Goal: Task Accomplishment & Management: Manage account settings

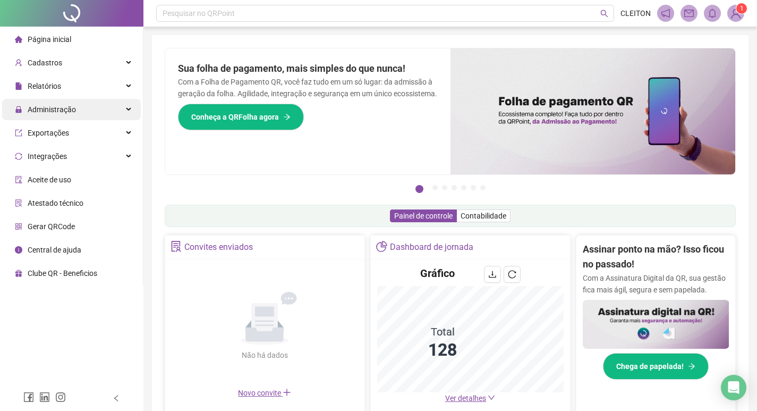
click at [95, 104] on div "Administração" at bounding box center [71, 109] width 139 height 21
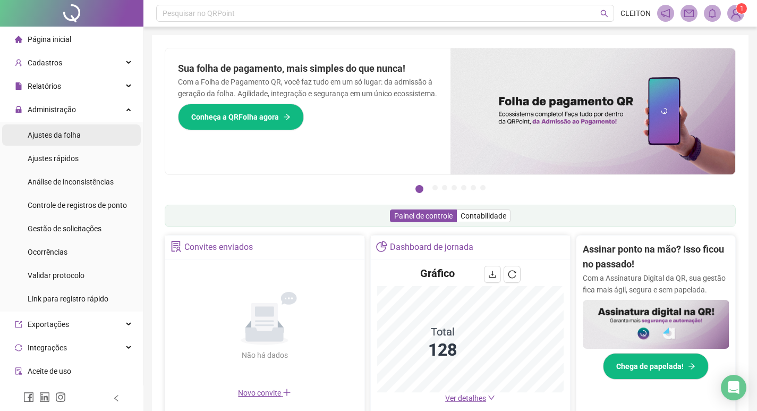
click at [100, 131] on li "Ajustes da folha" at bounding box center [71, 134] width 139 height 21
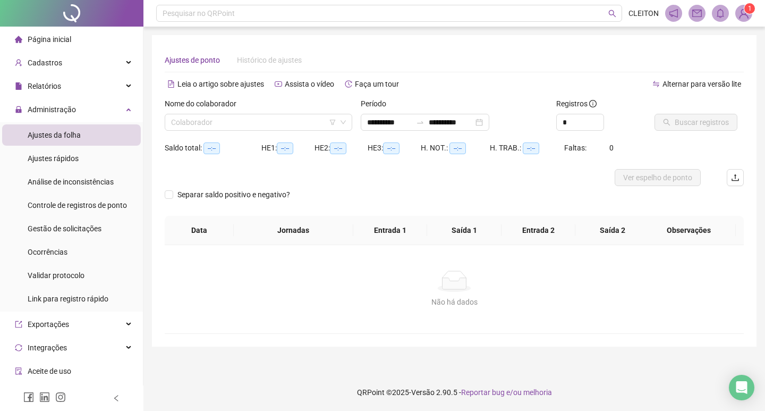
type input "**********"
click at [398, 122] on input "**********" at bounding box center [389, 122] width 45 height 12
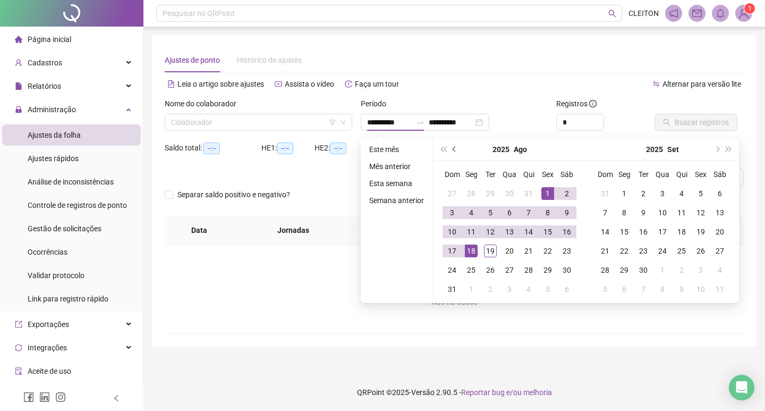
click at [451, 151] on button "prev-year" at bounding box center [455, 149] width 12 height 21
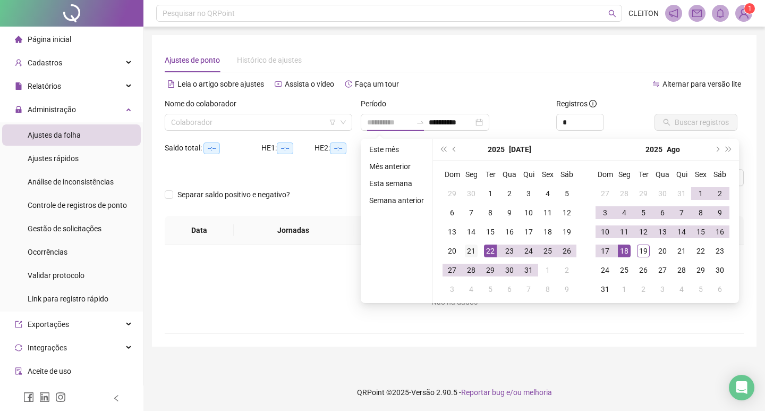
type input "**********"
click at [467, 252] on div "21" at bounding box center [471, 251] width 13 height 13
type input "**********"
click at [643, 247] on div "19" at bounding box center [643, 251] width 13 height 13
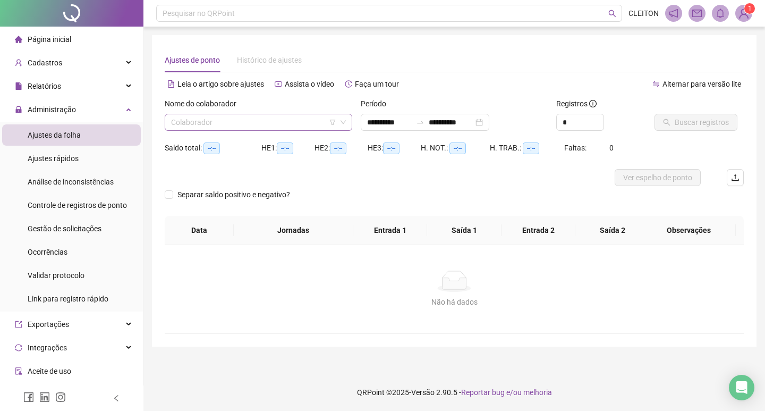
click at [322, 117] on input "search" at bounding box center [253, 122] width 165 height 16
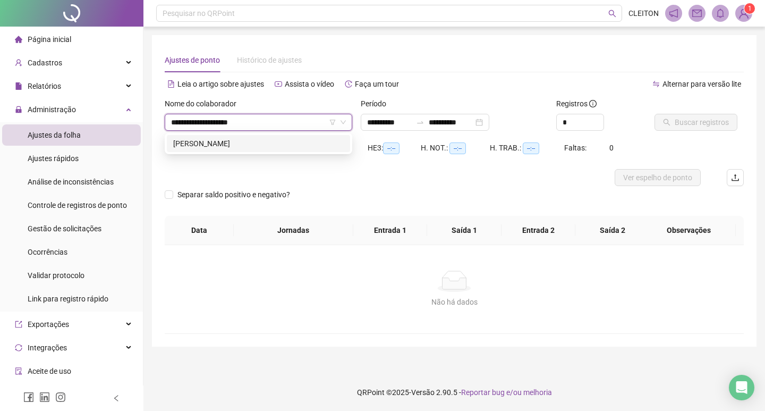
type input "**********"
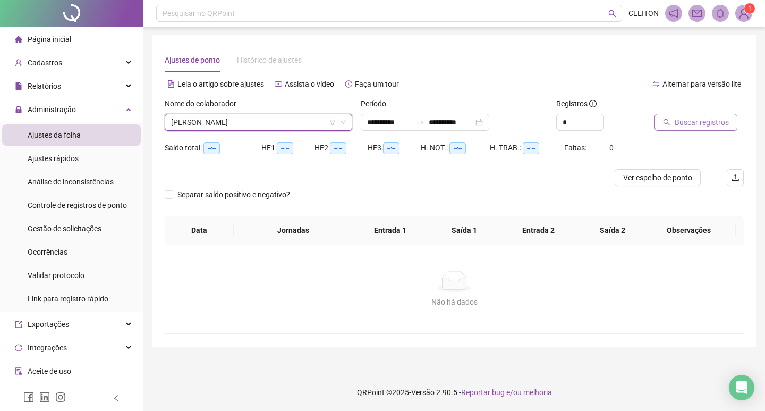
click at [662, 125] on button "Buscar registros" at bounding box center [696, 122] width 83 height 17
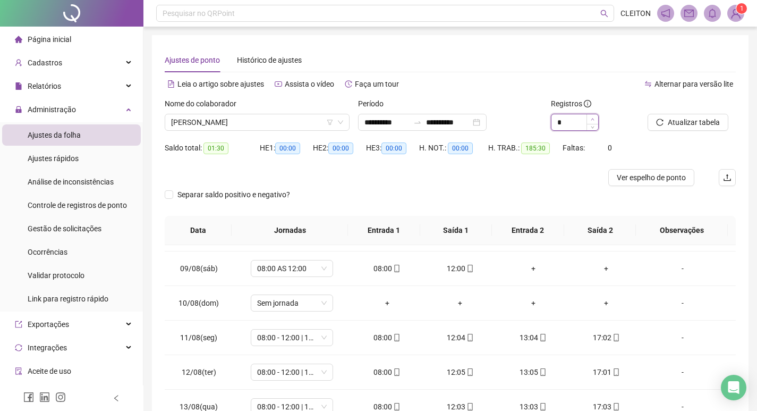
click at [591, 116] on span "Increase Value" at bounding box center [593, 119] width 12 height 10
type input "*"
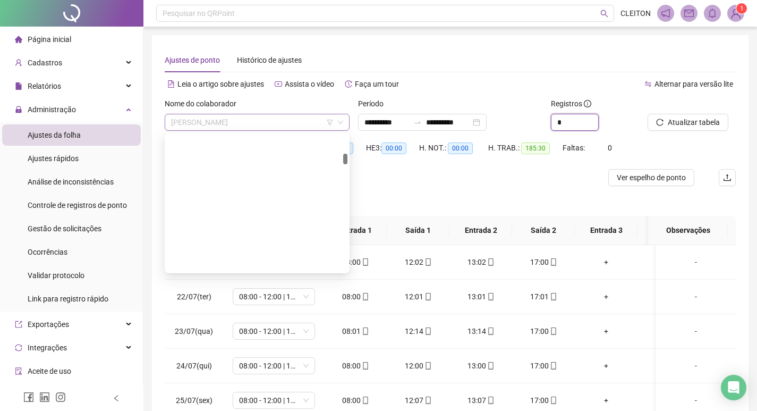
click at [251, 124] on span "[PERSON_NAME]" at bounding box center [257, 122] width 172 height 16
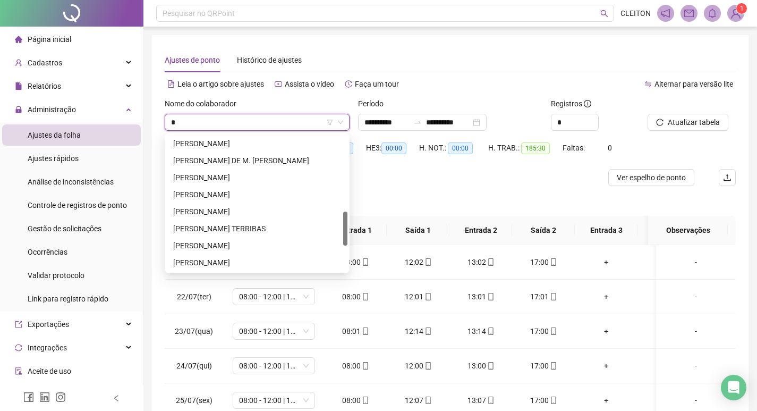
type input "**"
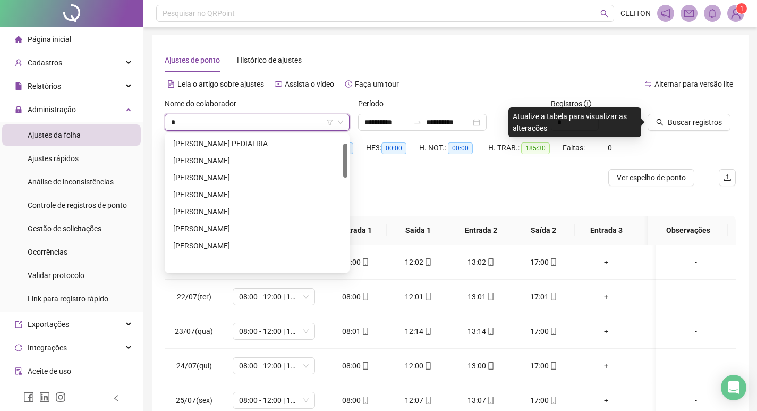
scroll to position [0, 0]
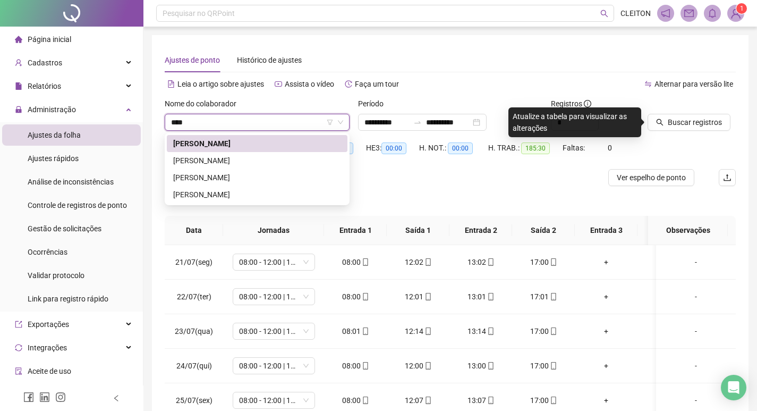
type input "*****"
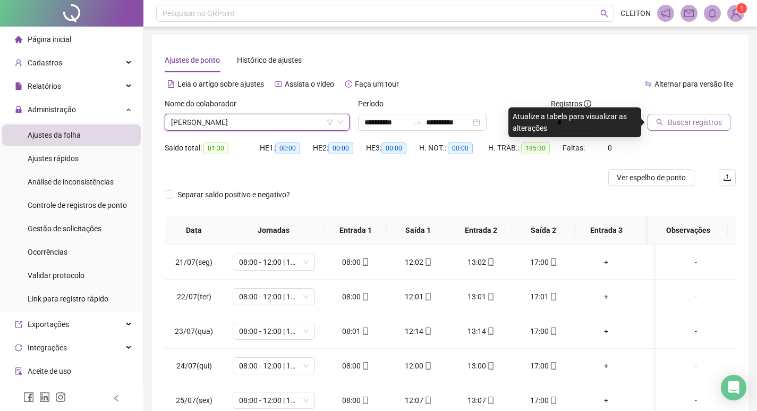
click at [671, 120] on span "Buscar registros" at bounding box center [695, 122] width 54 height 12
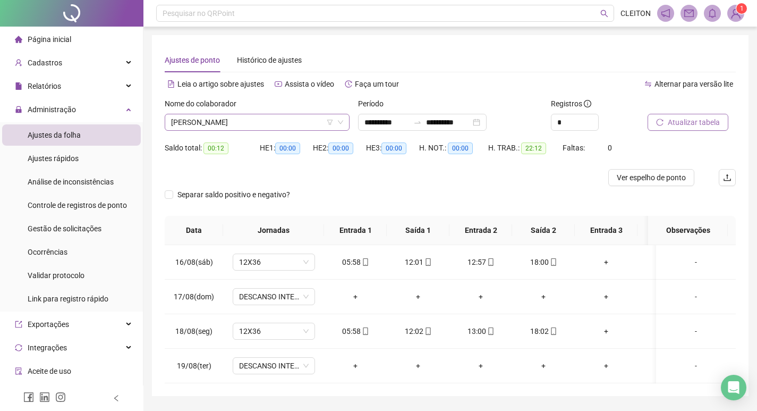
click at [256, 128] on span "[PERSON_NAME]" at bounding box center [257, 122] width 172 height 16
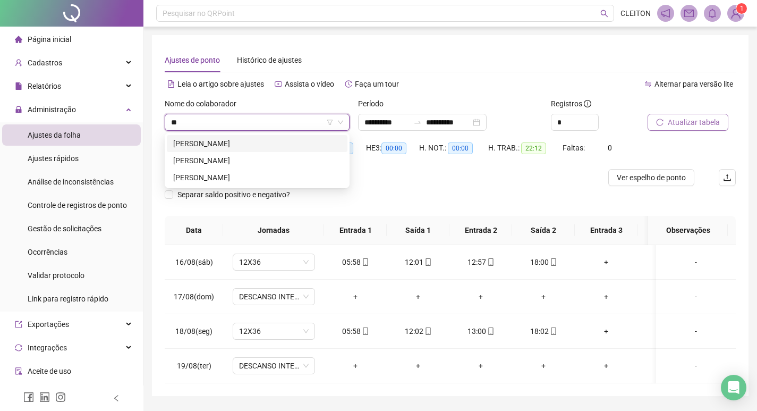
type input "*"
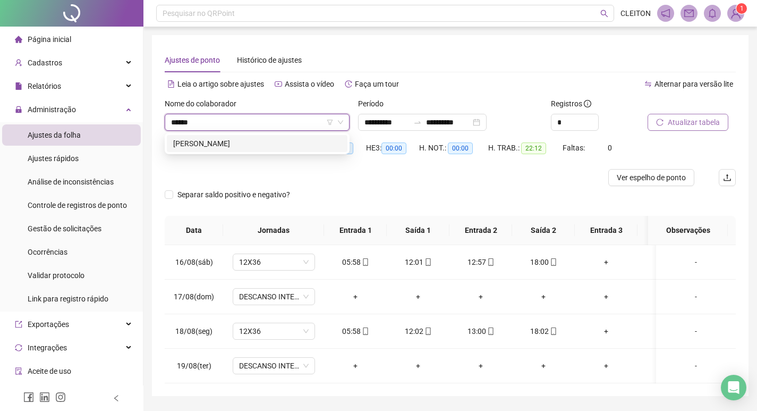
type input "******"
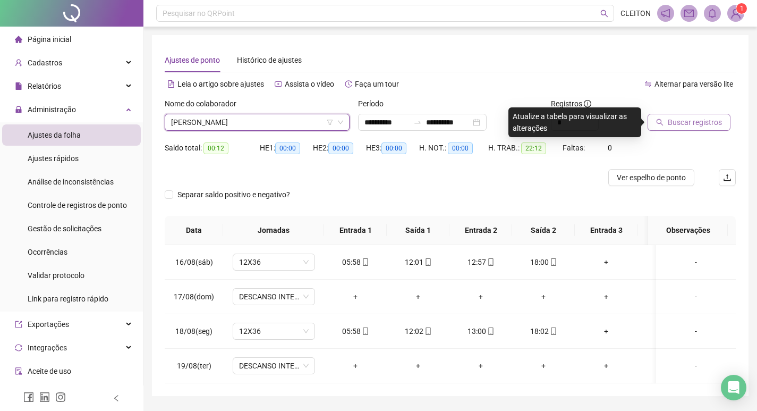
click at [672, 121] on span "Buscar registros" at bounding box center [695, 122] width 54 height 12
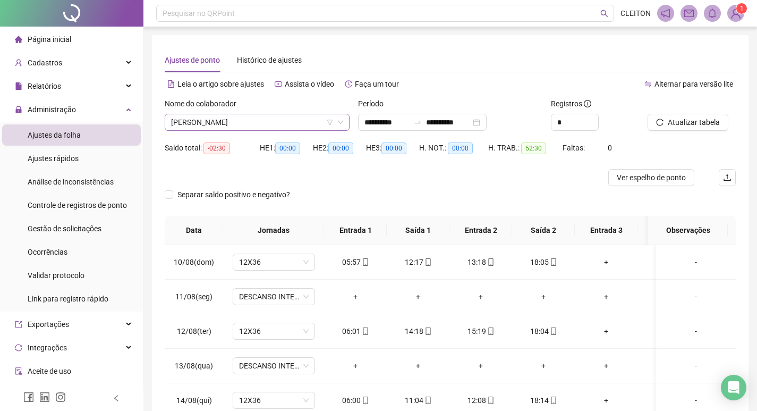
click at [264, 114] on div "[PERSON_NAME]" at bounding box center [257, 122] width 185 height 17
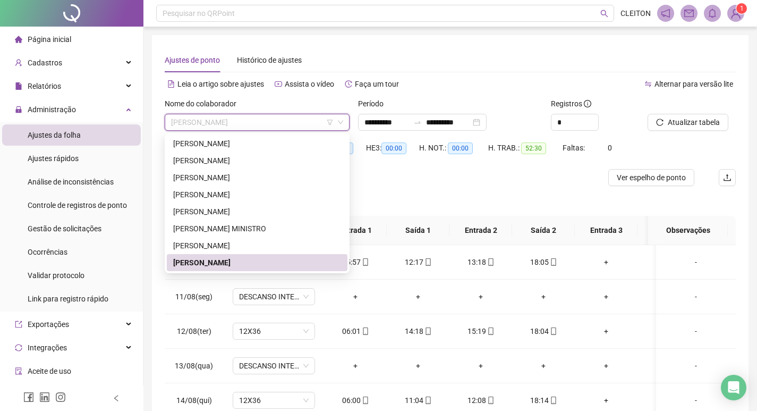
click at [452, 47] on div "**********" at bounding box center [450, 260] width 597 height 450
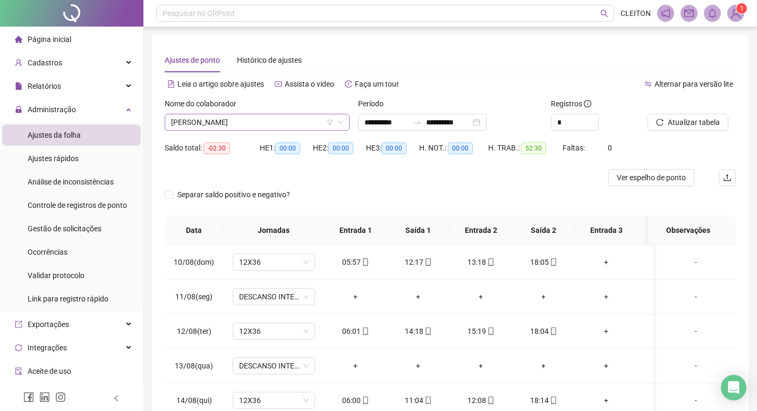
click at [311, 116] on span "[PERSON_NAME]" at bounding box center [257, 122] width 172 height 16
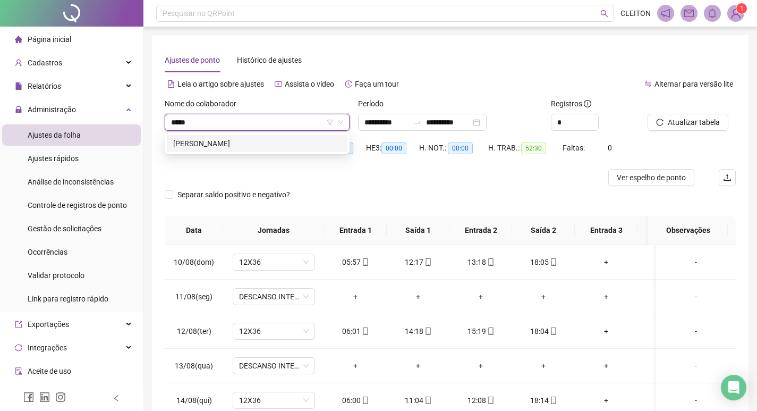
type input "******"
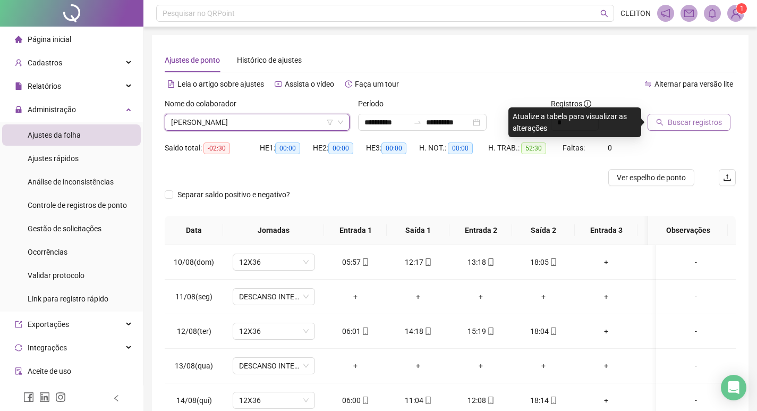
click at [673, 115] on button "Buscar registros" at bounding box center [689, 122] width 83 height 17
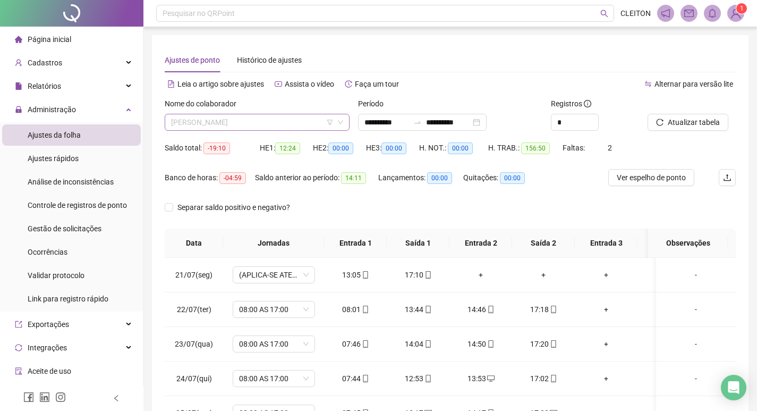
click at [257, 120] on span "[PERSON_NAME]" at bounding box center [257, 122] width 172 height 16
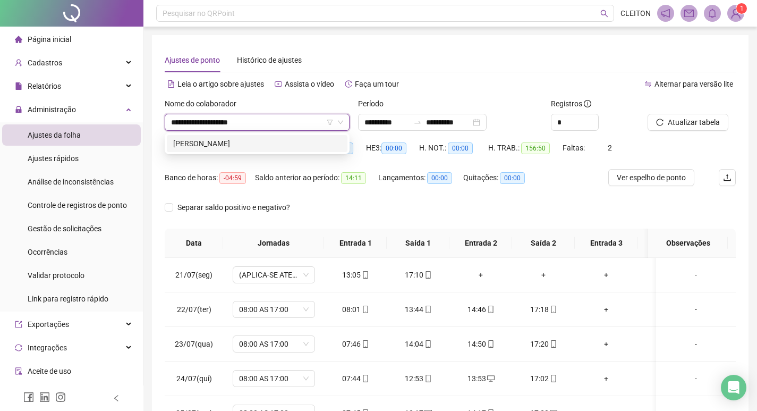
type input "**********"
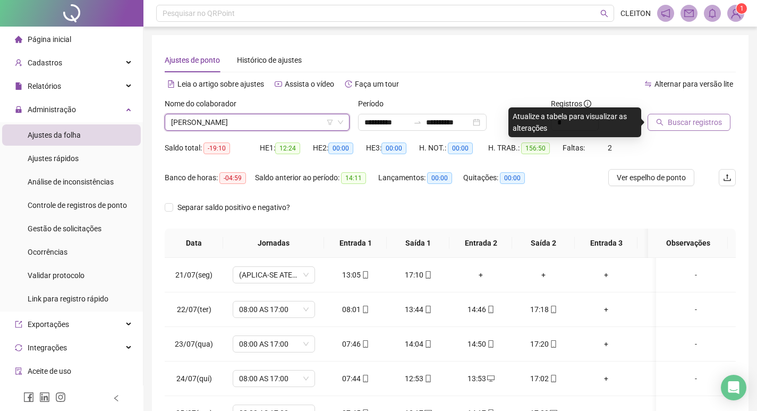
click at [680, 115] on button "Buscar registros" at bounding box center [689, 122] width 83 height 17
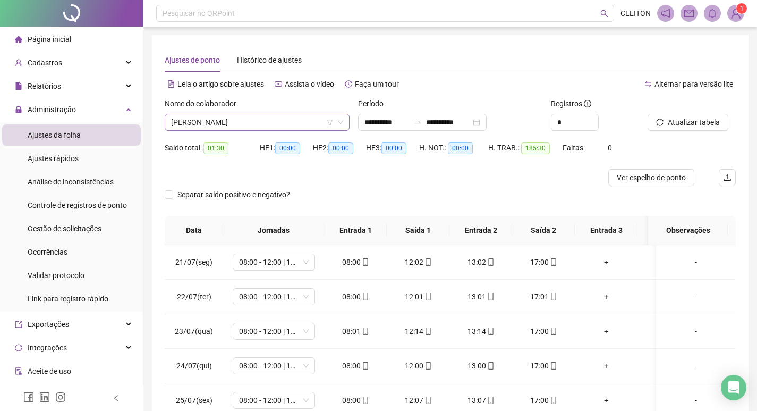
click at [295, 116] on span "[PERSON_NAME]" at bounding box center [257, 122] width 172 height 16
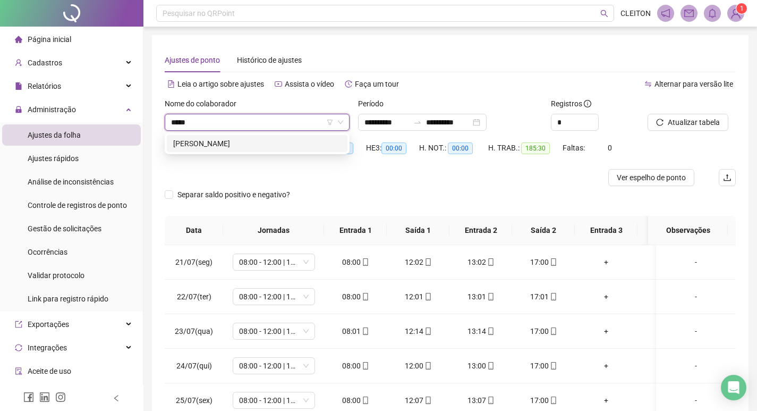
type input "******"
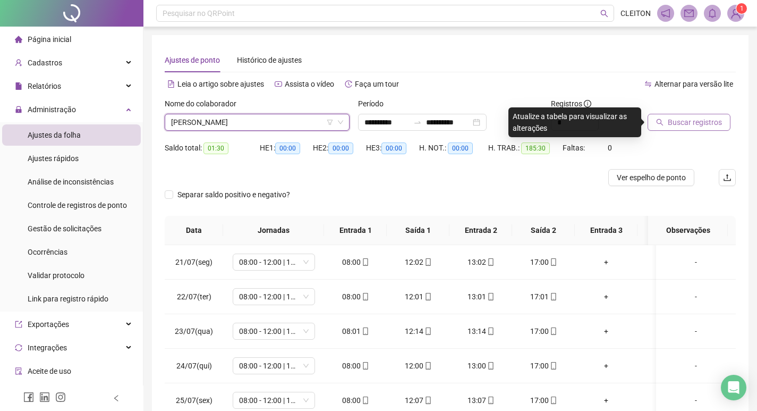
click at [674, 121] on span "Buscar registros" at bounding box center [695, 122] width 54 height 12
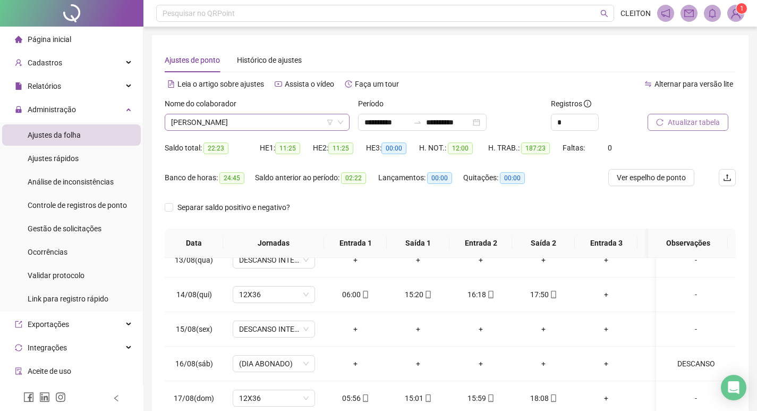
click at [255, 117] on span "[PERSON_NAME]" at bounding box center [257, 122] width 172 height 16
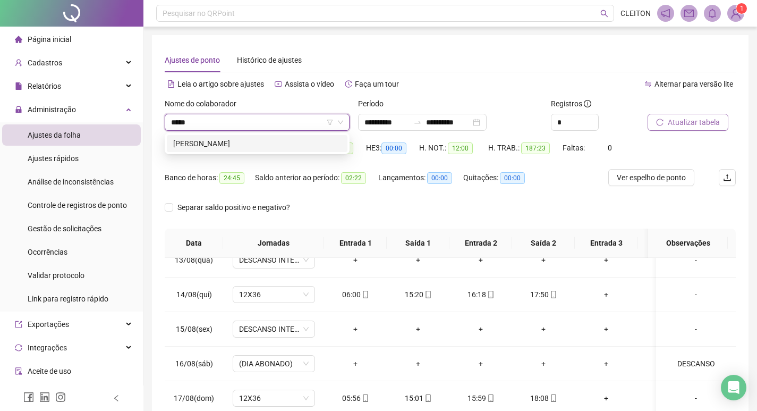
type input "******"
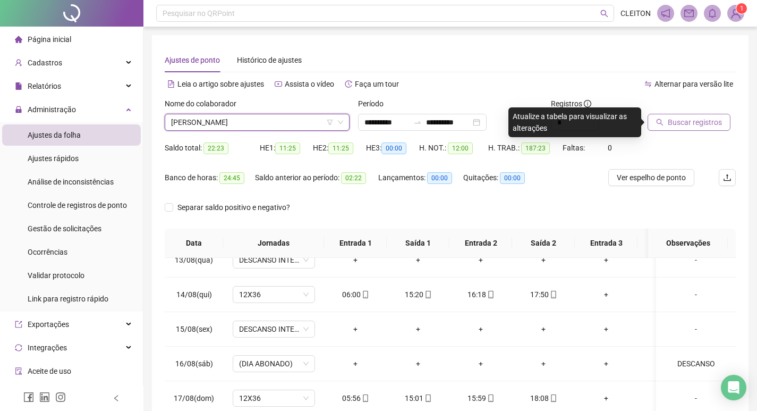
click at [666, 118] on button "Buscar registros" at bounding box center [689, 122] width 83 height 17
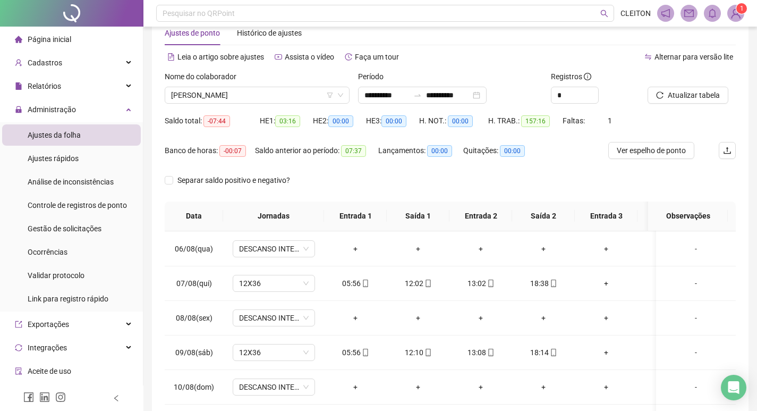
scroll to position [26, 0]
click at [300, 98] on span "[PERSON_NAME]" at bounding box center [257, 96] width 172 height 16
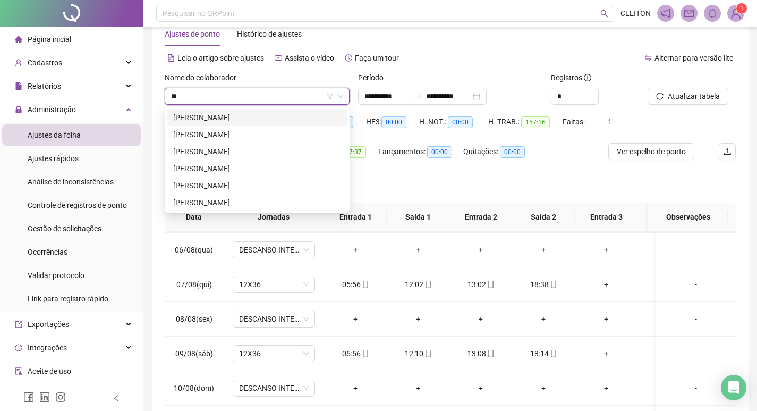
scroll to position [0, 0]
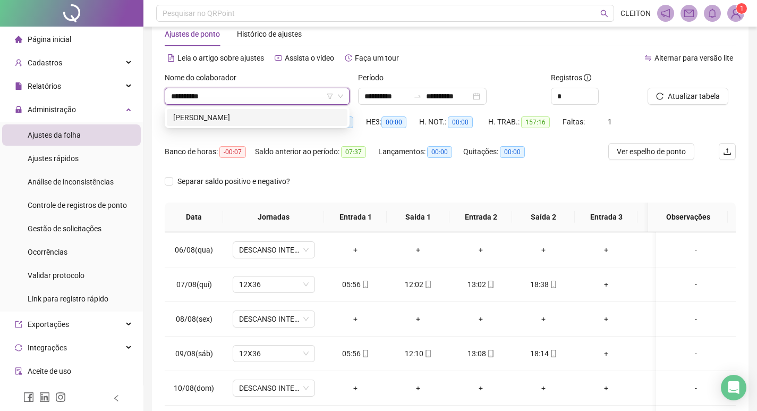
type input "**********"
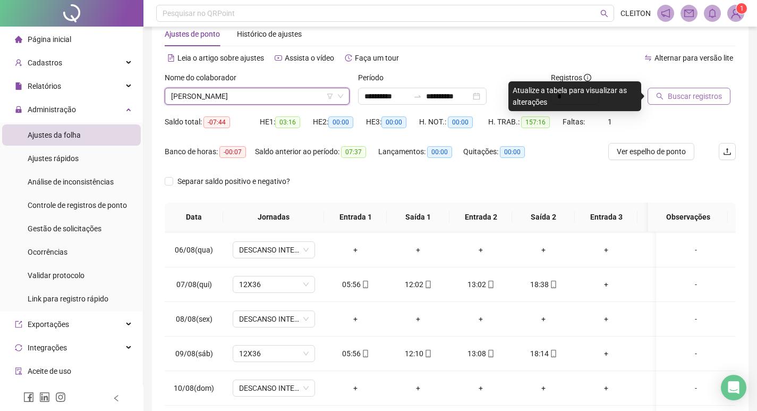
click at [722, 99] on button "Buscar registros" at bounding box center [689, 96] width 83 height 17
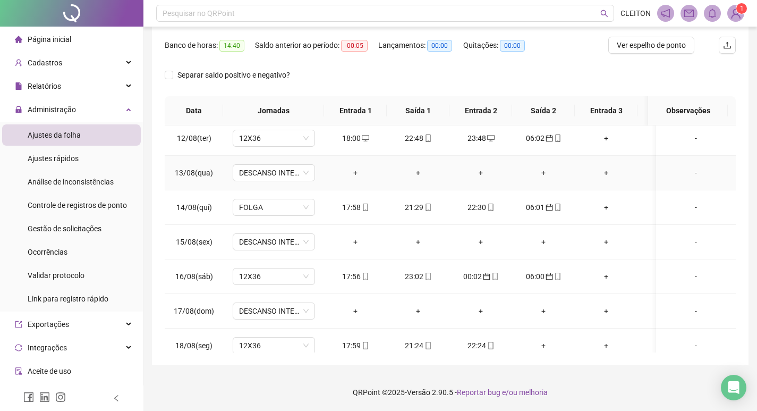
scroll to position [818, 0]
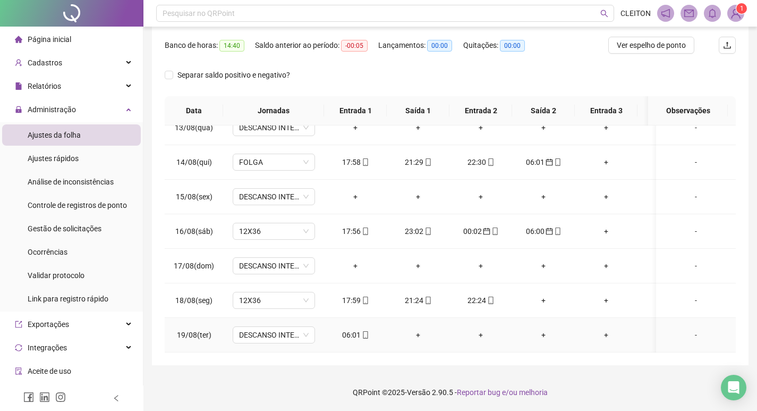
click at [350, 329] on div "06:01" at bounding box center [356, 335] width 46 height 12
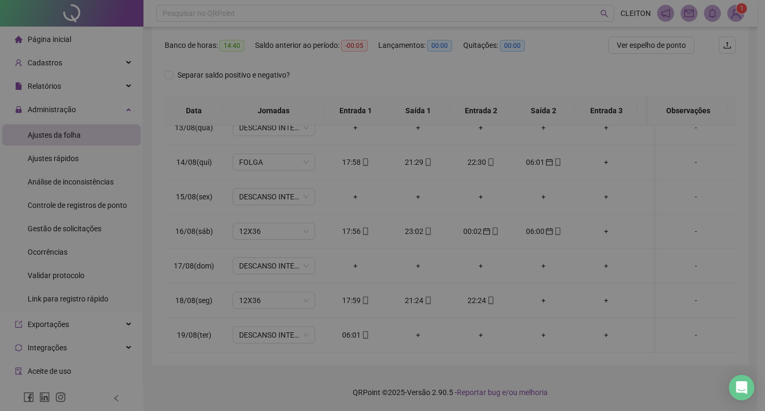
type input "**********"
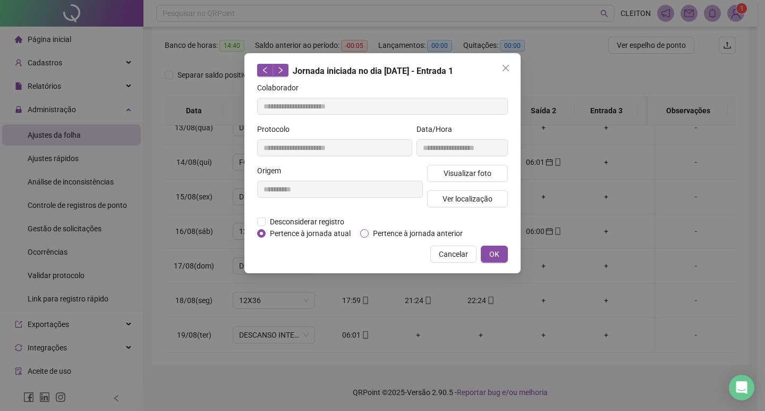
click at [405, 236] on span "Pertence à jornada anterior" at bounding box center [418, 234] width 98 height 12
click at [497, 252] on span "OK" at bounding box center [495, 254] width 10 height 12
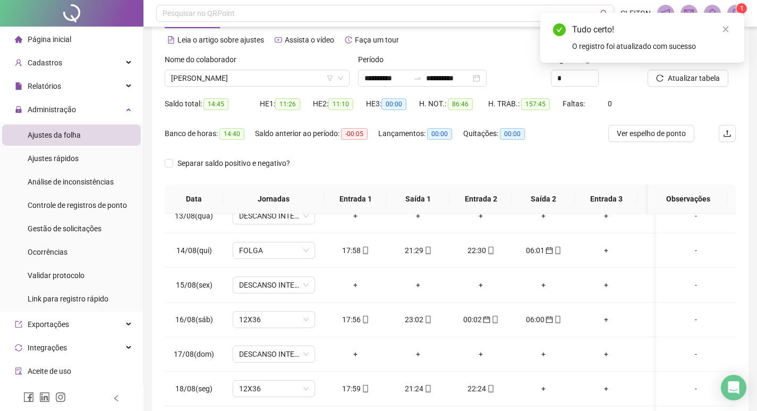
scroll to position [0, 0]
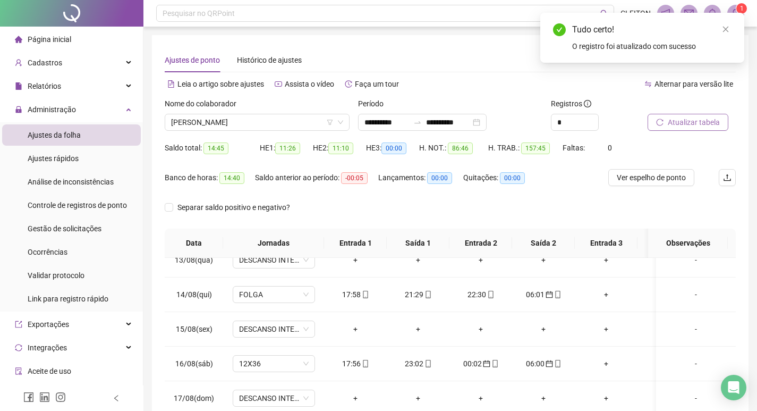
click at [683, 116] on span "Atualizar tabela" at bounding box center [694, 122] width 52 height 12
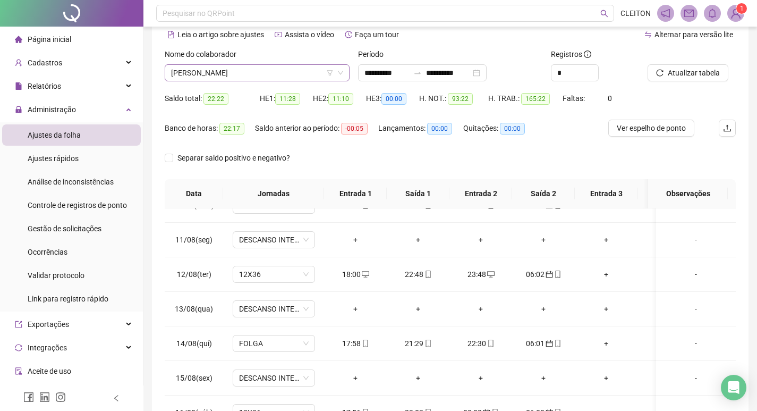
scroll to position [26, 0]
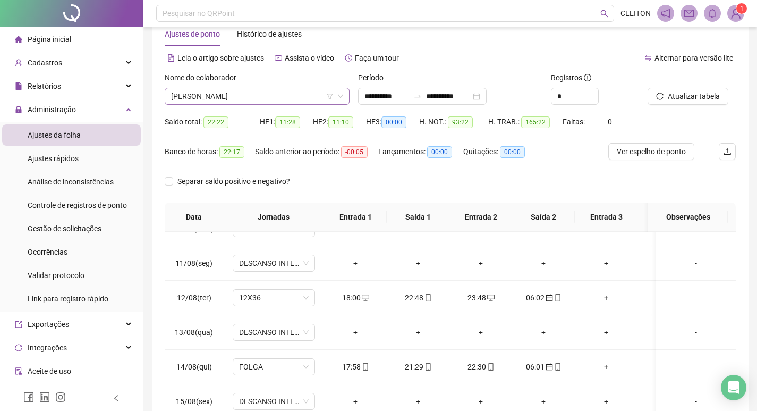
click at [274, 90] on span "[PERSON_NAME]" at bounding box center [257, 96] width 172 height 16
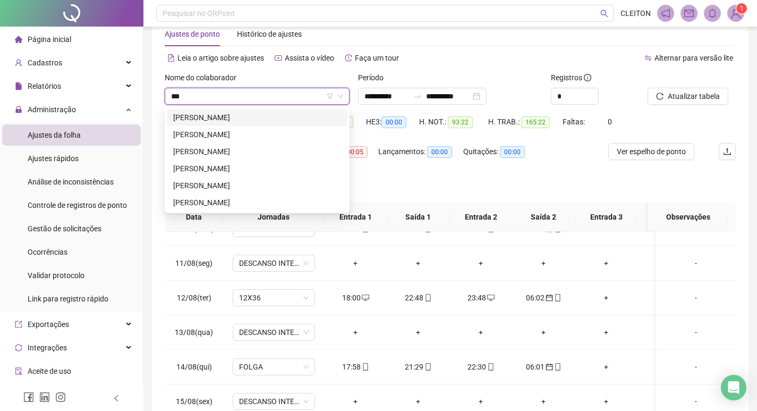
scroll to position [0, 0]
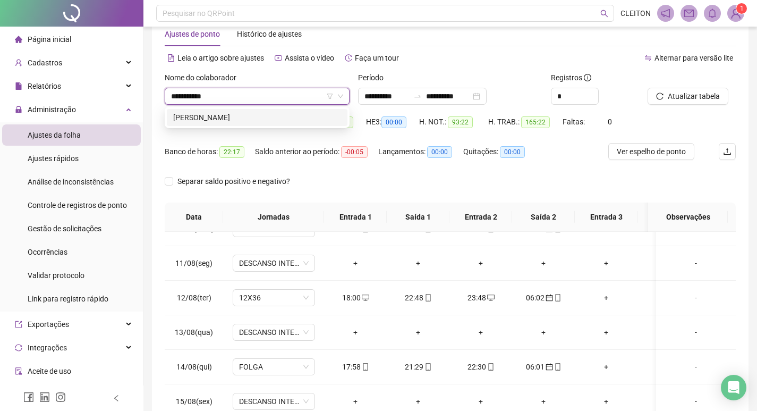
type input "**********"
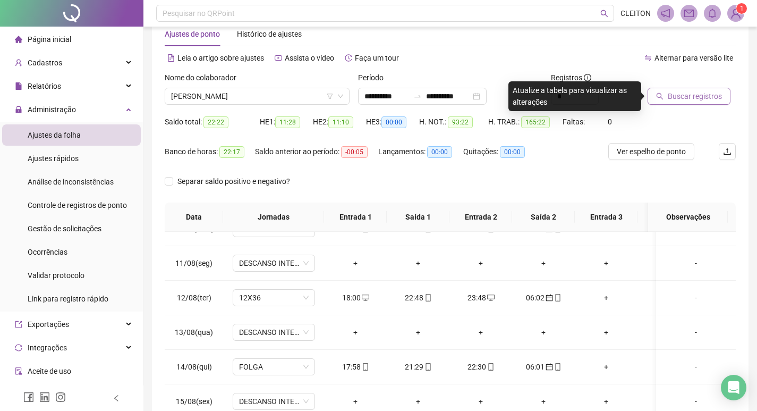
click at [704, 99] on span "Buscar registros" at bounding box center [695, 96] width 54 height 12
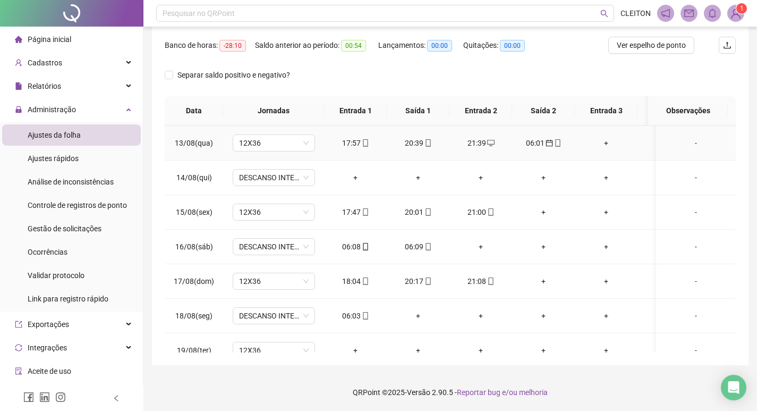
scroll to position [818, 0]
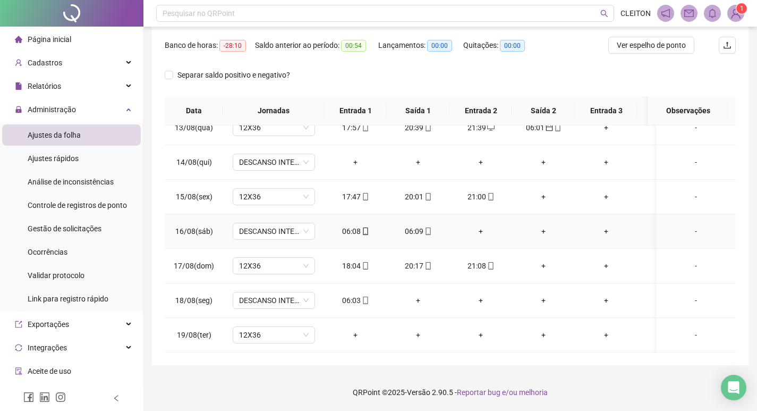
click at [348, 225] on div "06:08" at bounding box center [356, 231] width 46 height 12
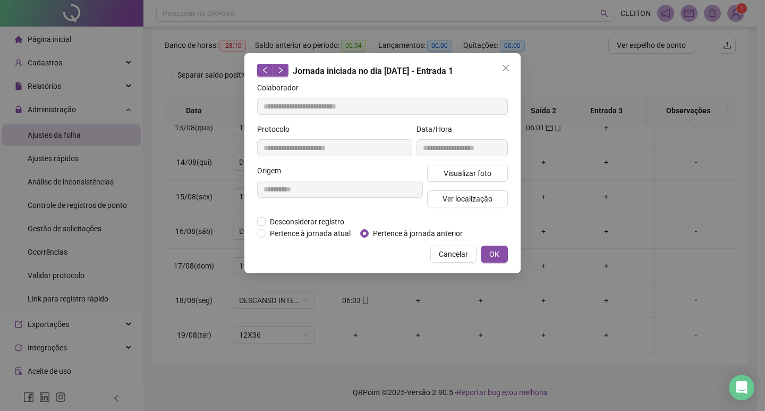
type input "**********"
click at [456, 178] on span "Visualizar foto" at bounding box center [468, 173] width 48 height 12
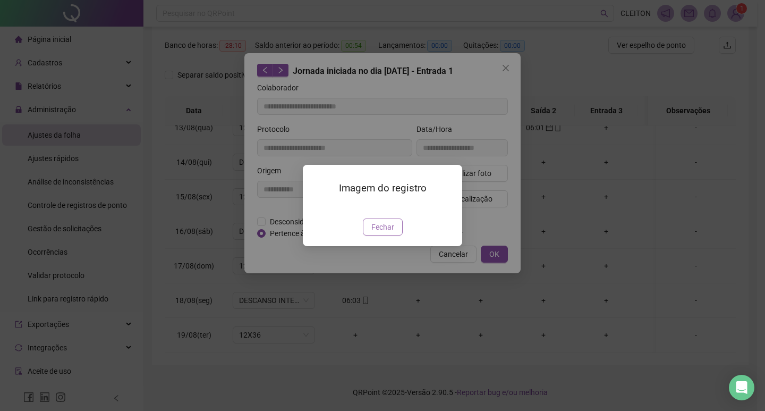
click at [374, 233] on span "Fechar" at bounding box center [383, 227] width 23 height 12
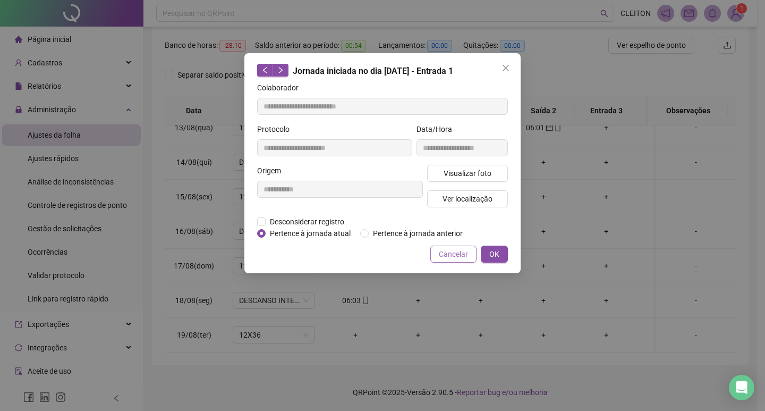
click at [445, 259] on span "Cancelar" at bounding box center [453, 254] width 29 height 12
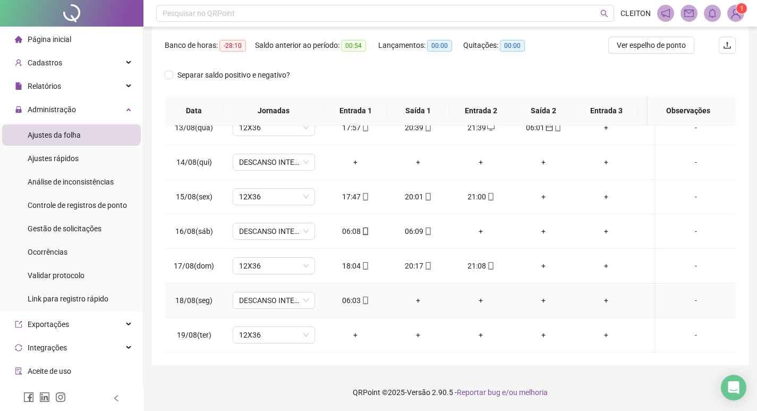
click at [356, 294] on div "06:03" at bounding box center [356, 300] width 46 height 12
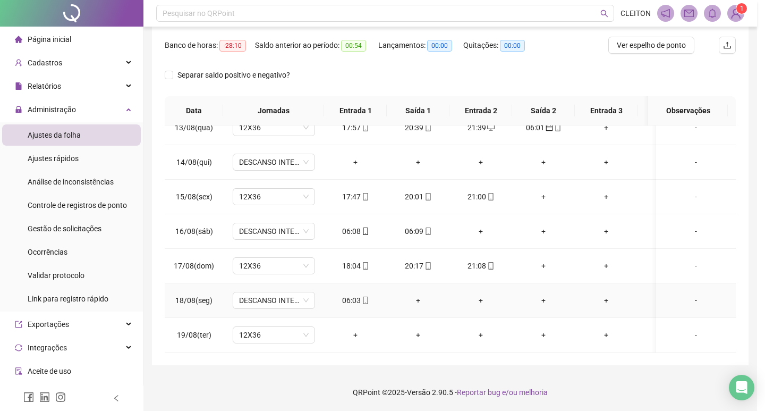
type input "**********"
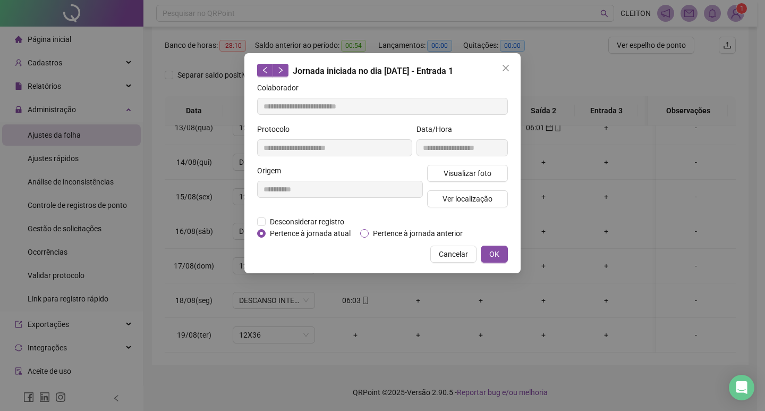
click at [401, 233] on span "Pertence à jornada anterior" at bounding box center [418, 234] width 98 height 12
click at [489, 252] on button "OK" at bounding box center [494, 254] width 27 height 17
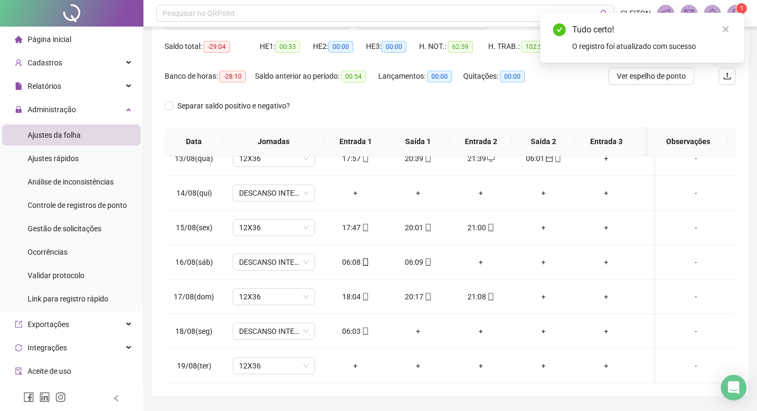
scroll to position [26, 0]
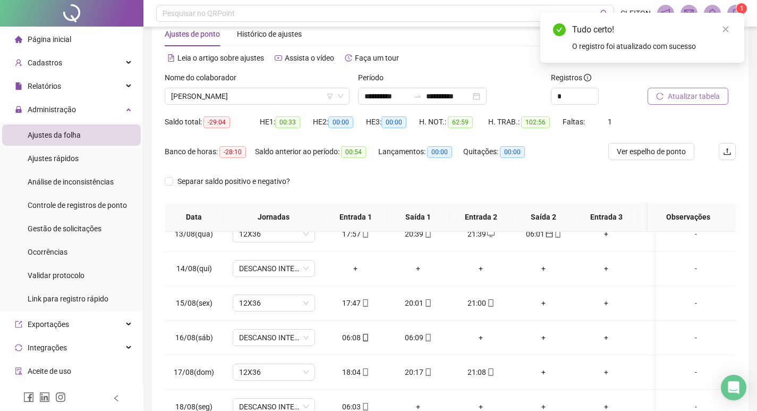
click at [670, 97] on span "Atualizar tabela" at bounding box center [694, 96] width 52 height 12
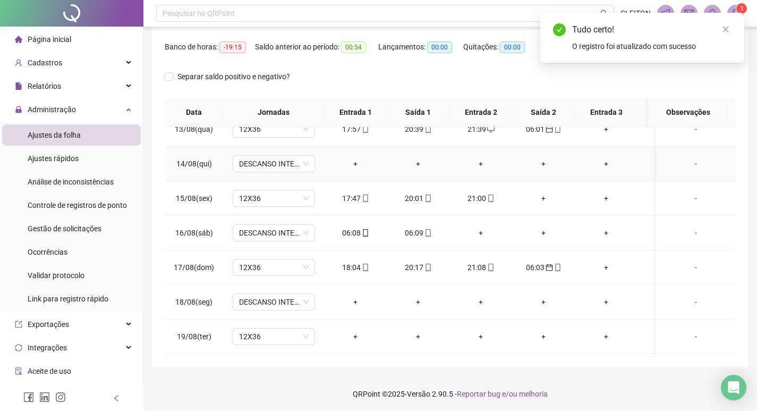
scroll to position [132, 0]
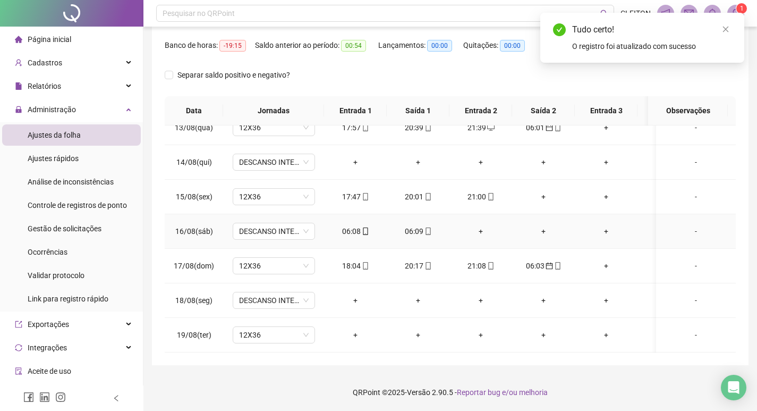
click at [357, 225] on div "06:08" at bounding box center [356, 231] width 46 height 12
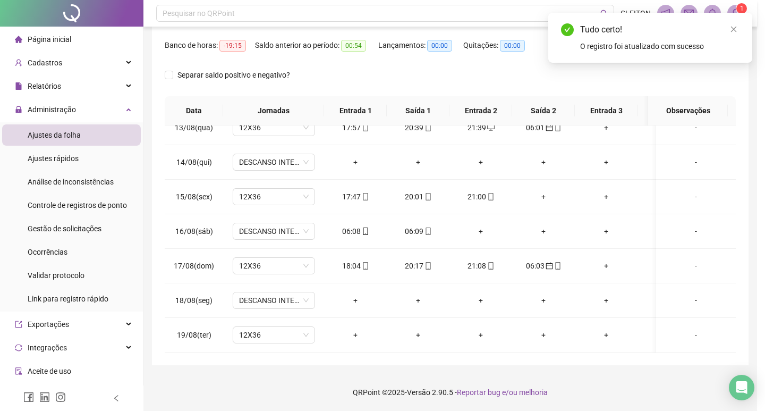
type input "**********"
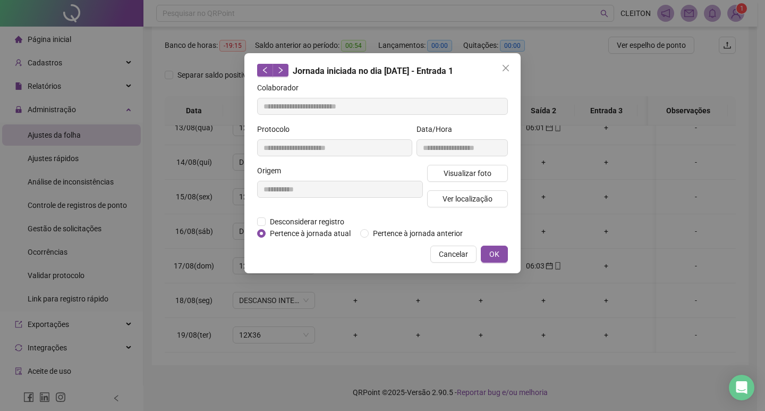
click at [415, 225] on div "Desconsiderar registro Pertence ao lanche" at bounding box center [382, 222] width 251 height 12
click at [415, 228] on span "Pertence à jornada anterior" at bounding box center [418, 234] width 98 height 12
click at [486, 250] on button "OK" at bounding box center [494, 254] width 27 height 17
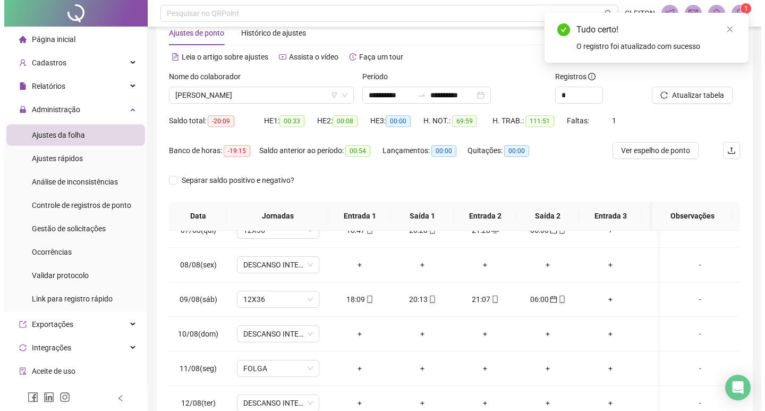
scroll to position [0, 0]
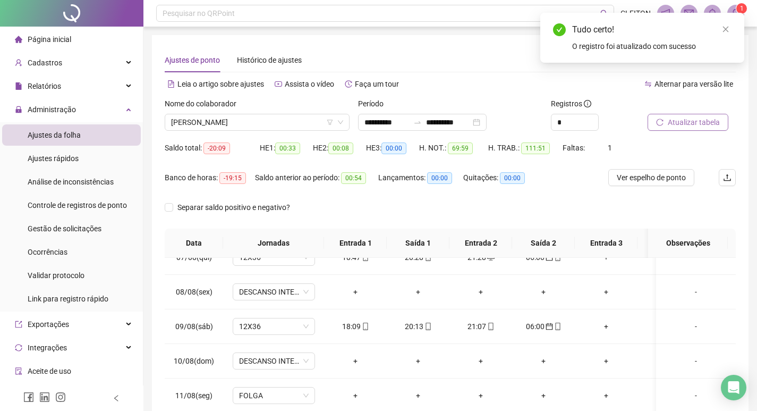
click at [706, 115] on button "Atualizar tabela" at bounding box center [688, 122] width 81 height 17
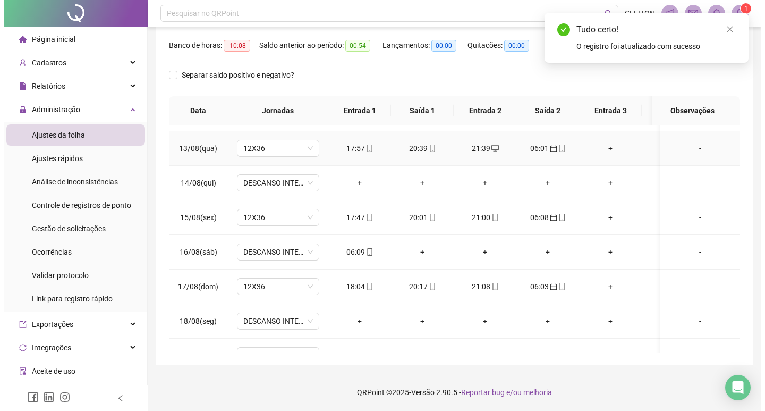
scroll to position [818, 0]
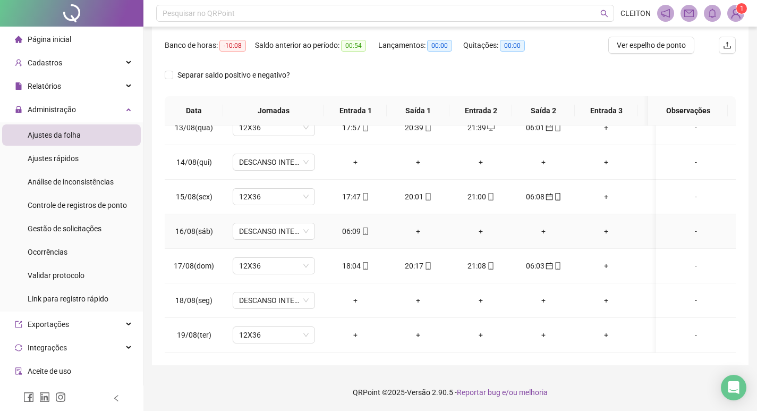
click at [353, 225] on div "06:09" at bounding box center [356, 231] width 46 height 12
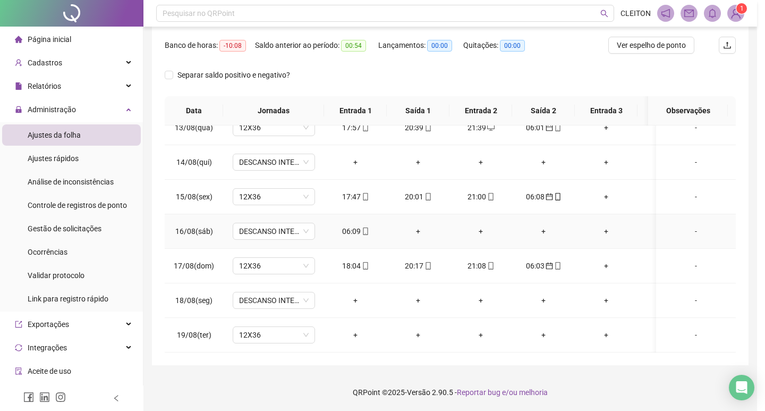
type input "**********"
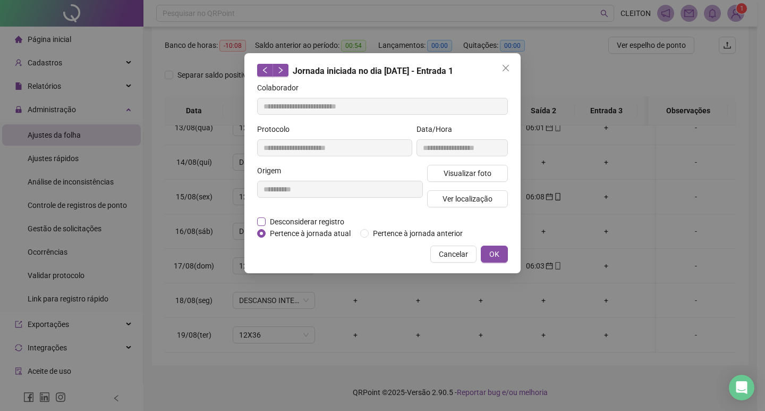
click at [332, 222] on span "Desconsiderar registro" at bounding box center [307, 222] width 83 height 12
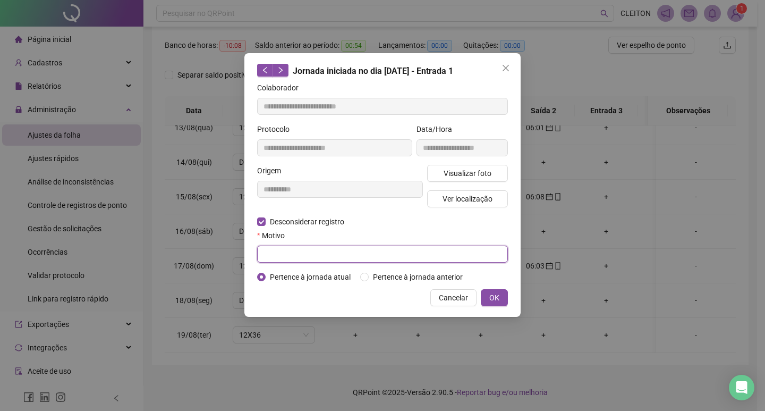
click at [325, 252] on input "text" at bounding box center [382, 254] width 251 height 17
type input "**********"
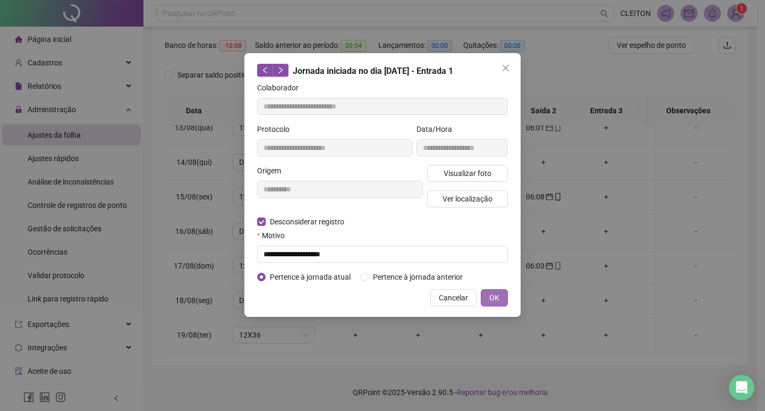
click at [501, 298] on button "OK" at bounding box center [494, 297] width 27 height 17
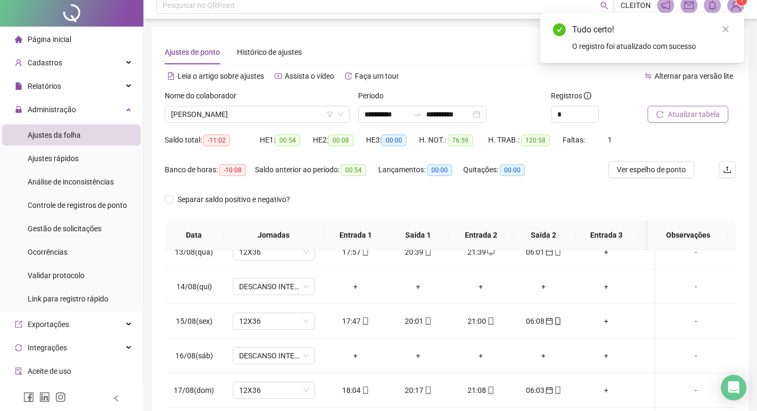
scroll to position [0, 0]
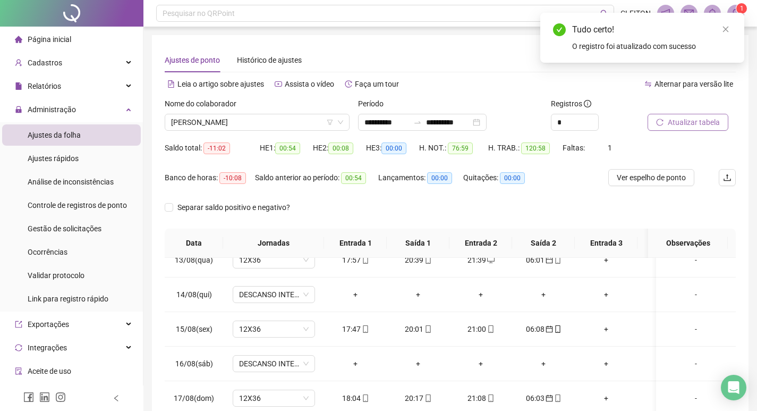
click at [688, 124] on span "Atualizar tabela" at bounding box center [694, 122] width 52 height 12
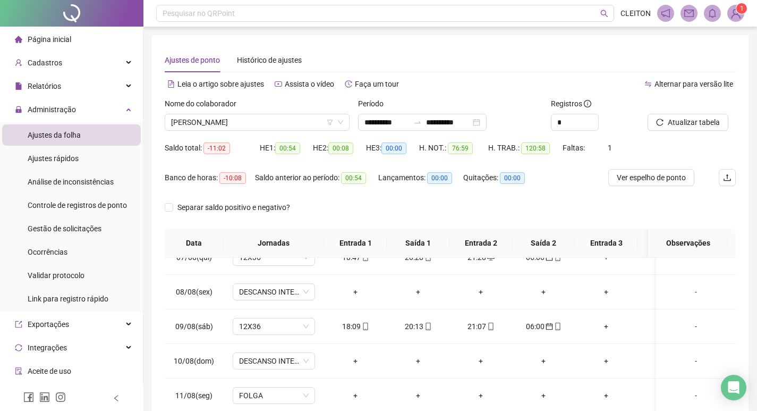
click at [269, 112] on div "Nome do colaborador" at bounding box center [257, 106] width 185 height 16
click at [267, 119] on span "[PERSON_NAME]" at bounding box center [257, 122] width 172 height 16
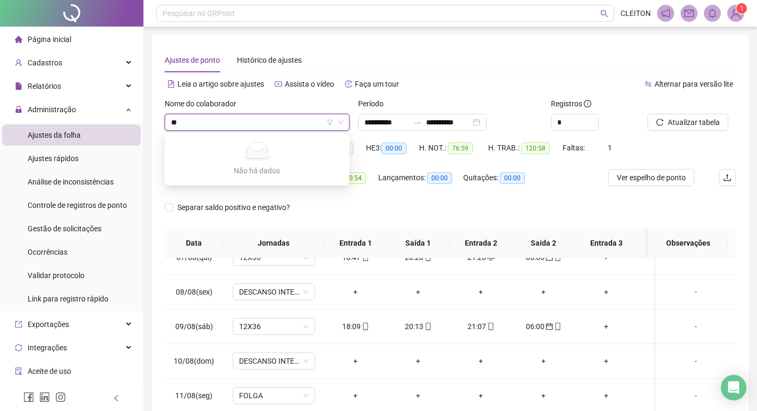
type input "*"
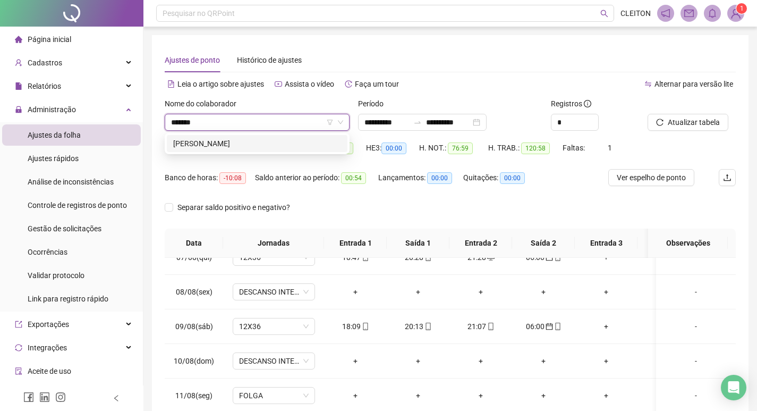
type input "*******"
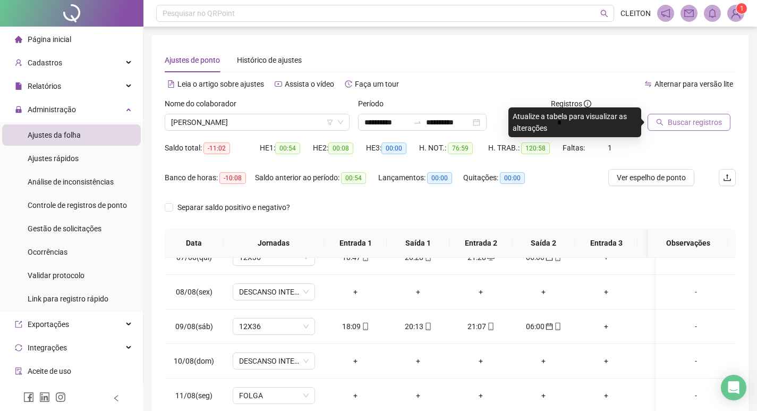
click at [653, 115] on button "Buscar registros" at bounding box center [689, 122] width 83 height 17
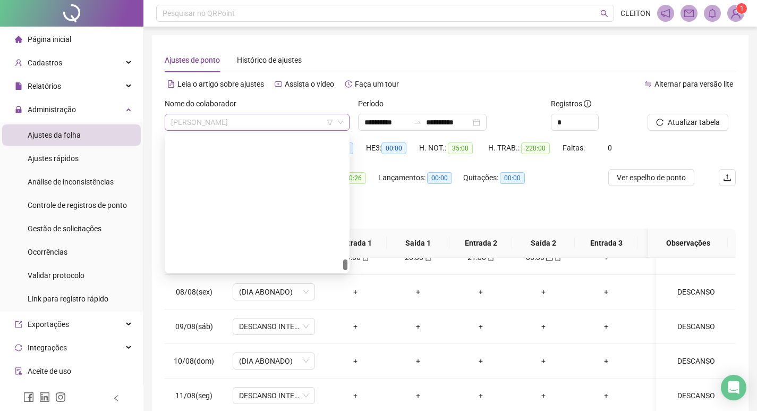
click at [265, 119] on span "[PERSON_NAME]" at bounding box center [257, 122] width 172 height 16
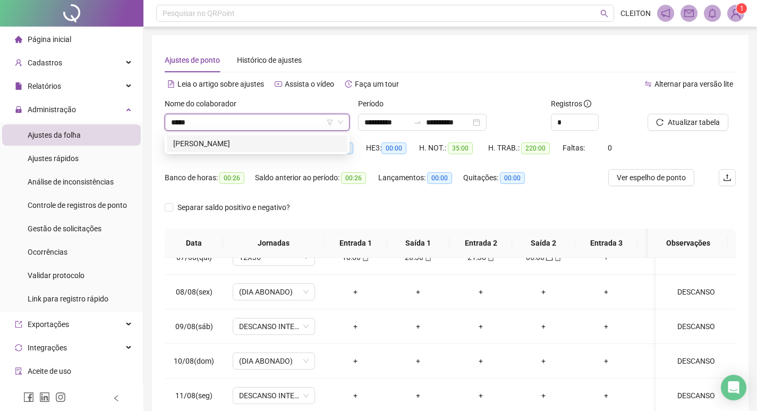
type input "******"
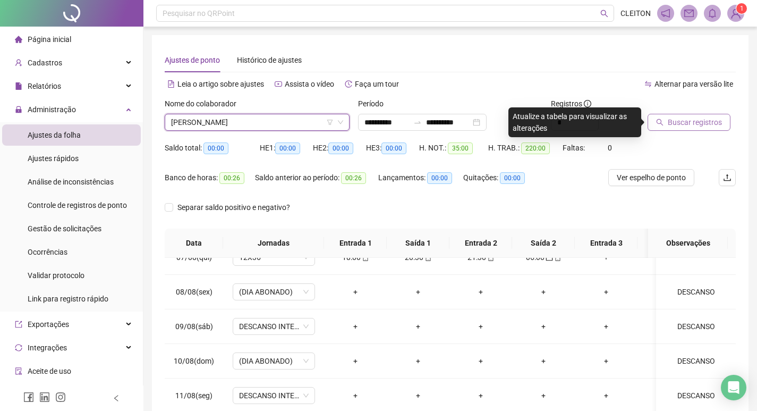
click at [679, 116] on span "Buscar registros" at bounding box center [695, 122] width 54 height 12
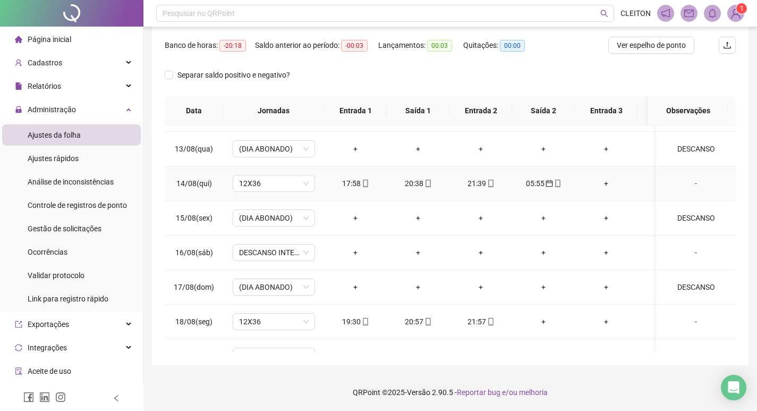
scroll to position [818, 0]
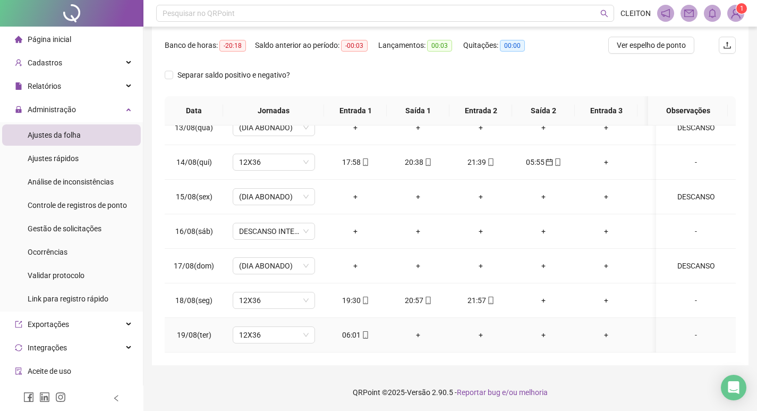
click at [352, 329] on div "06:01" at bounding box center [356, 335] width 46 height 12
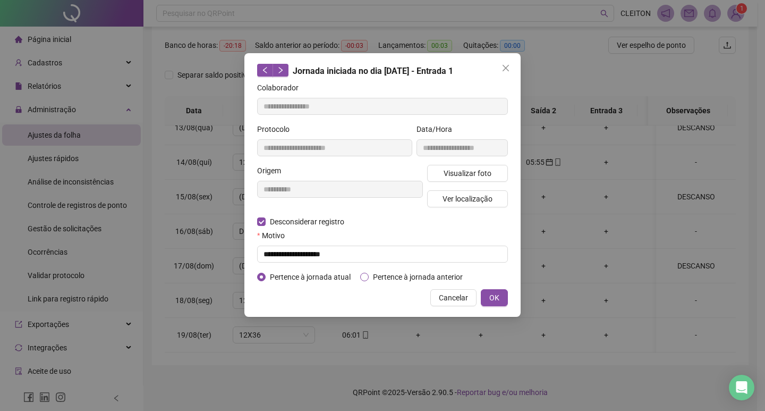
click at [378, 281] on span "Pertence à jornada anterior" at bounding box center [418, 277] width 98 height 12
type input "**********"
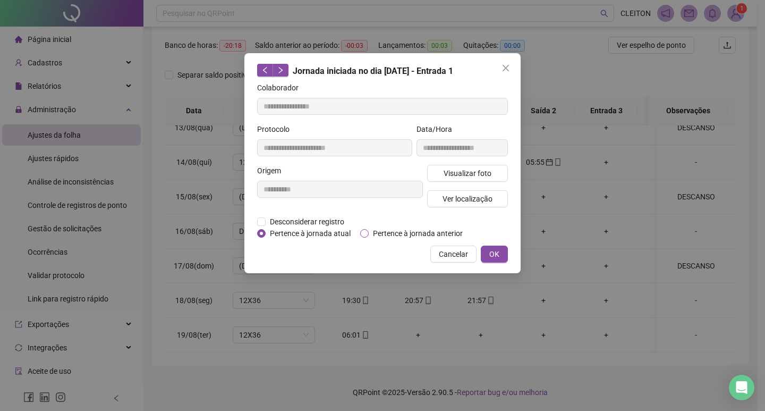
click at [400, 235] on span "Pertence à jornada anterior" at bounding box center [418, 234] width 98 height 12
click at [489, 248] on button "OK" at bounding box center [494, 254] width 27 height 17
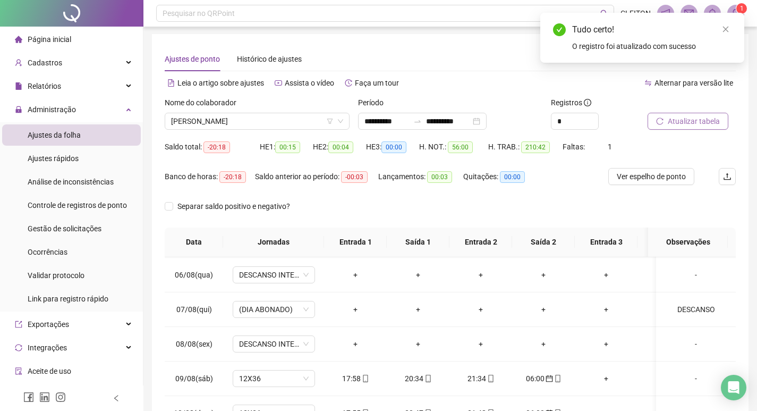
scroll to position [0, 0]
click at [701, 120] on span "Atualizar tabela" at bounding box center [694, 122] width 52 height 12
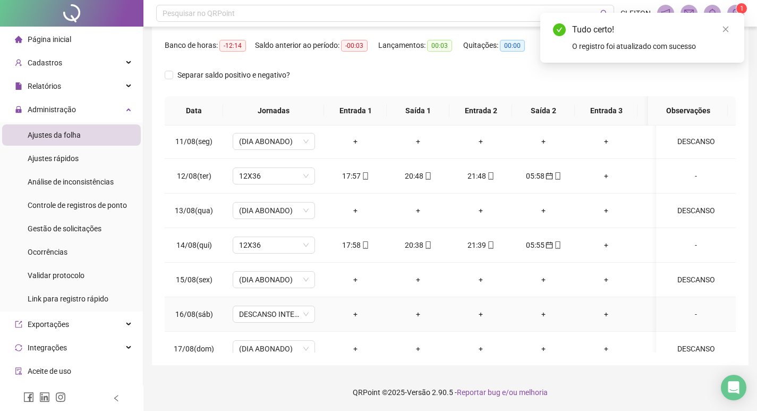
scroll to position [818, 0]
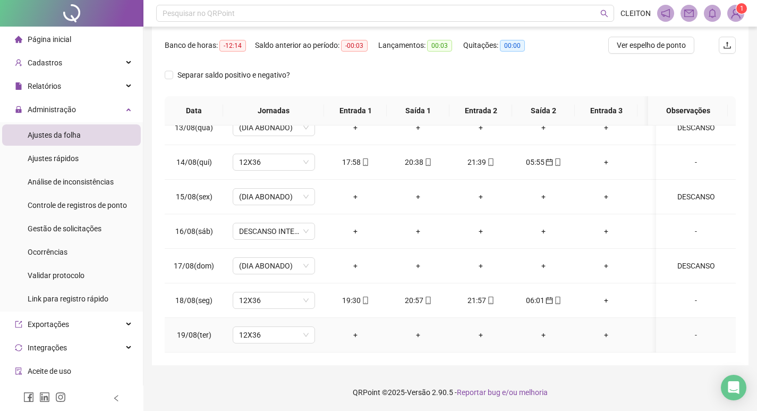
click at [694, 329] on div "-" at bounding box center [696, 335] width 63 height 12
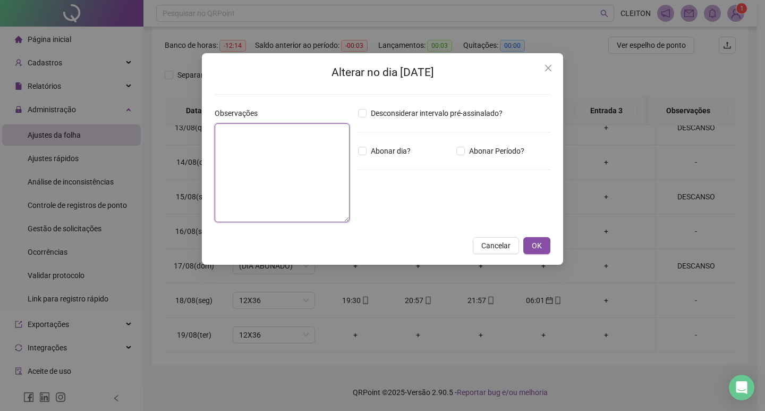
click at [323, 180] on textarea at bounding box center [282, 172] width 135 height 99
type textarea "********"
click at [364, 159] on div "Desconsiderar intervalo pré-assinalado? Abonar dia? Abonar Período? Horas a abo…" at bounding box center [454, 168] width 201 height 123
click at [551, 247] on div "Alterar no dia [DATE] Observações ******** Desconsiderar intervalo pré-assinala…" at bounding box center [382, 159] width 361 height 212
click at [546, 247] on button "OK" at bounding box center [537, 245] width 27 height 17
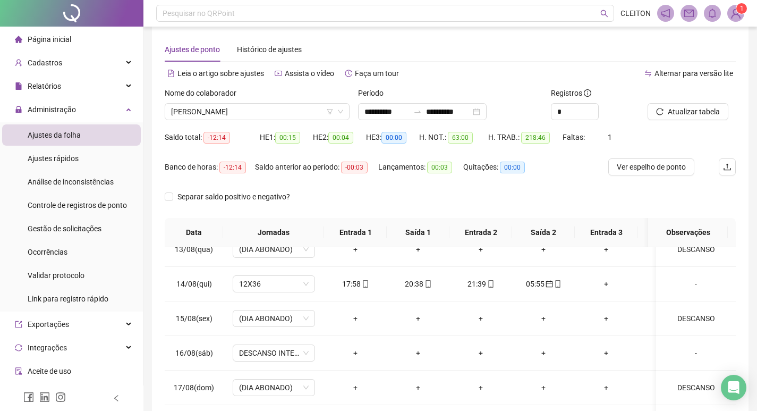
scroll to position [0, 0]
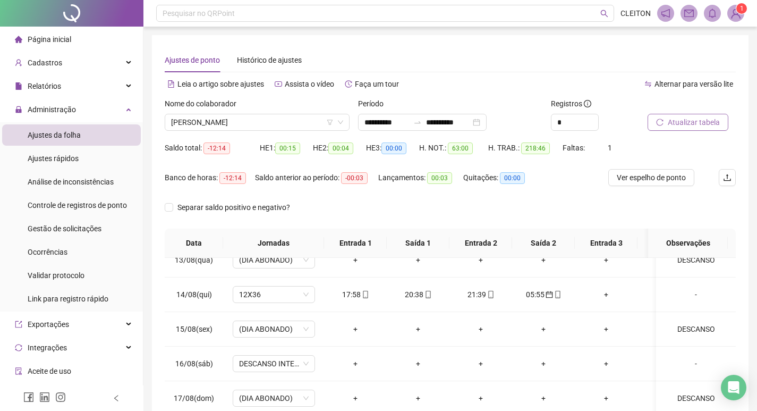
click at [697, 117] on span "Atualizar tabela" at bounding box center [694, 122] width 52 height 12
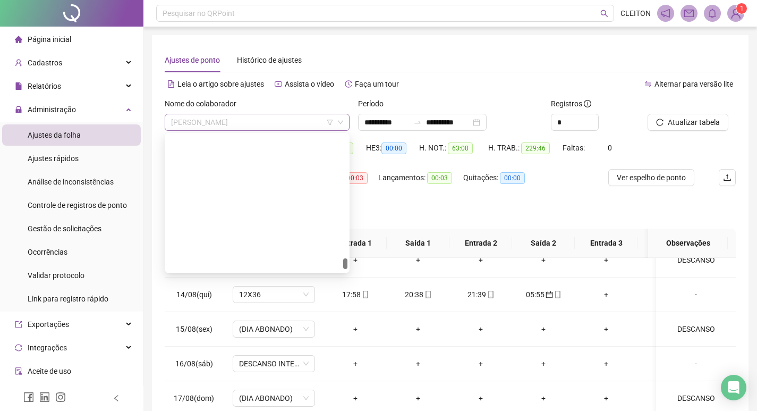
scroll to position [2007, 0]
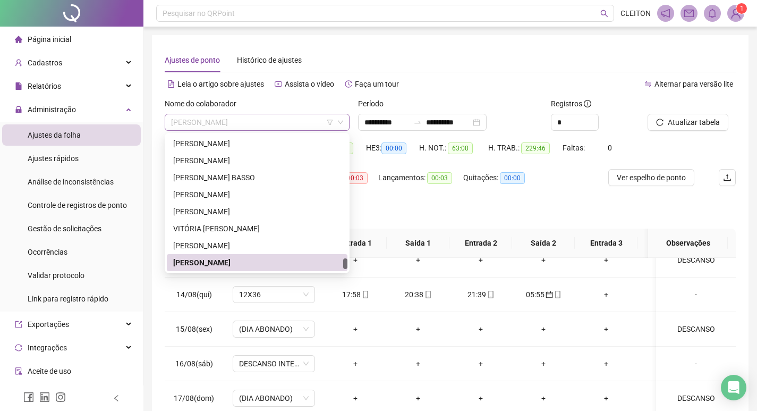
click at [223, 118] on span "[PERSON_NAME]" at bounding box center [257, 122] width 172 height 16
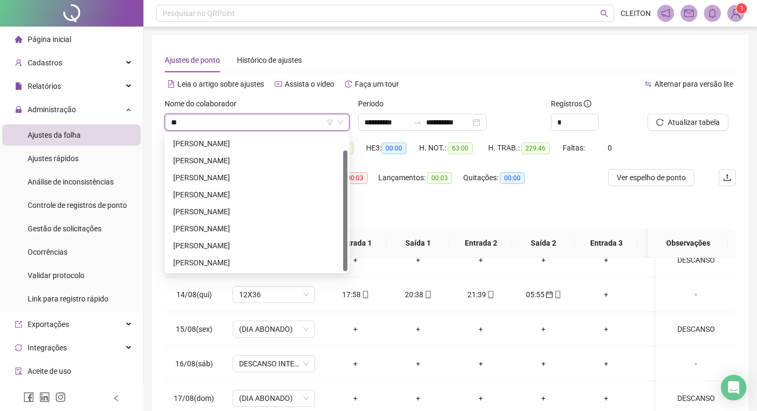
scroll to position [0, 0]
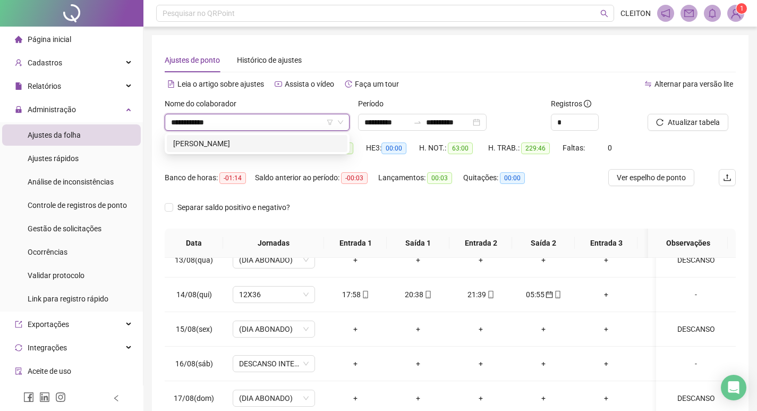
type input "**********"
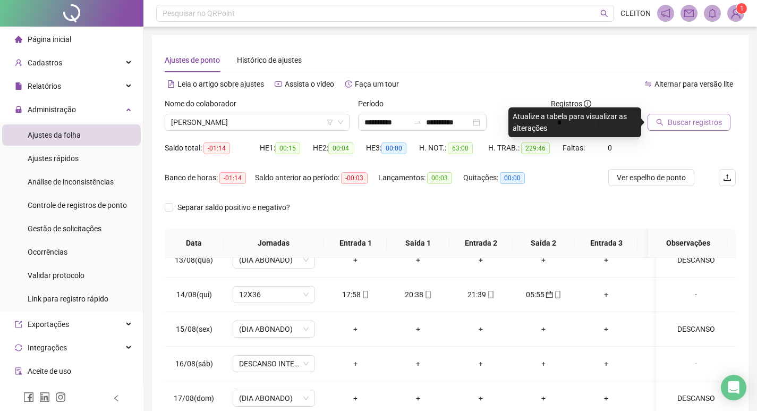
click at [688, 115] on button "Buscar registros" at bounding box center [689, 122] width 83 height 17
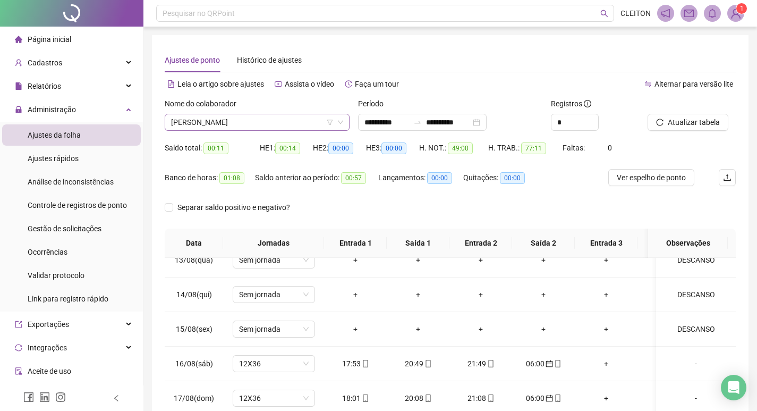
click at [260, 124] on span "[PERSON_NAME]" at bounding box center [257, 122] width 172 height 16
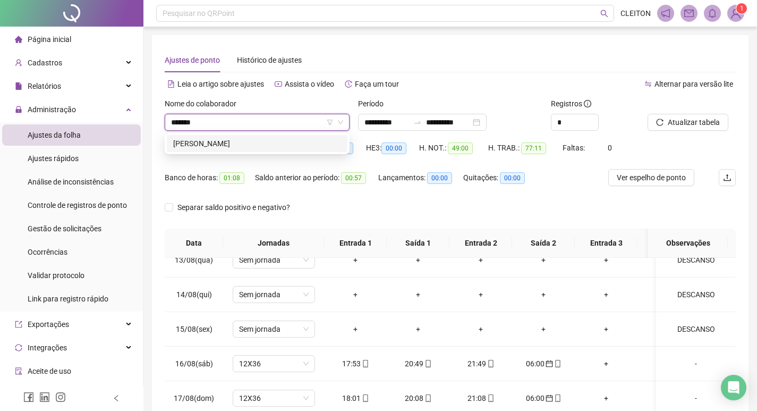
type input "*******"
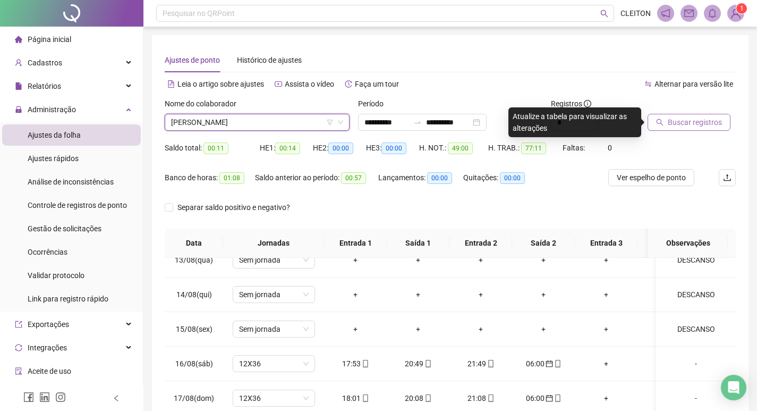
click at [660, 119] on icon "search" at bounding box center [660, 122] width 7 height 7
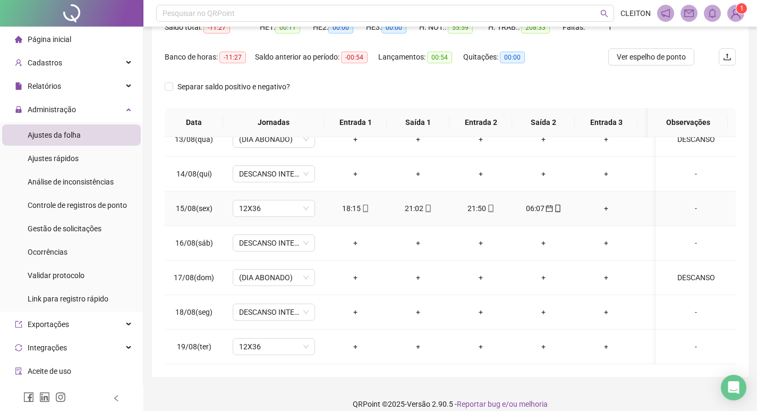
scroll to position [132, 0]
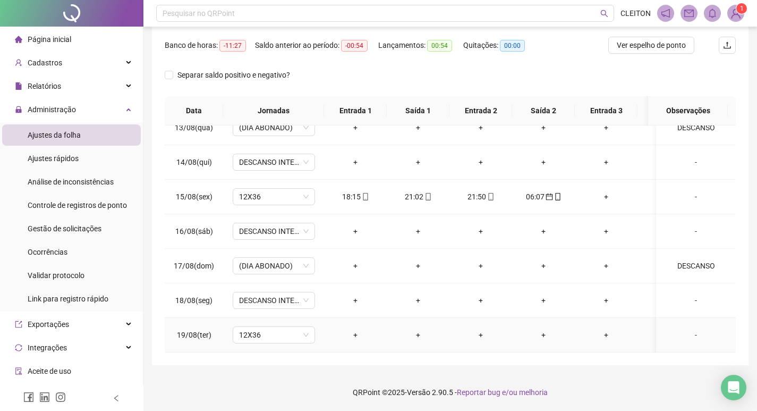
click at [689, 330] on div "-" at bounding box center [696, 335] width 63 height 12
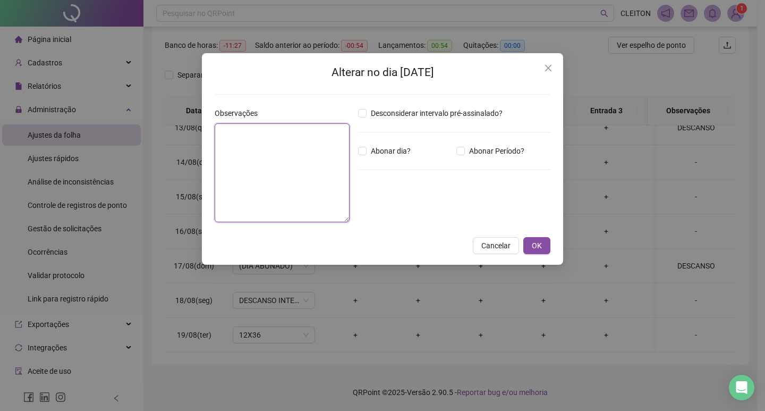
click at [241, 167] on textarea at bounding box center [282, 172] width 135 height 99
type textarea "********"
click at [378, 153] on span "Abonar dia?" at bounding box center [391, 151] width 48 height 12
click at [535, 240] on span "OK" at bounding box center [537, 246] width 10 height 12
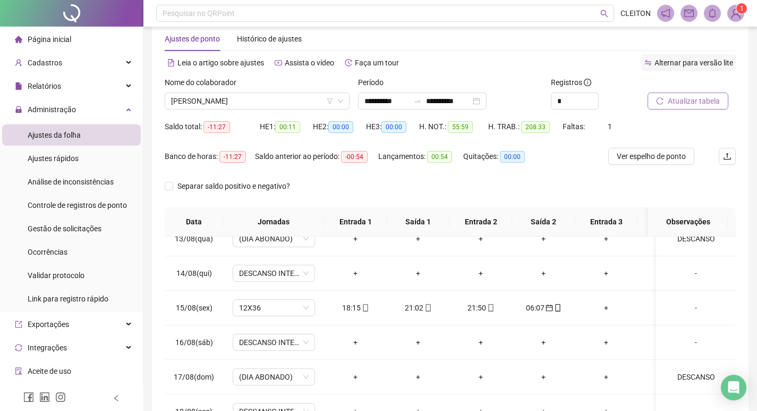
scroll to position [0, 0]
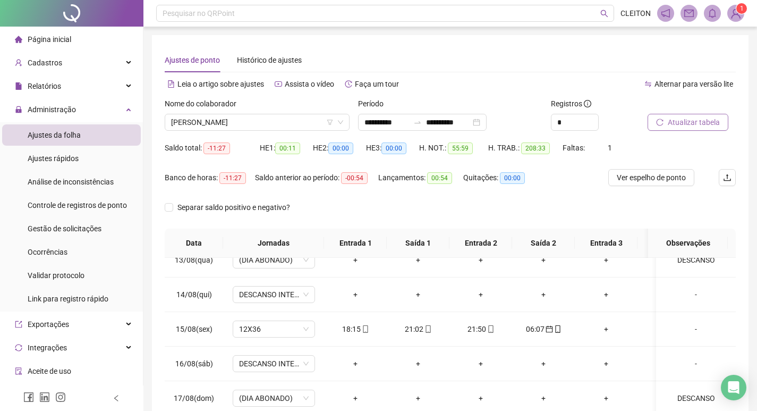
click at [681, 119] on span "Atualizar tabela" at bounding box center [694, 122] width 52 height 12
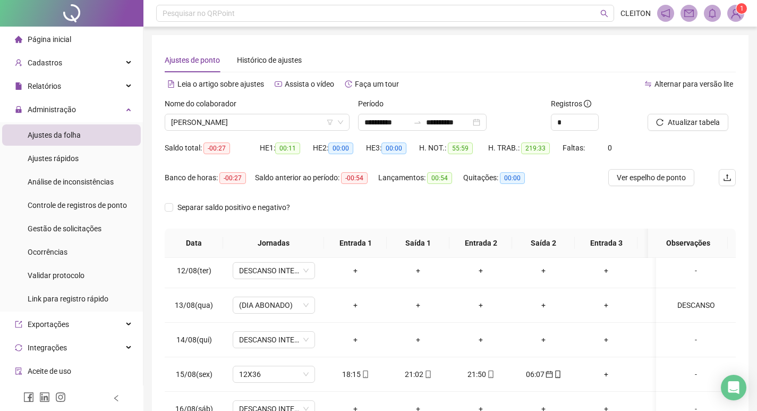
click at [245, 133] on div "Nome do colaborador [PERSON_NAME]" at bounding box center [257, 118] width 193 height 41
click at [246, 128] on span "[PERSON_NAME]" at bounding box center [257, 122] width 172 height 16
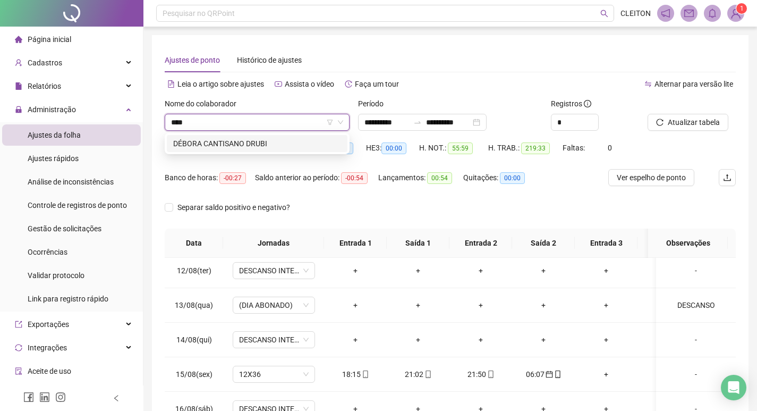
type input "*****"
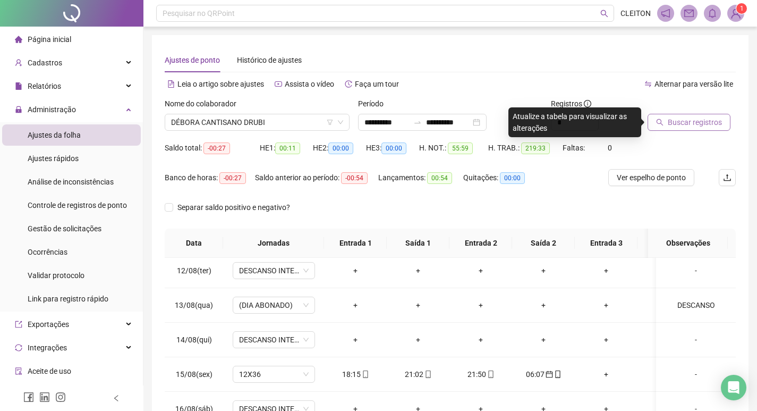
click at [697, 115] on button "Buscar registros" at bounding box center [689, 122] width 83 height 17
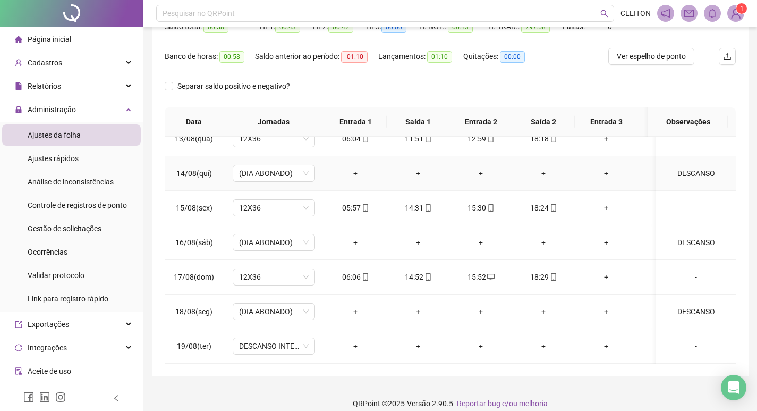
scroll to position [132, 0]
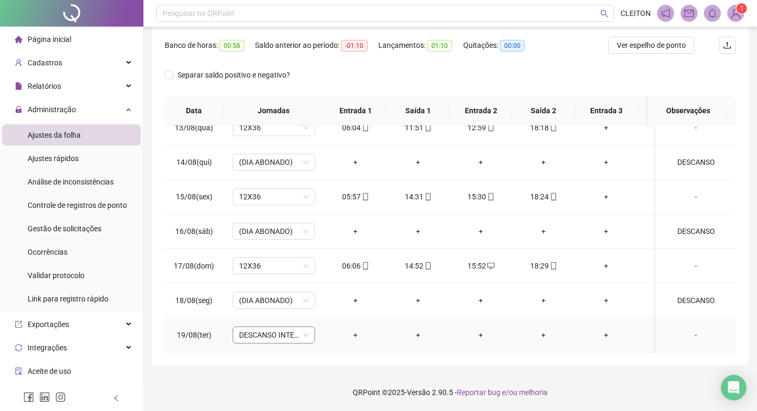
click at [259, 326] on div "DESCANSO INTER-JORNADA" at bounding box center [274, 334] width 82 height 17
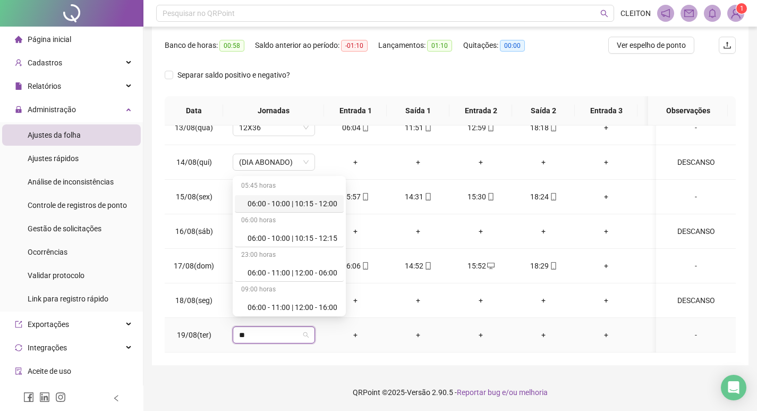
type input "***"
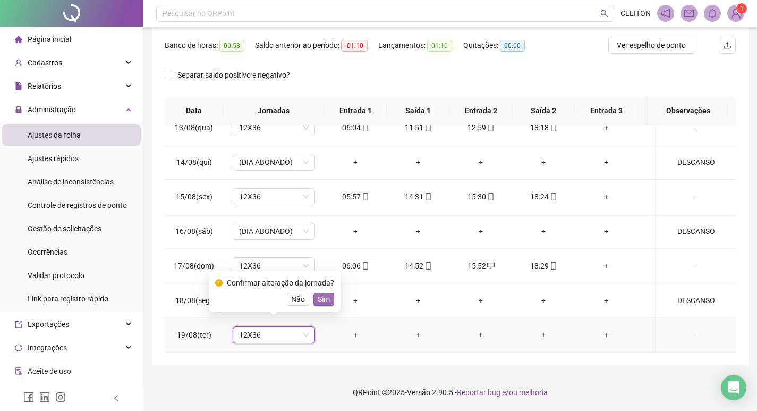
click at [326, 300] on span "Sim" at bounding box center [324, 299] width 12 height 12
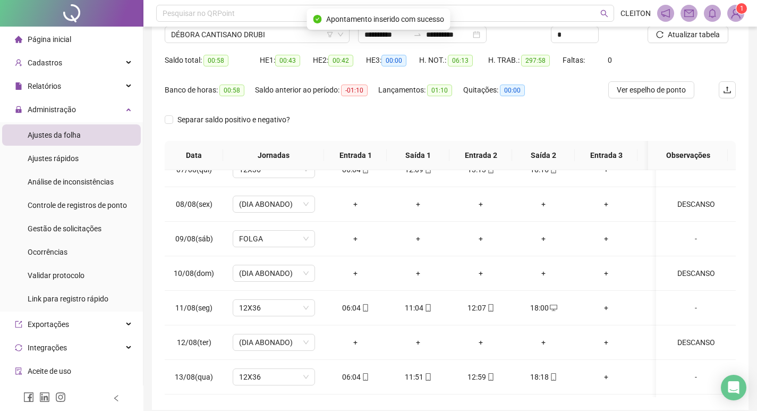
scroll to position [0, 0]
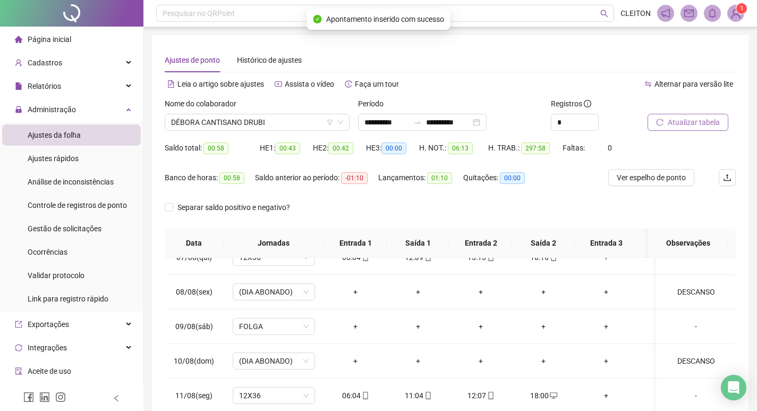
click at [690, 117] on span "Atualizar tabela" at bounding box center [694, 122] width 52 height 12
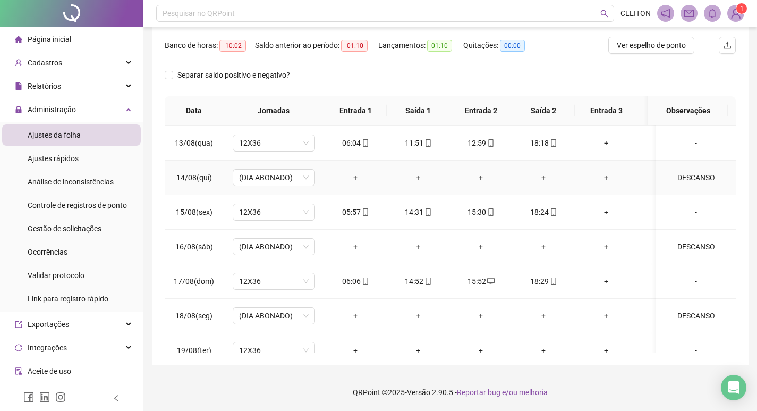
scroll to position [818, 0]
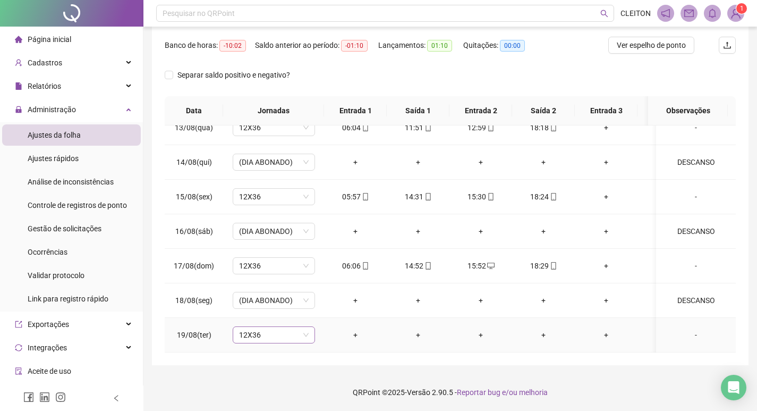
click at [271, 327] on span "12X36" at bounding box center [274, 335] width 70 height 16
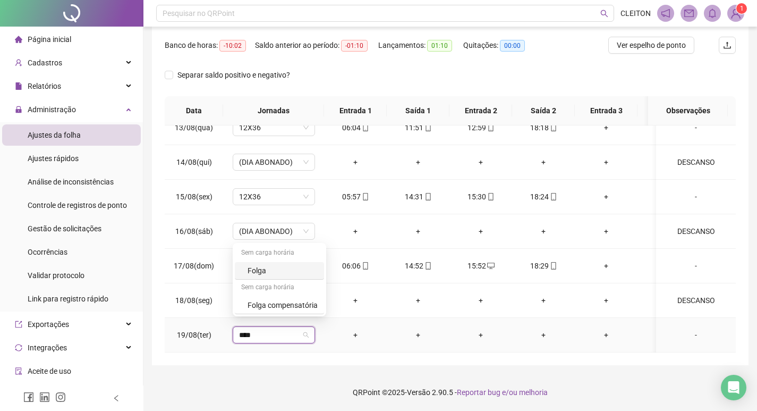
type input "*****"
click at [323, 303] on span "Sim" at bounding box center [324, 299] width 12 height 12
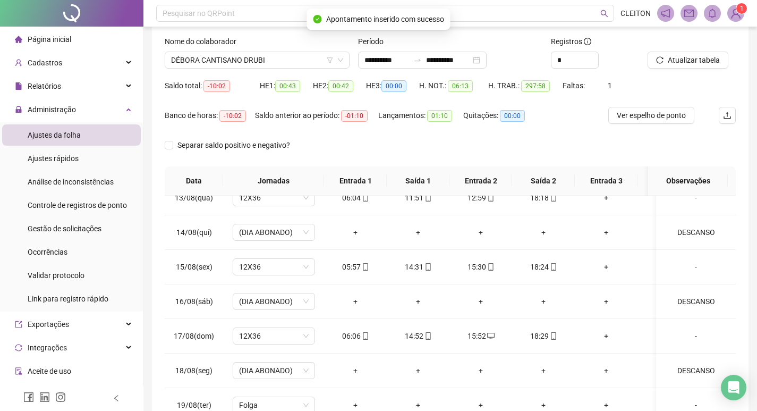
scroll to position [0, 0]
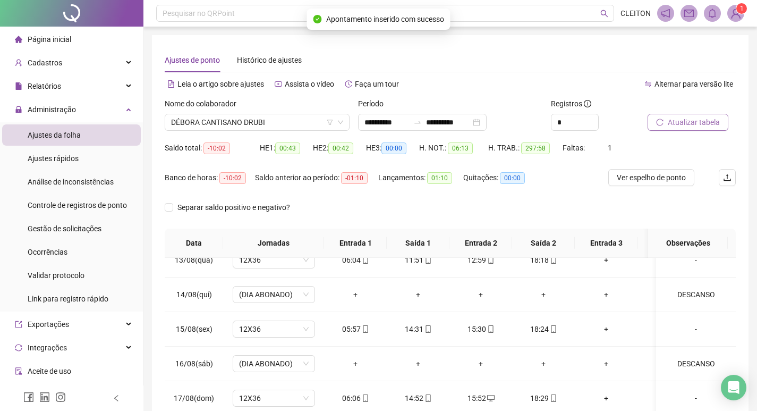
click at [678, 119] on span "Atualizar tabela" at bounding box center [694, 122] width 52 height 12
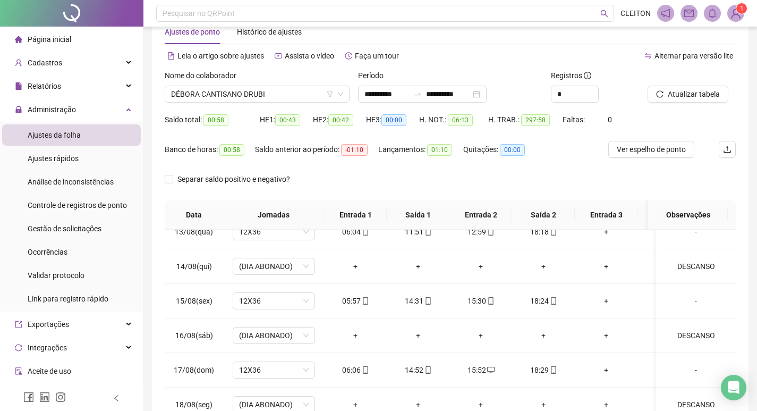
scroll to position [26, 0]
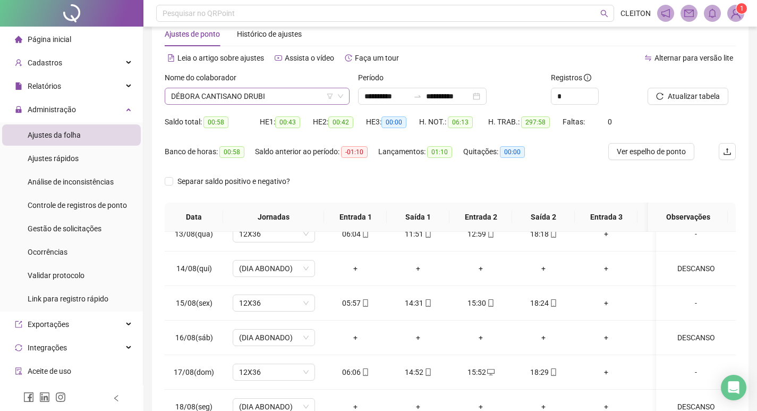
click at [285, 102] on span "DÉBORA CANTISANO DRUBI" at bounding box center [257, 96] width 172 height 16
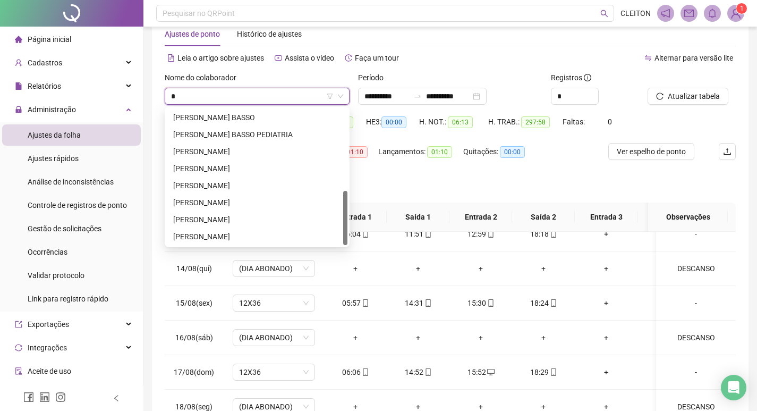
scroll to position [0, 0]
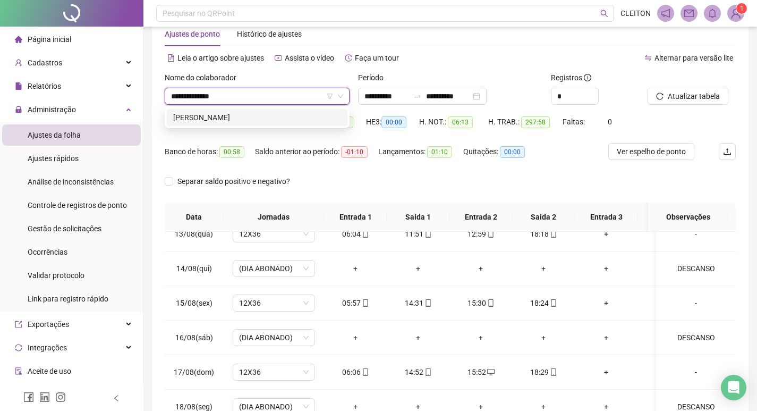
type input "**********"
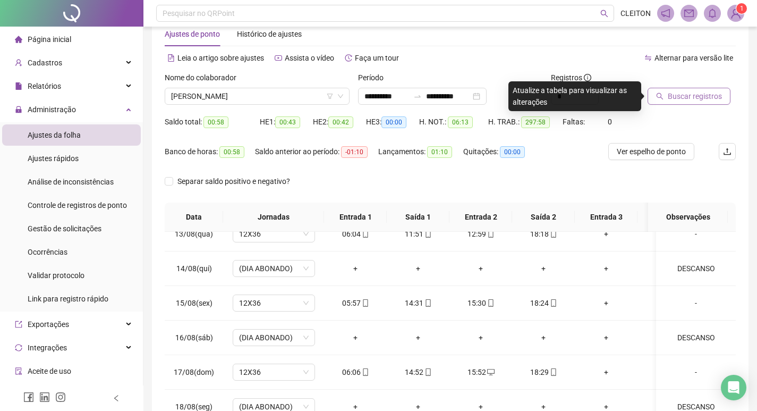
click at [650, 96] on button "Buscar registros" at bounding box center [689, 96] width 83 height 17
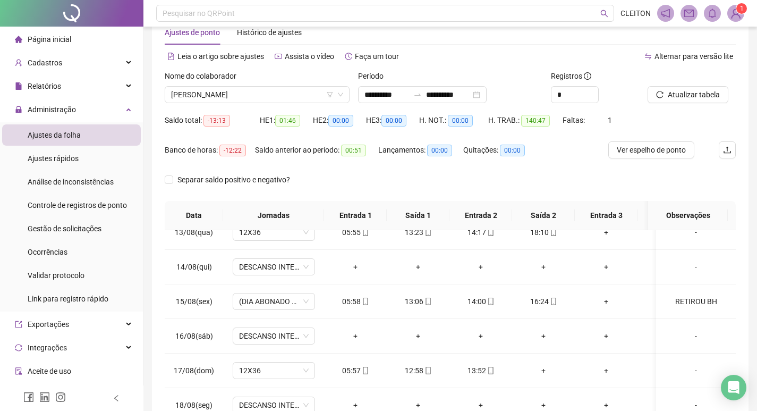
scroll to position [26, 0]
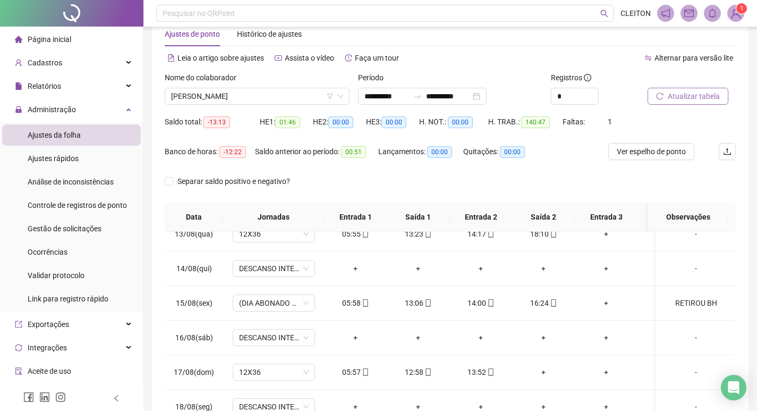
click at [698, 91] on span "Atualizar tabela" at bounding box center [694, 96] width 52 height 12
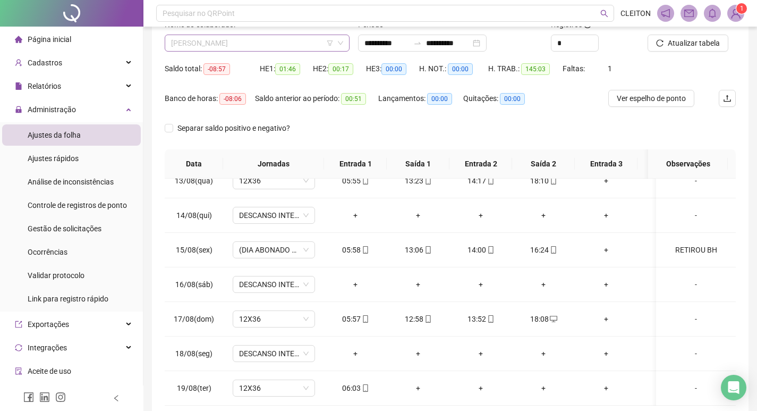
scroll to position [816, 0]
click at [239, 48] on span "[PERSON_NAME]" at bounding box center [257, 43] width 172 height 16
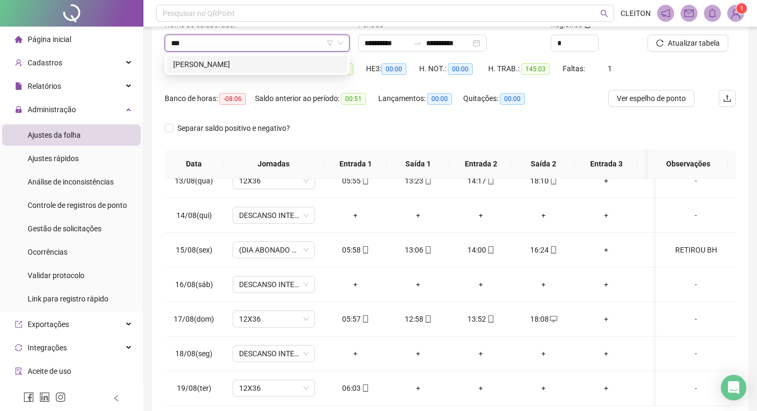
scroll to position [0, 0]
type input "**********"
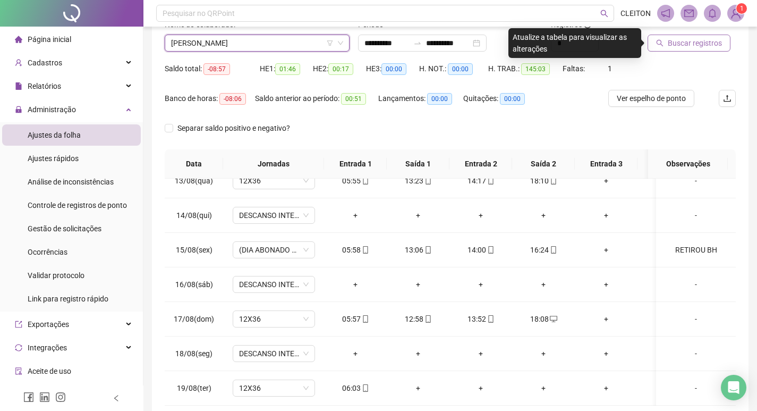
click at [712, 41] on span "Buscar registros" at bounding box center [695, 43] width 54 height 12
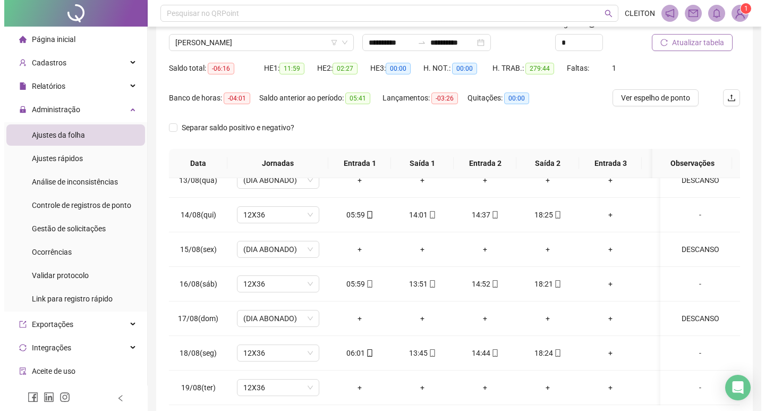
scroll to position [132, 0]
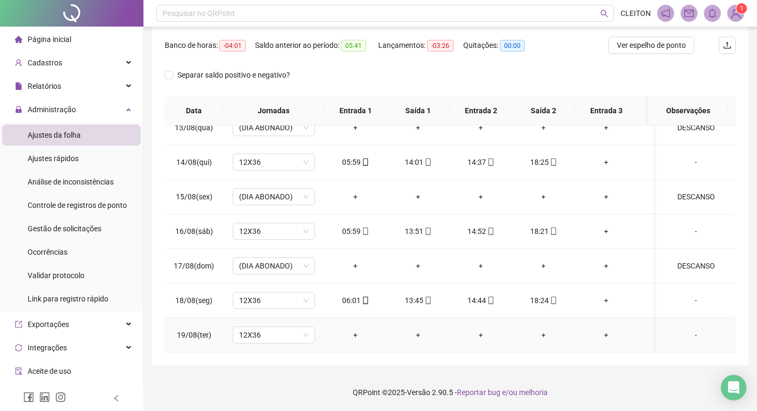
click at [687, 329] on div "-" at bounding box center [696, 335] width 63 height 12
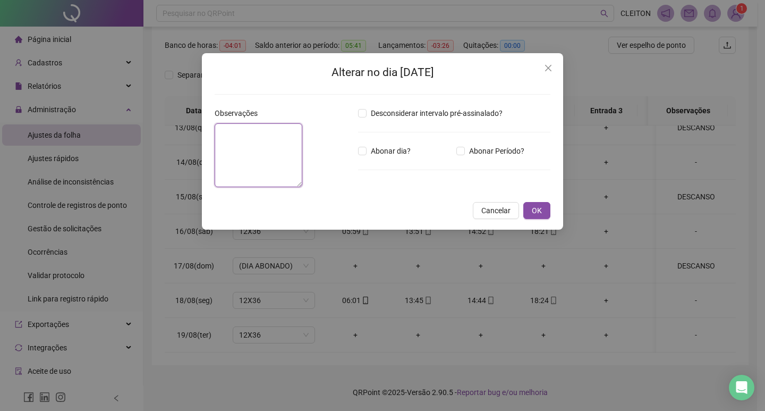
click at [302, 187] on textarea at bounding box center [259, 155] width 88 height 64
type textarea "*"
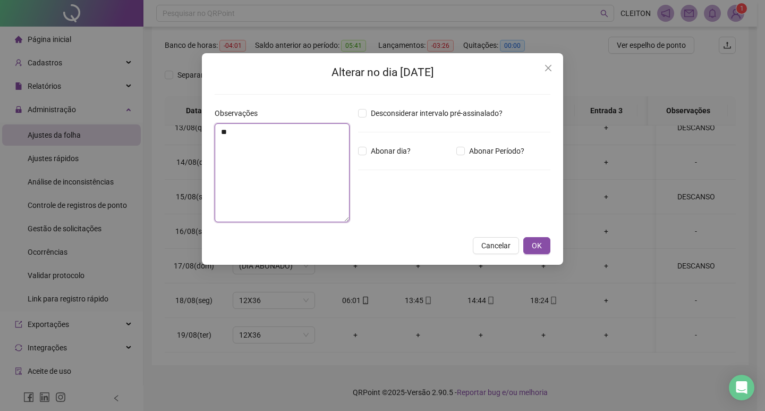
type textarea "*"
type textarea "********"
click at [380, 143] on div "Desconsiderar intervalo pré-assinalado? Abonar dia? Abonar Período? Horas a abo…" at bounding box center [454, 168] width 201 height 123
click at [387, 152] on span "Abonar dia?" at bounding box center [391, 151] width 48 height 12
click at [536, 240] on span "OK" at bounding box center [537, 246] width 10 height 12
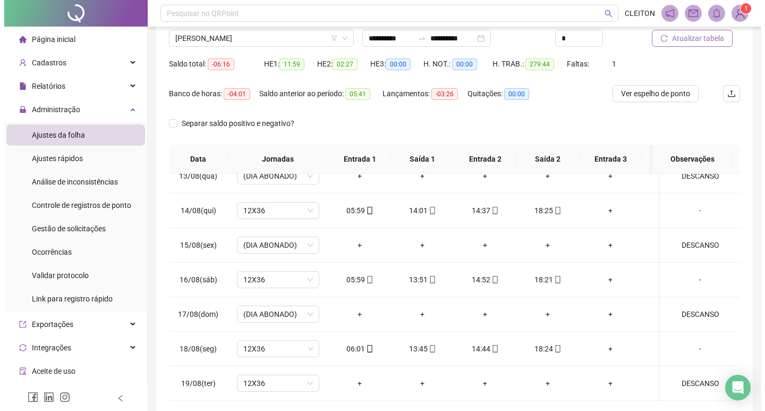
scroll to position [0, 0]
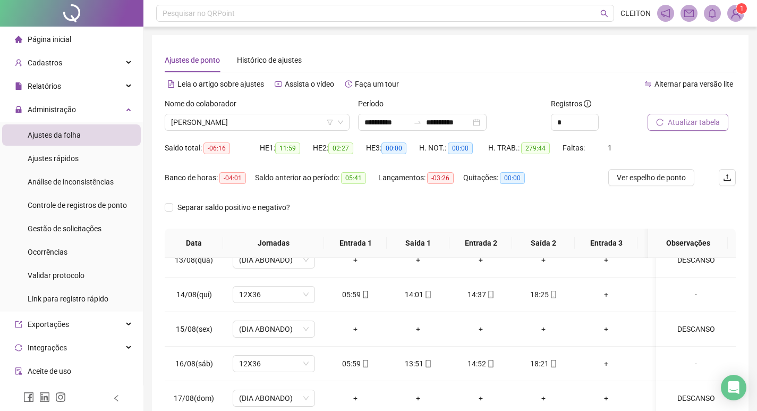
click at [672, 119] on span "Atualizar tabela" at bounding box center [694, 122] width 52 height 12
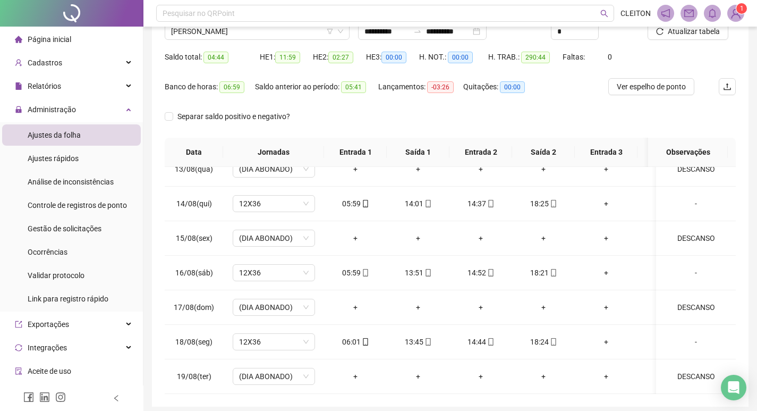
scroll to position [26, 0]
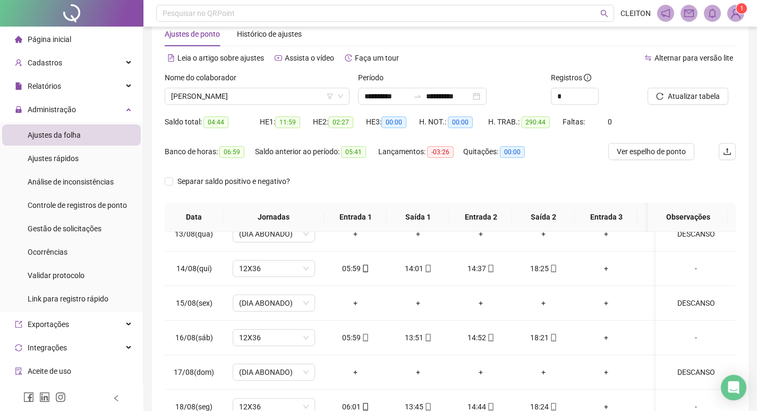
click at [249, 112] on div "Nome do colaborador [PERSON_NAME]" at bounding box center [257, 92] width 193 height 41
click at [242, 104] on span "[PERSON_NAME]" at bounding box center [257, 96] width 172 height 16
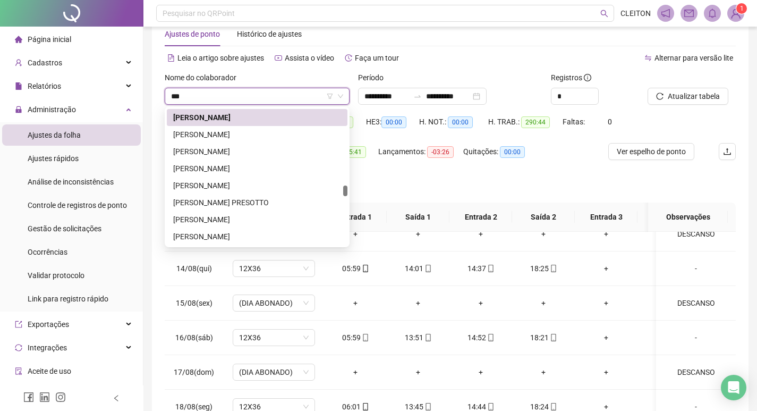
scroll to position [0, 0]
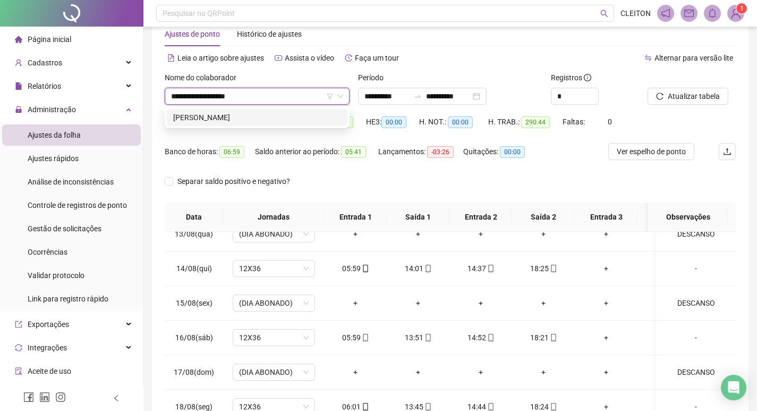
type input "**********"
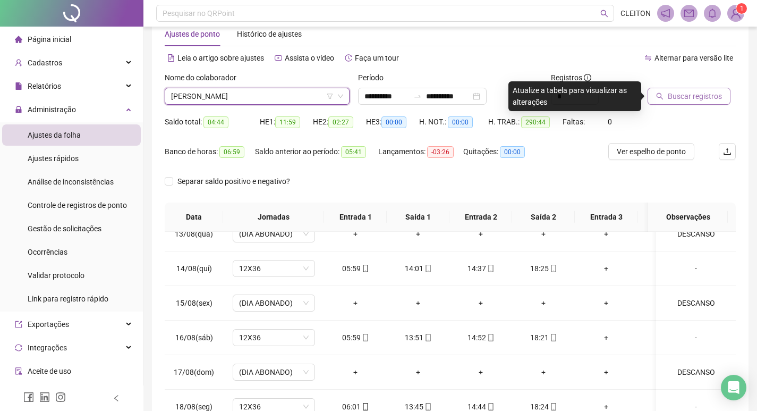
click at [664, 100] on button "Buscar registros" at bounding box center [689, 96] width 83 height 17
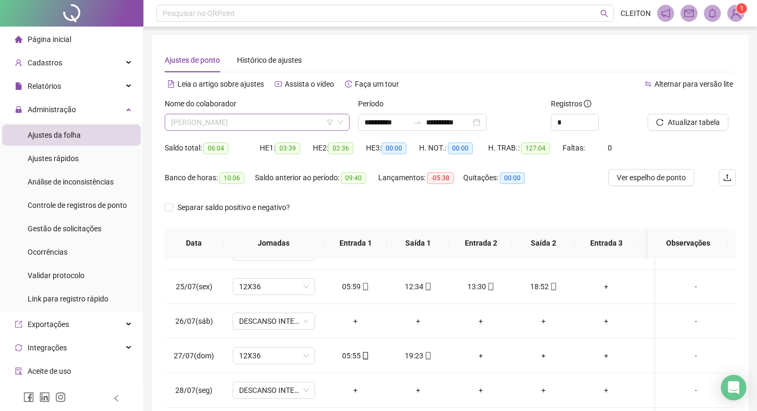
click at [199, 128] on span "[PERSON_NAME]" at bounding box center [257, 122] width 172 height 16
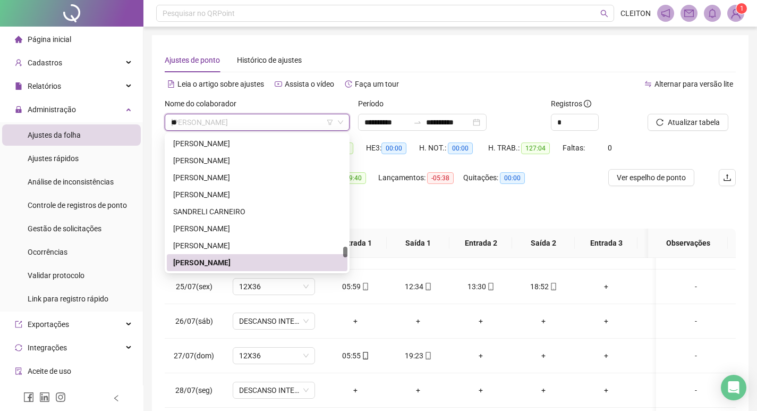
scroll to position [306, 0]
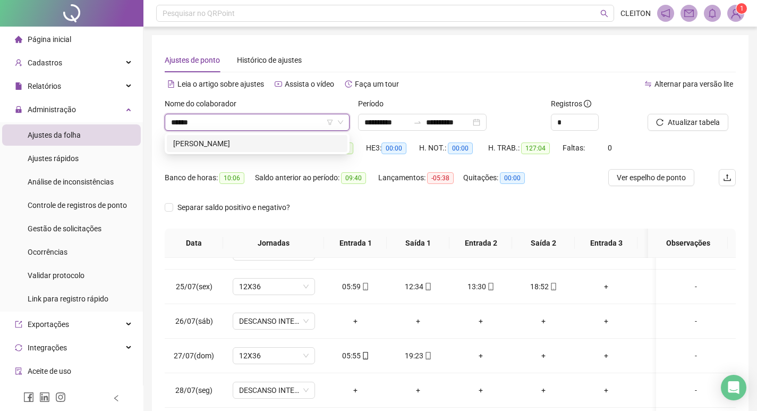
type input "******"
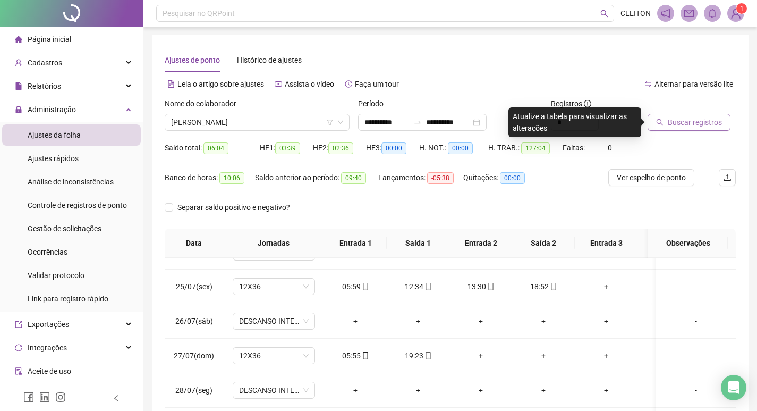
click at [653, 122] on button "Buscar registros" at bounding box center [689, 122] width 83 height 17
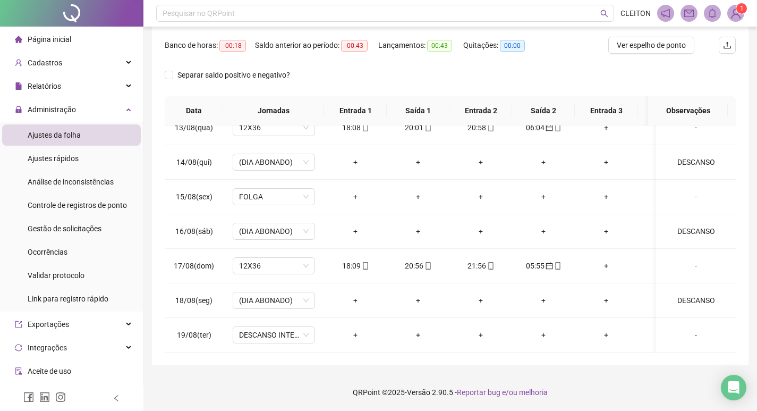
scroll to position [0, 0]
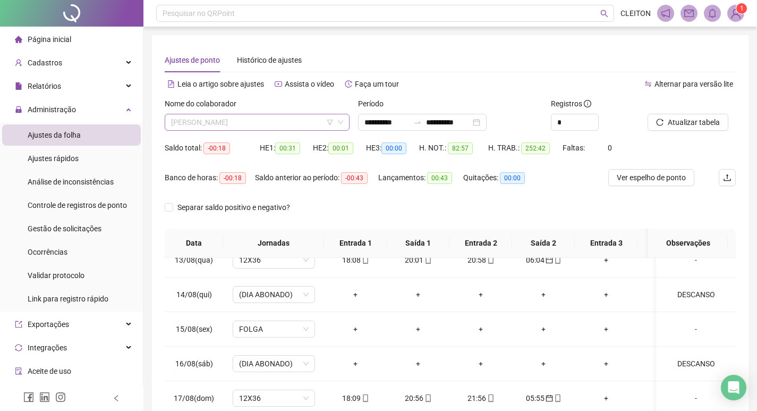
click at [272, 130] on span "[PERSON_NAME]" at bounding box center [257, 122] width 172 height 16
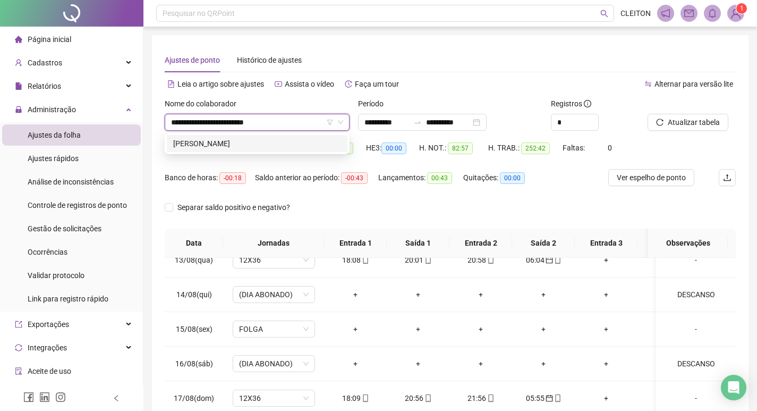
type input "**********"
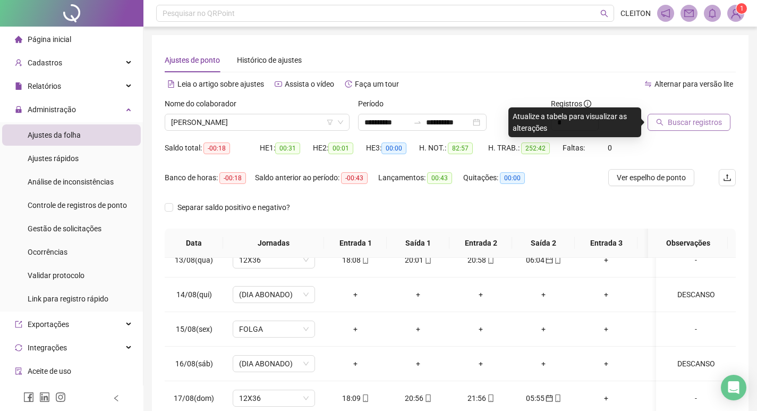
click at [660, 117] on button "Buscar registros" at bounding box center [689, 122] width 83 height 17
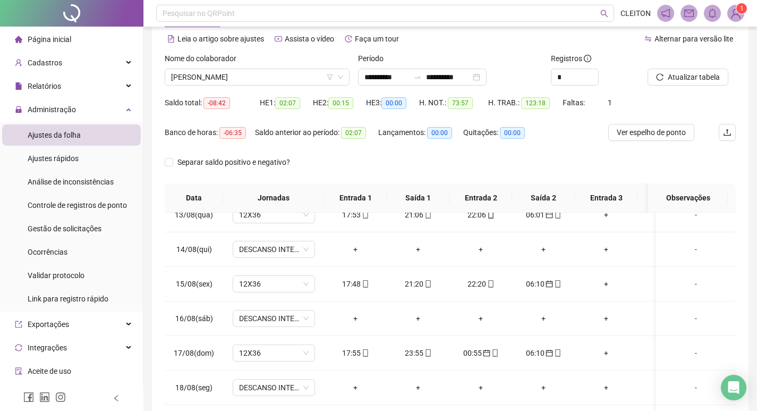
scroll to position [26, 0]
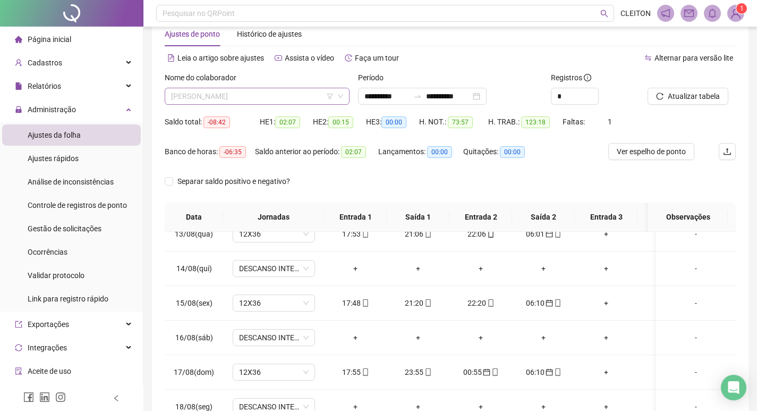
click at [192, 90] on span "[PERSON_NAME]" at bounding box center [257, 96] width 172 height 16
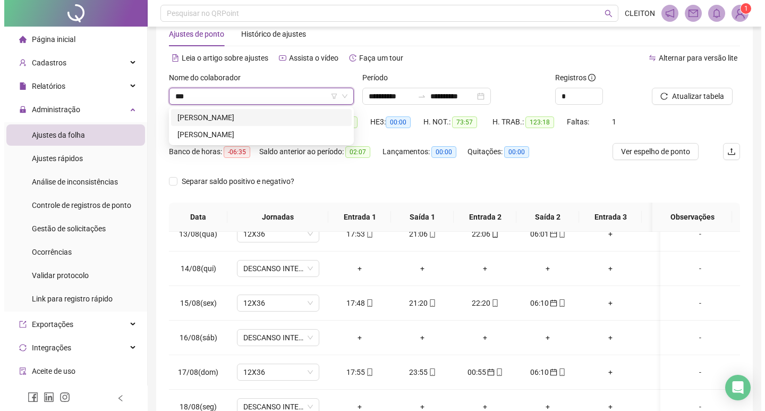
scroll to position [0, 0]
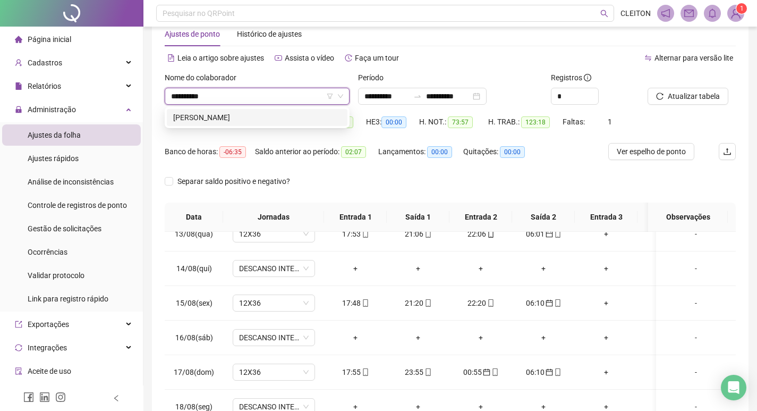
type input "**********"
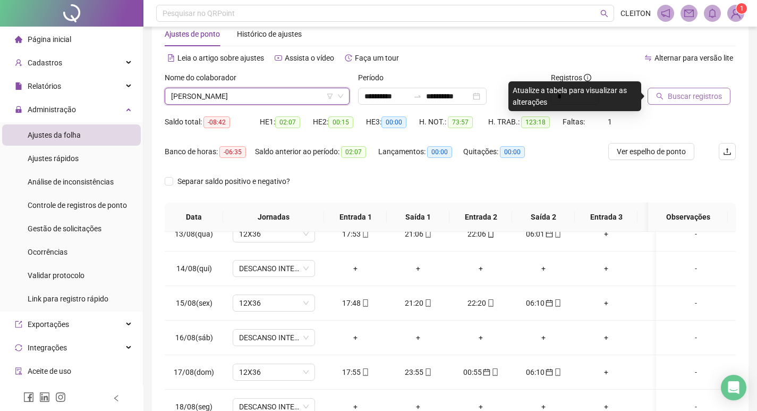
click at [706, 97] on span "Buscar registros" at bounding box center [695, 96] width 54 height 12
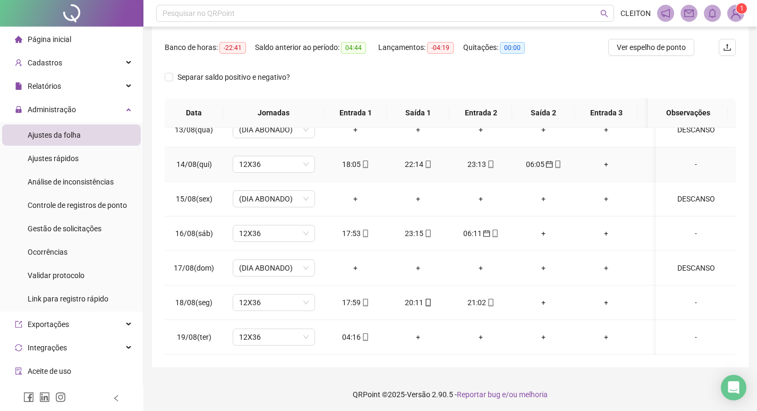
scroll to position [132, 0]
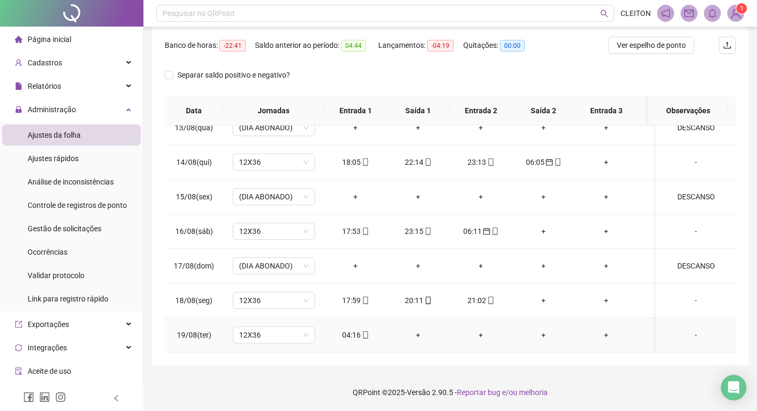
click at [348, 329] on div "04:16" at bounding box center [356, 335] width 46 height 12
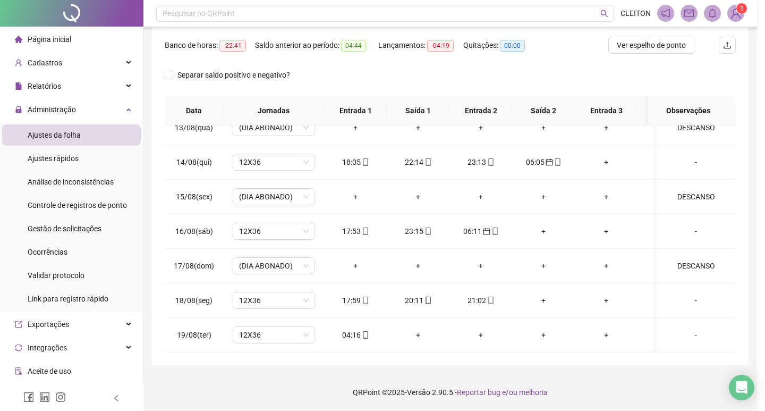
type input "**********"
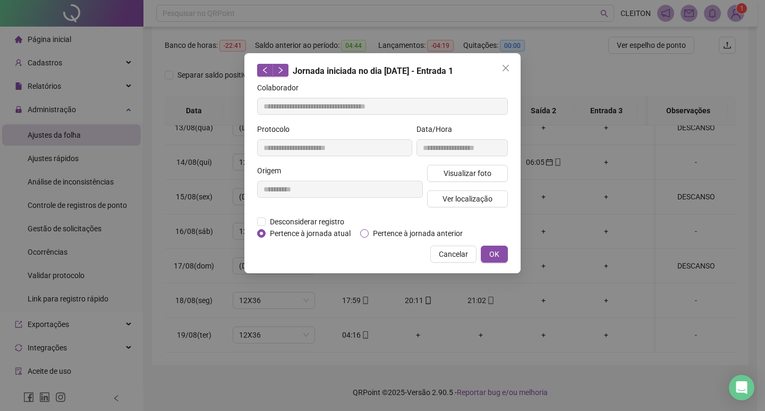
click at [369, 237] on span "Pertence à jornada anterior" at bounding box center [418, 234] width 98 height 12
click at [483, 257] on button "OK" at bounding box center [494, 254] width 27 height 17
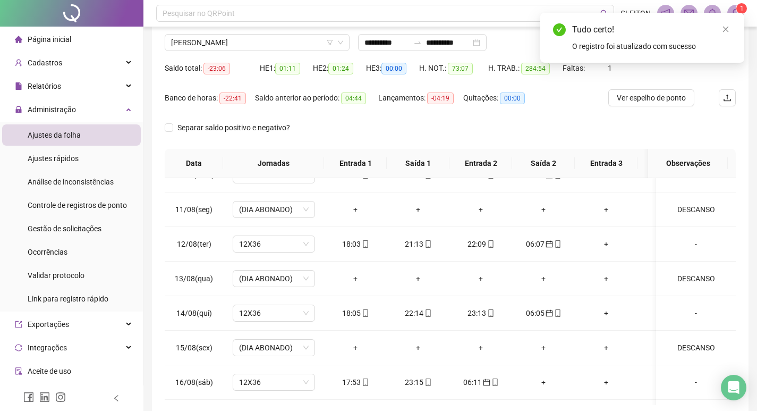
scroll to position [0, 0]
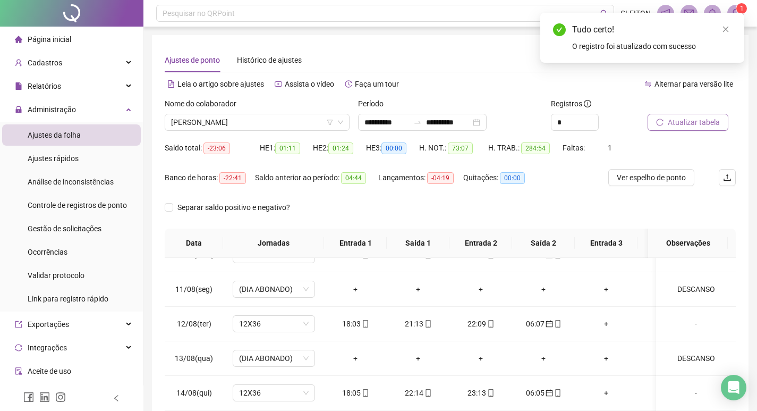
click at [695, 126] on span "Atualizar tabela" at bounding box center [694, 122] width 52 height 12
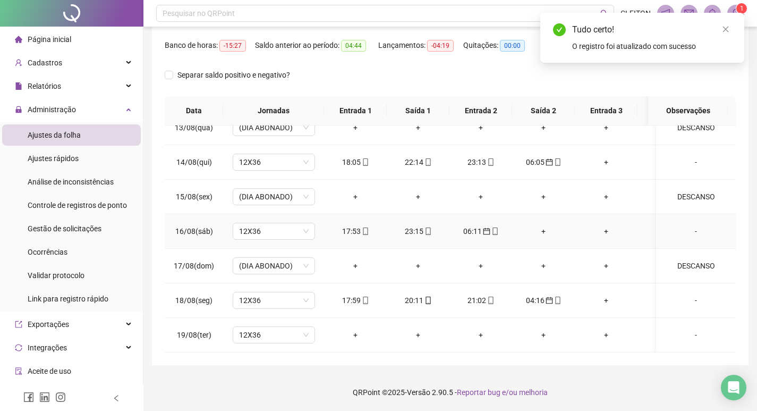
scroll to position [818, 0]
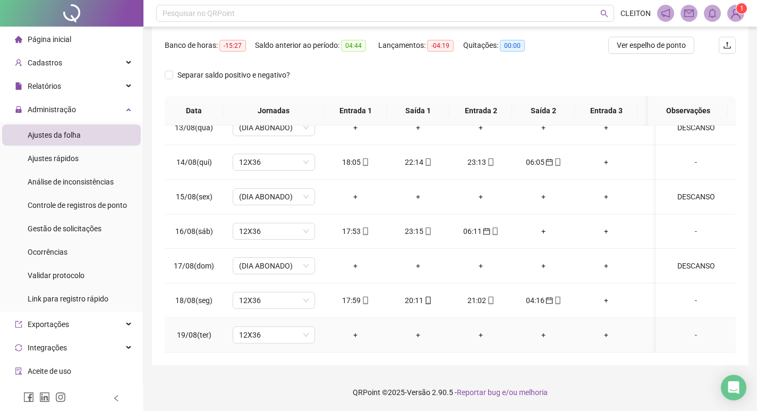
click at [685, 329] on div "-" at bounding box center [696, 335] width 63 height 12
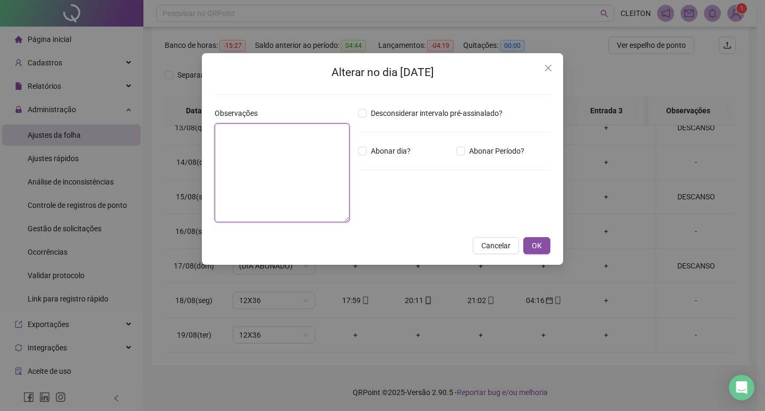
click at [252, 210] on textarea at bounding box center [282, 172] width 135 height 99
type textarea "********"
click at [382, 156] on span "Abonar dia?" at bounding box center [391, 151] width 48 height 12
click at [544, 240] on button "OK" at bounding box center [537, 245] width 27 height 17
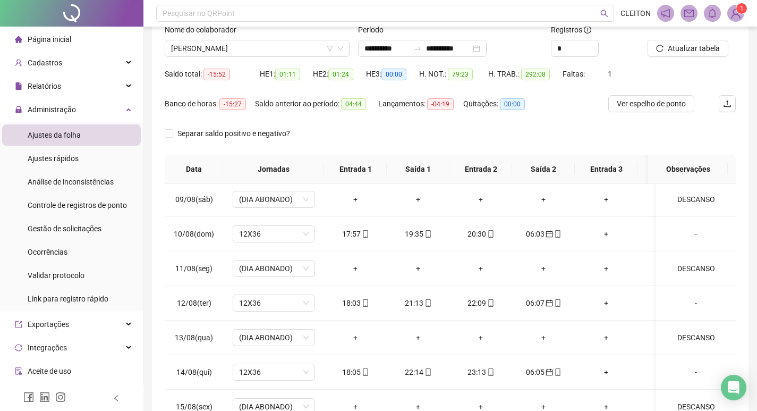
scroll to position [0, 0]
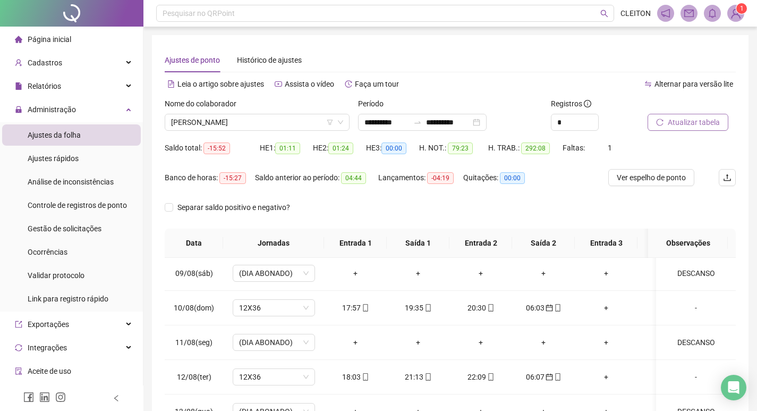
click at [685, 118] on span "Atualizar tabela" at bounding box center [694, 122] width 52 height 12
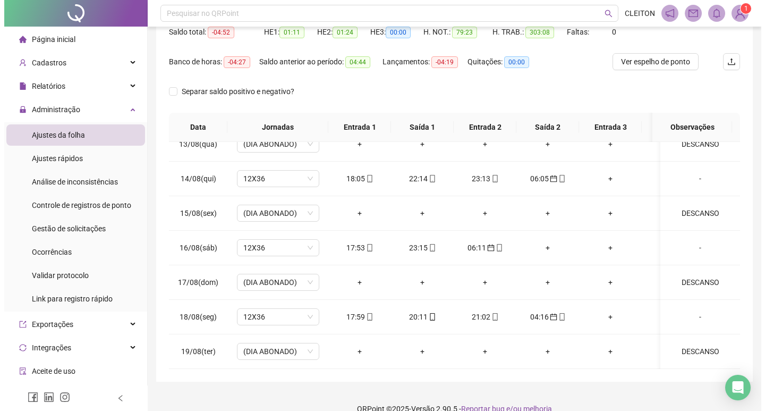
scroll to position [132, 0]
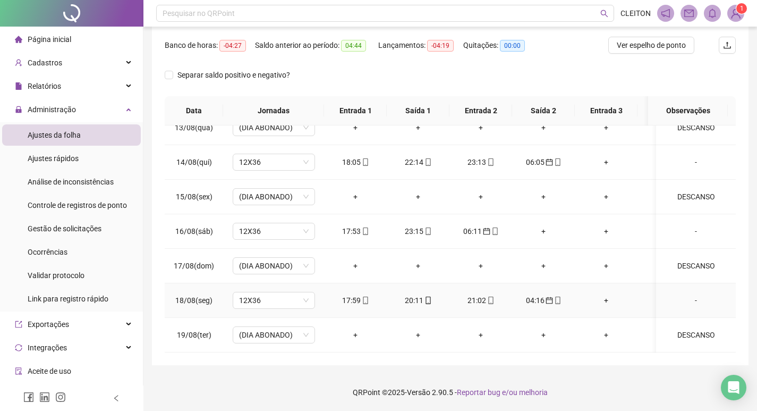
click at [692, 294] on div "-" at bounding box center [696, 300] width 63 height 12
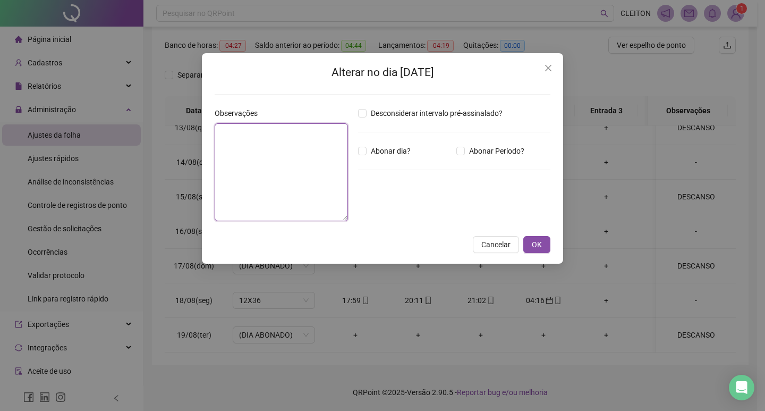
click at [287, 165] on textarea at bounding box center [281, 172] width 133 height 98
type textarea "**********"
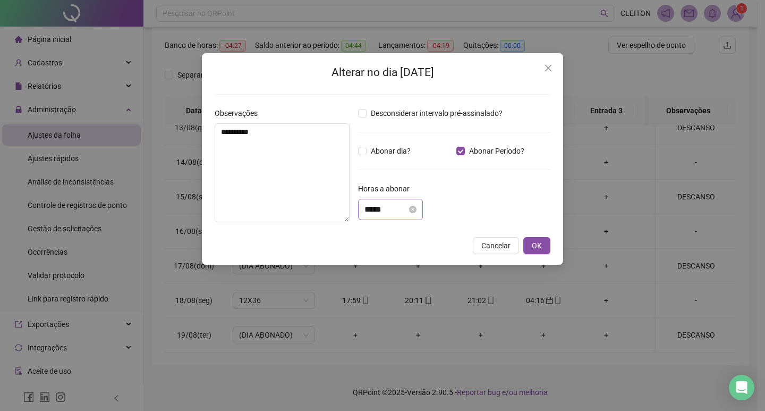
click at [369, 202] on div "*****" at bounding box center [390, 209] width 65 height 21
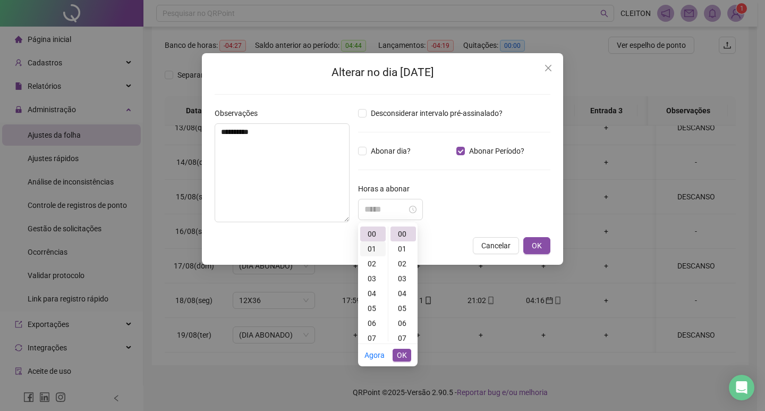
click at [376, 249] on div "01" at bounding box center [373, 248] width 26 height 15
click at [401, 303] on div "44" at bounding box center [404, 304] width 26 height 15
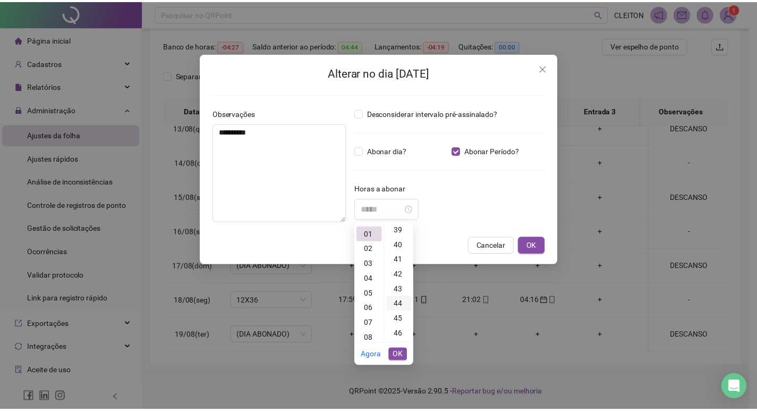
scroll to position [655, 0]
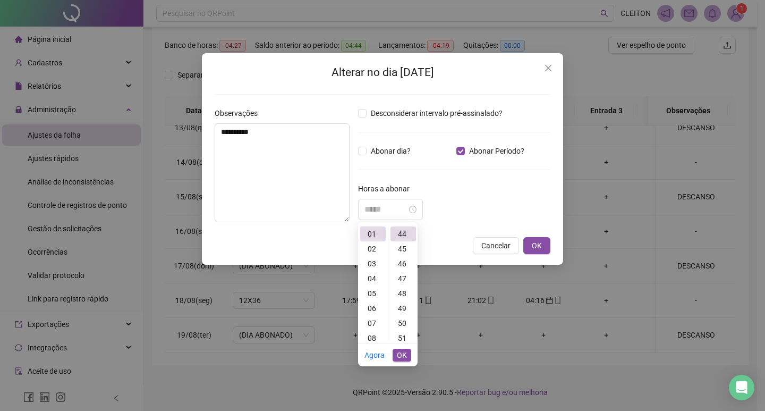
type input "*****"
click at [404, 354] on span "OK" at bounding box center [402, 355] width 10 height 12
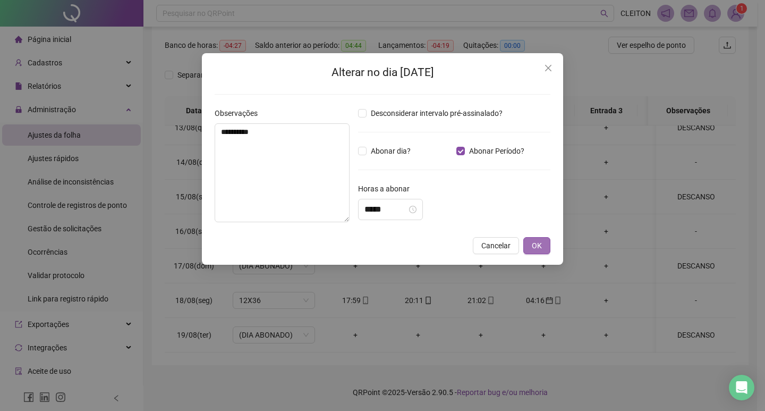
click at [541, 246] on span "OK" at bounding box center [537, 246] width 10 height 12
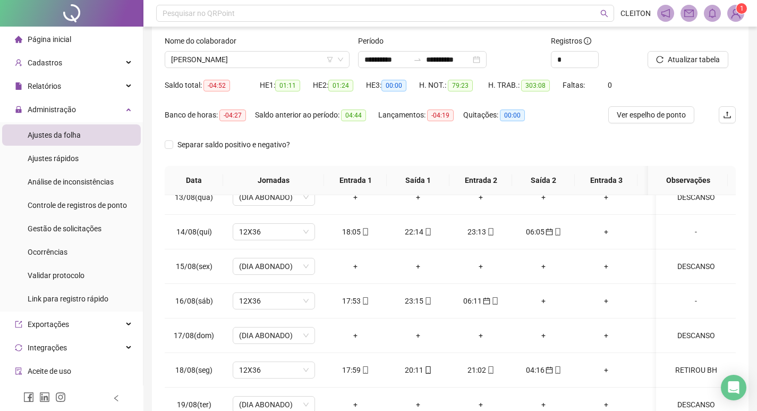
scroll to position [0, 0]
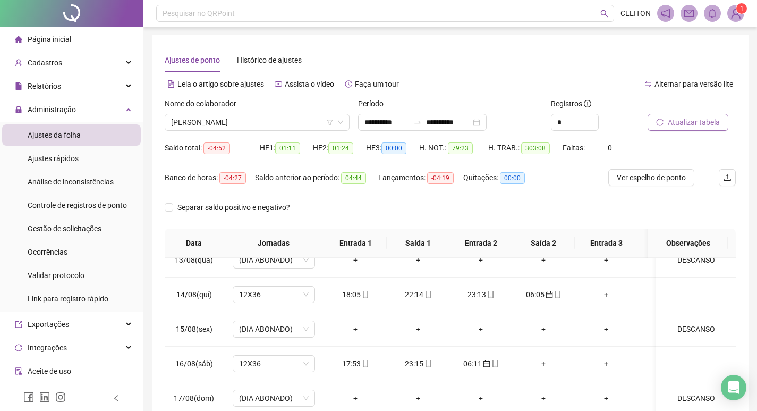
click at [665, 116] on button "Atualizar tabela" at bounding box center [688, 122] width 81 height 17
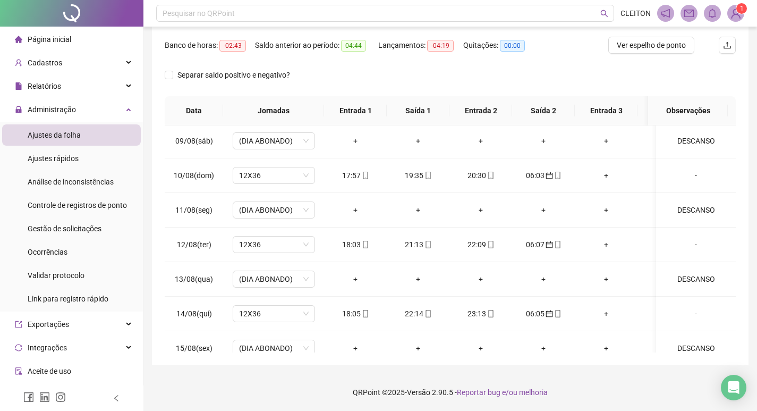
scroll to position [79, 0]
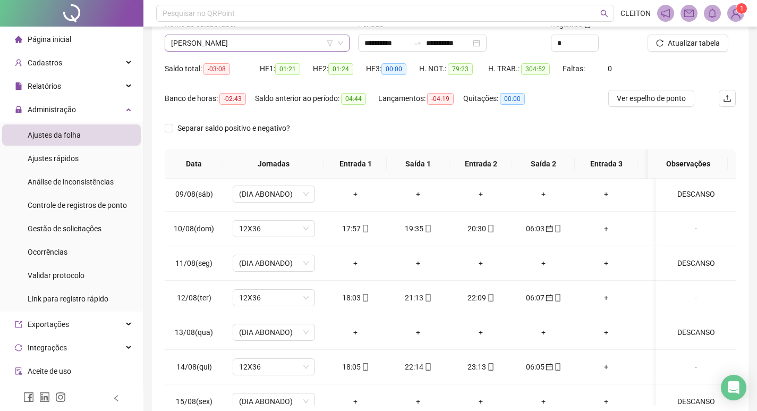
click at [280, 46] on span "[PERSON_NAME]" at bounding box center [257, 43] width 172 height 16
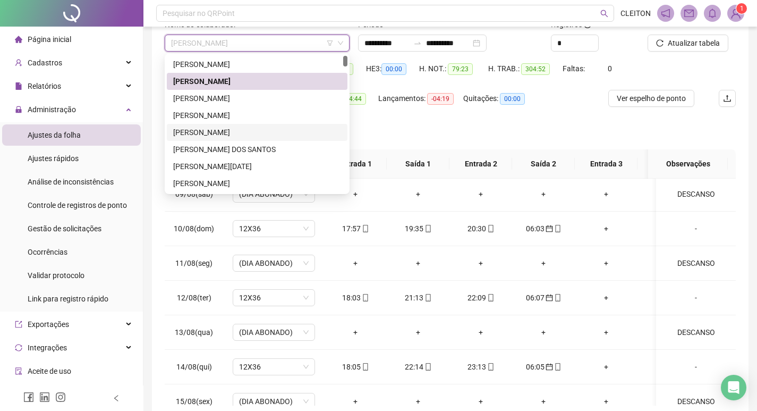
click at [364, 138] on div "Separar saldo positivo e negativo?" at bounding box center [450, 135] width 571 height 30
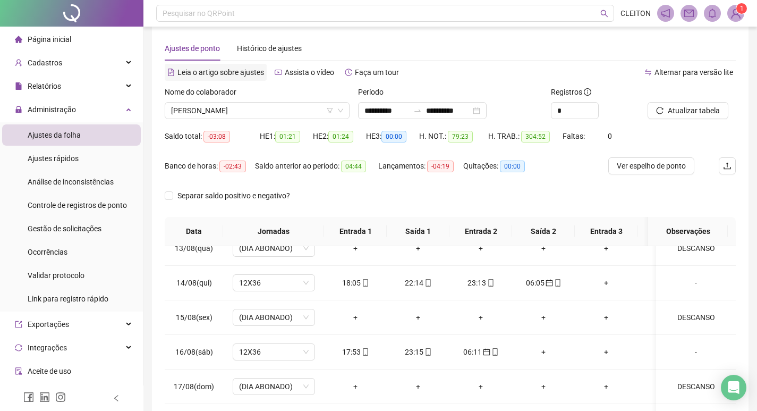
scroll to position [0, 0]
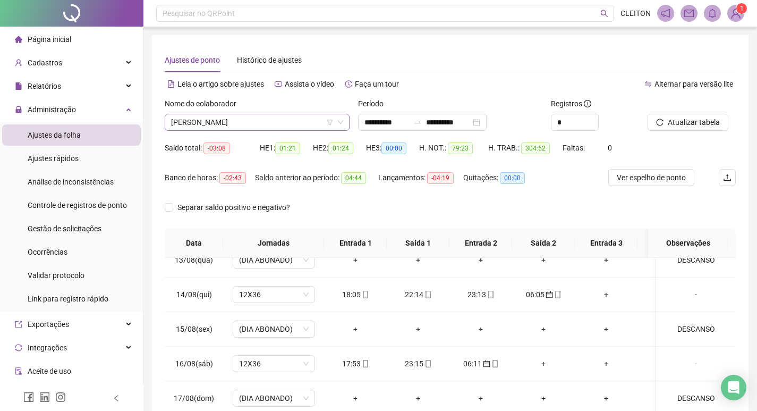
click at [249, 122] on span "[PERSON_NAME]" at bounding box center [257, 122] width 172 height 16
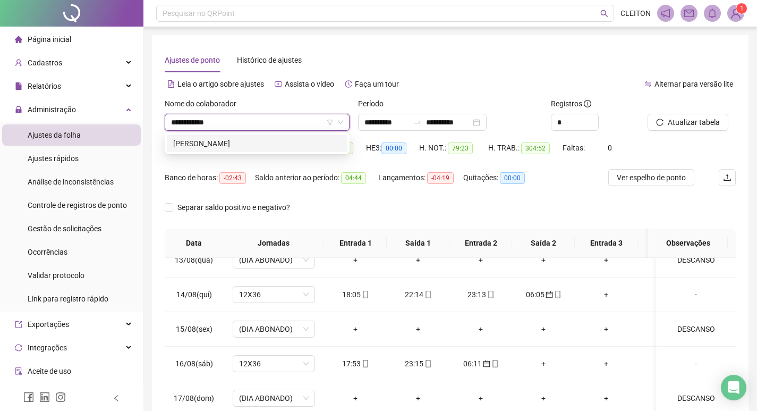
type input "**********"
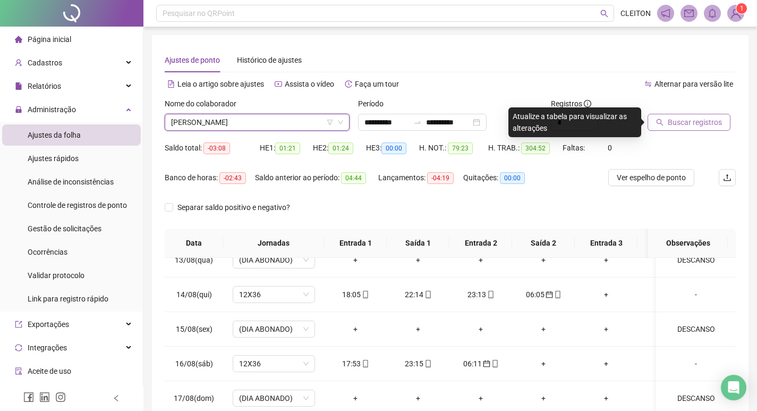
click at [678, 127] on span "Buscar registros" at bounding box center [695, 122] width 54 height 12
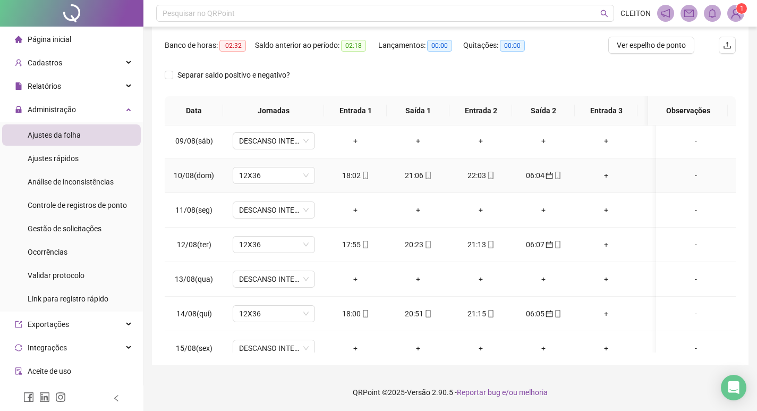
scroll to position [818, 0]
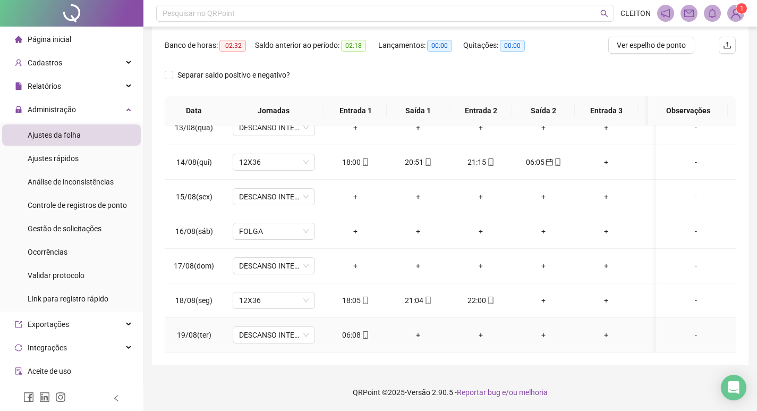
click at [357, 329] on div "06:08" at bounding box center [356, 335] width 46 height 12
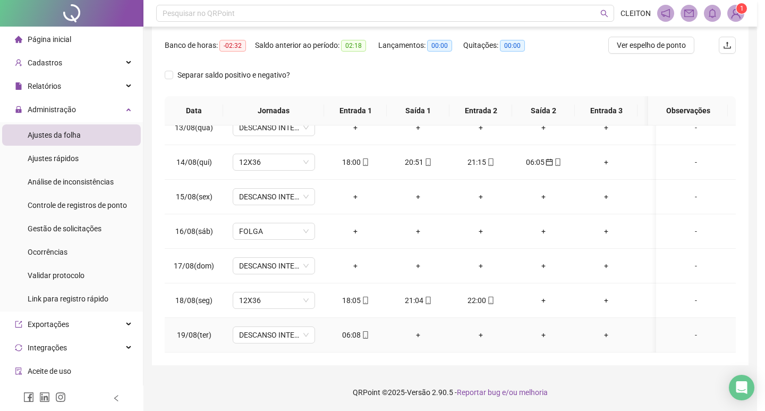
type input "**********"
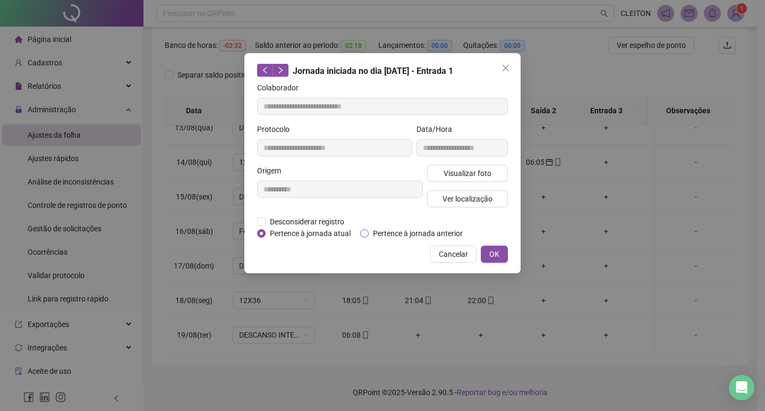
click at [362, 228] on label "Pertence à jornada anterior" at bounding box center [413, 234] width 107 height 12
click at [363, 228] on label "Pertence à jornada anterior" at bounding box center [413, 234] width 107 height 12
click at [484, 252] on button "OK" at bounding box center [494, 254] width 27 height 17
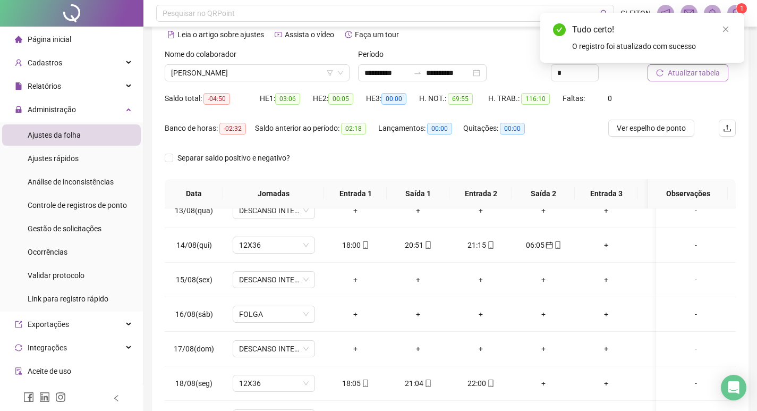
scroll to position [26, 0]
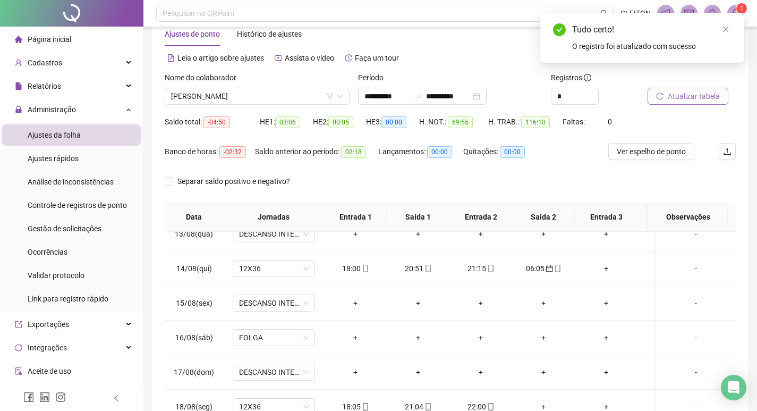
click at [668, 104] on button "Atualizar tabela" at bounding box center [688, 96] width 81 height 17
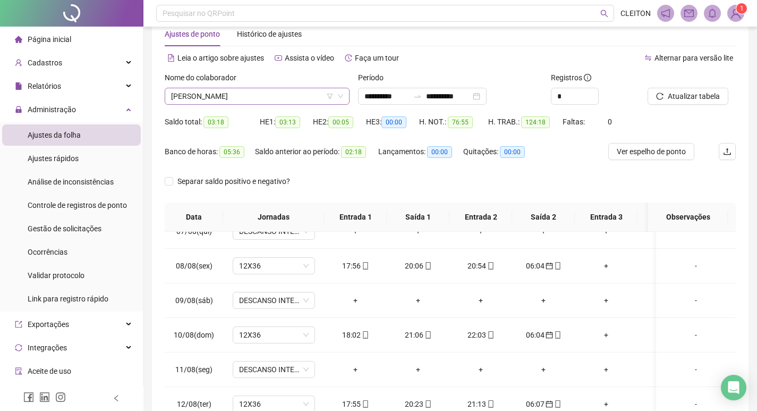
click at [275, 103] on span "[PERSON_NAME]" at bounding box center [257, 96] width 172 height 16
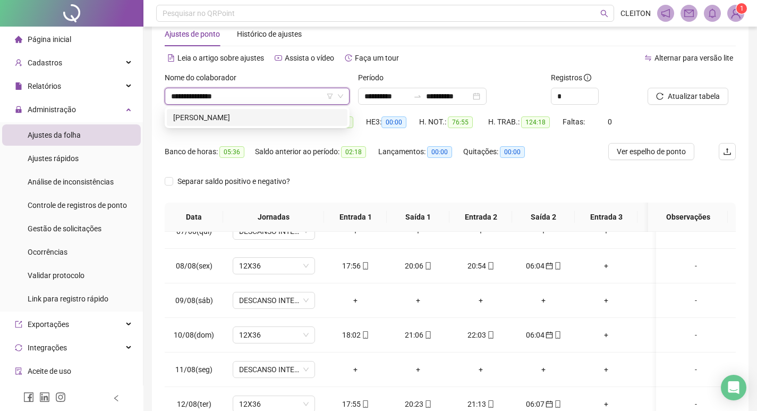
type input "**********"
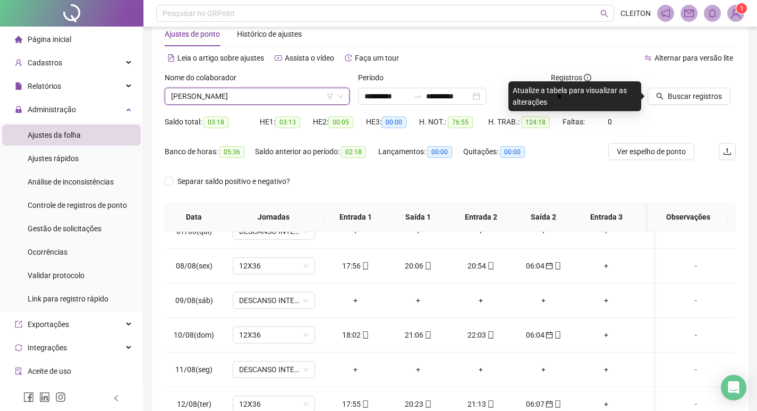
click at [638, 105] on div "Atualize a tabela para visualizar as alterações" at bounding box center [575, 96] width 133 height 30
click at [662, 100] on button "Buscar registros" at bounding box center [689, 96] width 83 height 17
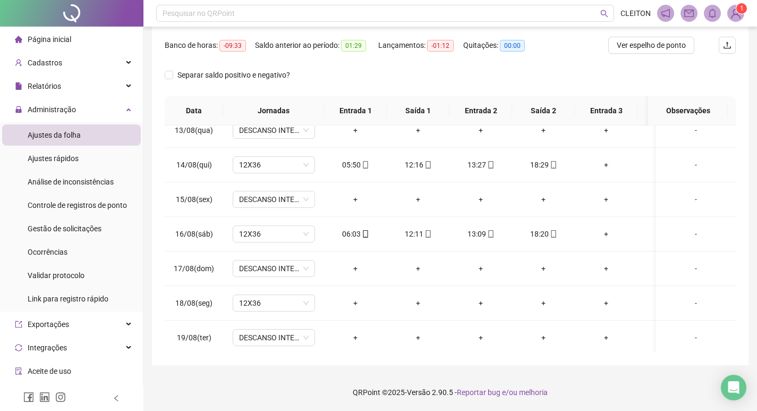
scroll to position [818, 0]
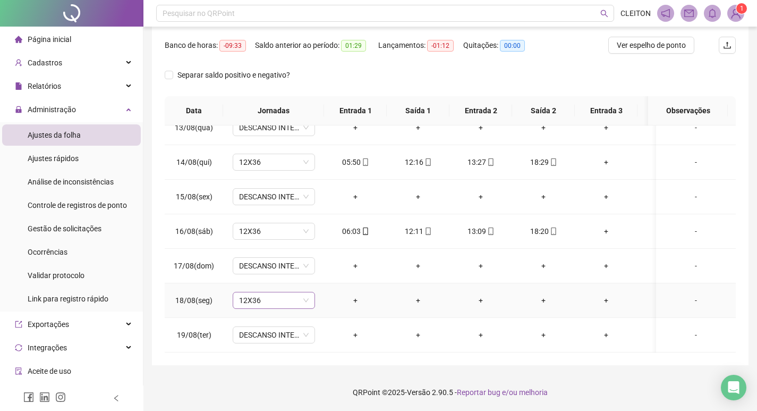
click at [259, 296] on span "12X36" at bounding box center [274, 300] width 70 height 16
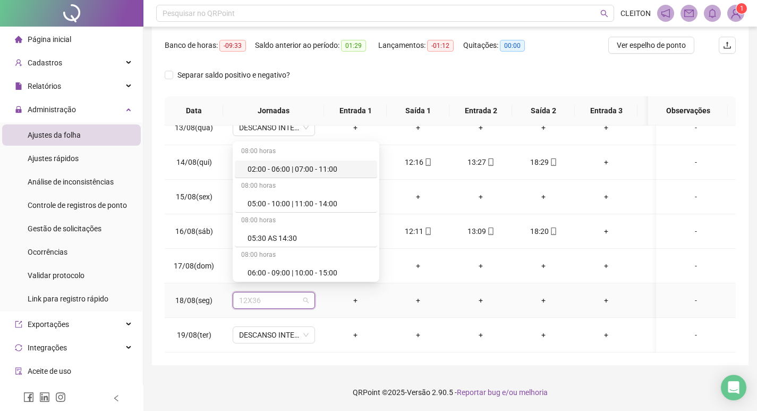
click at [691, 294] on div "-" at bounding box center [696, 300] width 63 height 12
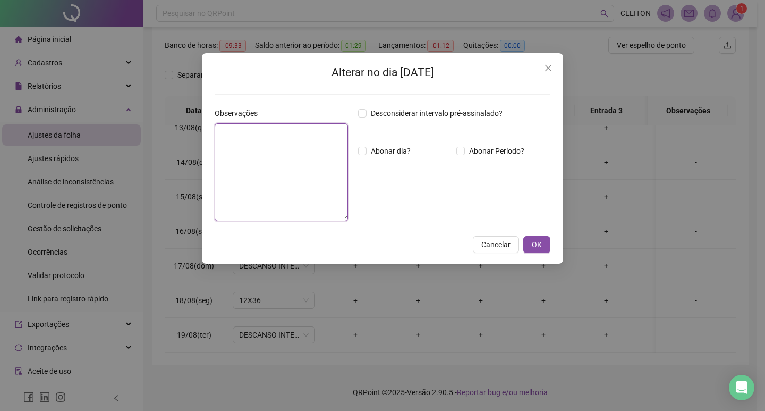
click at [305, 186] on textarea at bounding box center [281, 172] width 133 height 98
type textarea "********"
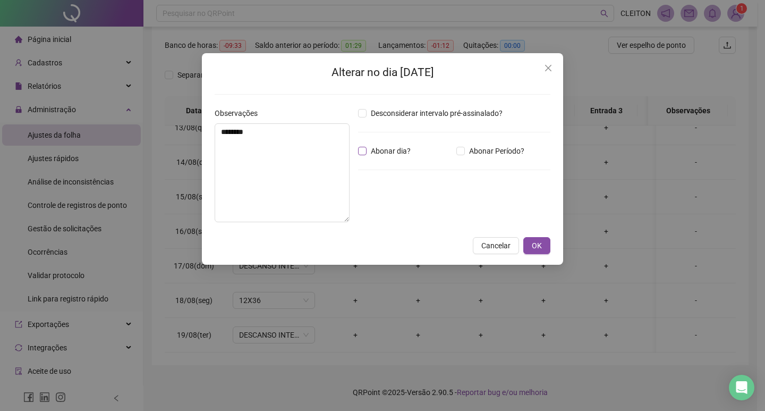
click at [372, 149] on span "Abonar dia?" at bounding box center [391, 151] width 48 height 12
click at [561, 243] on div "Alterar no dia [DATE] Observações ******** Desconsiderar intervalo pré-assinala…" at bounding box center [382, 159] width 361 height 212
click at [542, 242] on button "OK" at bounding box center [537, 245] width 27 height 17
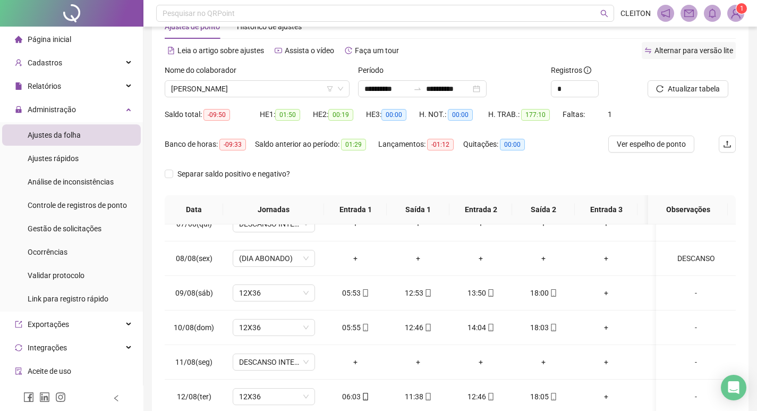
scroll to position [0, 0]
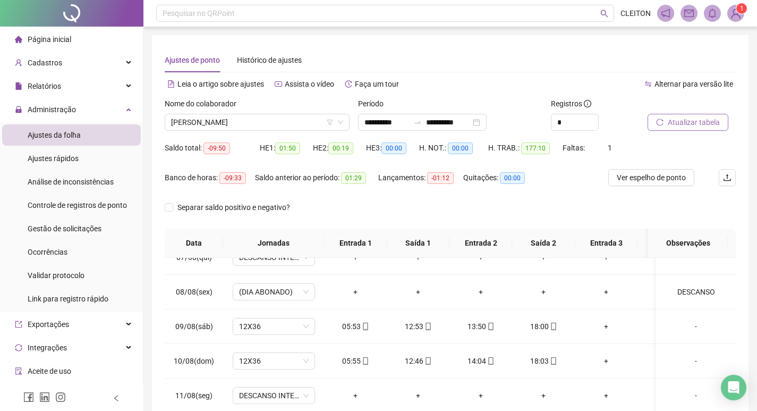
click at [662, 117] on button "Atualizar tabela" at bounding box center [688, 122] width 81 height 17
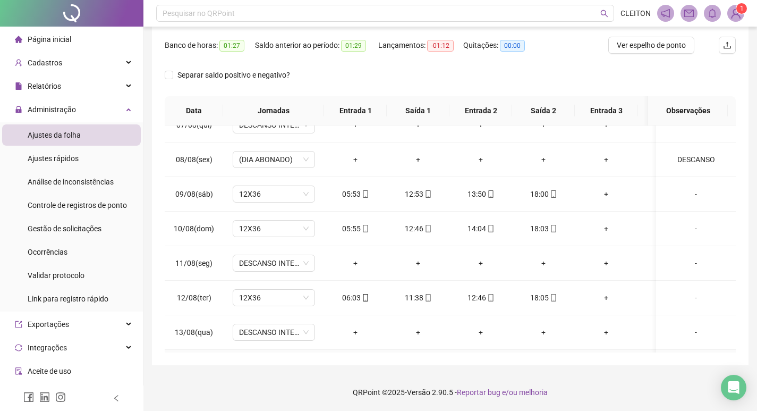
scroll to position [818, 0]
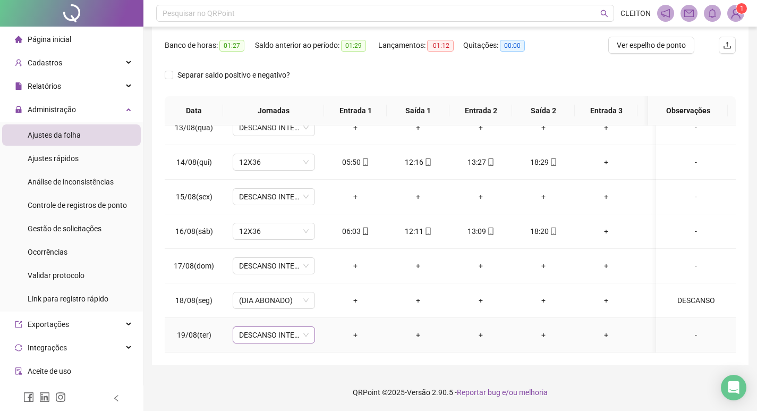
click at [237, 326] on div "DESCANSO INTER-JORNADA" at bounding box center [274, 334] width 82 height 17
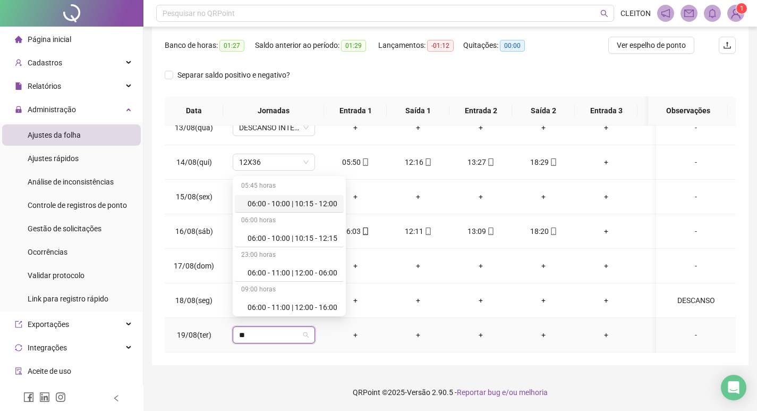
type input "***"
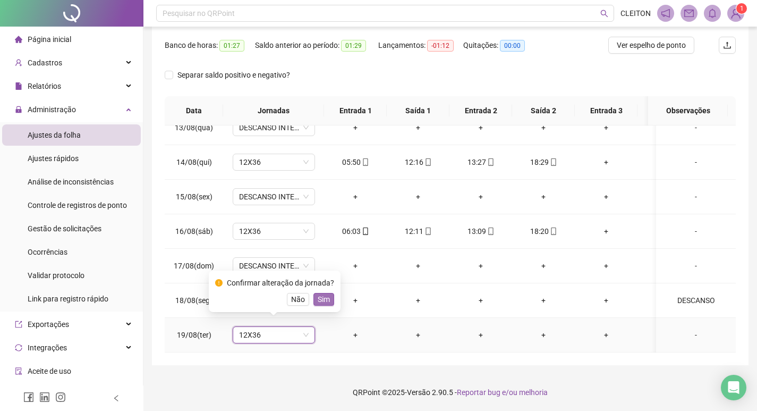
click at [315, 295] on button "Sim" at bounding box center [324, 299] width 21 height 13
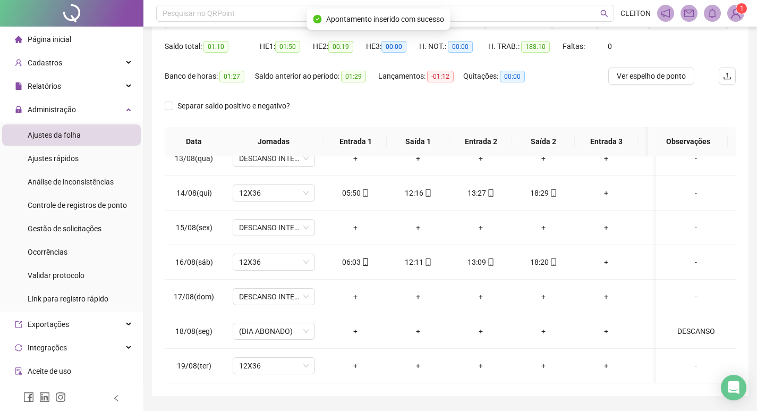
scroll to position [0, 0]
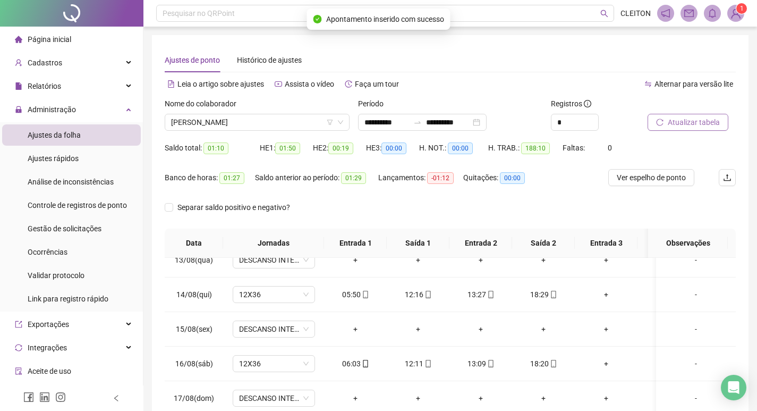
click at [670, 126] on span "Atualizar tabela" at bounding box center [694, 122] width 52 height 12
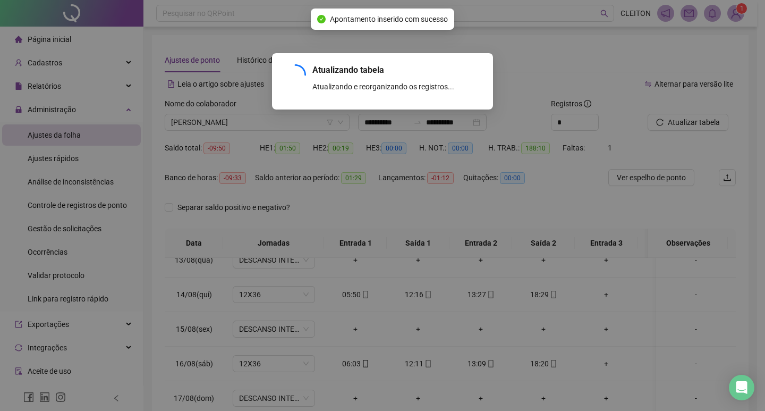
click at [262, 120] on div "Atualizando tabela Atualizando e reorganizando os registros... OK" at bounding box center [382, 205] width 765 height 411
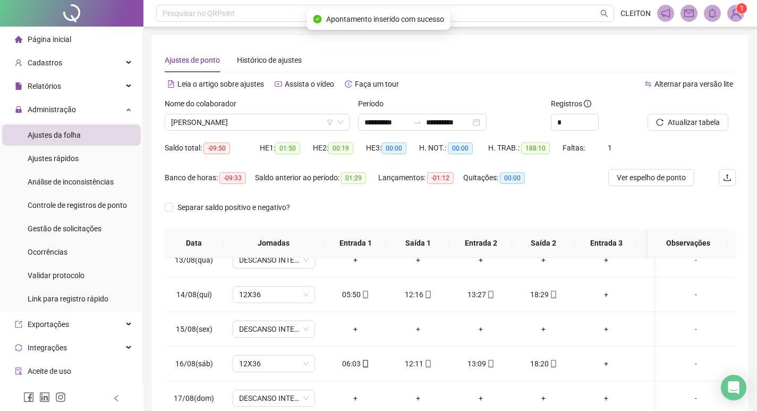
click at [262, 120] on span "[PERSON_NAME]" at bounding box center [257, 122] width 172 height 16
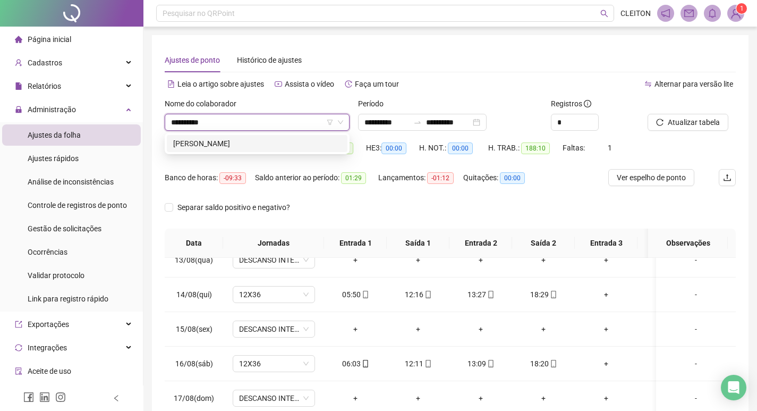
type input "**********"
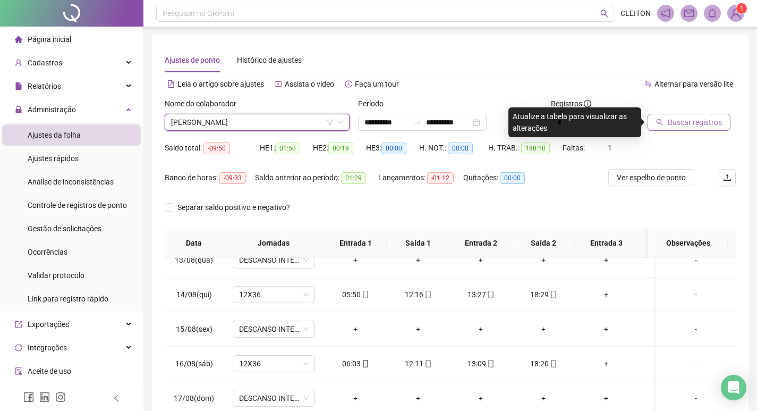
click at [654, 129] on button "Buscar registros" at bounding box center [689, 122] width 83 height 17
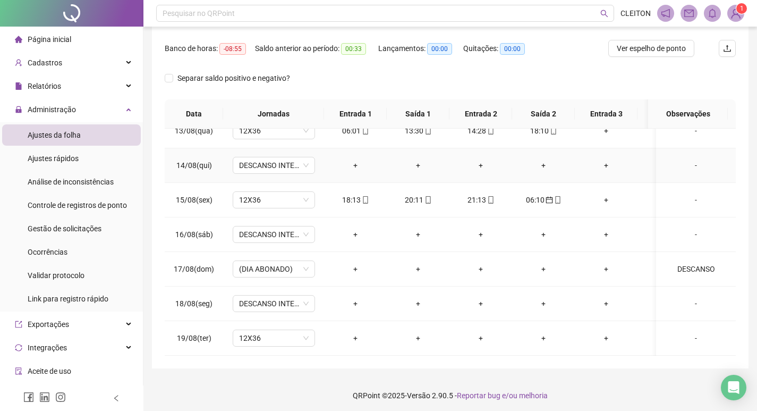
scroll to position [132, 0]
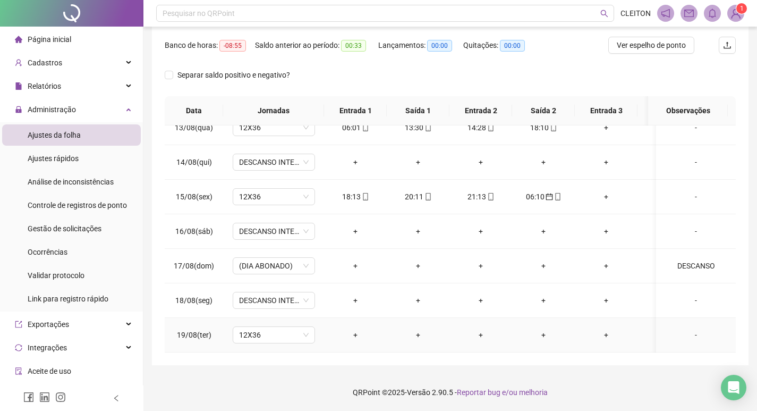
click at [699, 329] on div "-" at bounding box center [696, 335] width 63 height 12
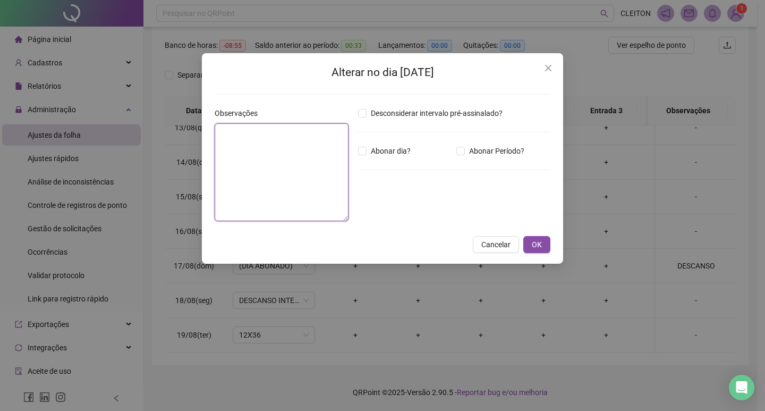
click at [265, 152] on textarea at bounding box center [282, 172] width 134 height 98
type textarea "********"
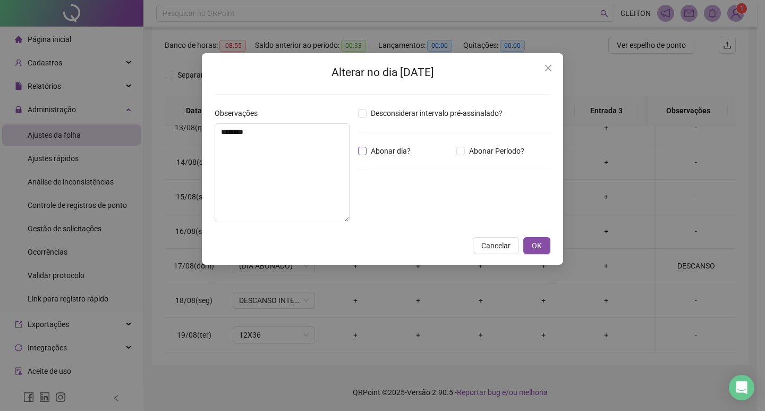
click at [395, 146] on span "Abonar dia?" at bounding box center [391, 151] width 48 height 12
click at [549, 250] on button "OK" at bounding box center [537, 245] width 27 height 17
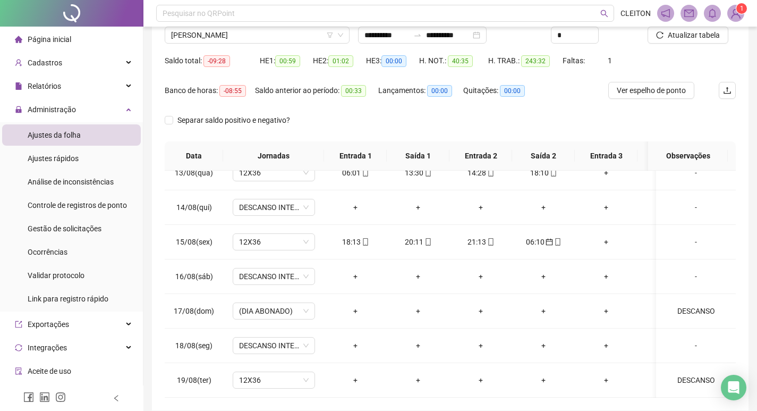
scroll to position [0, 0]
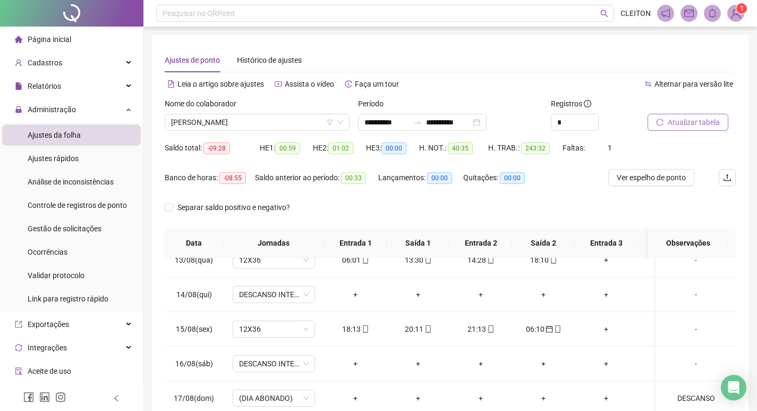
click at [681, 127] on span "Atualizar tabela" at bounding box center [694, 122] width 52 height 12
click at [238, 123] on span "[PERSON_NAME]" at bounding box center [257, 122] width 172 height 16
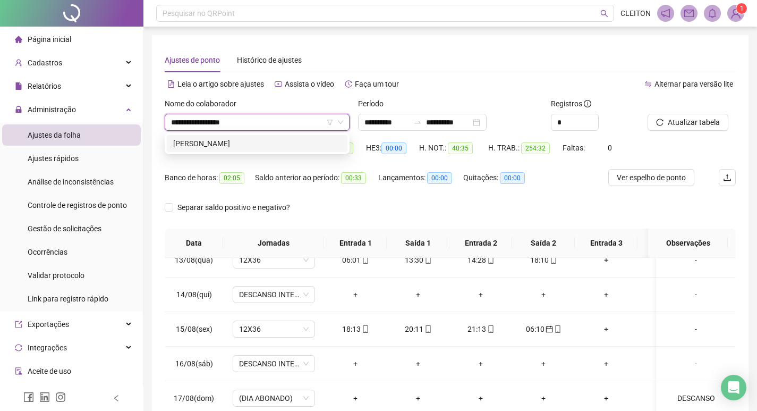
type input "**********"
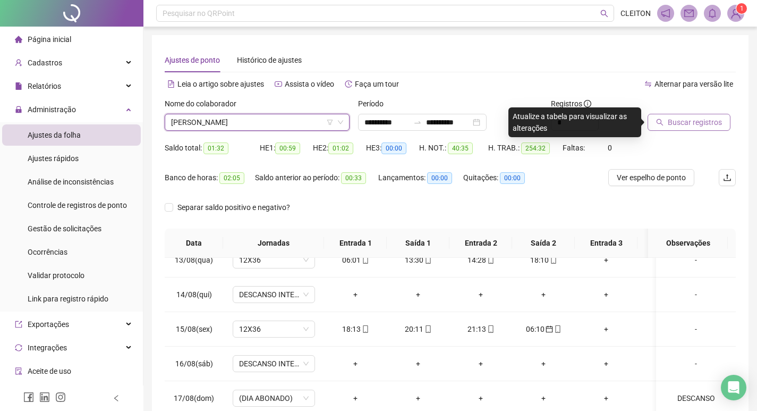
click at [689, 130] on button "Buscar registros" at bounding box center [689, 122] width 83 height 17
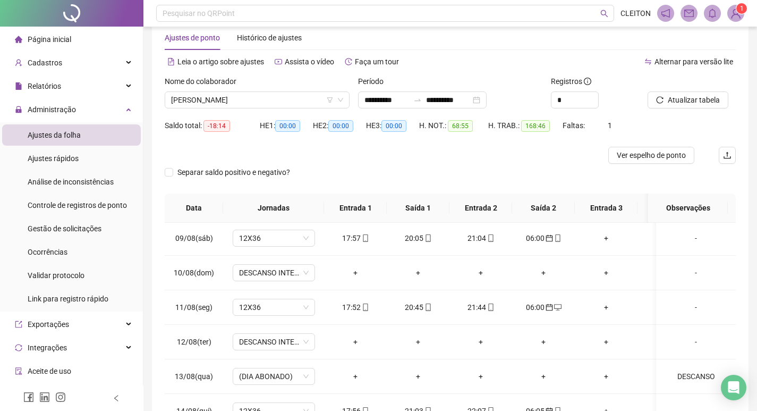
scroll to position [13, 0]
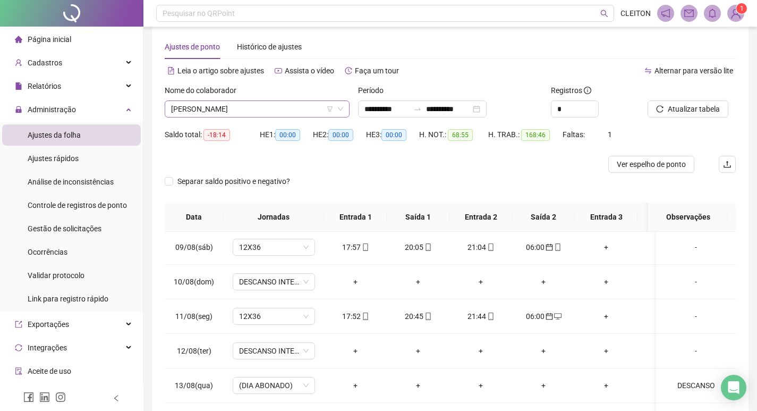
click at [262, 107] on span "[PERSON_NAME]" at bounding box center [257, 109] width 172 height 16
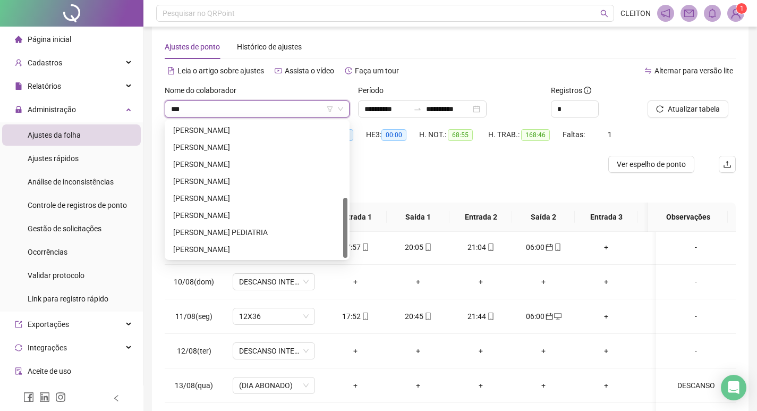
scroll to position [0, 0]
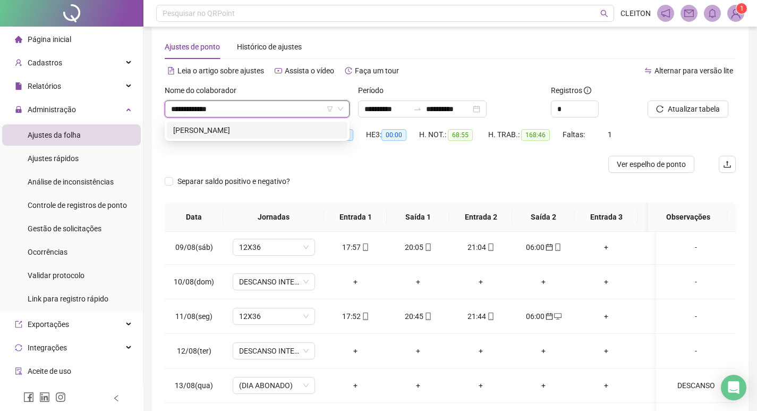
type input "**********"
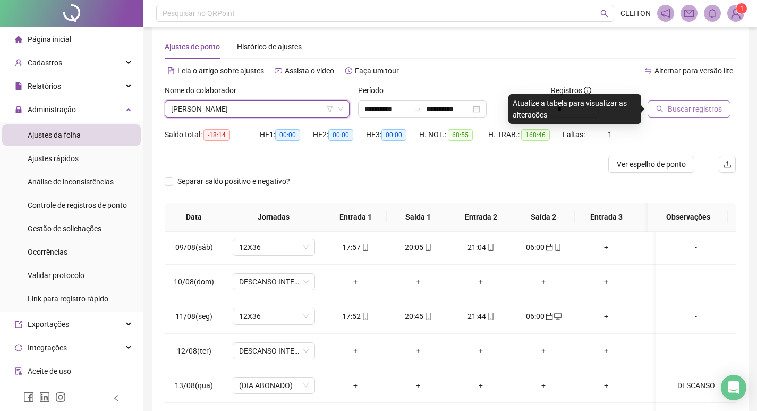
click at [714, 104] on span "Buscar registros" at bounding box center [695, 109] width 54 height 12
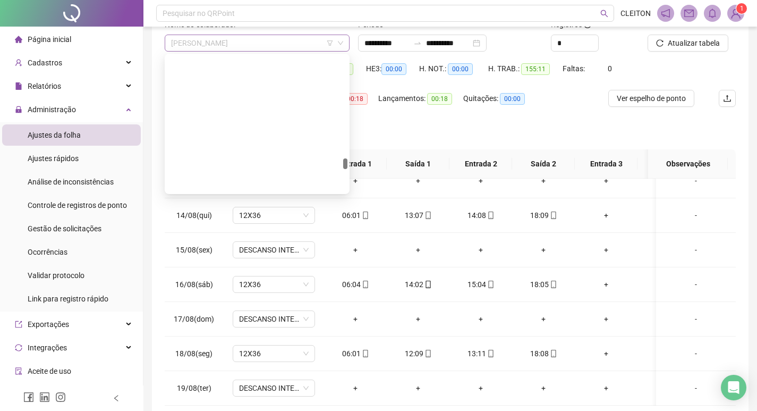
scroll to position [1667, 0]
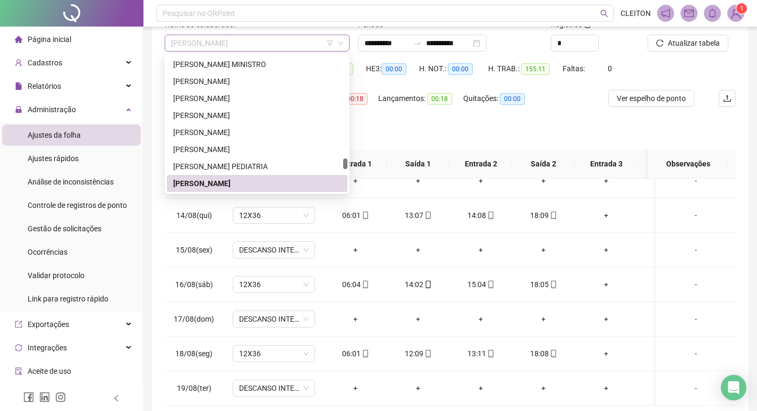
click at [273, 48] on span "[PERSON_NAME]" at bounding box center [257, 43] width 172 height 16
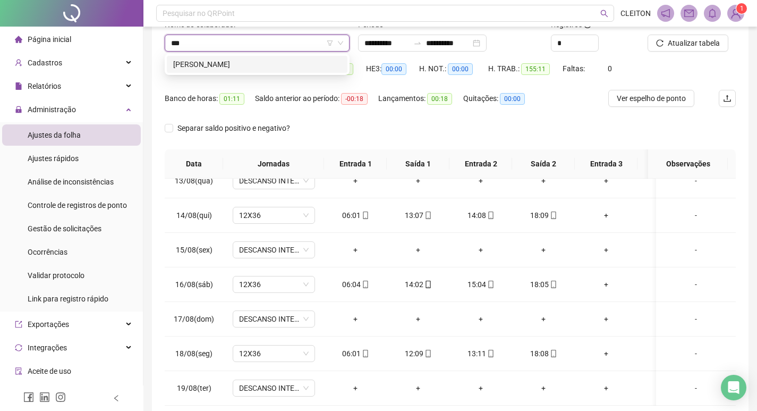
scroll to position [0, 0]
type input "*****"
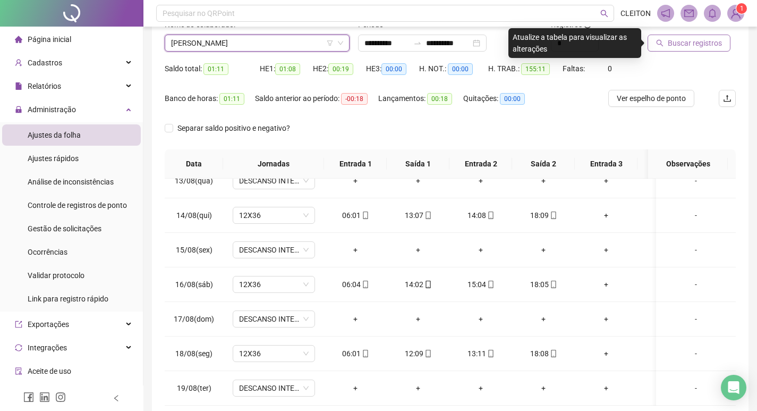
click at [695, 38] on span "Buscar registros" at bounding box center [695, 43] width 54 height 12
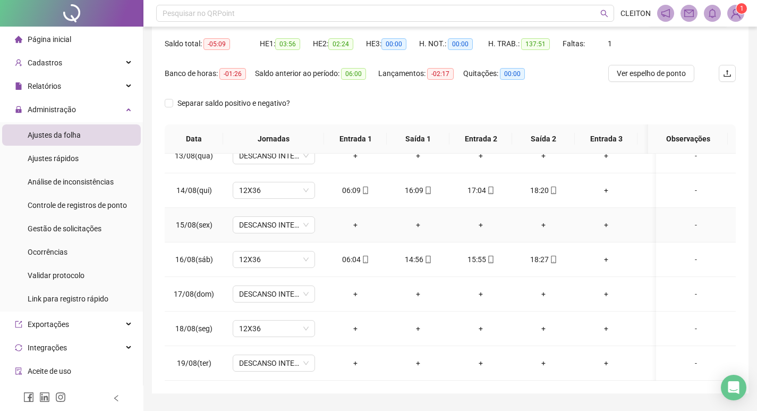
scroll to position [132, 0]
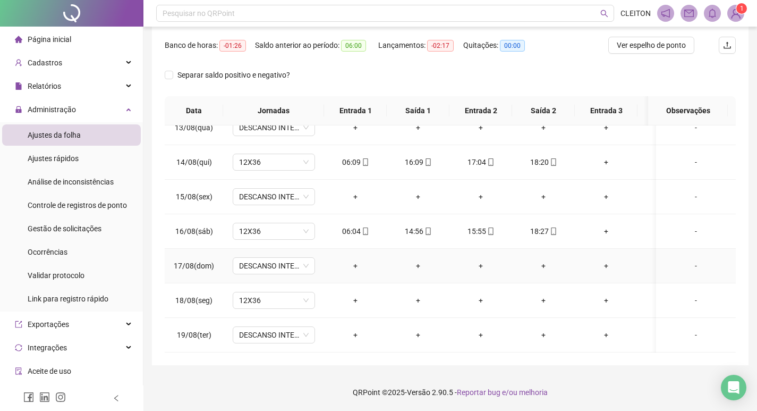
click at [266, 270] on td "DESCANSO INTER-JORNADA" at bounding box center [273, 266] width 101 height 35
click at [276, 292] on span "12X36" at bounding box center [274, 300] width 70 height 16
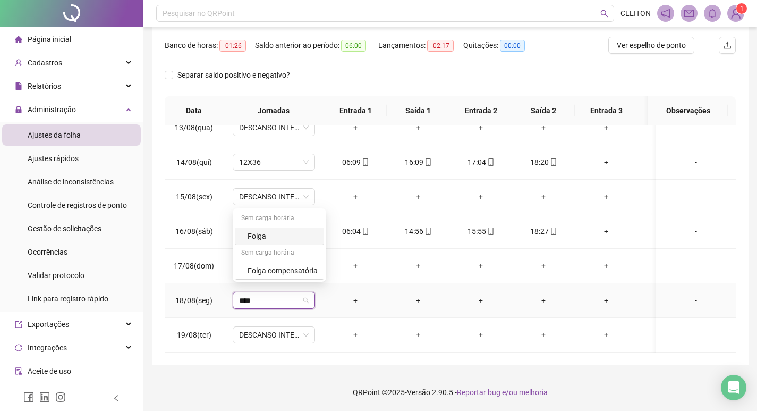
type input "*****"
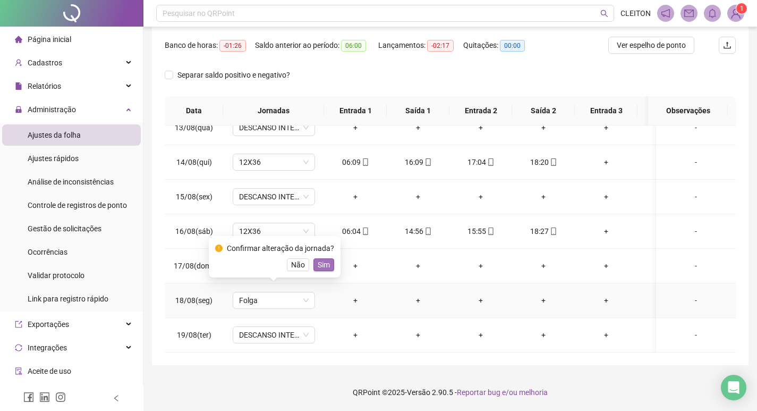
click at [318, 265] on span "Sim" at bounding box center [324, 265] width 12 height 12
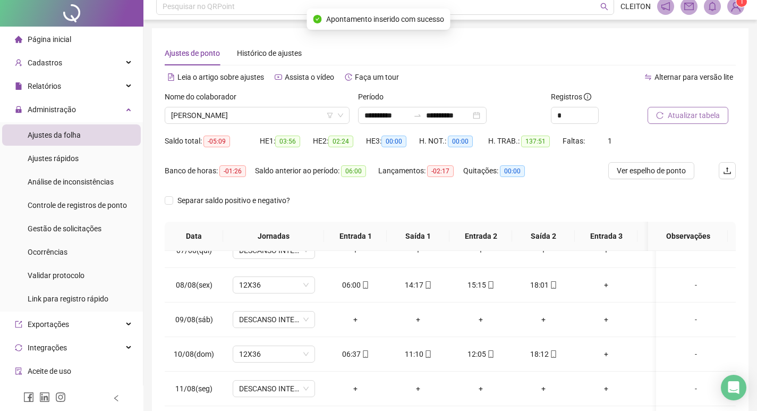
scroll to position [0, 0]
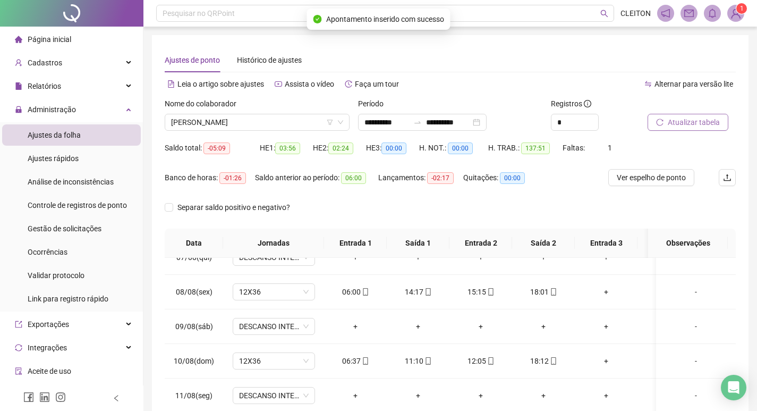
click at [660, 119] on icon "reload" at bounding box center [659, 122] width 7 height 7
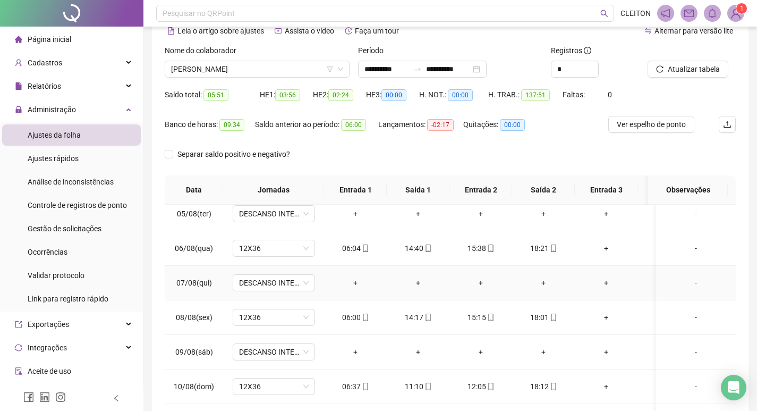
scroll to position [499, 0]
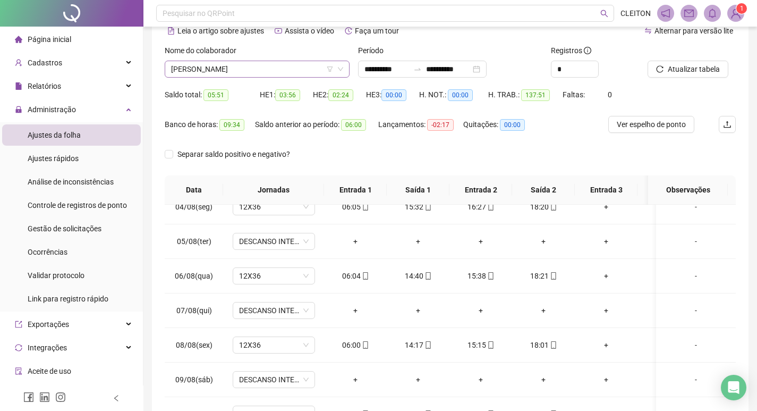
click at [255, 74] on span "[PERSON_NAME]" at bounding box center [257, 69] width 172 height 16
click at [197, 75] on span "[PERSON_NAME]" at bounding box center [257, 69] width 172 height 16
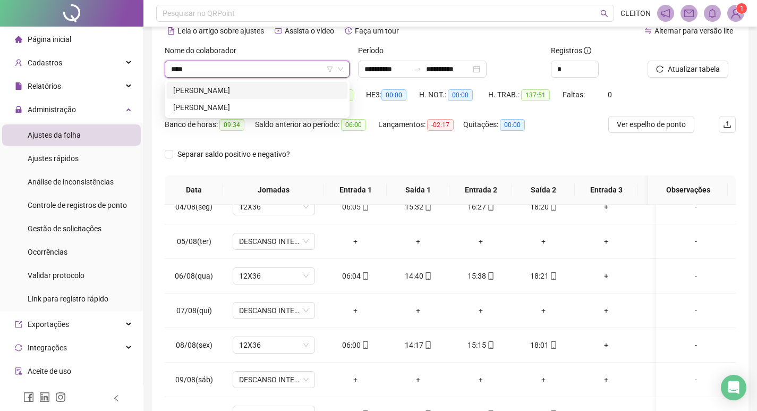
scroll to position [0, 0]
type input "******"
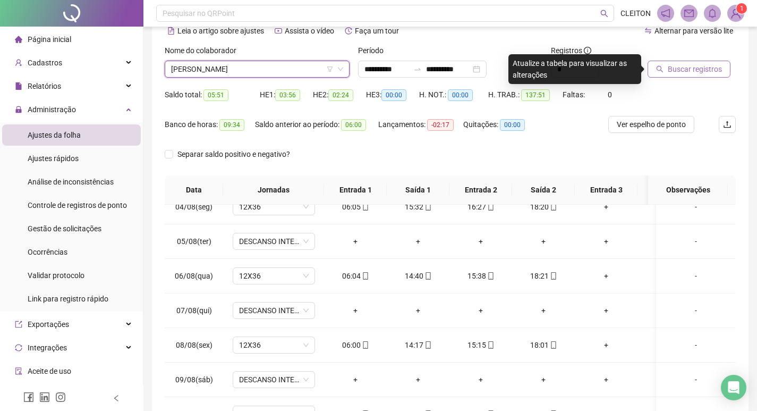
click at [687, 61] on button "Buscar registros" at bounding box center [689, 69] width 83 height 17
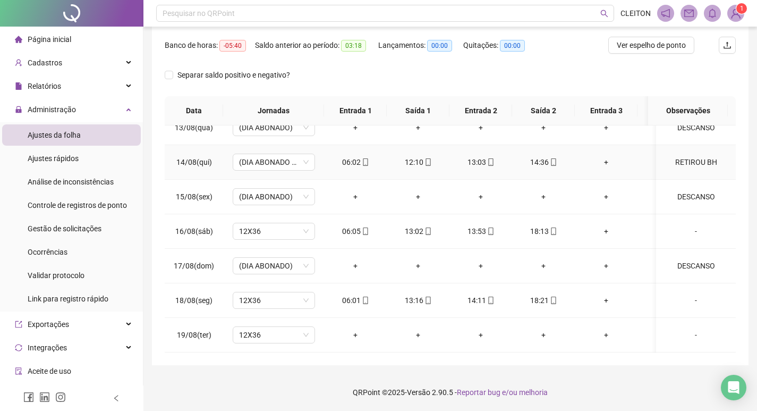
scroll to position [818, 0]
click at [682, 329] on div "-" at bounding box center [696, 335] width 63 height 12
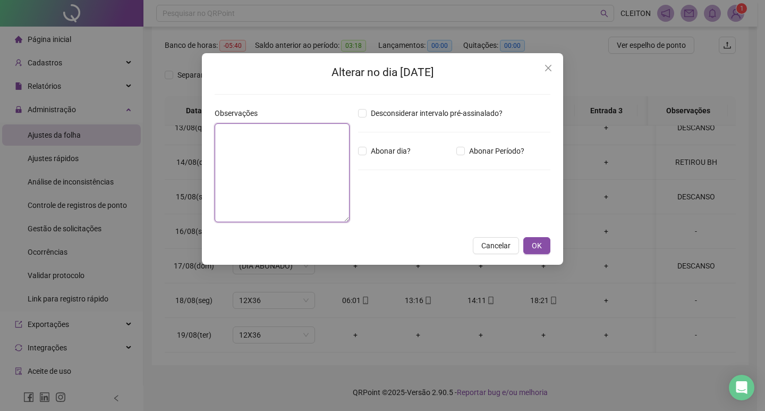
click at [262, 192] on textarea at bounding box center [282, 172] width 135 height 99
type textarea "********"
click at [365, 156] on label "Abonar dia?" at bounding box center [386, 151] width 57 height 12
click at [537, 239] on button "OK" at bounding box center [537, 245] width 27 height 17
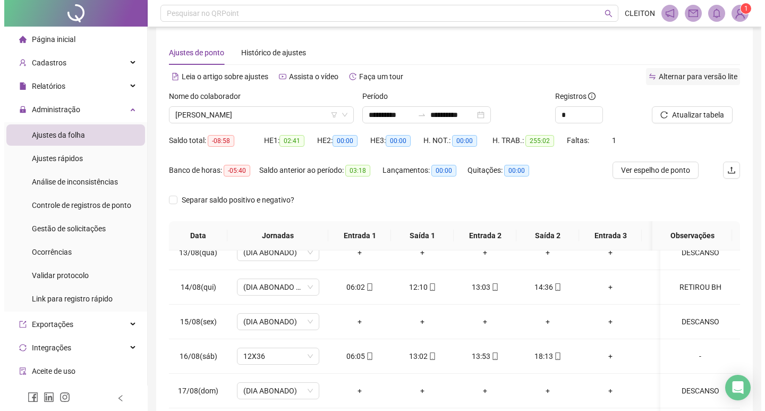
scroll to position [0, 0]
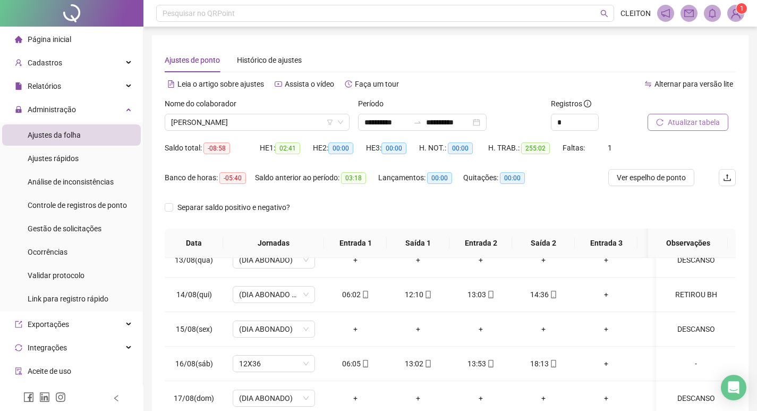
click at [672, 117] on span "Atualizar tabela" at bounding box center [694, 122] width 52 height 12
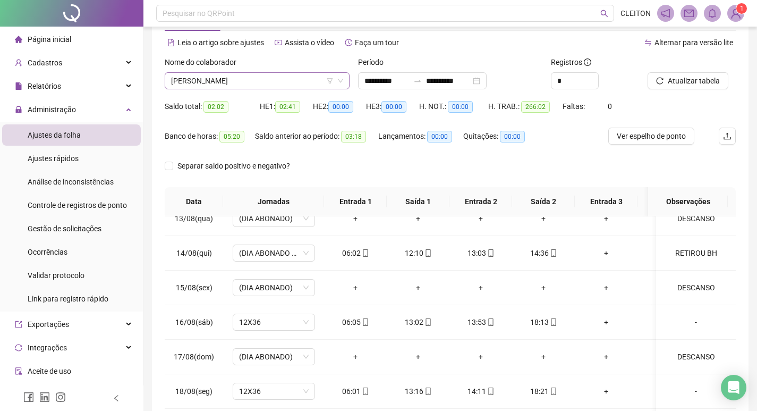
scroll to position [26, 0]
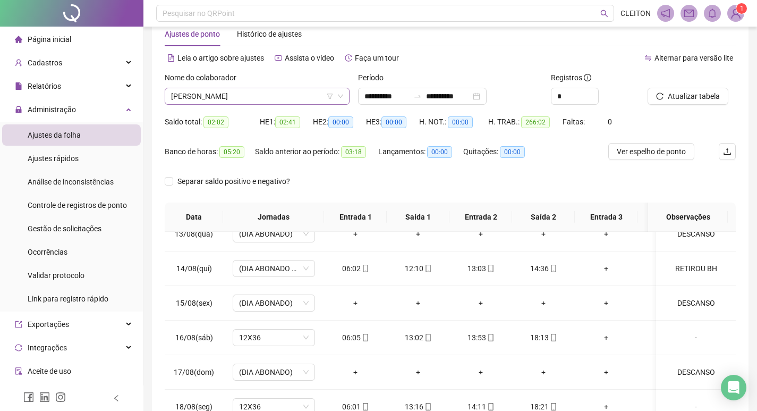
click at [250, 104] on span "[PERSON_NAME]" at bounding box center [257, 96] width 172 height 16
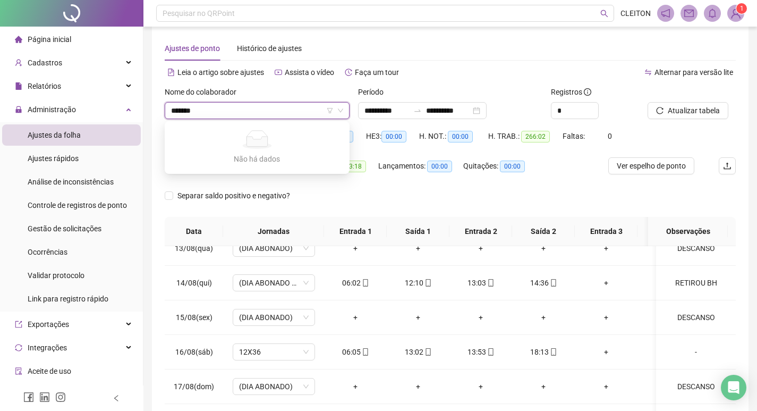
scroll to position [0, 0]
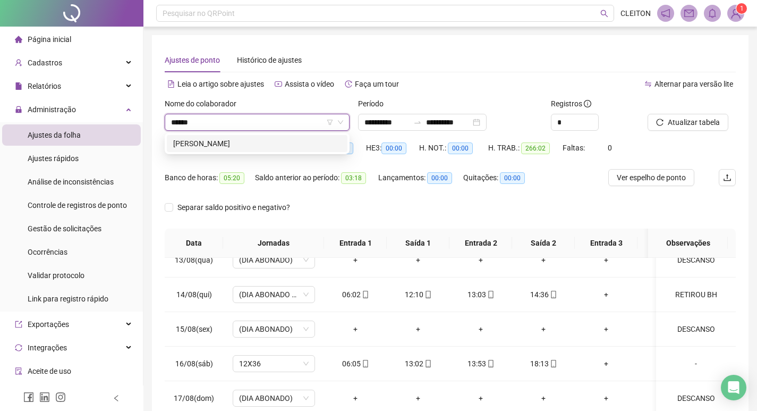
type input "******"
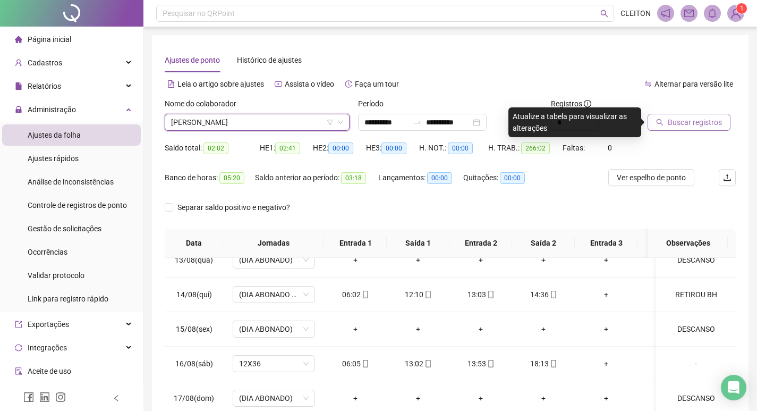
click at [688, 127] on span "Buscar registros" at bounding box center [695, 122] width 54 height 12
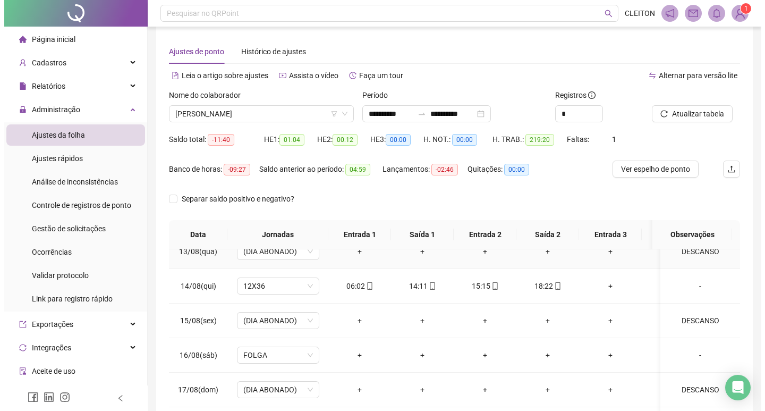
scroll to position [132, 0]
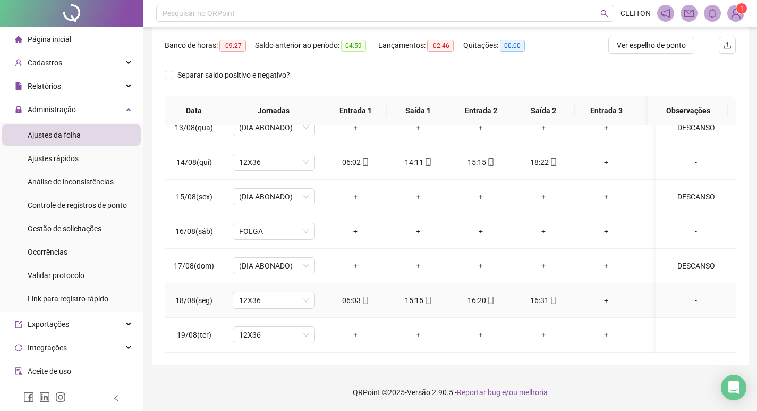
click at [685, 294] on div "-" at bounding box center [696, 300] width 63 height 12
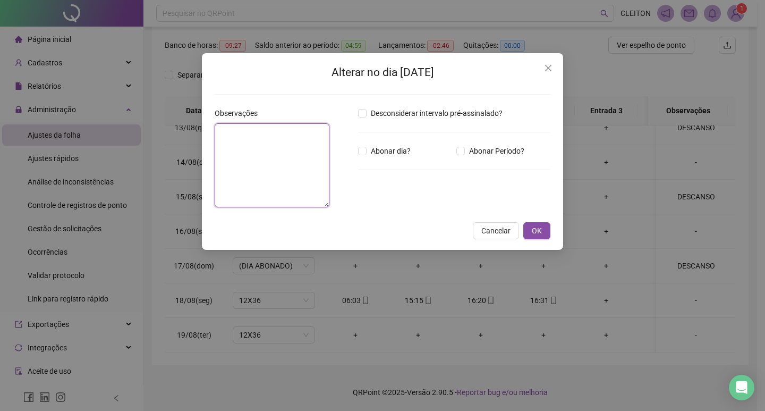
click at [325, 184] on textarea at bounding box center [272, 165] width 115 height 84
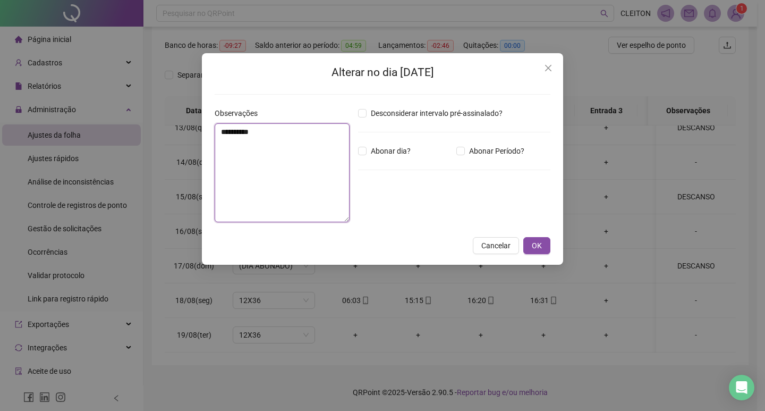
type textarea "**********"
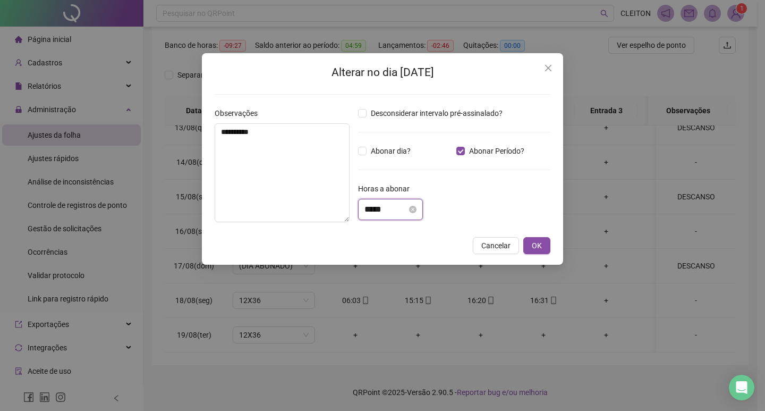
click at [373, 209] on input "*****" at bounding box center [386, 209] width 43 height 13
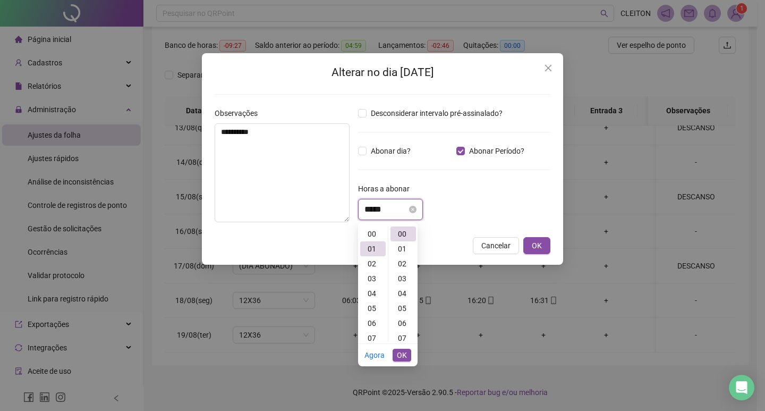
scroll to position [15, 0]
click at [388, 210] on input "*****" at bounding box center [386, 209] width 43 height 13
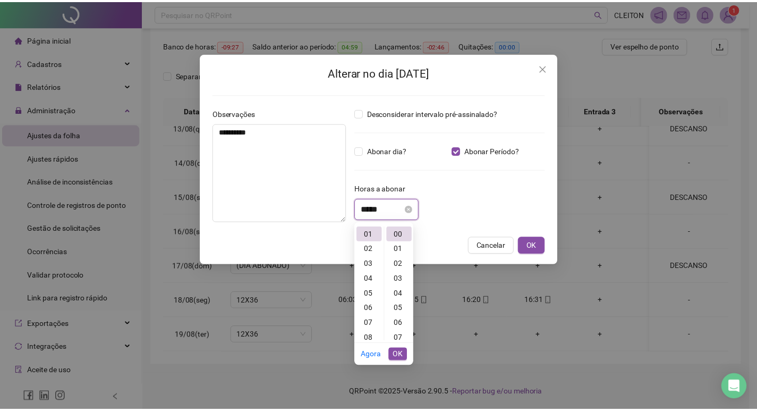
scroll to position [432, 0]
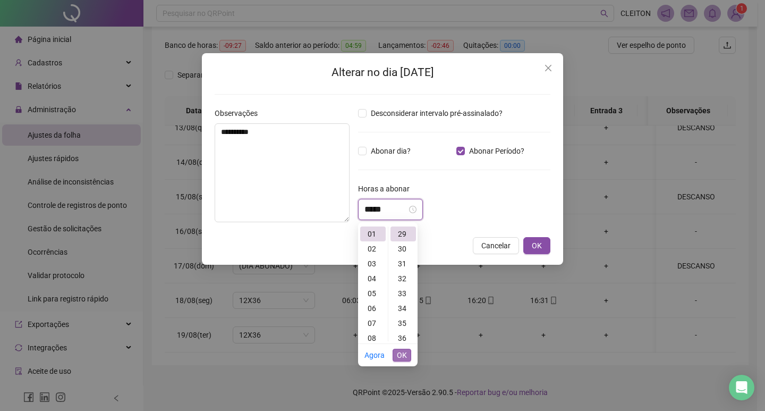
type input "*****"
click at [400, 355] on span "OK" at bounding box center [402, 355] width 10 height 12
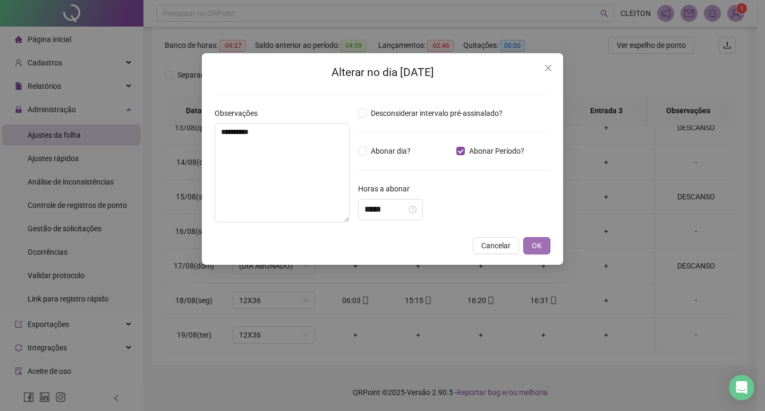
click at [533, 240] on span "OK" at bounding box center [537, 246] width 10 height 12
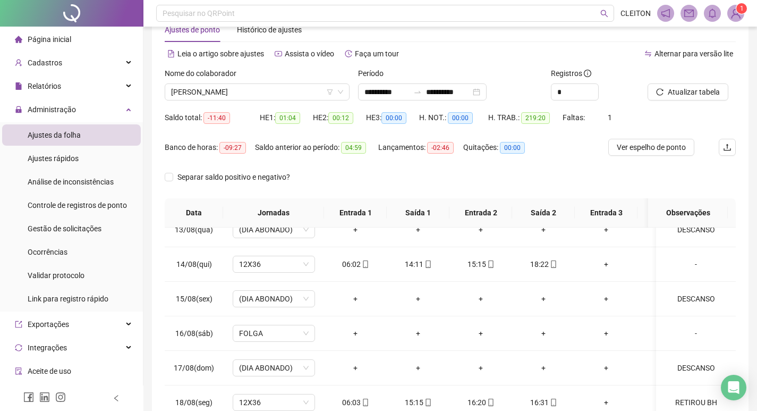
scroll to position [26, 0]
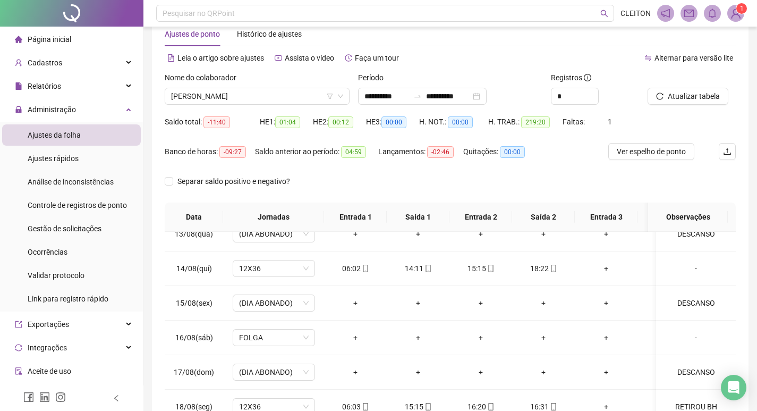
click at [677, 110] on div "Atualizar tabela" at bounding box center [692, 92] width 97 height 41
click at [681, 101] on span "Atualizar tabela" at bounding box center [694, 96] width 52 height 12
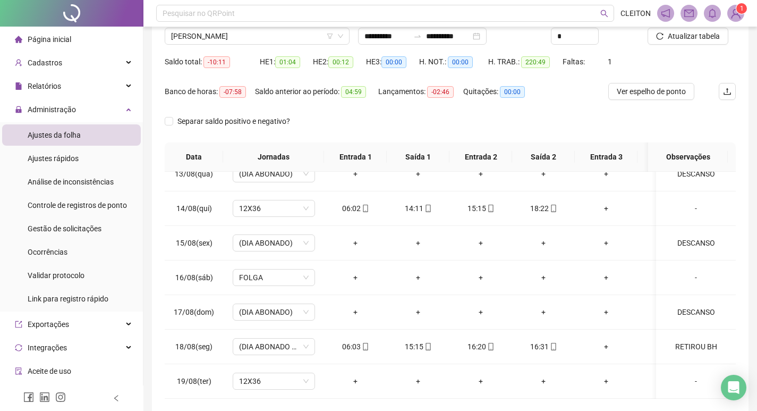
scroll to position [132, 0]
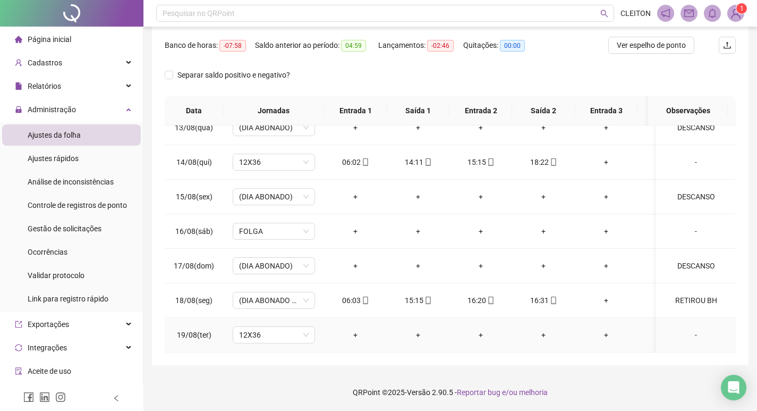
click at [696, 331] on div "-" at bounding box center [696, 335] width 63 height 12
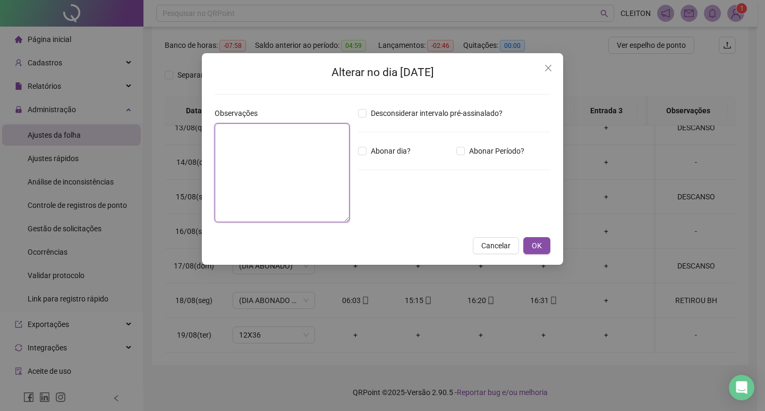
click at [253, 189] on textarea at bounding box center [282, 172] width 135 height 99
type textarea "********"
click at [392, 152] on span "Abonar dia?" at bounding box center [391, 151] width 48 height 12
click at [528, 246] on button "OK" at bounding box center [537, 245] width 27 height 17
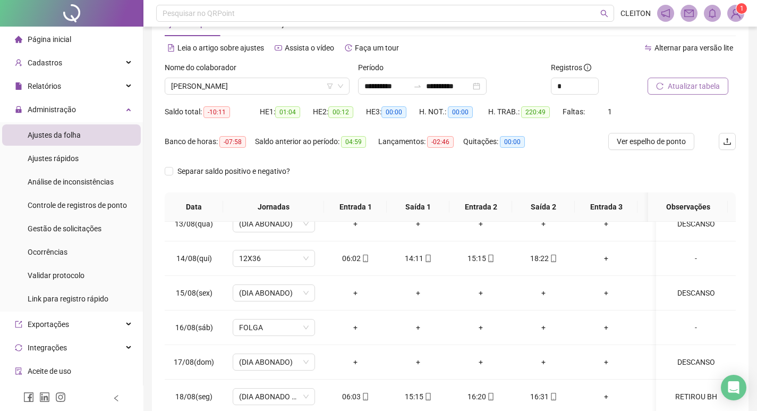
scroll to position [26, 0]
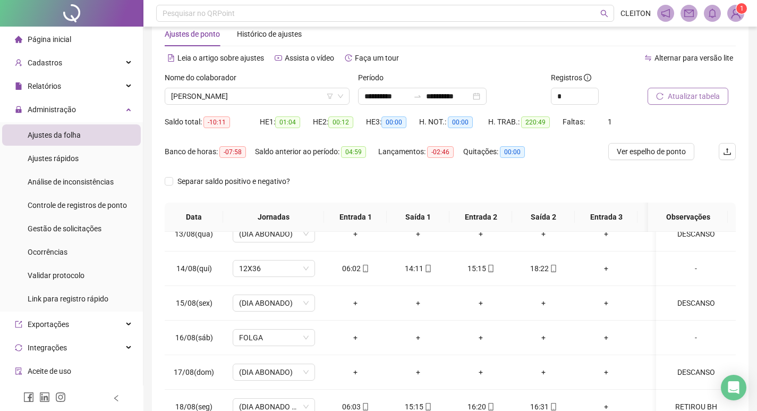
click at [688, 96] on span "Atualizar tabela" at bounding box center [694, 96] width 52 height 12
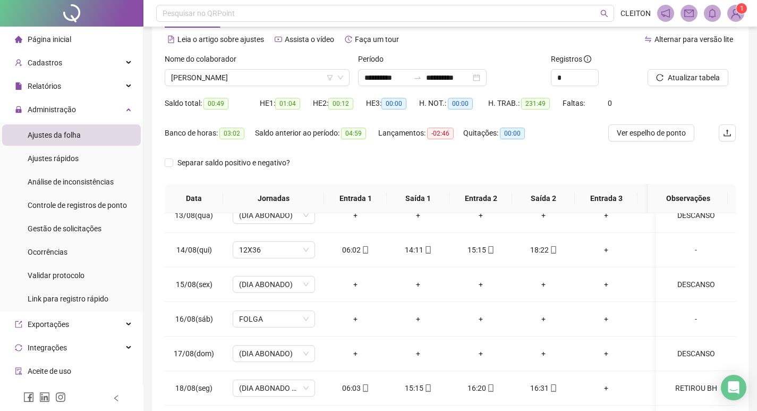
scroll to position [0, 0]
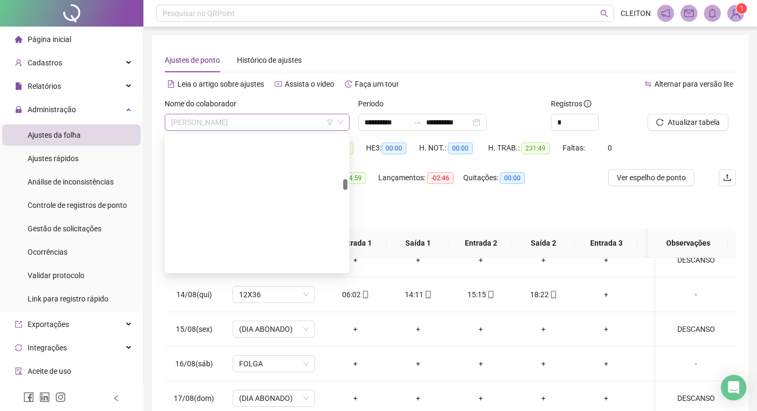
click at [237, 116] on span "[PERSON_NAME]" at bounding box center [257, 122] width 172 height 16
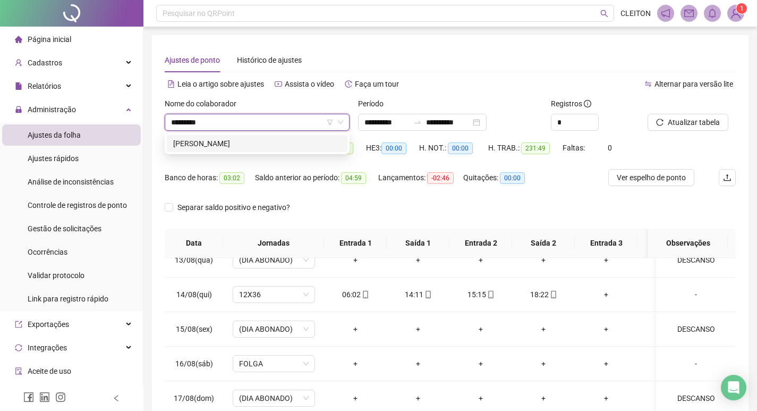
type input "*********"
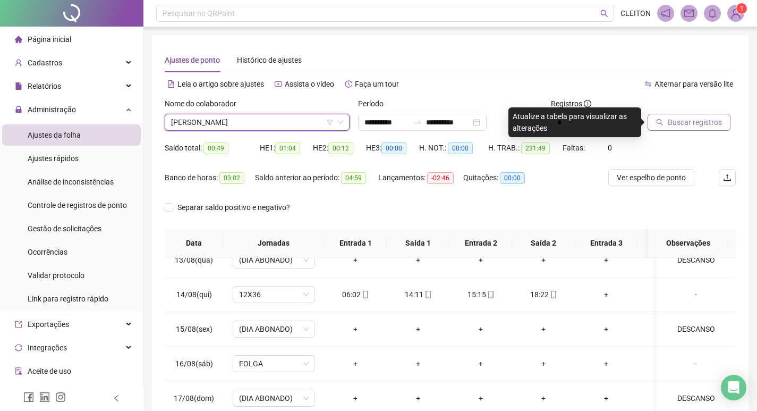
click at [675, 124] on span "Buscar registros" at bounding box center [695, 122] width 54 height 12
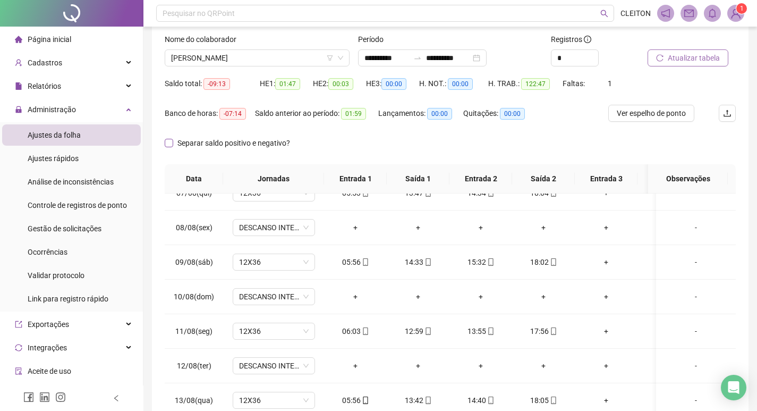
scroll to position [26, 0]
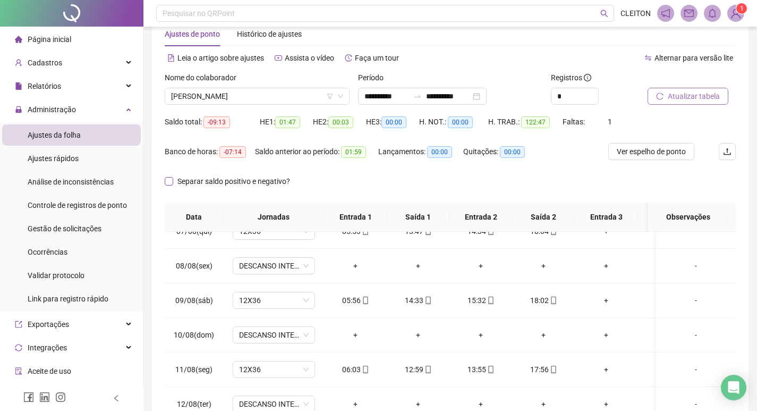
click at [267, 91] on span "[PERSON_NAME]" at bounding box center [257, 96] width 172 height 16
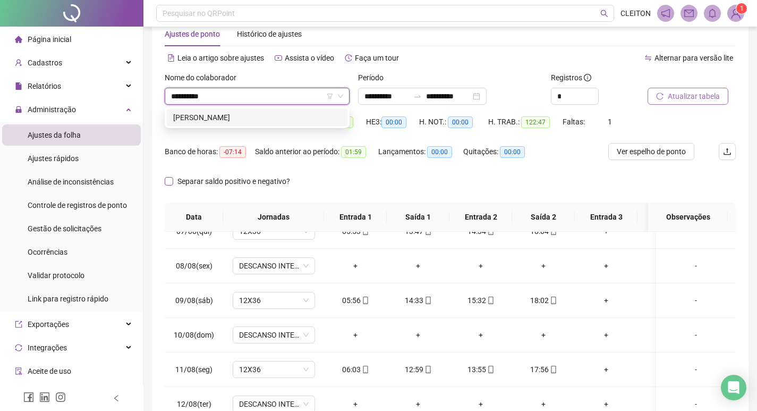
type input "**********"
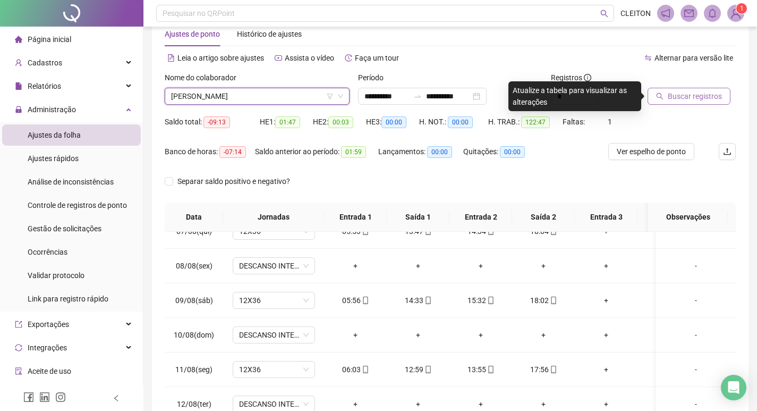
click at [679, 92] on span "Buscar registros" at bounding box center [695, 96] width 54 height 12
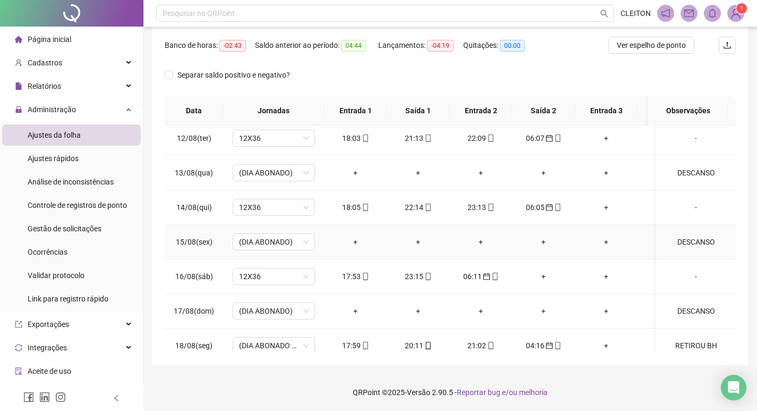
scroll to position [818, 0]
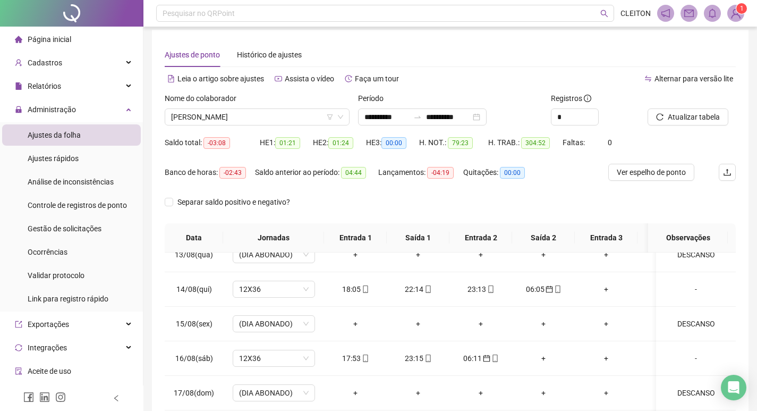
scroll to position [0, 0]
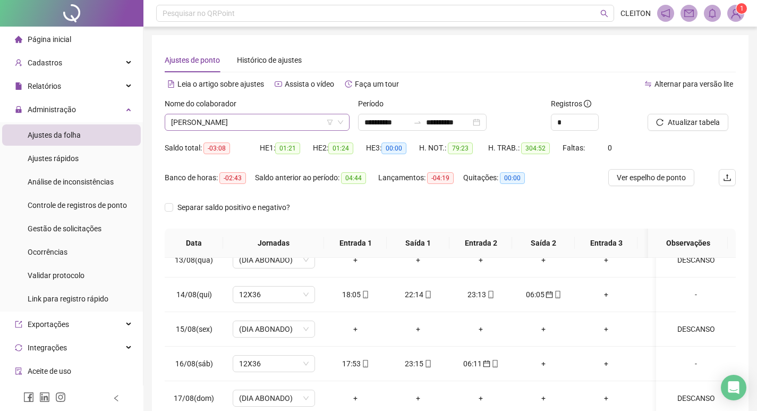
click at [287, 124] on span "[PERSON_NAME]" at bounding box center [257, 122] width 172 height 16
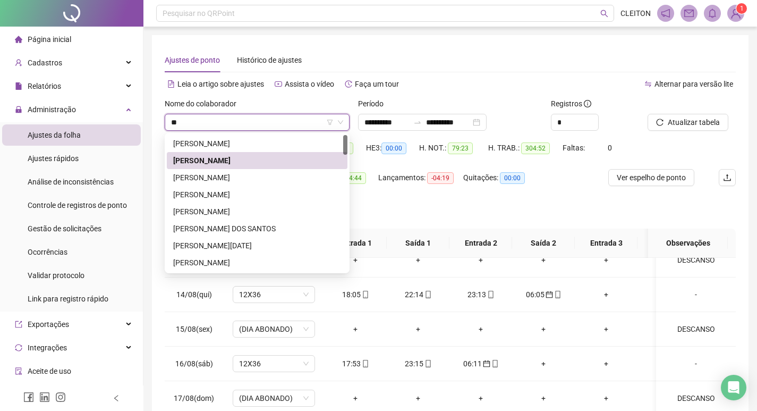
type input "*"
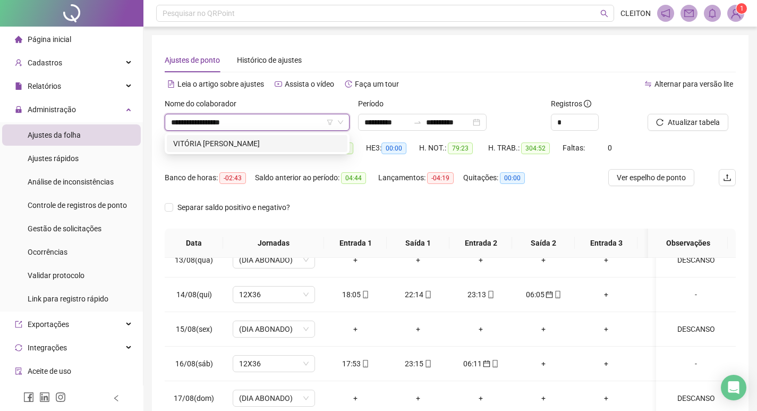
type input "**********"
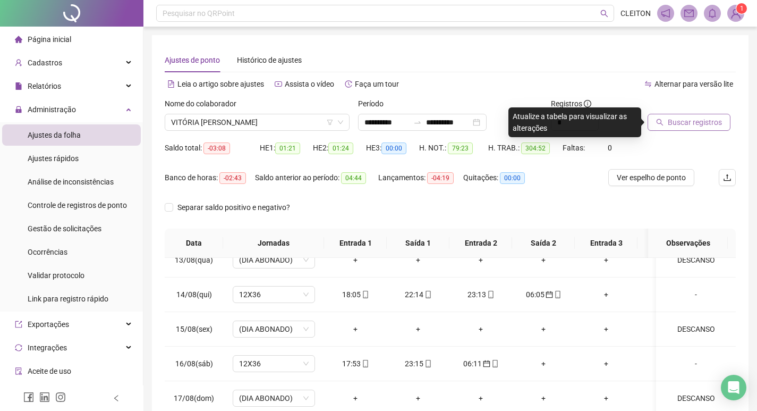
click at [722, 123] on button "Buscar registros" at bounding box center [689, 122] width 83 height 17
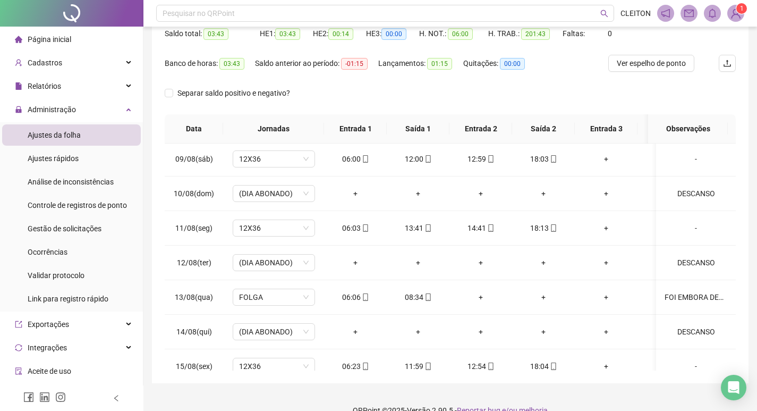
scroll to position [26, 0]
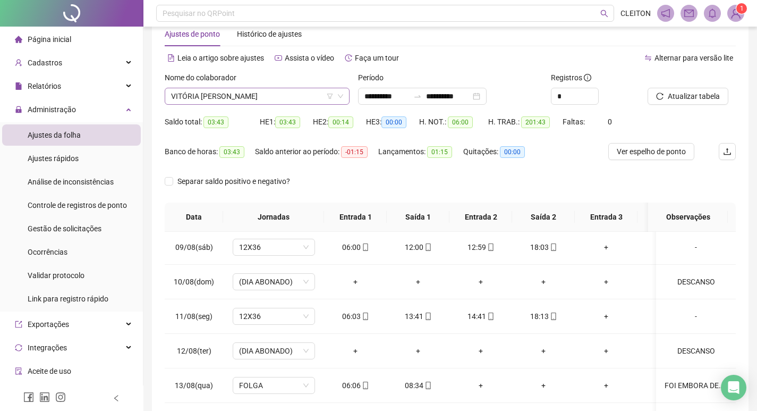
click at [236, 101] on span "VITÓRIA [PERSON_NAME]" at bounding box center [257, 96] width 172 height 16
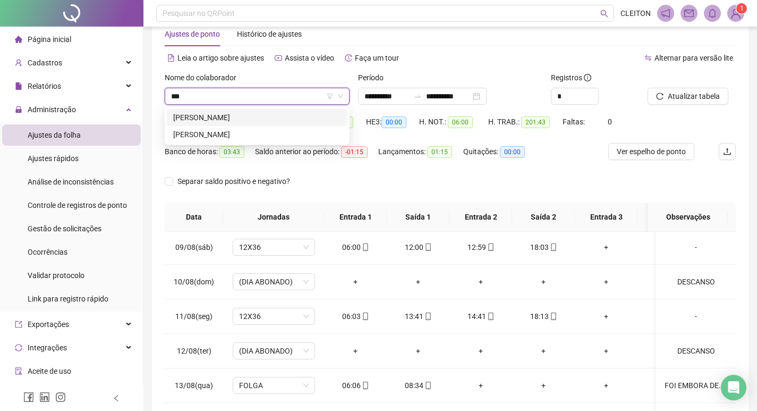
scroll to position [0, 0]
type input "**********"
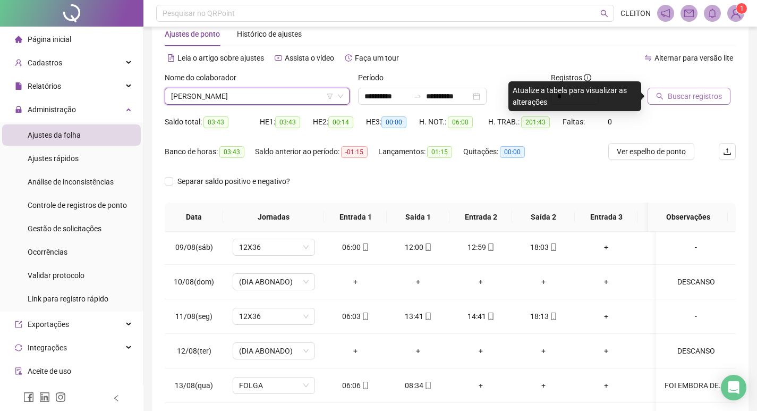
click at [665, 94] on button "Buscar registros" at bounding box center [689, 96] width 83 height 17
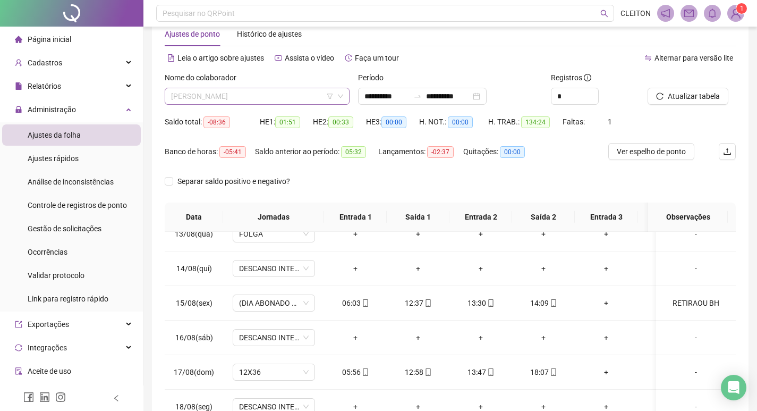
scroll to position [374, 0]
click at [279, 98] on span "[PERSON_NAME]" at bounding box center [257, 96] width 172 height 16
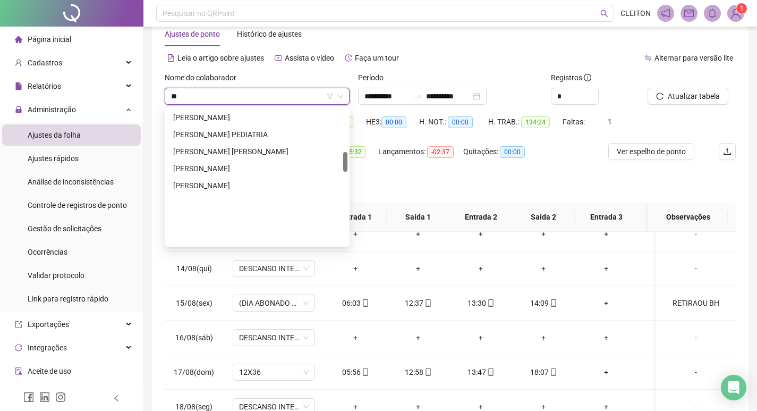
scroll to position [0, 0]
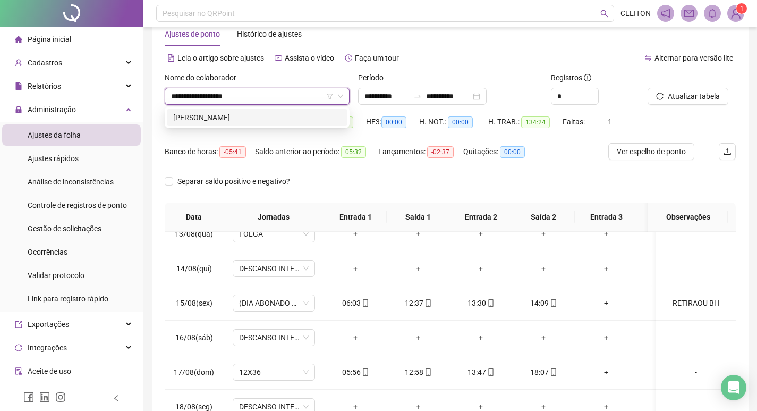
type input "**********"
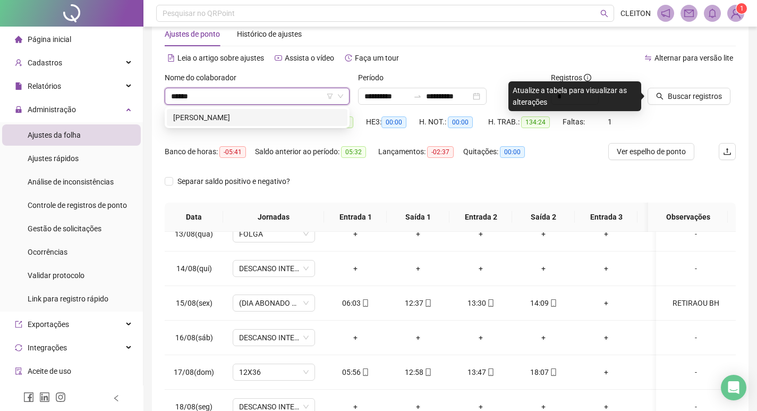
type input "*******"
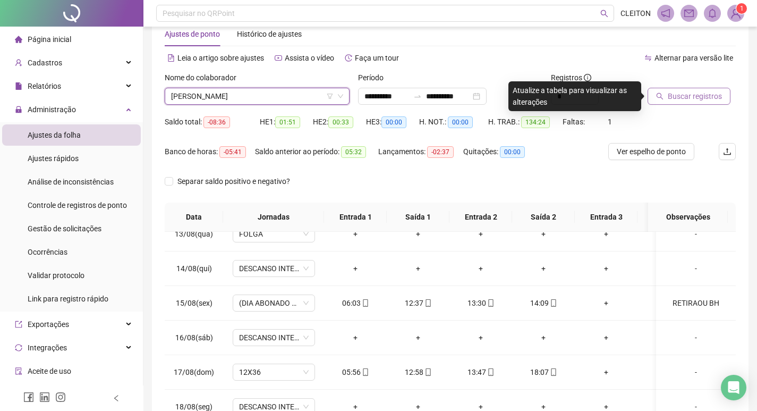
click at [702, 92] on span "Buscar registros" at bounding box center [695, 96] width 54 height 12
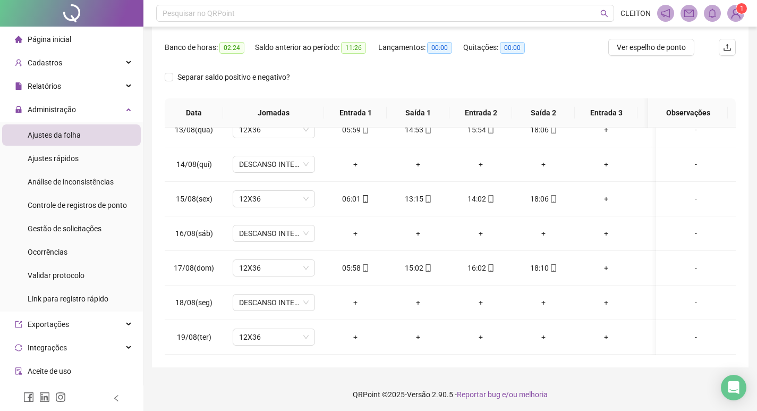
scroll to position [132, 0]
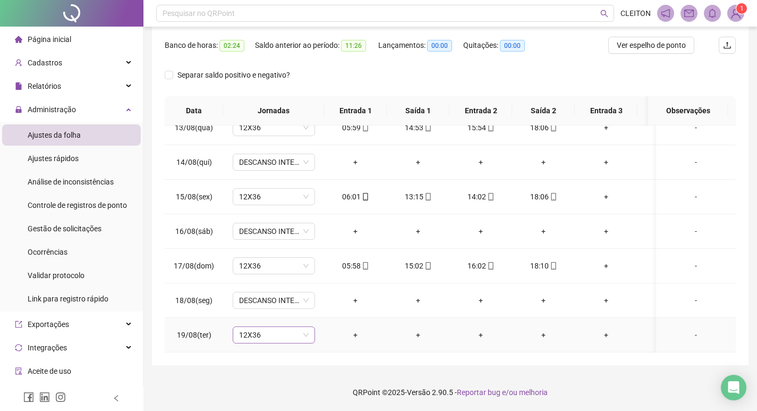
click at [277, 327] on span "12X36" at bounding box center [274, 335] width 70 height 16
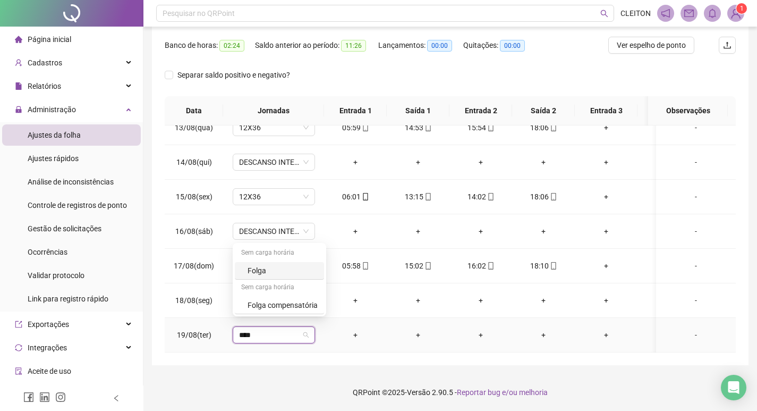
type input "*****"
click at [321, 302] on span "Sim" at bounding box center [324, 299] width 12 height 12
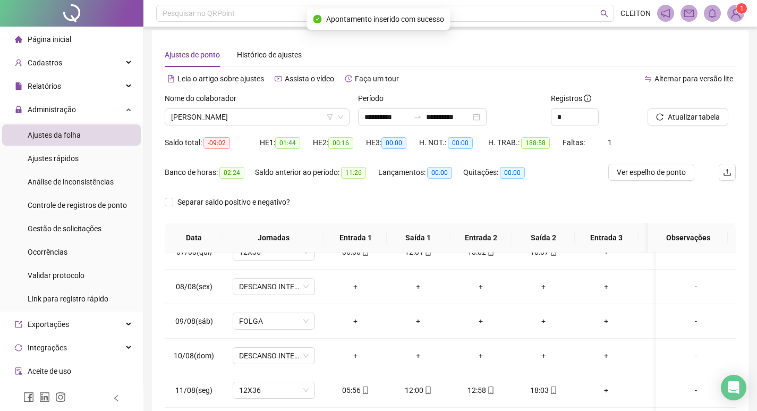
scroll to position [0, 0]
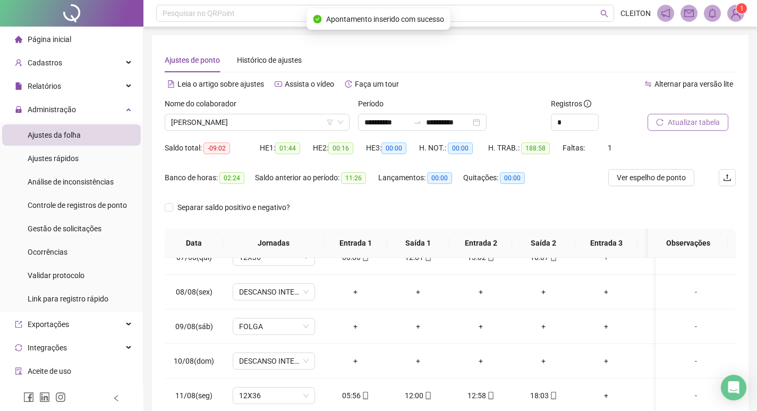
click at [691, 119] on span "Atualizar tabela" at bounding box center [694, 122] width 52 height 12
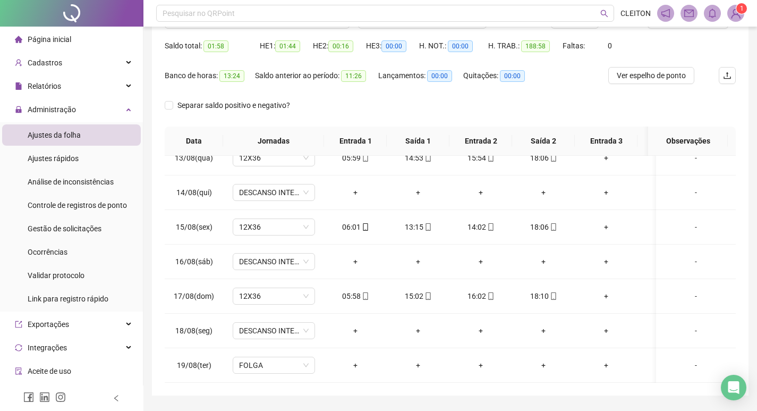
scroll to position [79, 0]
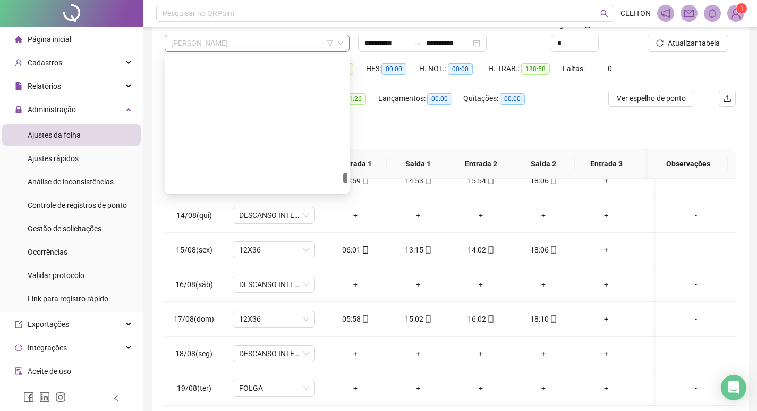
click at [272, 40] on span "[PERSON_NAME]" at bounding box center [257, 43] width 172 height 16
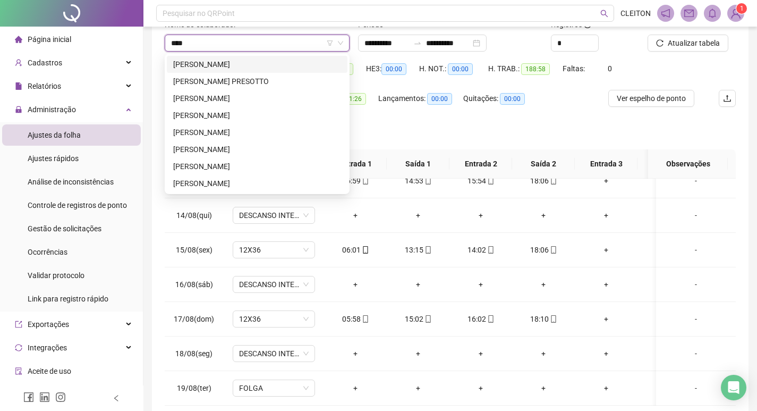
scroll to position [0, 0]
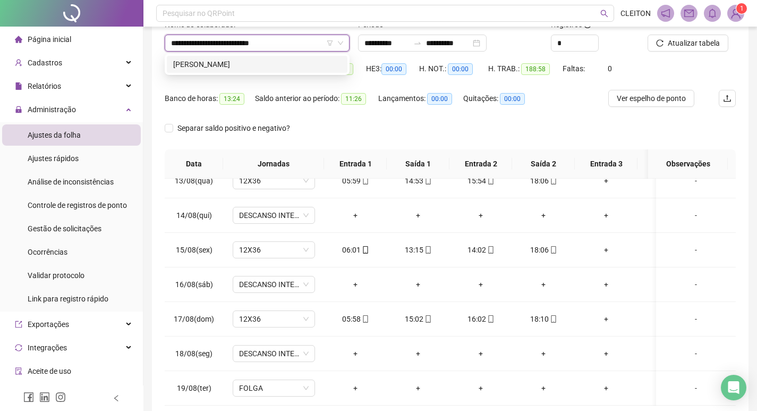
type input "**********"
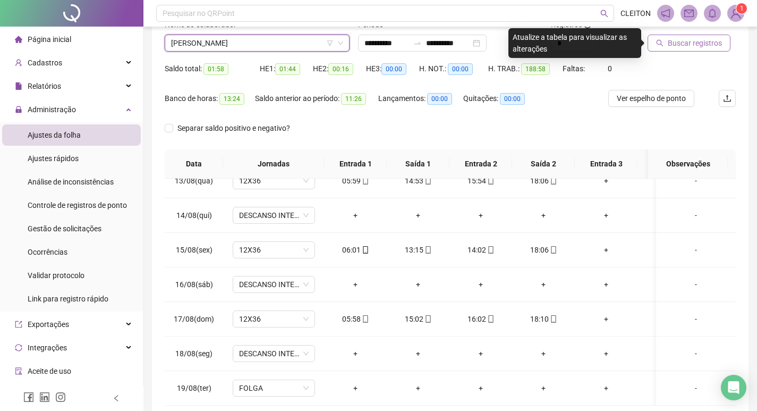
click at [654, 46] on button "Buscar registros" at bounding box center [689, 43] width 83 height 17
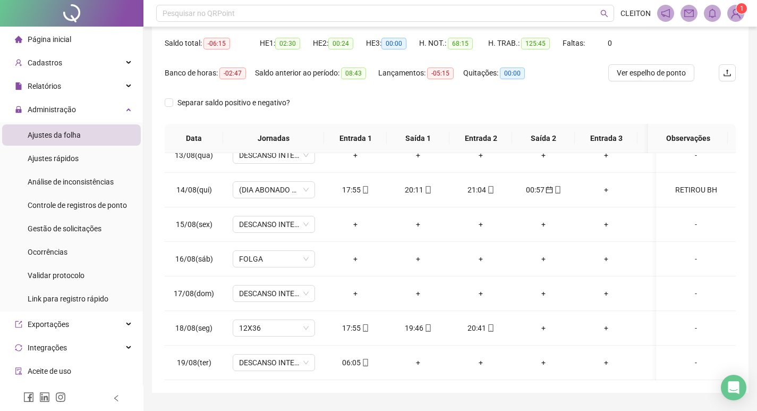
scroll to position [132, 0]
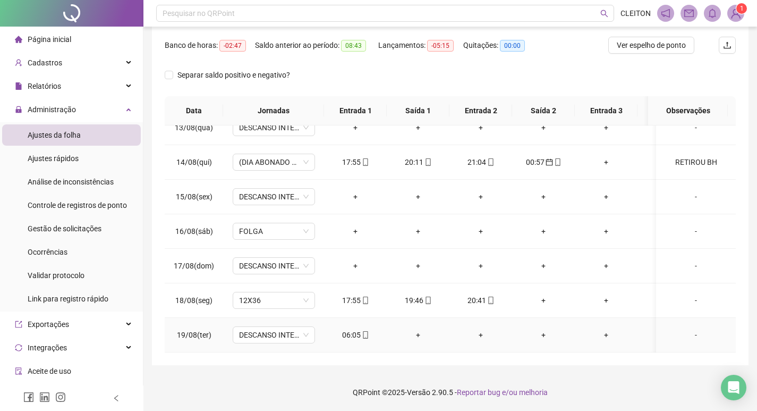
click at [344, 329] on div "06:05" at bounding box center [356, 335] width 46 height 12
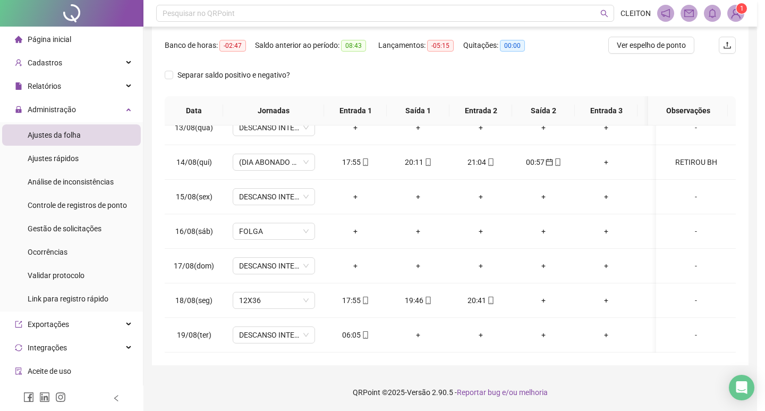
type input "**********"
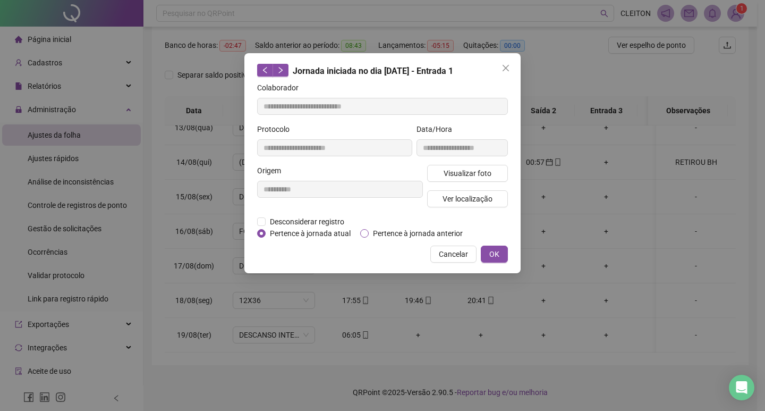
click at [397, 230] on span "Pertence à jornada anterior" at bounding box center [418, 234] width 98 height 12
click at [504, 257] on button "OK" at bounding box center [494, 254] width 27 height 17
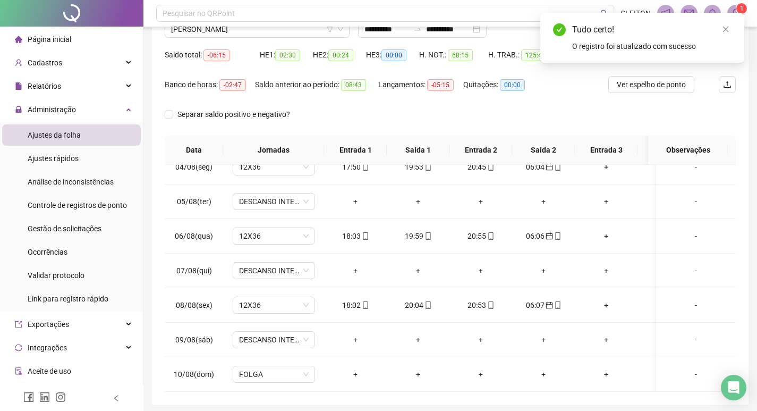
scroll to position [26, 0]
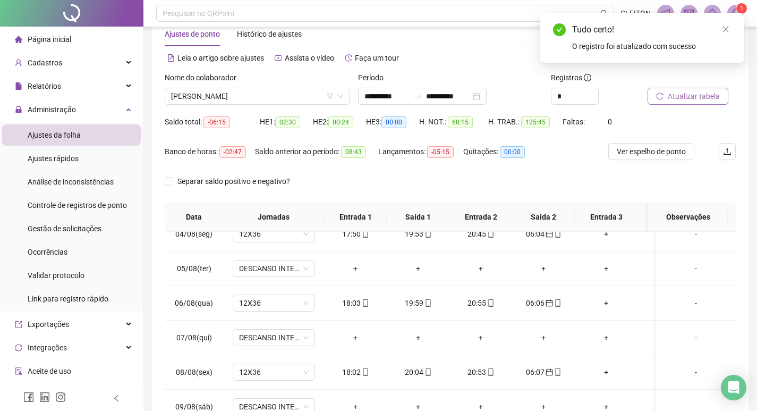
click at [674, 94] on span "Atualizar tabela" at bounding box center [694, 96] width 52 height 12
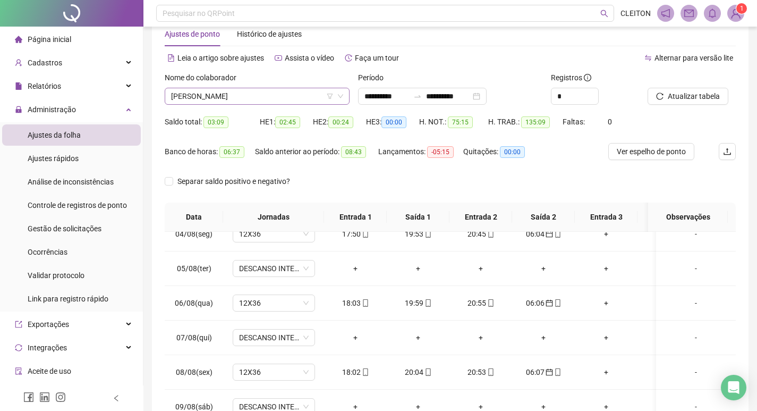
click at [296, 102] on span "[PERSON_NAME]" at bounding box center [257, 96] width 172 height 16
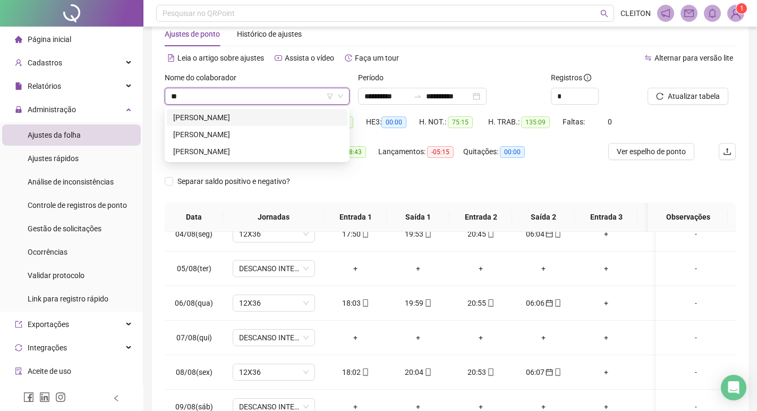
scroll to position [0, 0]
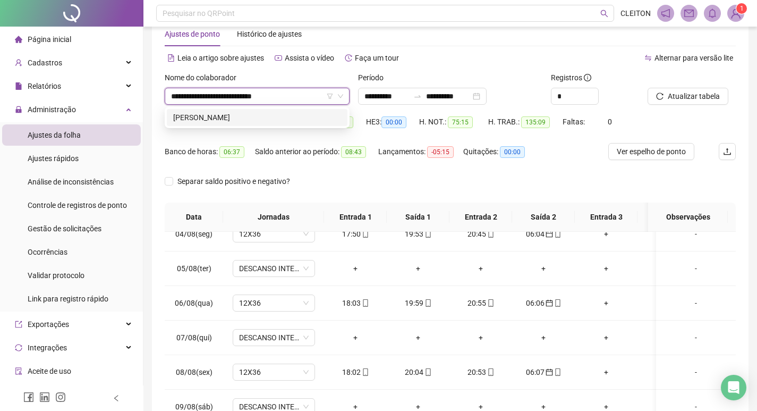
type input "**********"
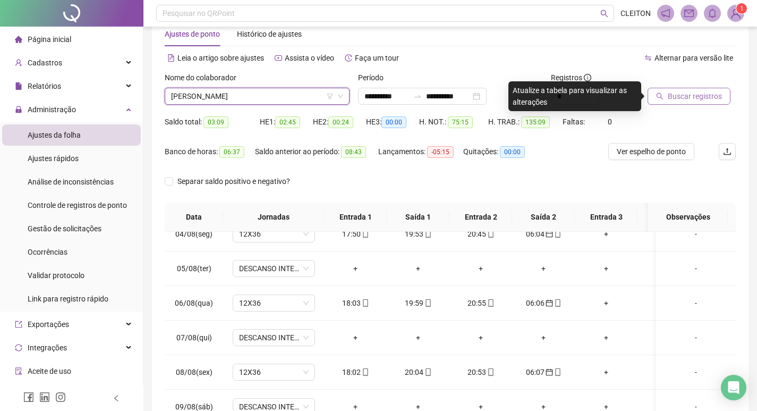
click at [650, 102] on button "Buscar registros" at bounding box center [689, 96] width 83 height 17
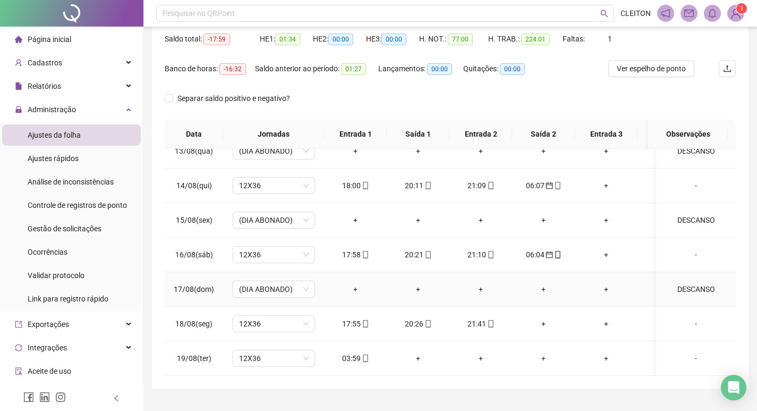
scroll to position [132, 0]
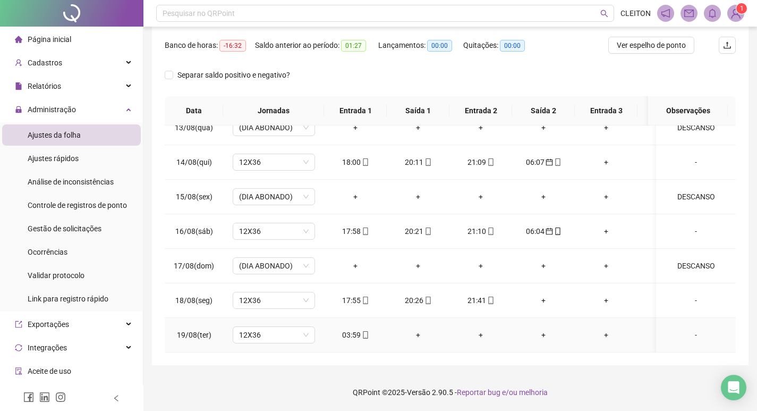
click at [348, 329] on div "03:59" at bounding box center [356, 335] width 46 height 12
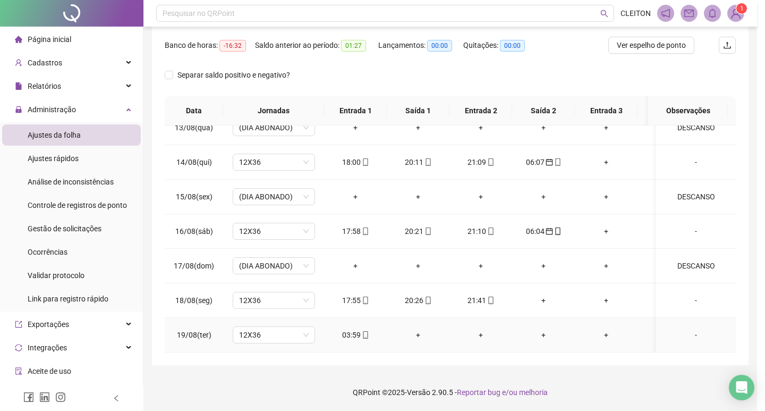
type input "**********"
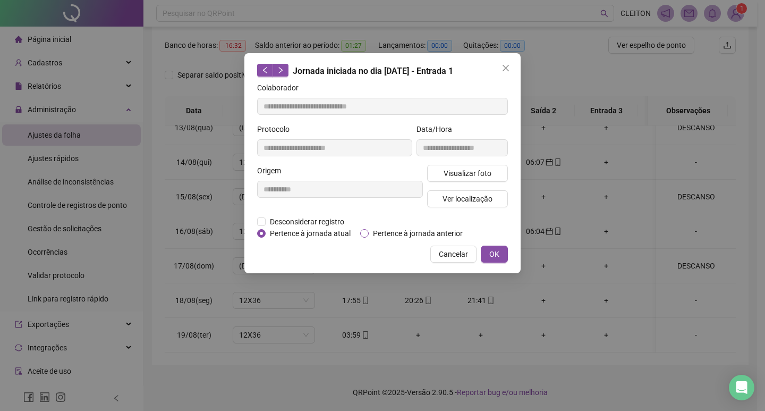
click at [365, 228] on label "Pertence à jornada anterior" at bounding box center [413, 234] width 107 height 12
click at [499, 256] on span "OK" at bounding box center [495, 254] width 10 height 12
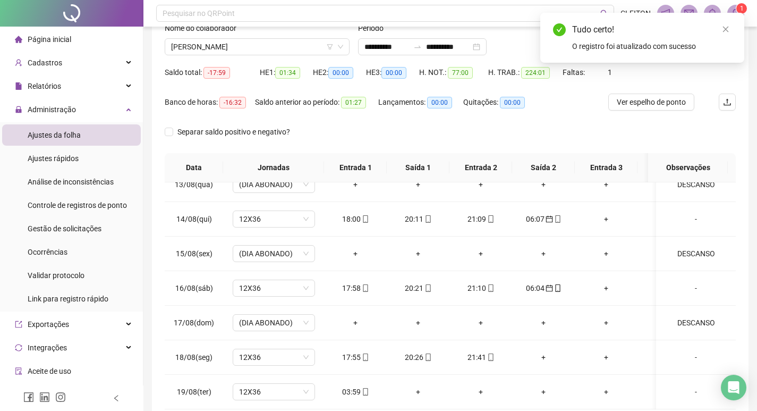
scroll to position [0, 0]
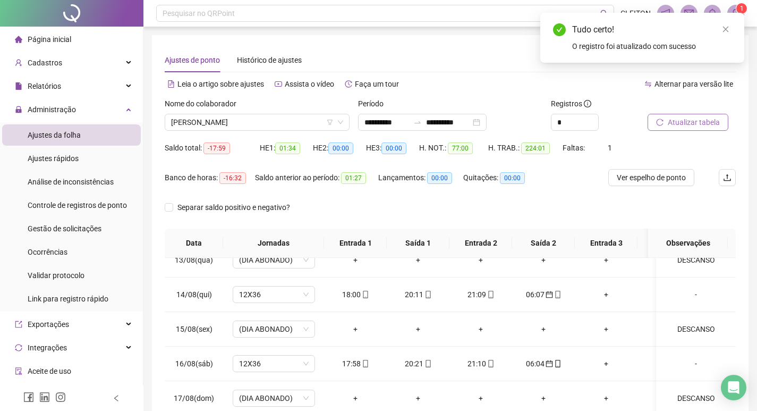
click at [676, 116] on button "Atualizar tabela" at bounding box center [688, 122] width 81 height 17
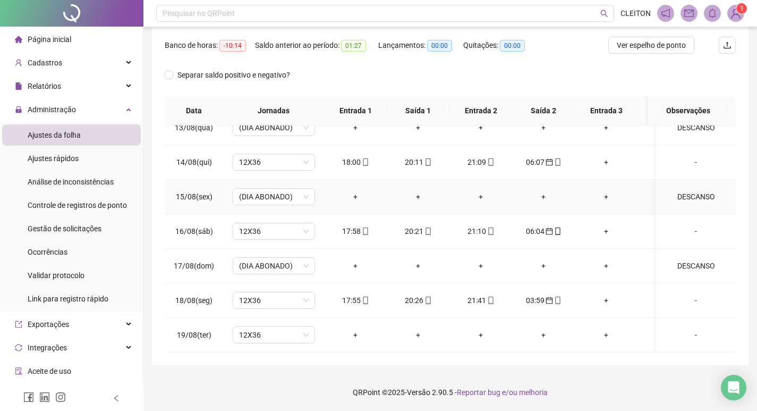
scroll to position [818, 0]
click at [683, 331] on div "-" at bounding box center [696, 335] width 63 height 12
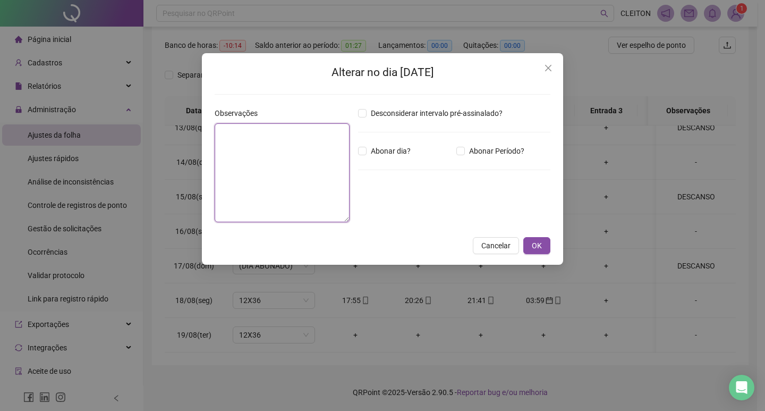
click at [273, 157] on textarea at bounding box center [282, 172] width 135 height 99
type textarea "********"
click at [369, 154] on span "Abonar dia?" at bounding box center [391, 151] width 48 height 12
click at [545, 250] on button "OK" at bounding box center [537, 245] width 27 height 17
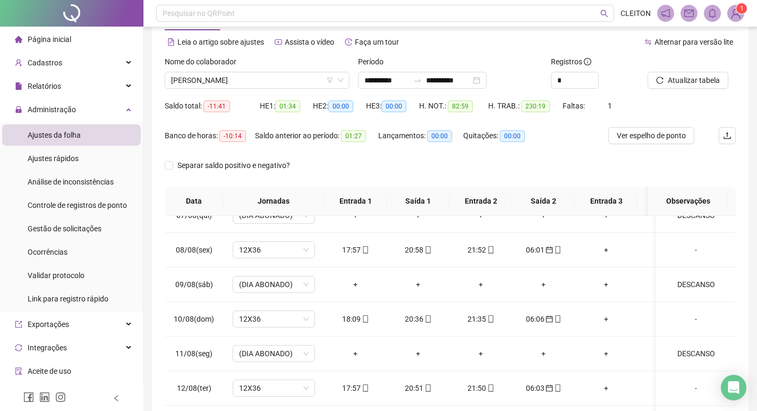
scroll to position [26, 0]
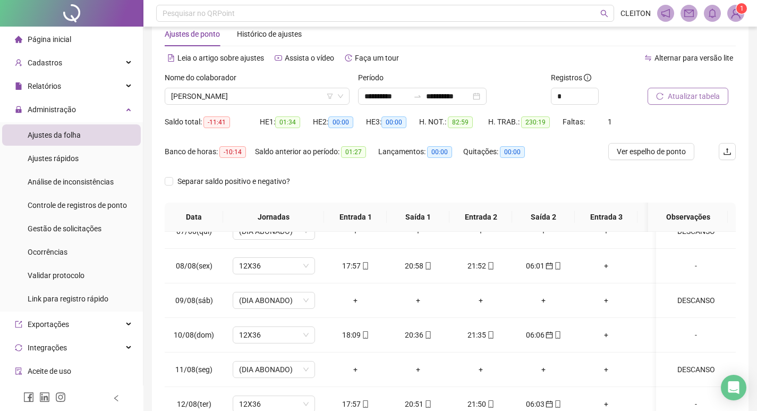
click at [694, 91] on span "Atualizar tabela" at bounding box center [694, 96] width 52 height 12
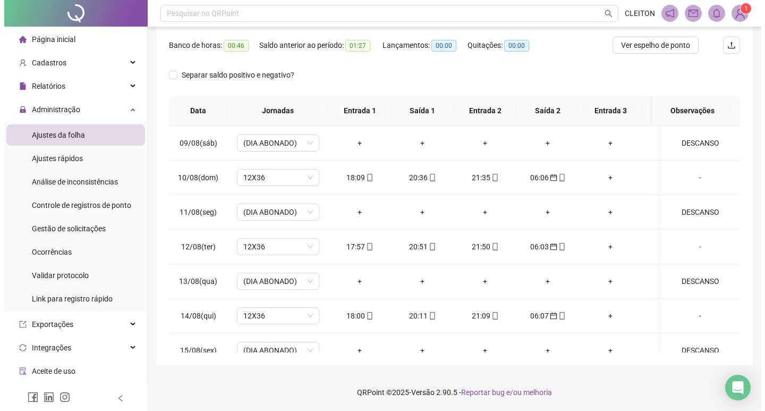
scroll to position [818, 0]
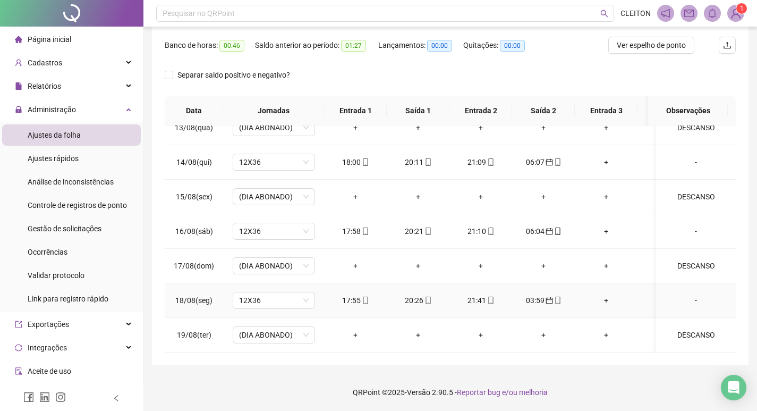
click at [687, 294] on div "-" at bounding box center [696, 300] width 63 height 12
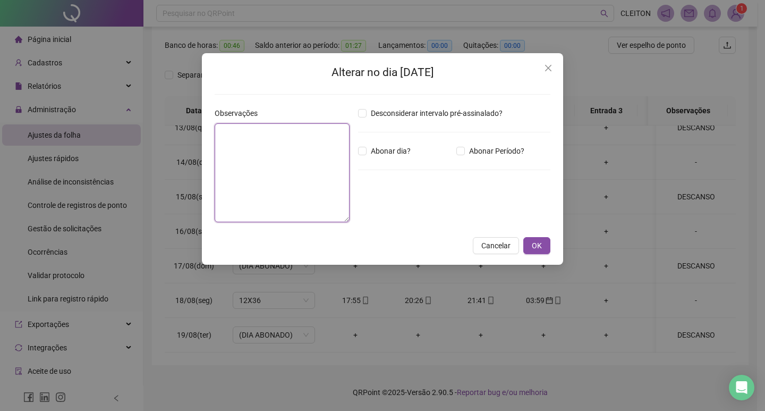
click at [315, 172] on textarea at bounding box center [282, 172] width 135 height 99
type textarea "**********"
click at [489, 153] on span "Abonar Período?" at bounding box center [497, 151] width 64 height 12
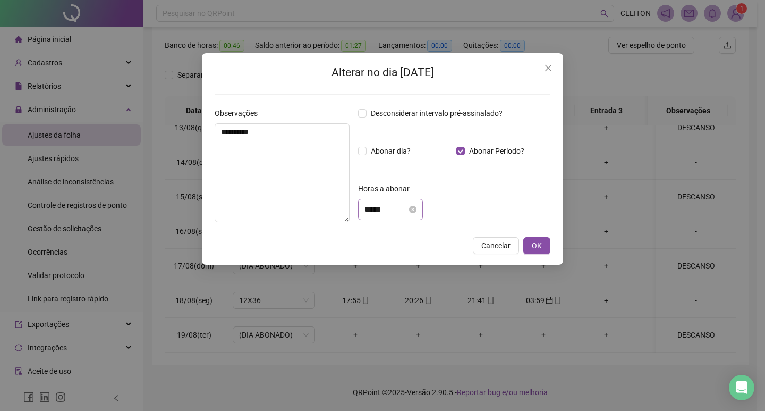
click at [389, 199] on div "*****" at bounding box center [390, 209] width 65 height 21
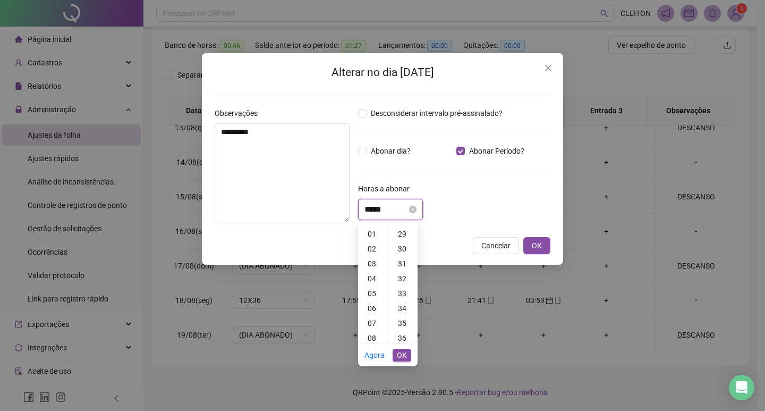
scroll to position [0, 0]
type input "****"
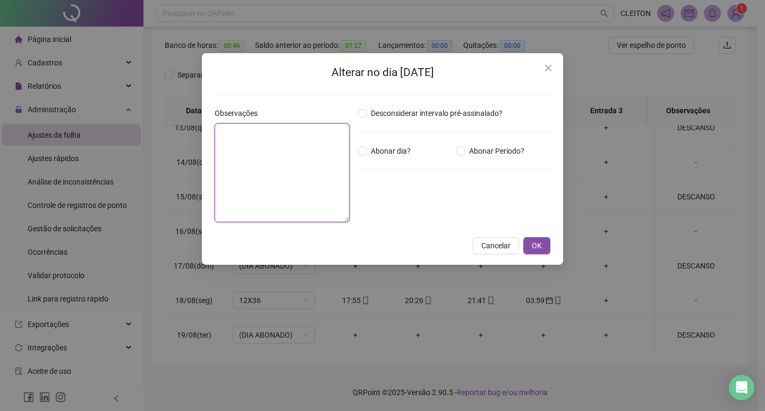
click at [280, 165] on textarea at bounding box center [282, 172] width 135 height 99
type textarea "**********"
click at [485, 152] on span "Abonar Período?" at bounding box center [497, 151] width 64 height 12
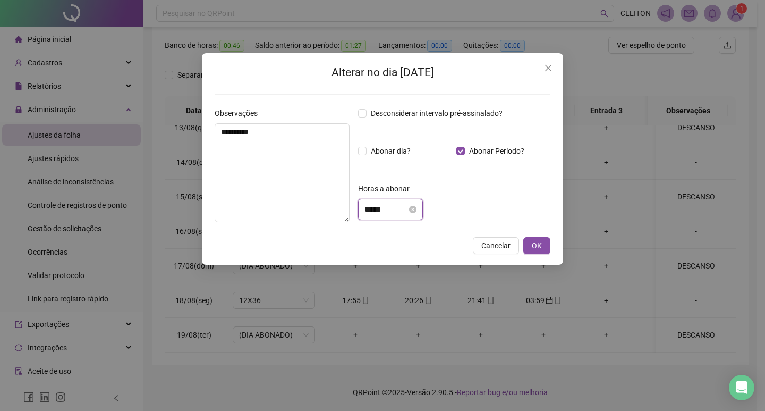
click at [384, 204] on input "*****" at bounding box center [386, 209] width 43 height 13
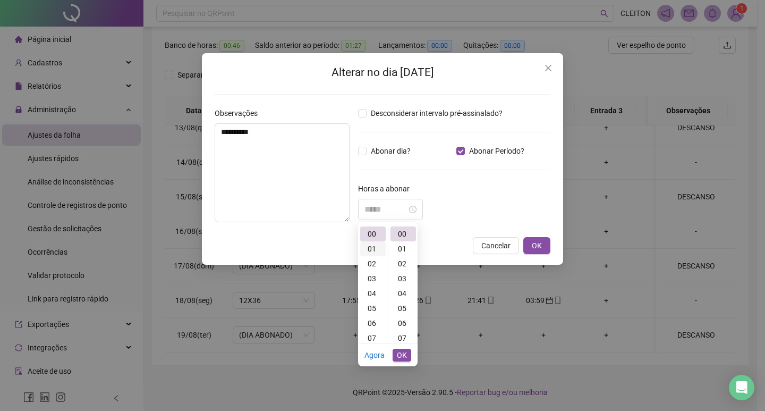
click at [375, 243] on div "01" at bounding box center [373, 248] width 26 height 15
click at [401, 244] on div "01" at bounding box center [404, 248] width 26 height 15
type input "*****"
click at [407, 350] on button "OK" at bounding box center [402, 355] width 19 height 13
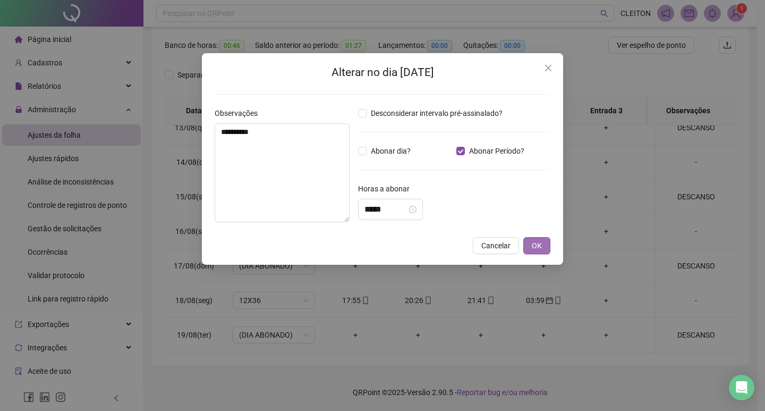
click at [532, 250] on button "OK" at bounding box center [537, 245] width 27 height 17
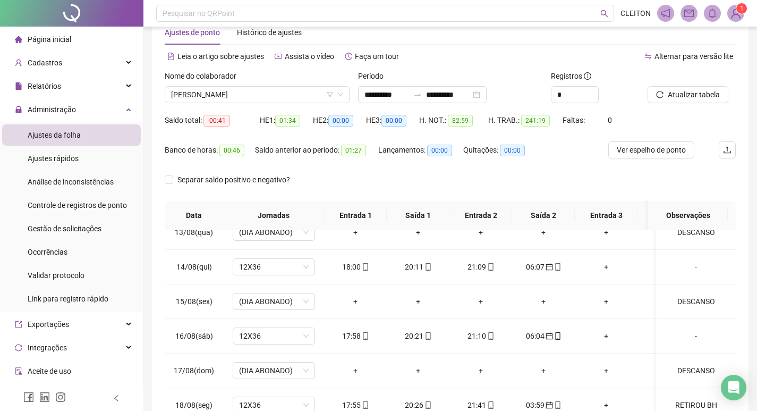
scroll to position [0, 0]
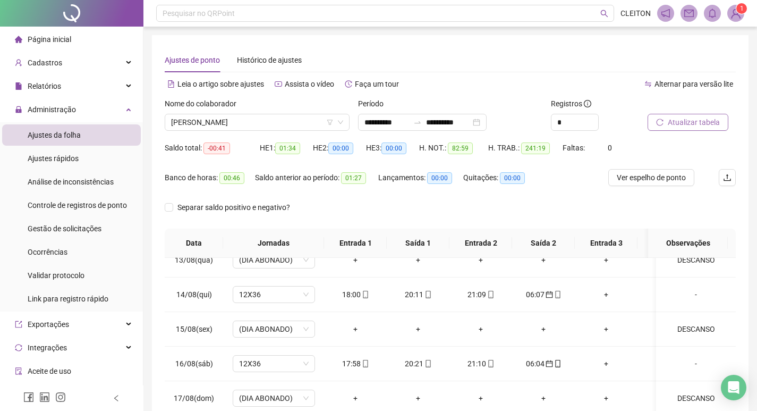
click at [701, 124] on span "Atualizar tabela" at bounding box center [694, 122] width 52 height 12
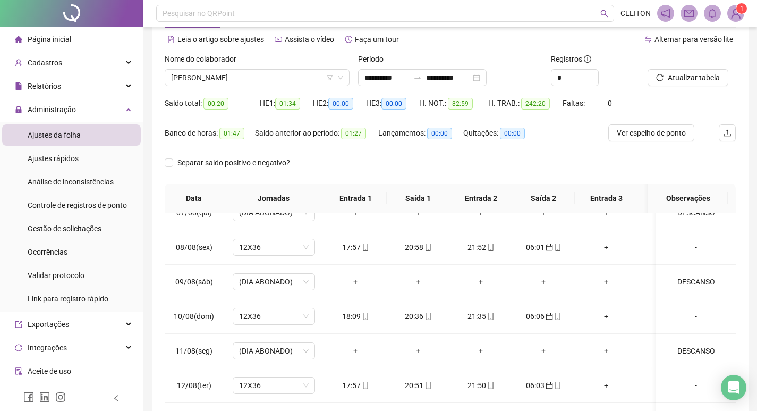
scroll to position [26, 0]
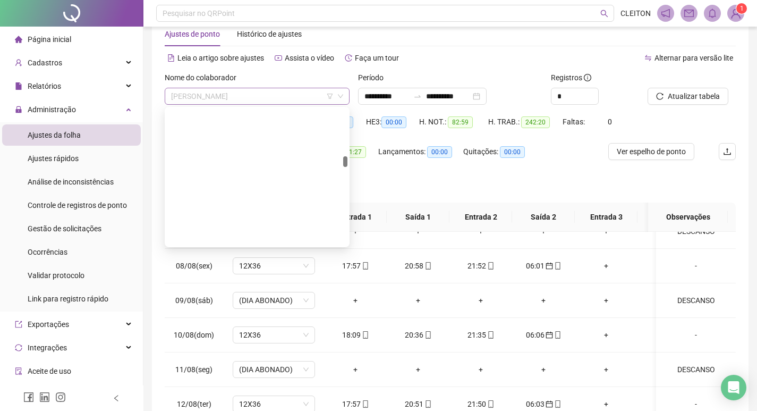
click at [272, 96] on span "[PERSON_NAME]" at bounding box center [257, 96] width 172 height 16
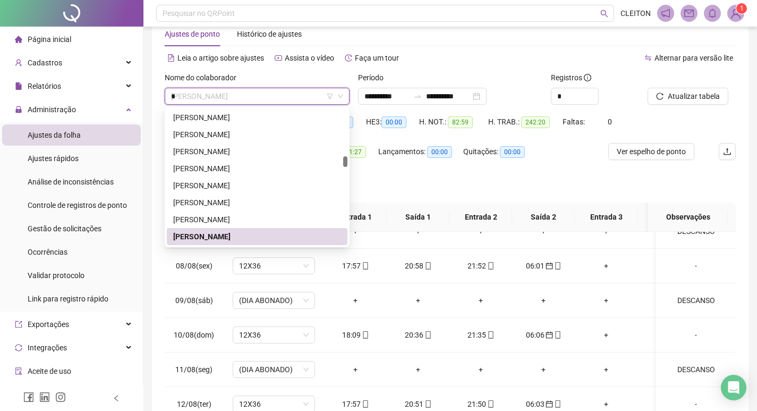
scroll to position [0, 0]
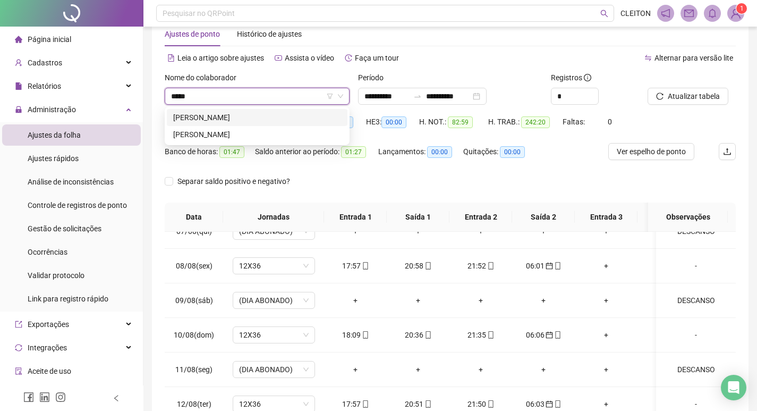
type input "*****"
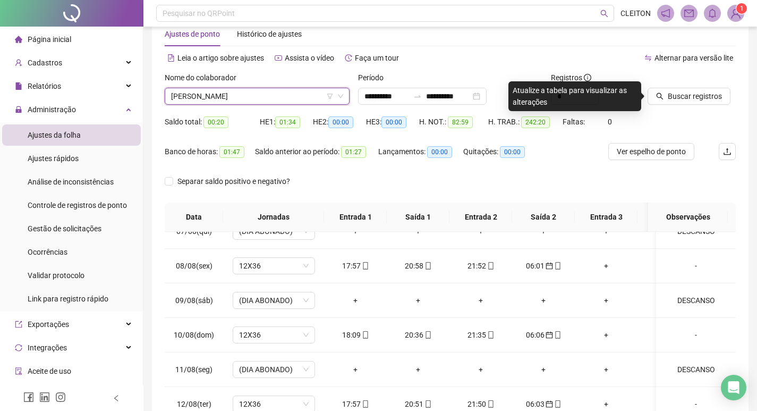
click at [717, 80] on div "Buscar registros" at bounding box center [692, 88] width 88 height 33
click at [710, 85] on div "Buscar registros" at bounding box center [692, 88] width 88 height 33
click at [704, 90] on span "Buscar registros" at bounding box center [695, 96] width 54 height 12
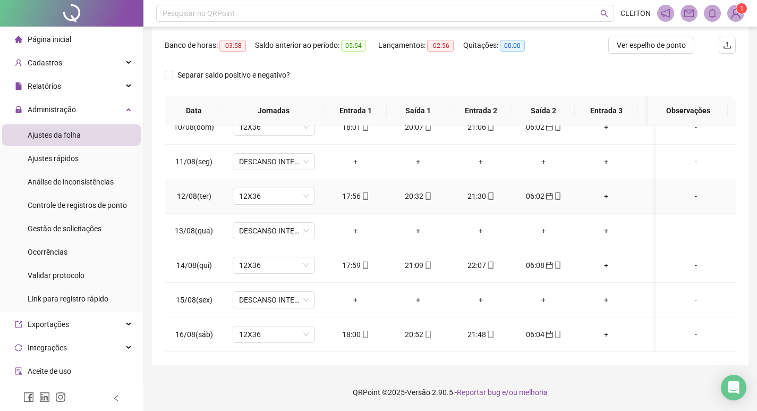
scroll to position [818, 0]
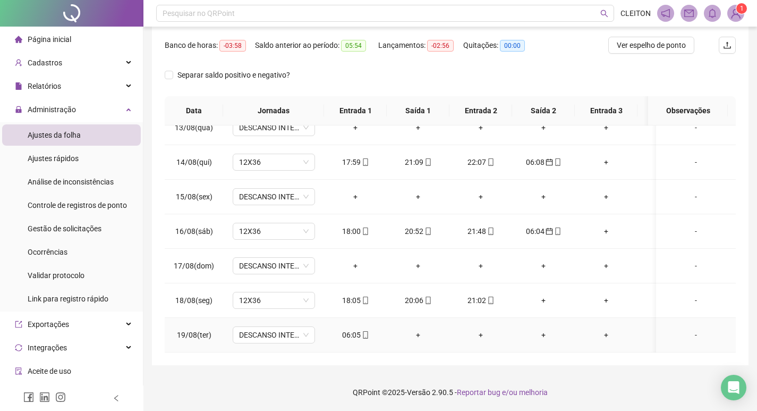
click at [352, 329] on div "06:05" at bounding box center [356, 335] width 46 height 12
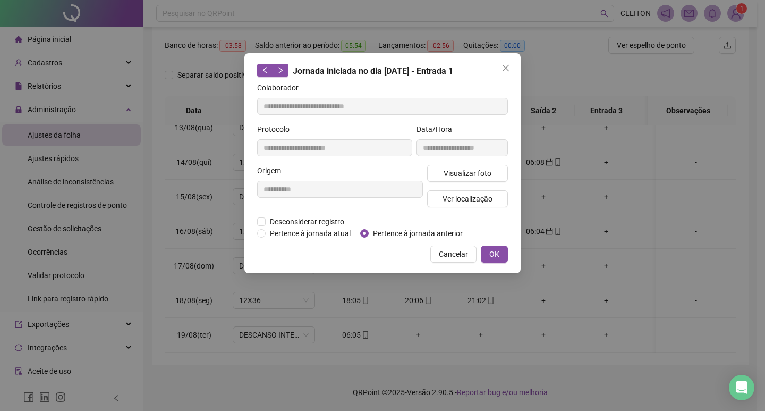
type input "**********"
click at [405, 235] on span "Pertence à jornada anterior" at bounding box center [418, 234] width 98 height 12
click at [490, 252] on span "OK" at bounding box center [495, 254] width 10 height 12
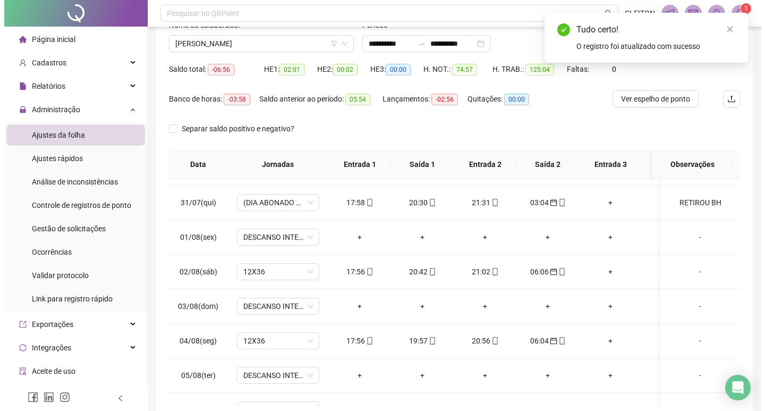
scroll to position [0, 0]
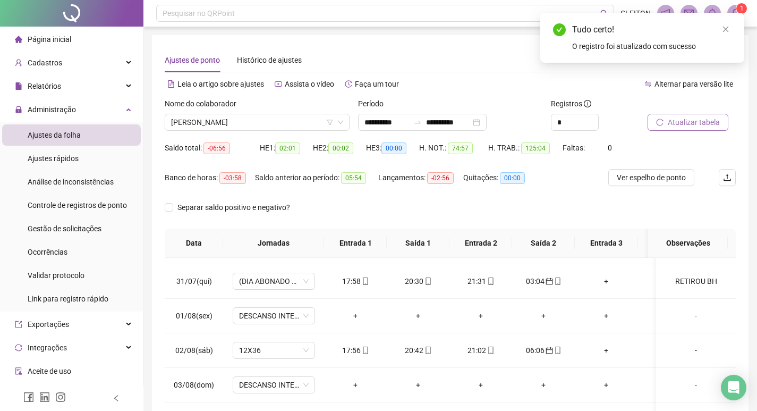
click at [704, 122] on span "Atualizar tabela" at bounding box center [694, 122] width 52 height 12
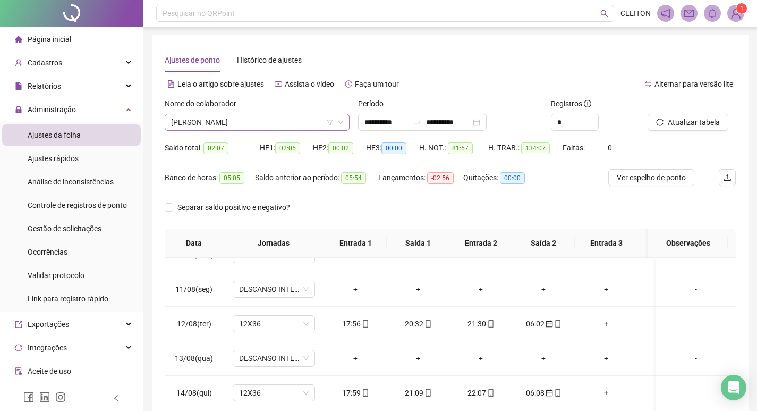
click at [216, 117] on span "[PERSON_NAME]" at bounding box center [257, 122] width 172 height 16
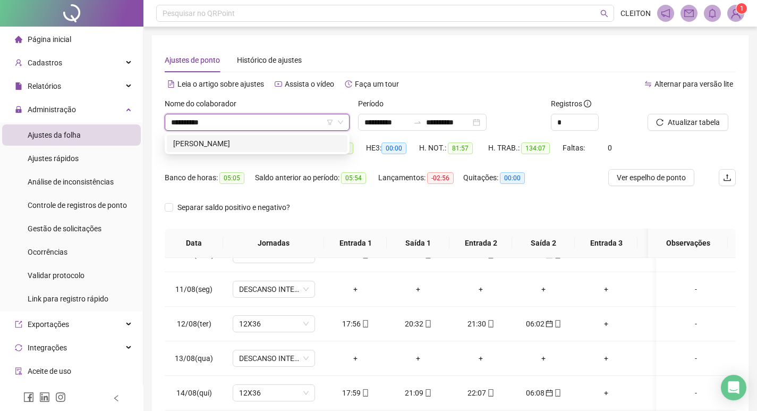
type input "**********"
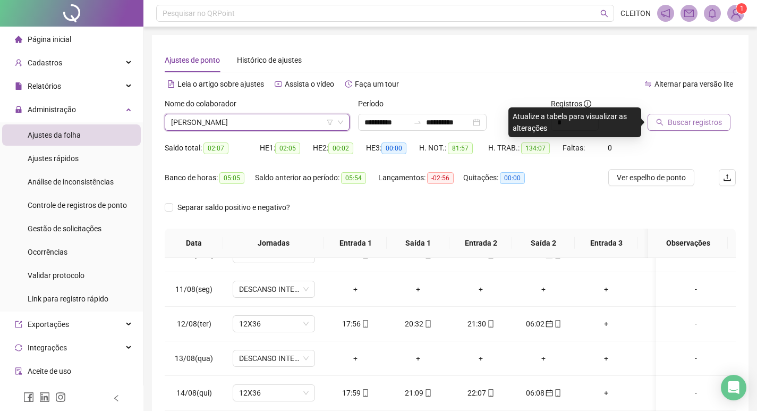
click at [676, 119] on span "Buscar registros" at bounding box center [695, 122] width 54 height 12
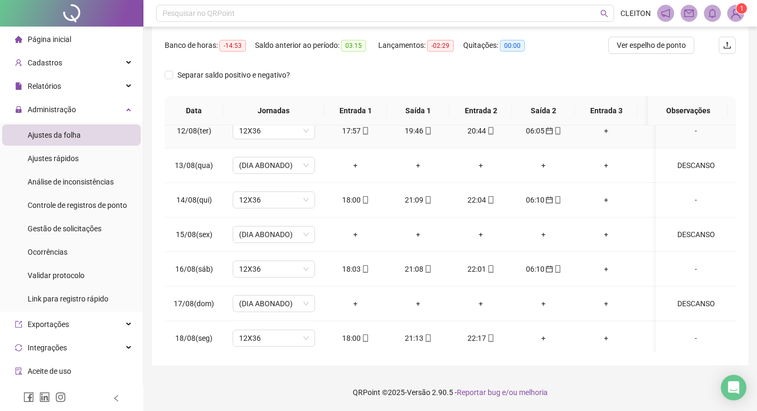
scroll to position [818, 0]
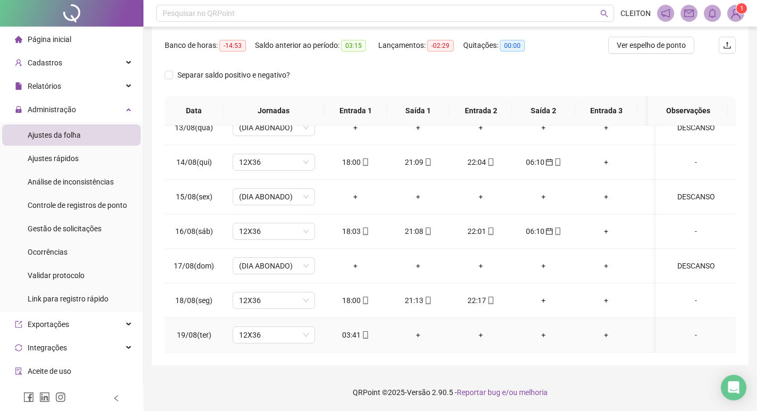
click at [350, 329] on div "03:41" at bounding box center [356, 335] width 46 height 12
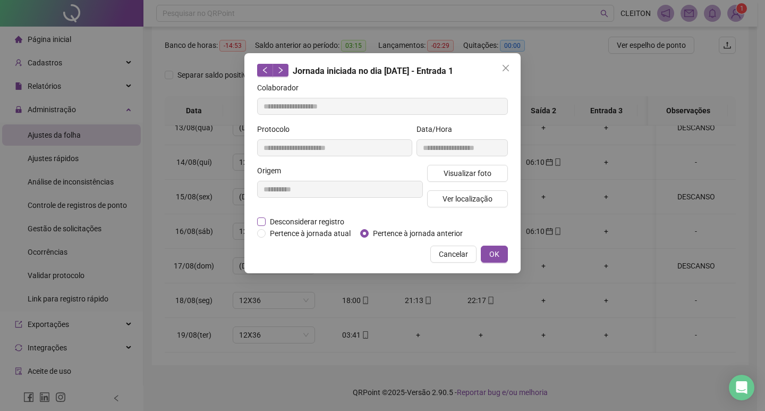
type input "**********"
click at [377, 226] on div "Desconsiderar registro Pertence ao lanche" at bounding box center [382, 222] width 251 height 12
click at [378, 229] on span "Pertence à jornada anterior" at bounding box center [418, 234] width 98 height 12
click at [499, 254] on span "OK" at bounding box center [495, 254] width 10 height 12
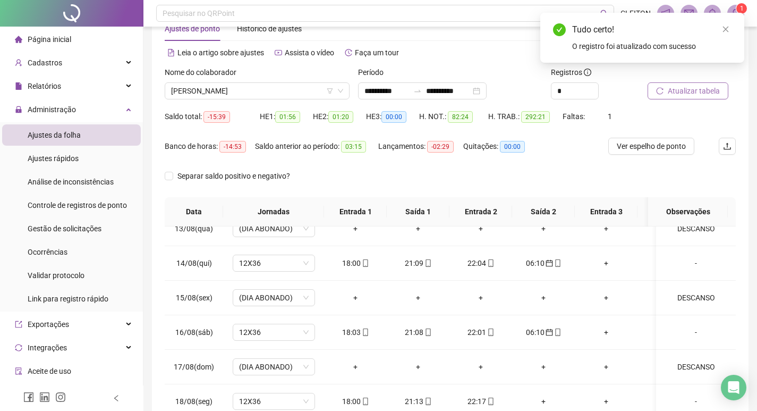
scroll to position [26, 0]
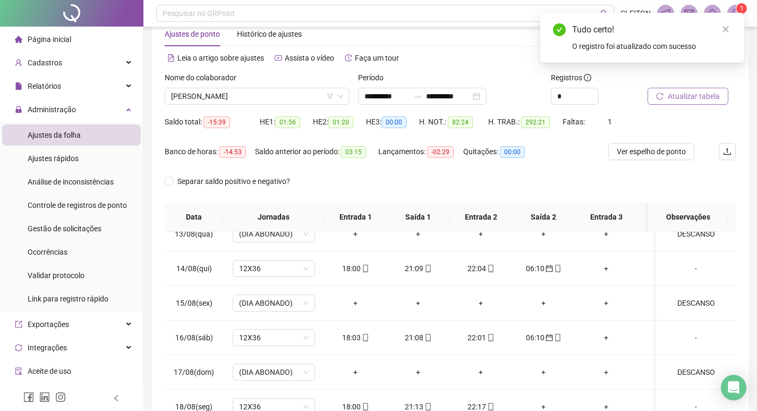
click at [675, 106] on div "Atualizar tabela" at bounding box center [692, 92] width 97 height 41
click at [673, 100] on span "Atualizar tabela" at bounding box center [694, 96] width 52 height 12
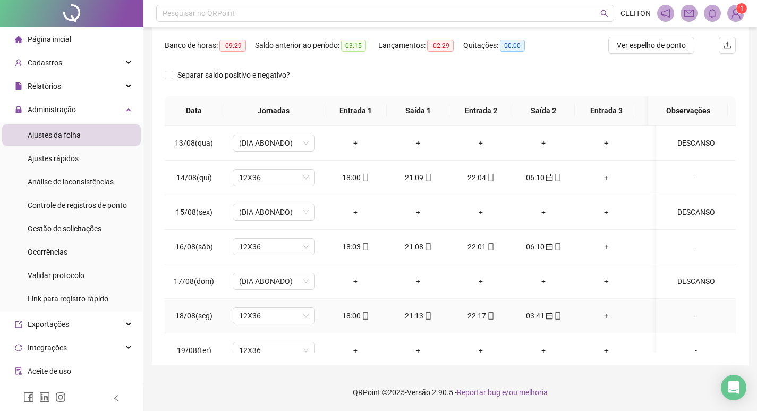
scroll to position [818, 0]
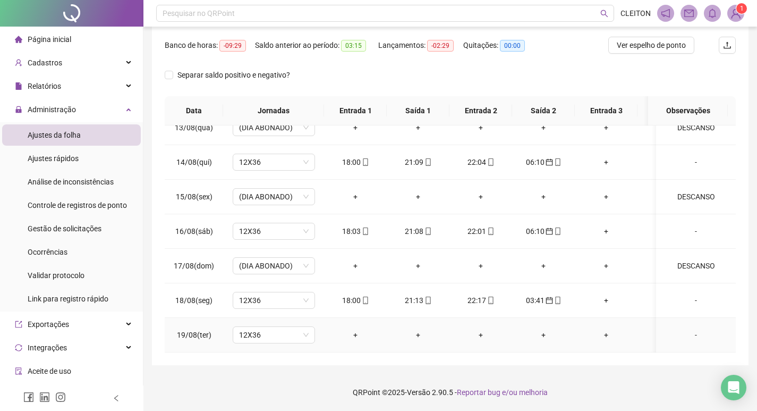
click at [688, 329] on div "-" at bounding box center [696, 335] width 63 height 12
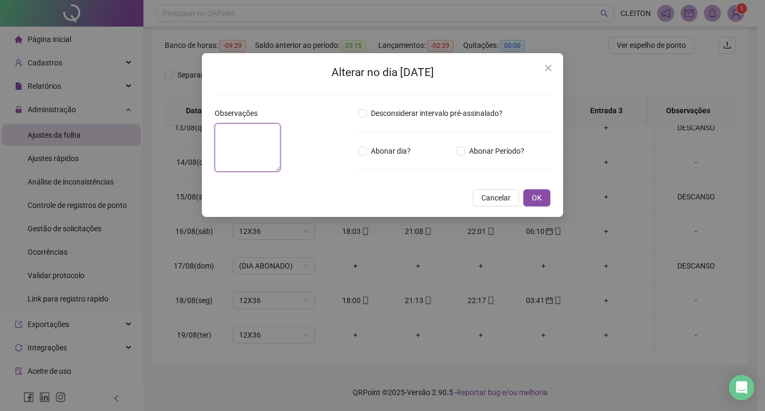
click at [277, 172] on textarea at bounding box center [248, 147] width 66 height 48
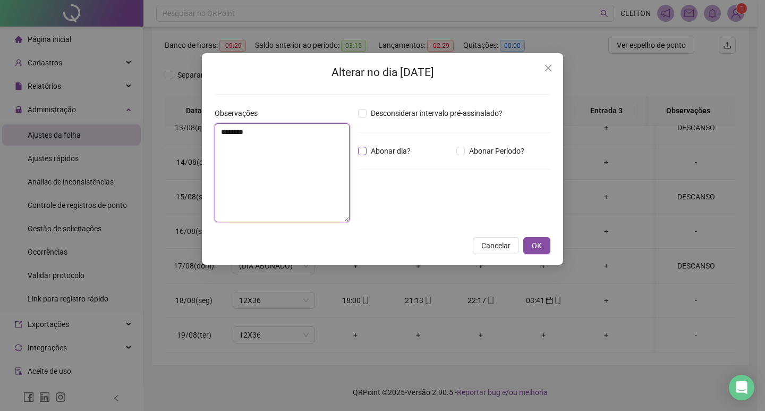
type textarea "********"
click at [391, 148] on span "Abonar dia?" at bounding box center [391, 151] width 48 height 12
click at [545, 243] on button "OK" at bounding box center [537, 245] width 27 height 17
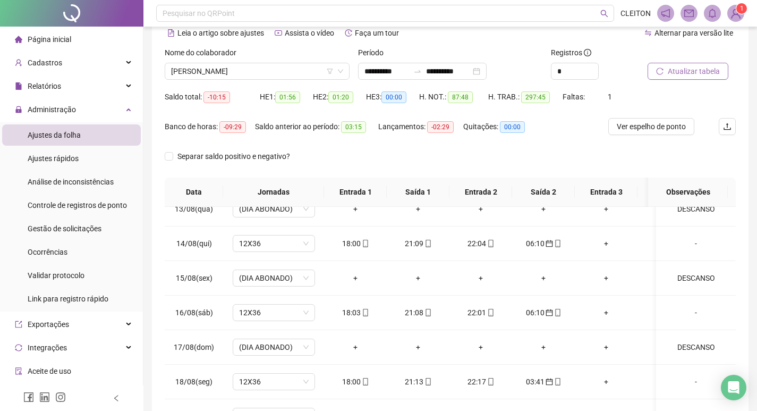
scroll to position [26, 0]
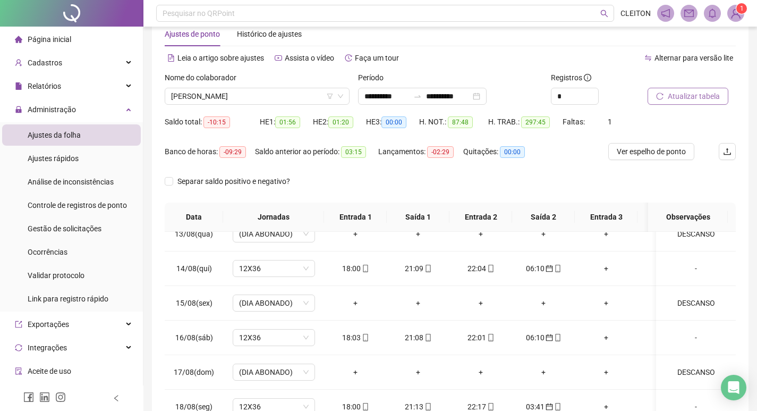
click at [670, 97] on span "Atualizar tabela" at bounding box center [694, 96] width 52 height 12
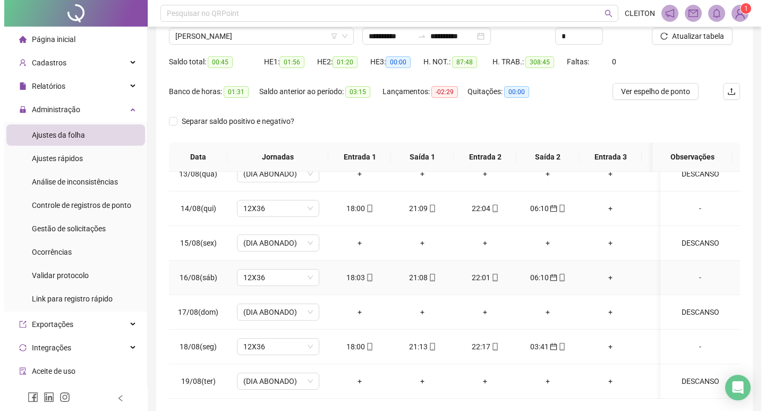
scroll to position [132, 0]
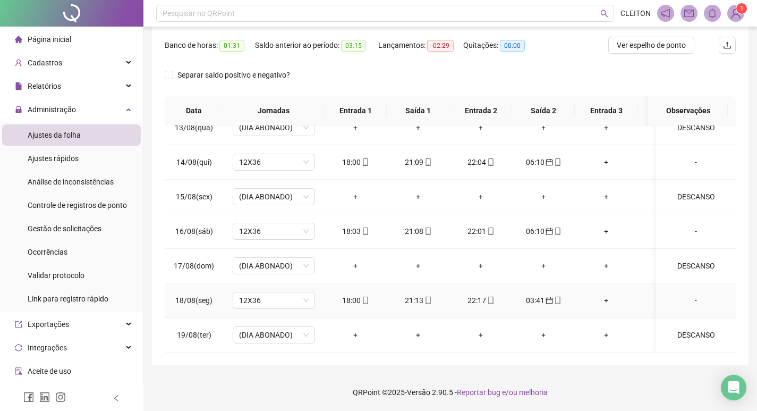
click at [691, 294] on div "-" at bounding box center [696, 300] width 63 height 12
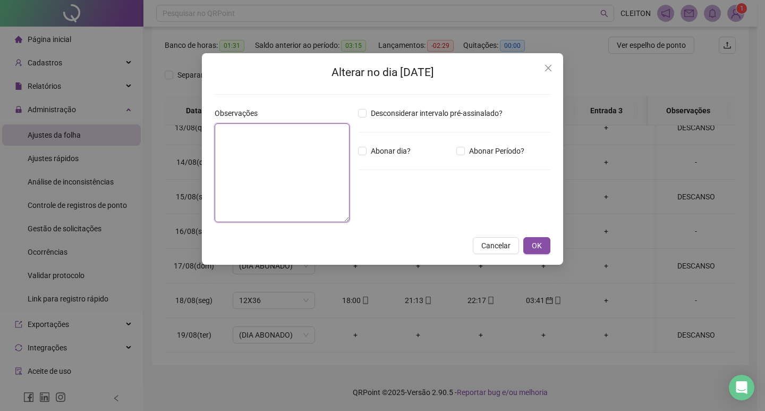
click at [262, 140] on textarea at bounding box center [282, 172] width 135 height 99
type textarea "*"
type textarea "**********"
click at [500, 154] on span "Abonar Período?" at bounding box center [497, 151] width 64 height 12
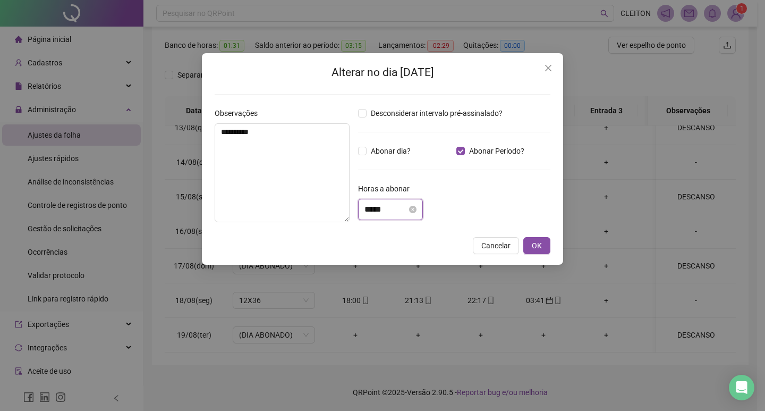
click at [407, 207] on input "*****" at bounding box center [386, 209] width 43 height 13
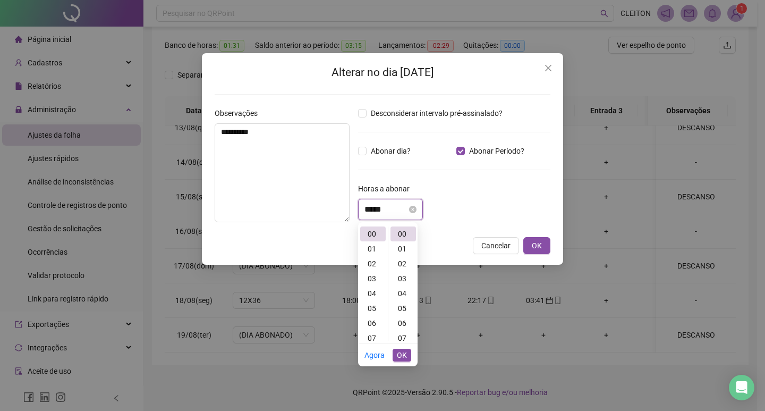
scroll to position [0, 0]
click at [376, 266] on div "02" at bounding box center [373, 263] width 26 height 15
click at [376, 250] on div "01" at bounding box center [373, 248] width 26 height 15
click at [400, 302] on div "19" at bounding box center [404, 304] width 26 height 15
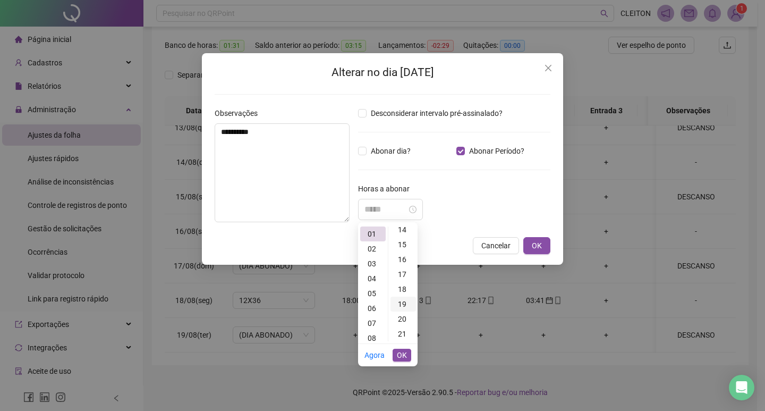
scroll to position [283, 0]
click at [409, 354] on button "OK" at bounding box center [402, 355] width 19 height 13
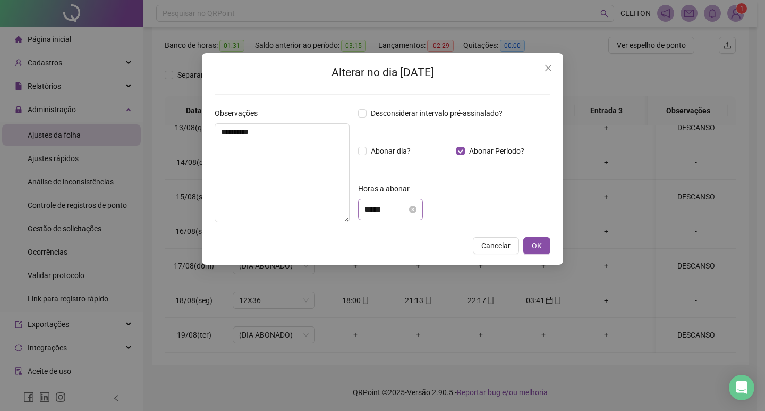
click at [363, 214] on div "*****" at bounding box center [390, 209] width 65 height 21
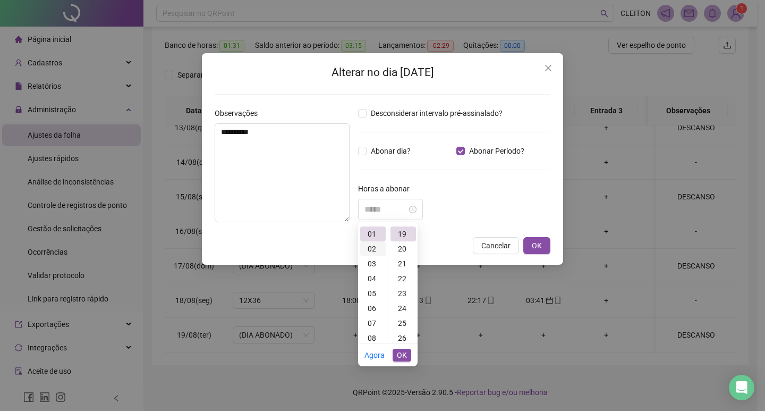
click at [373, 251] on div "02" at bounding box center [373, 248] width 26 height 15
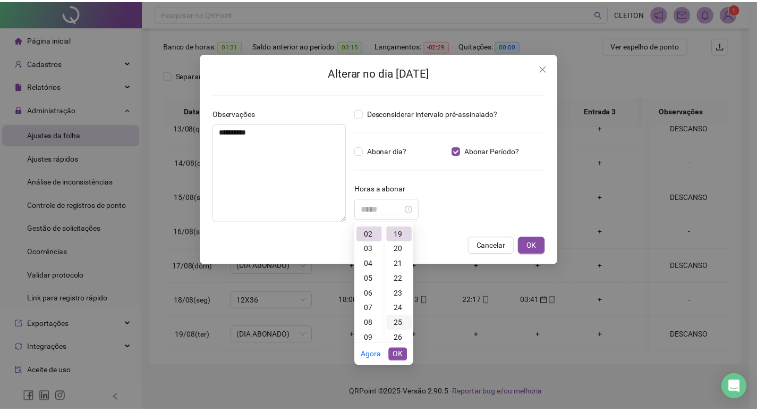
scroll to position [30, 0]
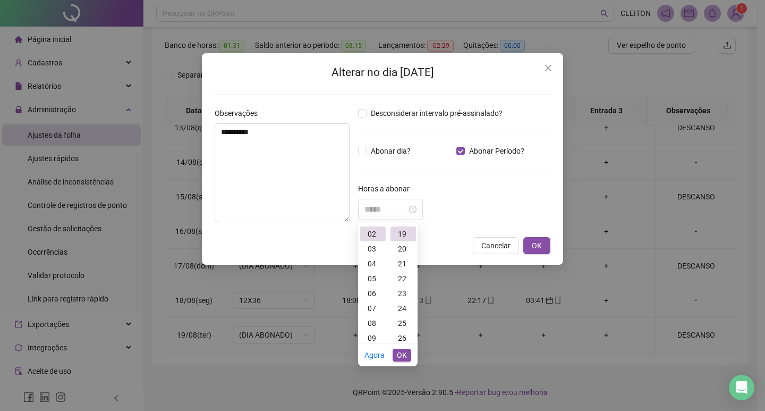
type input "*****"
click at [404, 356] on span "OK" at bounding box center [402, 355] width 10 height 12
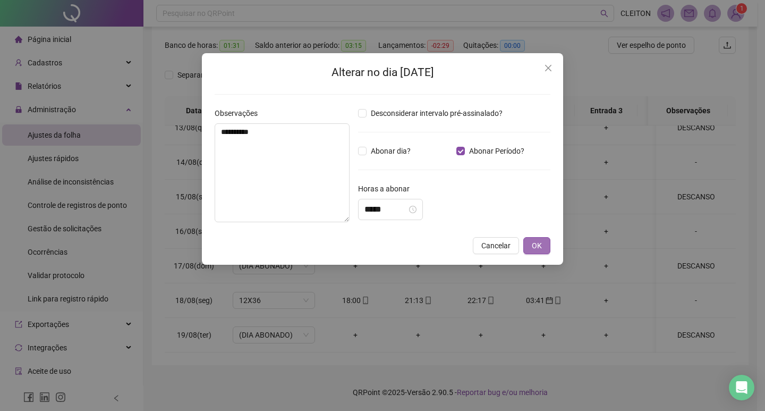
click at [537, 248] on span "OK" at bounding box center [537, 246] width 10 height 12
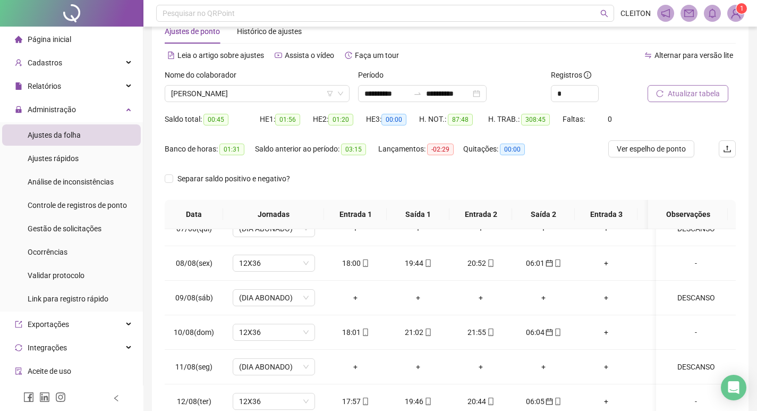
scroll to position [26, 0]
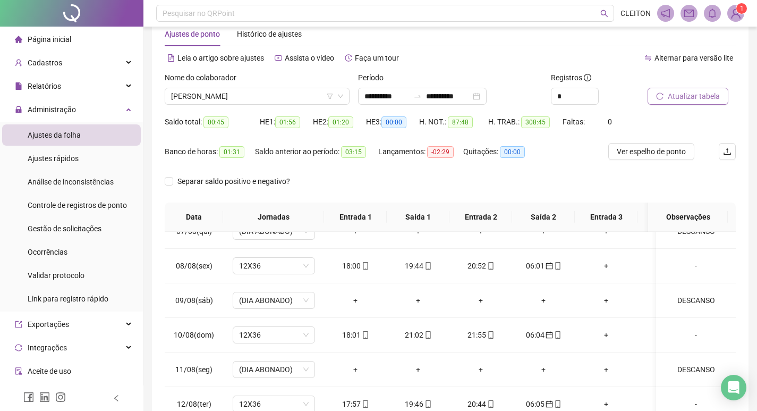
click at [665, 94] on button "Atualizar tabela" at bounding box center [688, 96] width 81 height 17
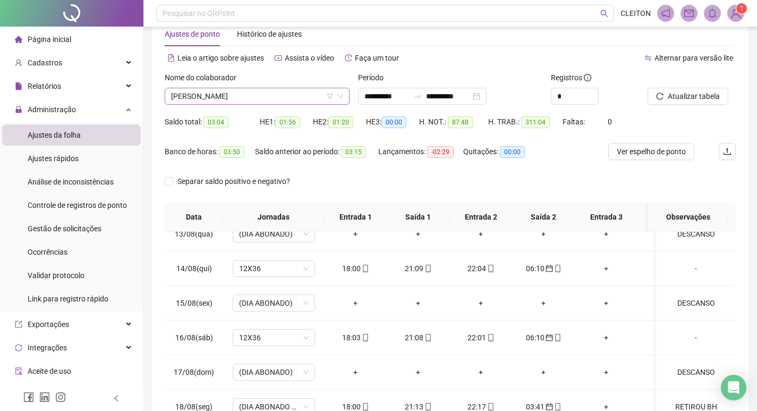
click at [240, 101] on span "[PERSON_NAME]" at bounding box center [257, 96] width 172 height 16
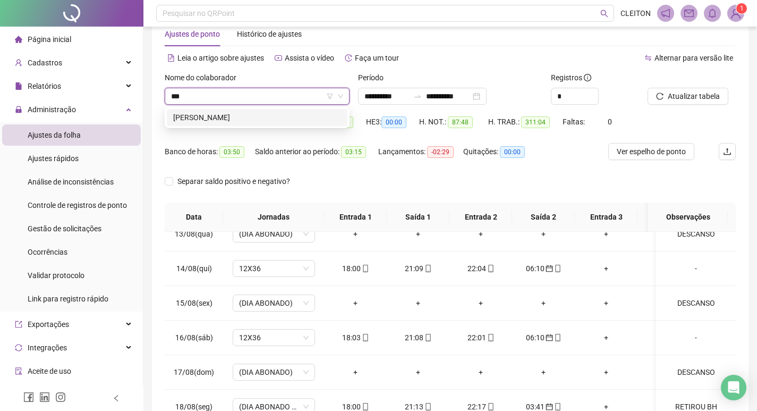
scroll to position [0, 0]
type input "******"
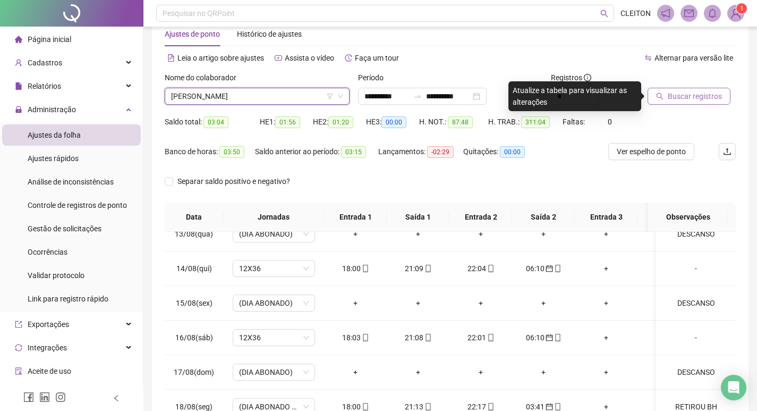
click at [661, 99] on icon "search" at bounding box center [659, 95] width 7 height 7
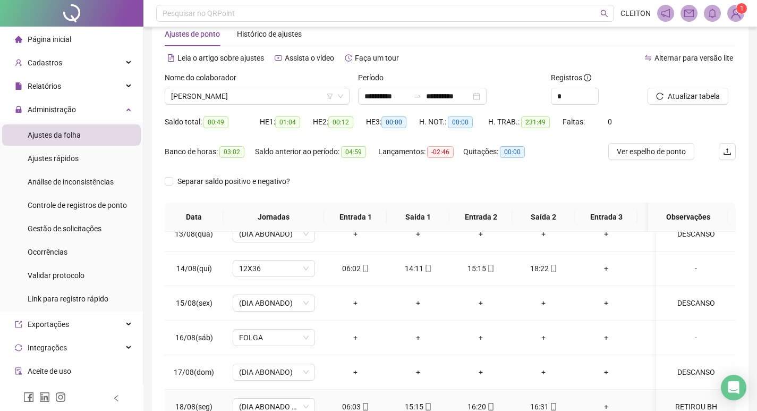
scroll to position [132, 0]
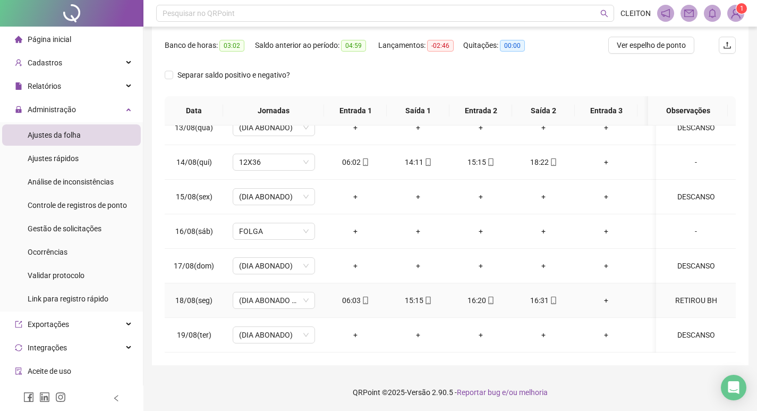
click at [678, 294] on div "RETIROU BH" at bounding box center [696, 300] width 63 height 12
type input "*****"
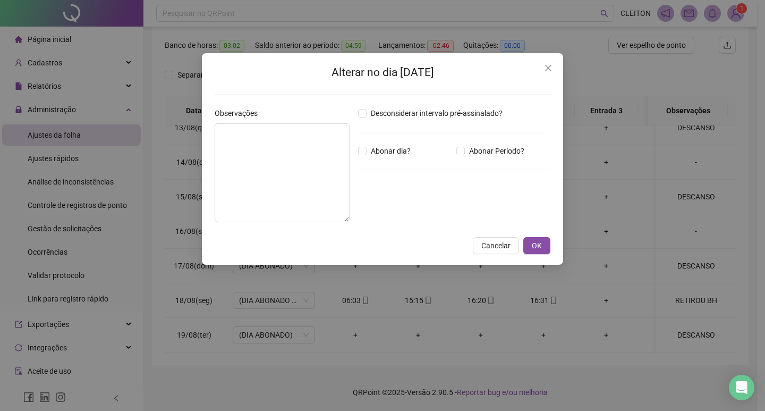
type textarea "**********"
type input "*****"
click at [546, 72] on icon "close" at bounding box center [548, 68] width 9 height 9
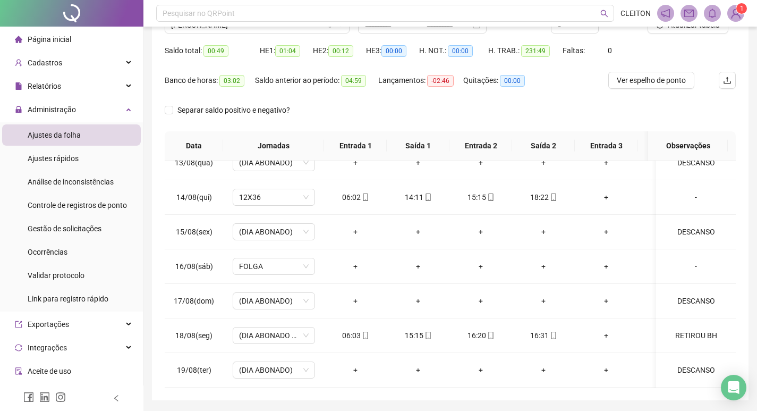
scroll to position [0, 0]
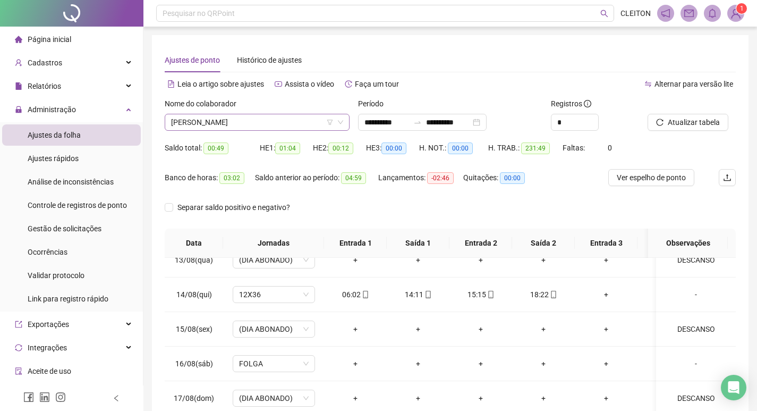
click at [257, 115] on span "[PERSON_NAME]" at bounding box center [257, 122] width 172 height 16
click at [191, 124] on span "[PERSON_NAME]" at bounding box center [257, 122] width 172 height 16
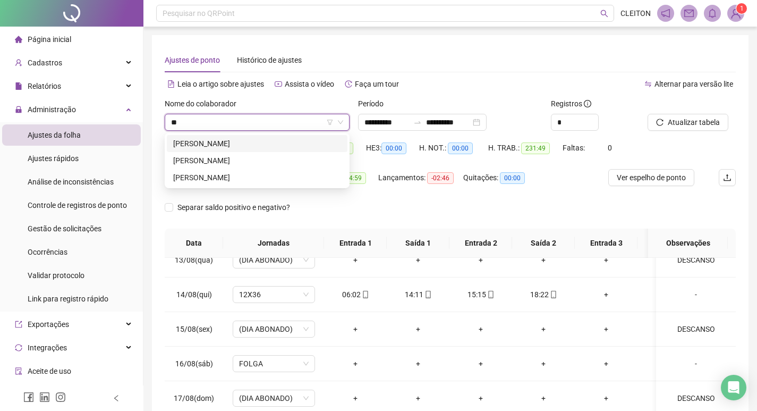
scroll to position [0, 0]
type input "*"
type input "*******"
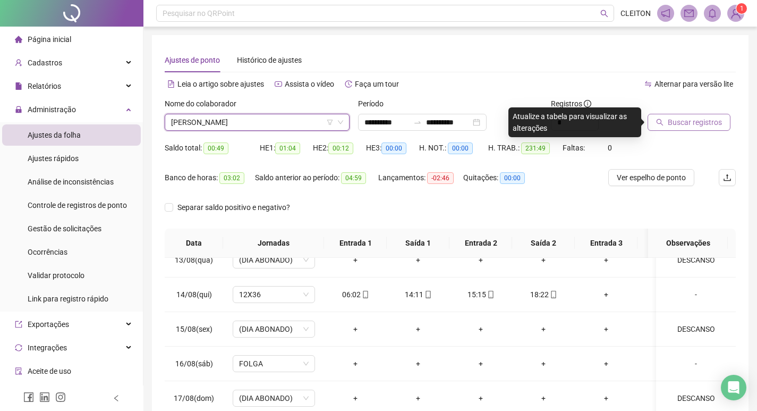
click at [697, 118] on span "Buscar registros" at bounding box center [695, 122] width 54 height 12
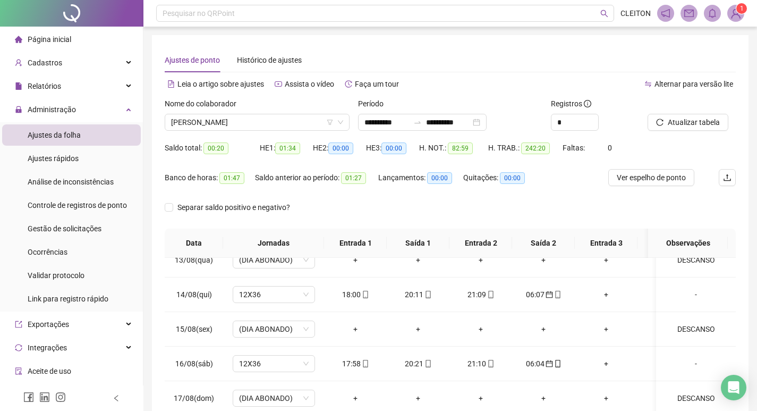
scroll to position [132, 0]
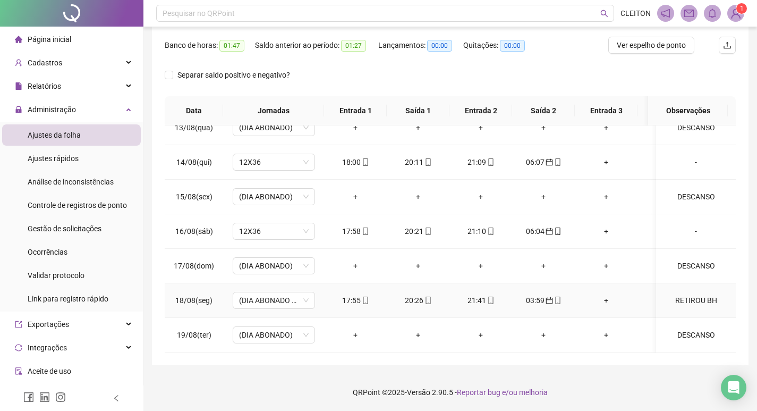
click at [697, 295] on div "RETIROU BH" at bounding box center [696, 300] width 63 height 12
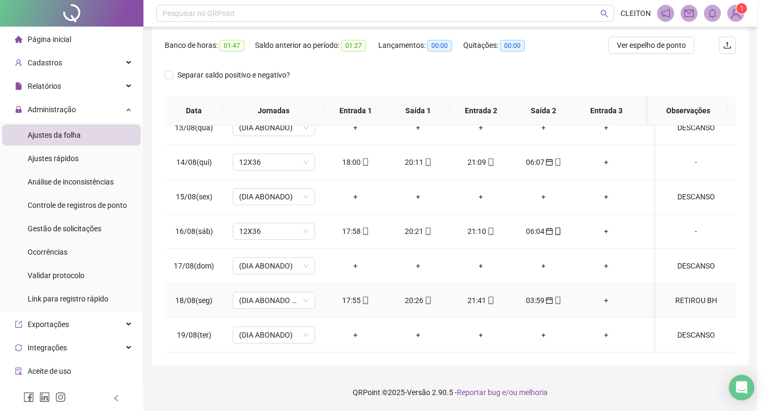
type textarea "**********"
type input "*****"
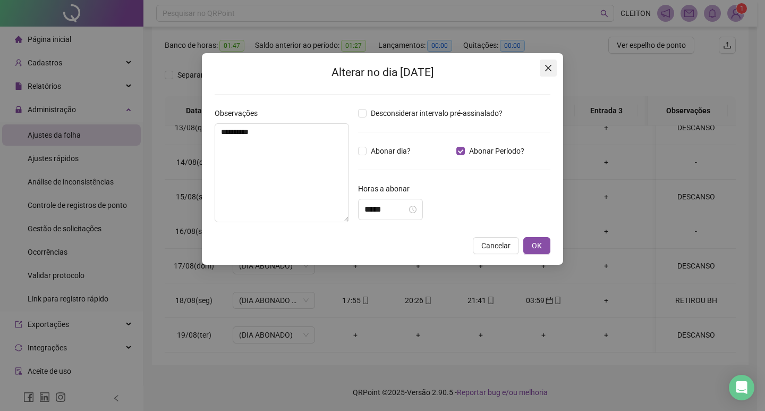
click at [548, 74] on button "Close" at bounding box center [548, 68] width 17 height 17
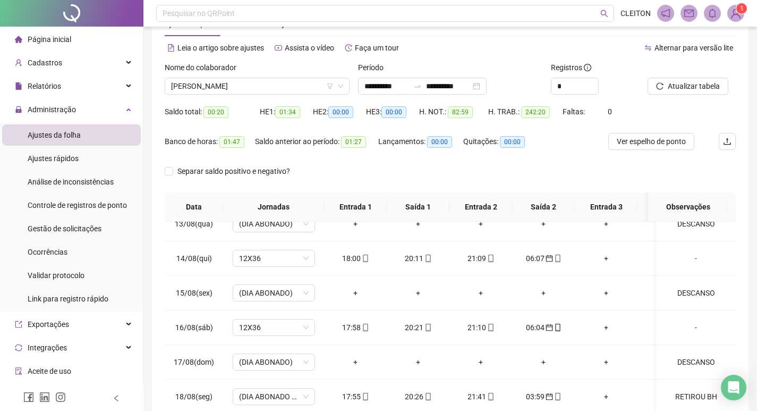
scroll to position [26, 0]
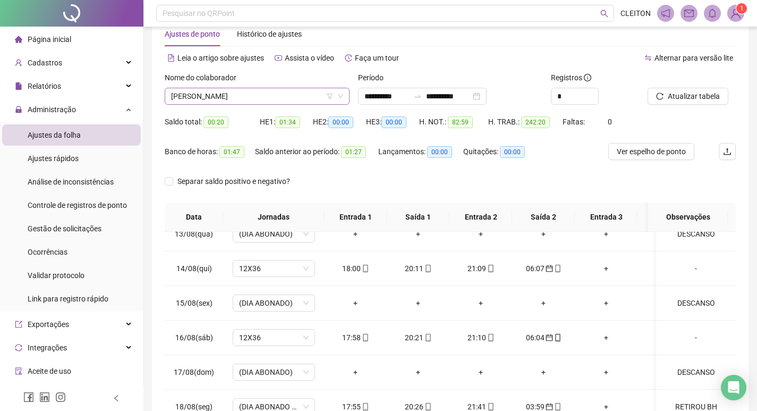
click at [280, 97] on span "[PERSON_NAME]" at bounding box center [257, 96] width 172 height 16
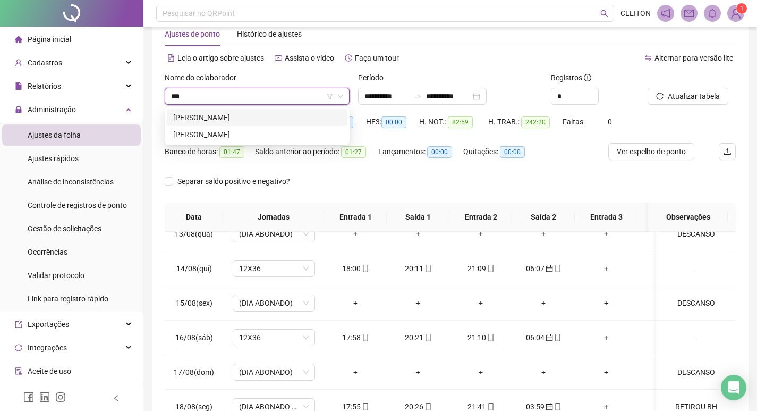
scroll to position [0, 0]
type input "**********"
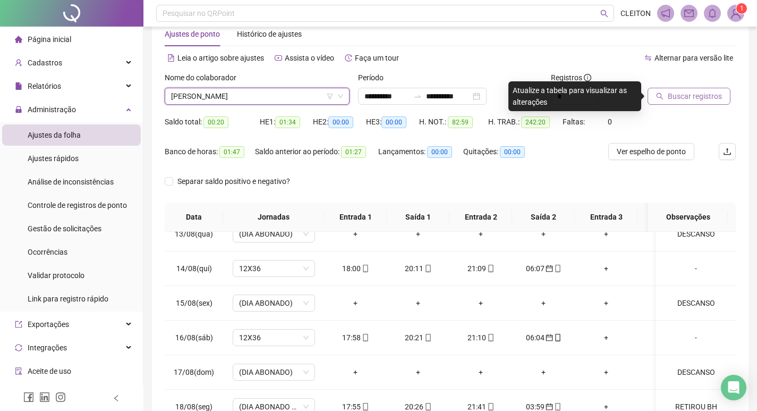
click at [705, 95] on span "Buscar registros" at bounding box center [695, 96] width 54 height 12
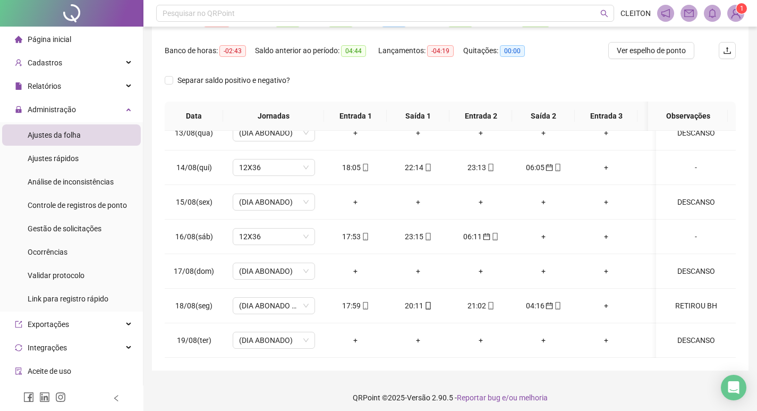
scroll to position [132, 0]
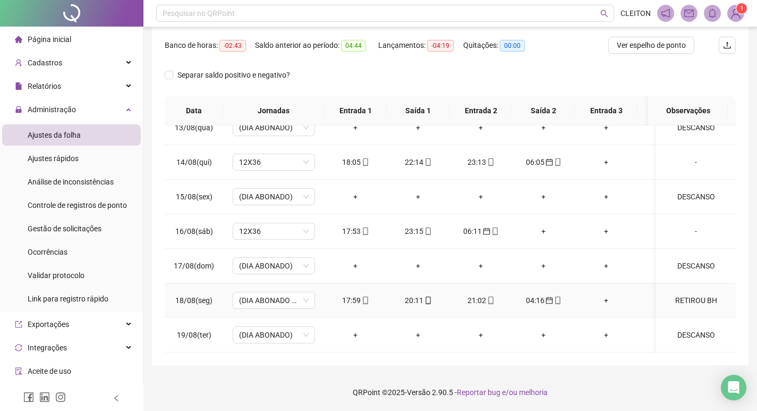
click at [692, 294] on div "RETIROU BH" at bounding box center [696, 300] width 63 height 12
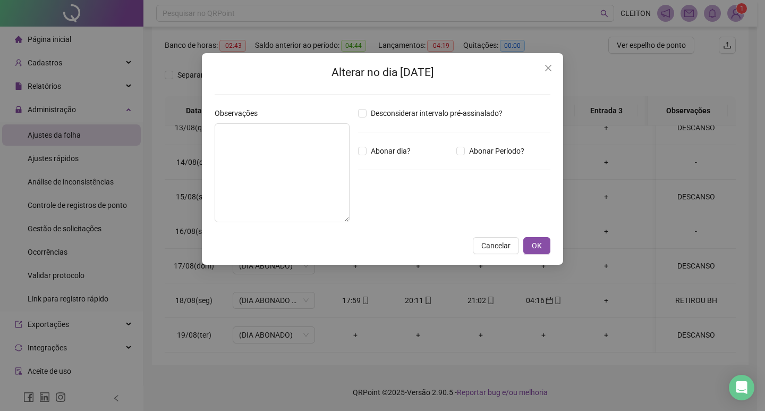
type textarea "**********"
type input "*****"
click at [551, 72] on button "Close" at bounding box center [548, 68] width 17 height 17
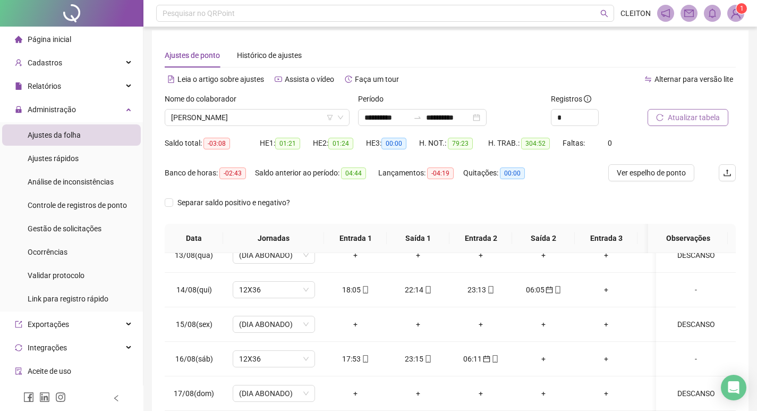
scroll to position [0, 0]
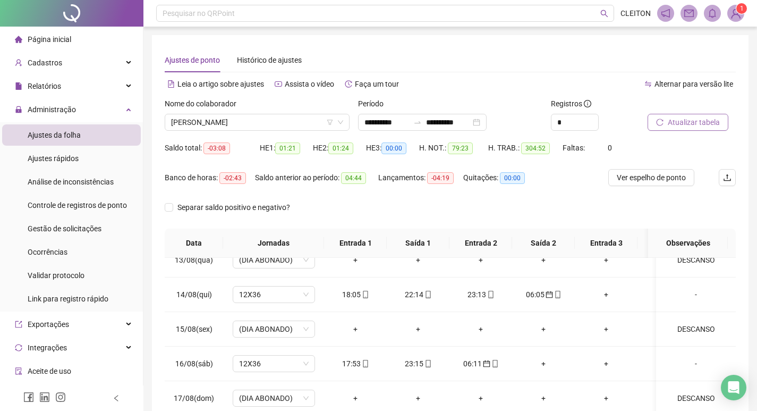
click at [693, 114] on button "Atualizar tabela" at bounding box center [688, 122] width 81 height 17
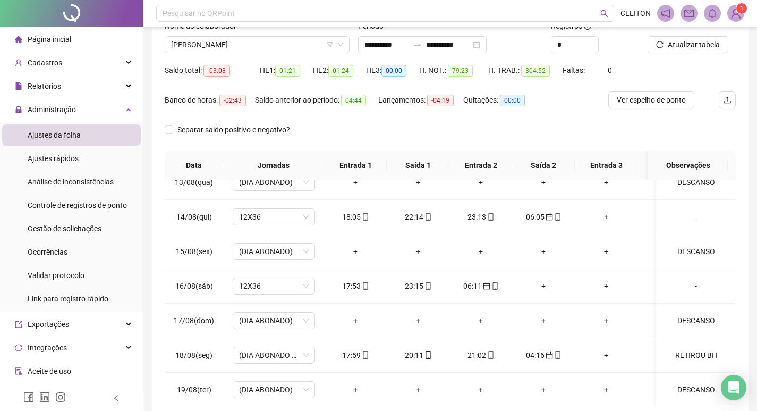
scroll to position [26, 0]
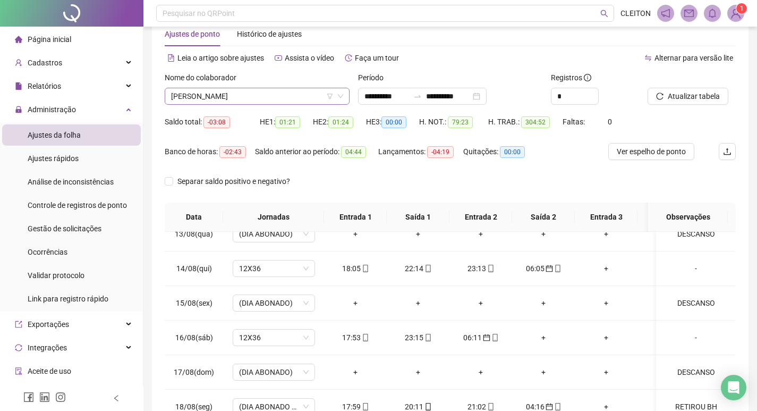
click at [249, 89] on span "[PERSON_NAME]" at bounding box center [257, 96] width 172 height 16
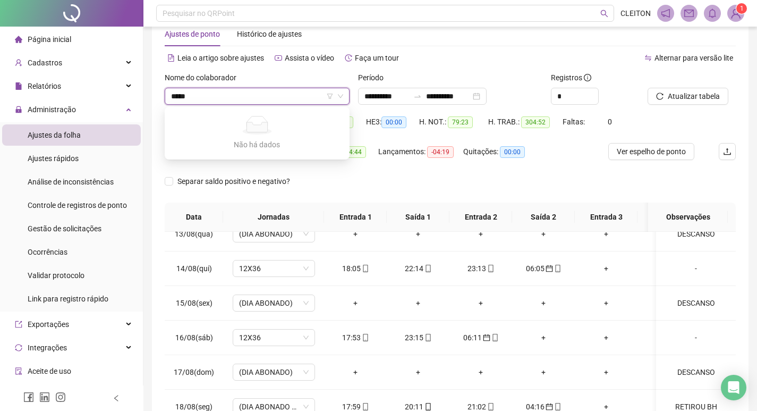
type input "******"
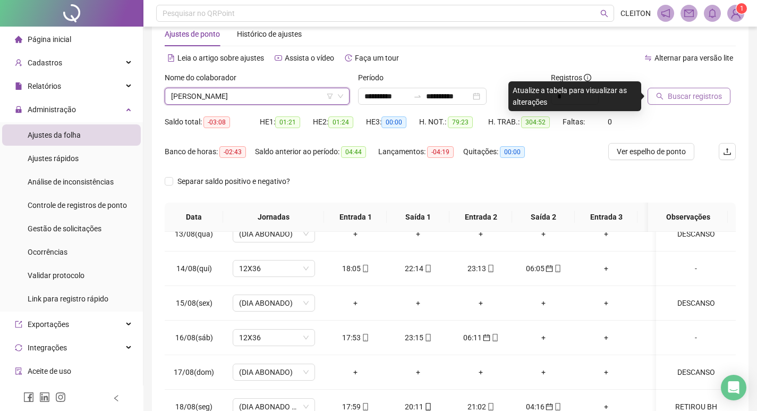
click at [680, 90] on span "Buscar registros" at bounding box center [695, 96] width 54 height 12
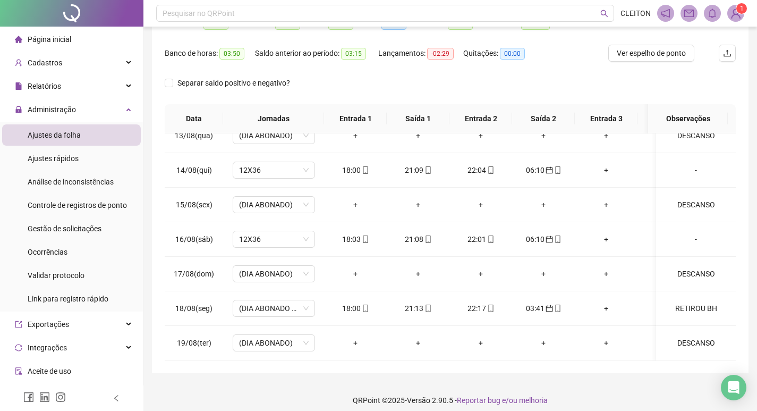
scroll to position [132, 0]
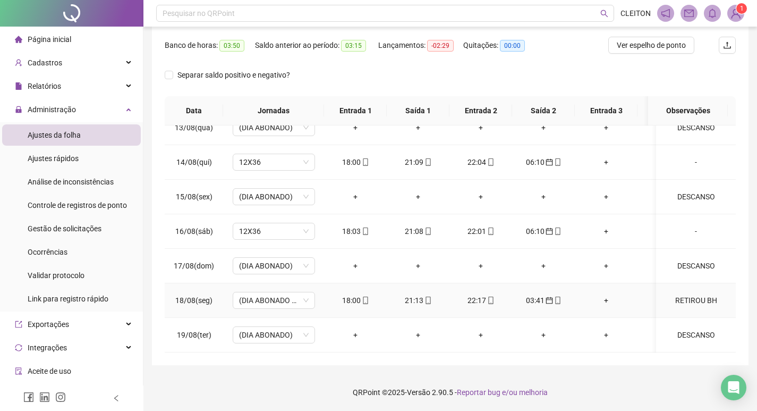
drag, startPoint x: 709, startPoint y: 283, endPoint x: 698, endPoint y: 285, distance: 10.8
click at [703, 284] on td "RETIROU BH" at bounding box center [696, 300] width 80 height 35
click at [698, 285] on td "RETIROU BH" at bounding box center [696, 300] width 80 height 35
click at [694, 294] on div "RETIROU BH" at bounding box center [696, 300] width 63 height 12
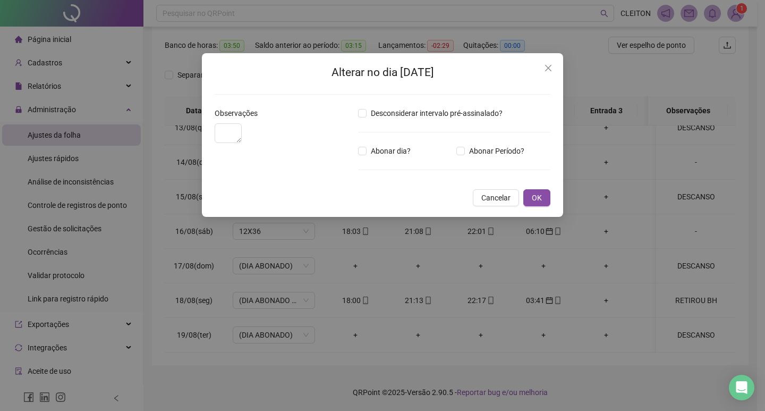
type textarea "**********"
type input "*****"
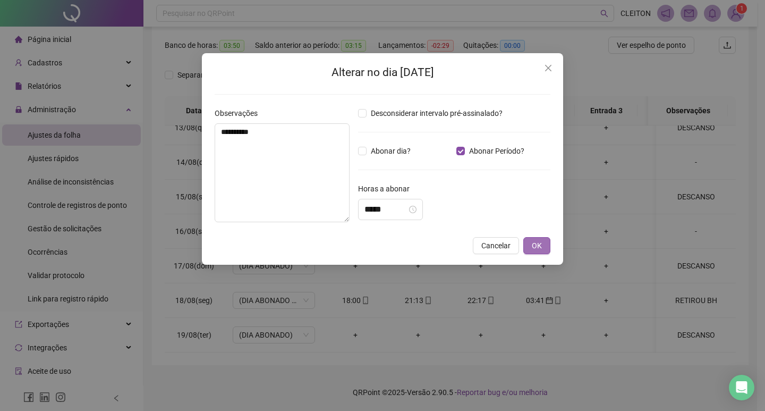
click at [544, 241] on button "OK" at bounding box center [537, 245] width 27 height 17
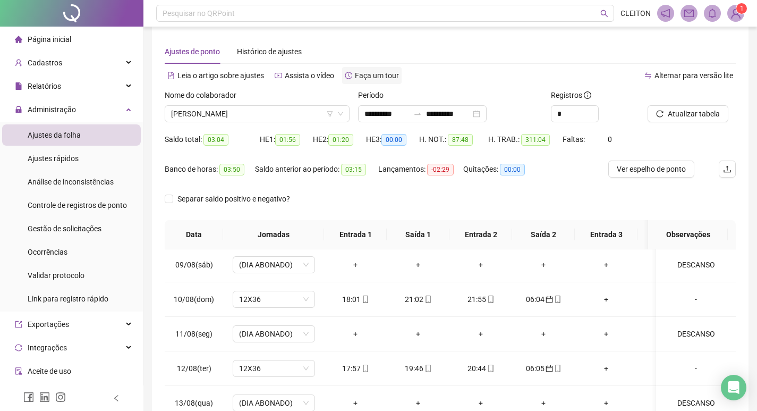
scroll to position [0, 0]
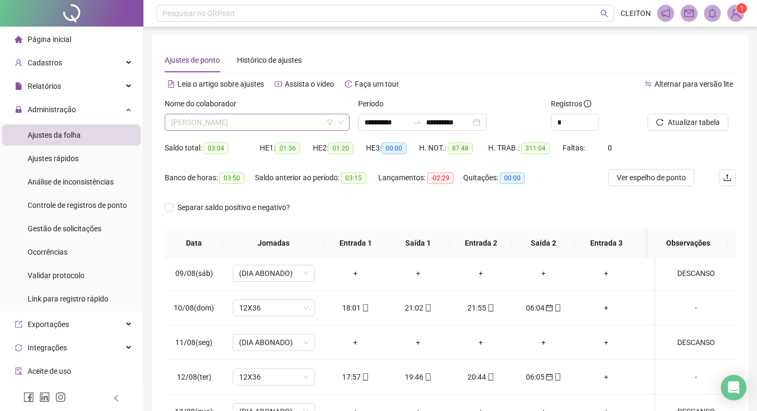
click at [266, 118] on span "[PERSON_NAME]" at bounding box center [257, 122] width 172 height 16
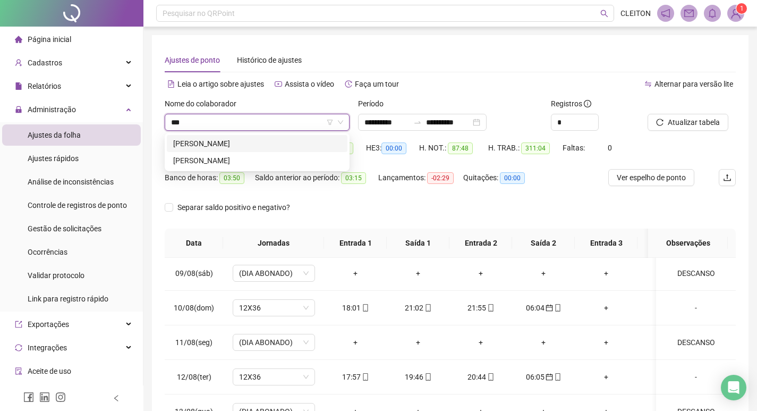
type input "****"
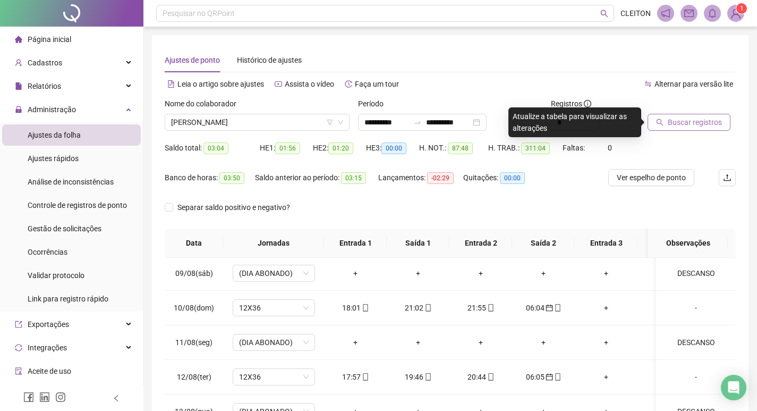
click at [707, 129] on button "Buscar registros" at bounding box center [689, 122] width 83 height 17
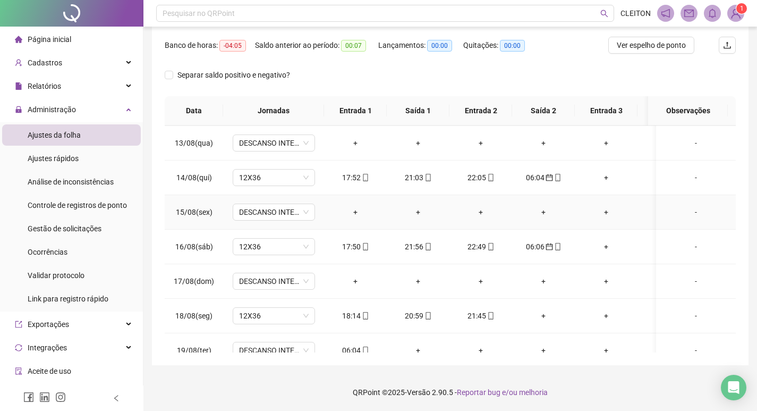
scroll to position [818, 0]
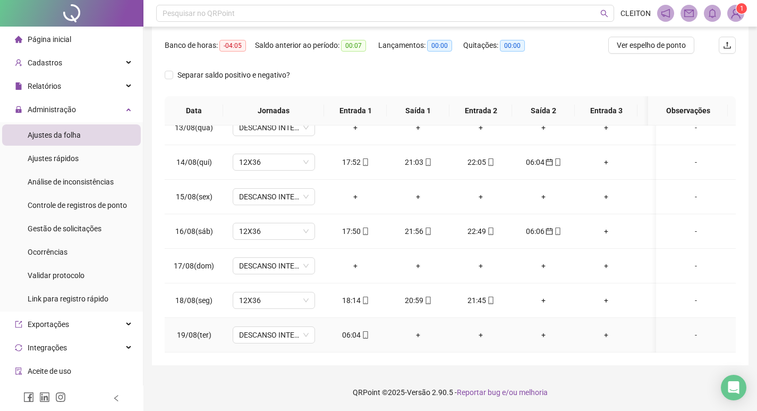
click at [340, 329] on div "06:04" at bounding box center [356, 335] width 46 height 12
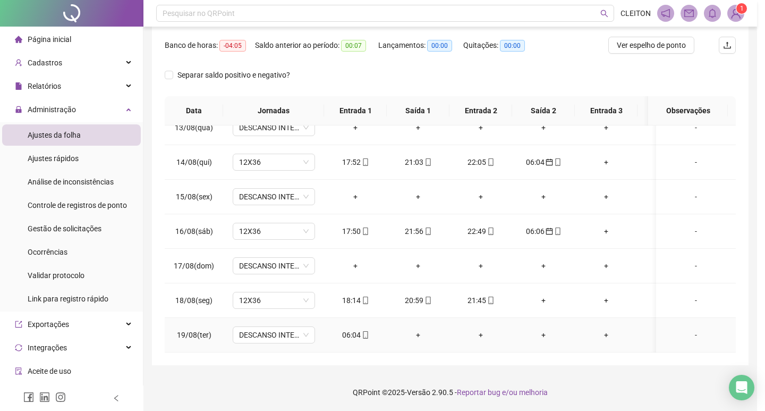
type input "**********"
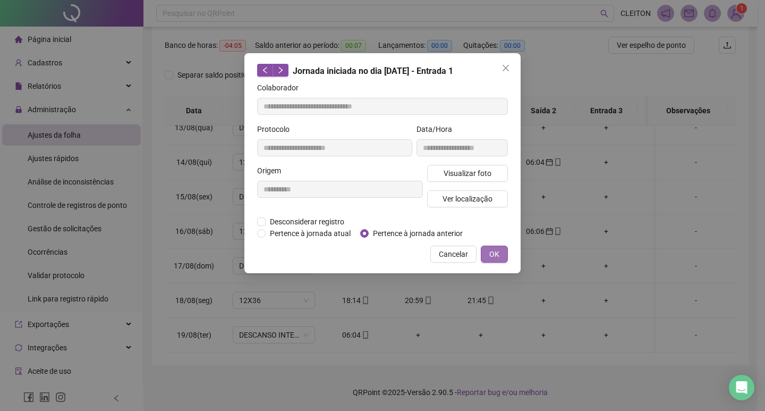
click at [501, 258] on button "OK" at bounding box center [494, 254] width 27 height 17
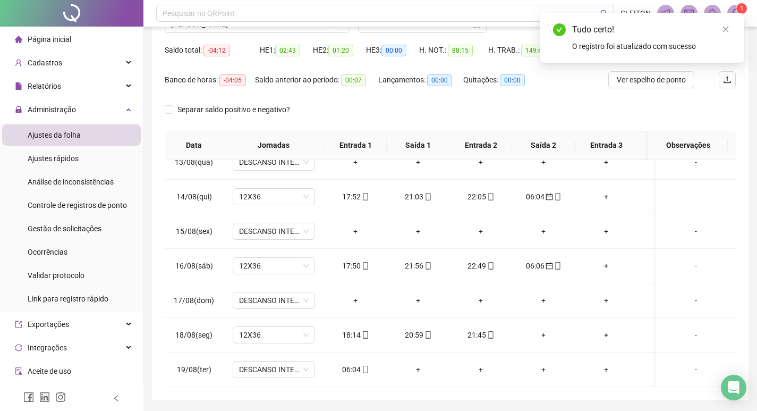
scroll to position [0, 0]
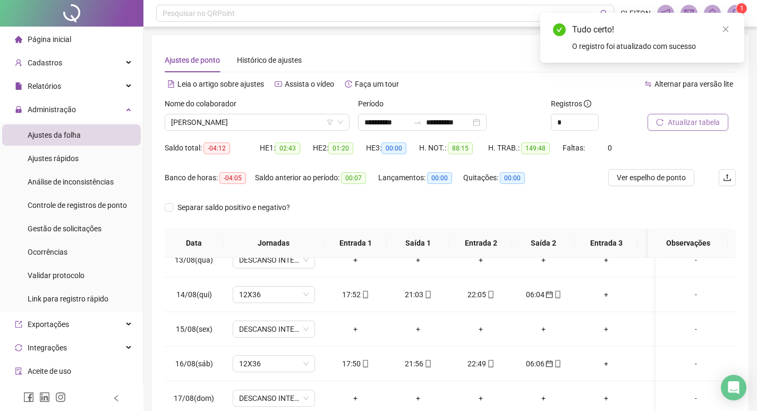
click at [705, 122] on span "Atualizar tabela" at bounding box center [694, 122] width 52 height 12
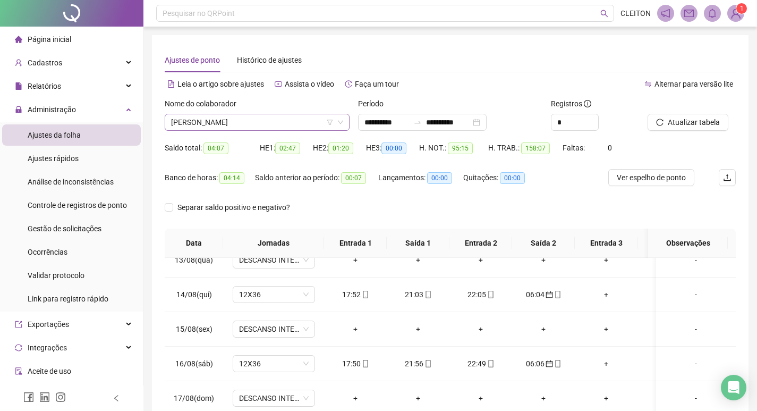
click at [229, 120] on span "[PERSON_NAME]" at bounding box center [257, 122] width 172 height 16
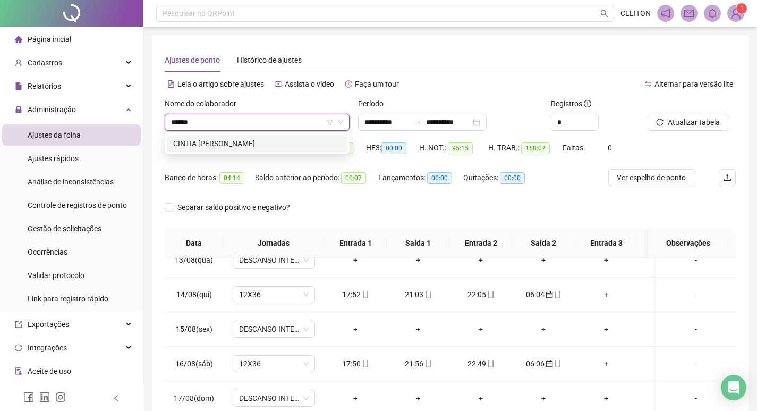
type input "******"
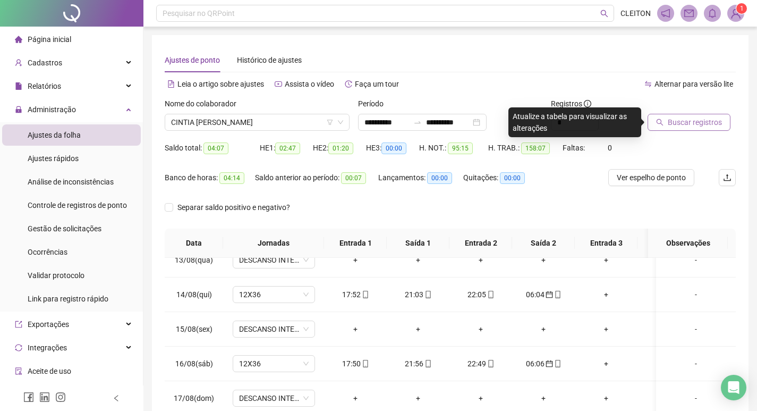
click at [675, 123] on span "Buscar registros" at bounding box center [695, 122] width 54 height 12
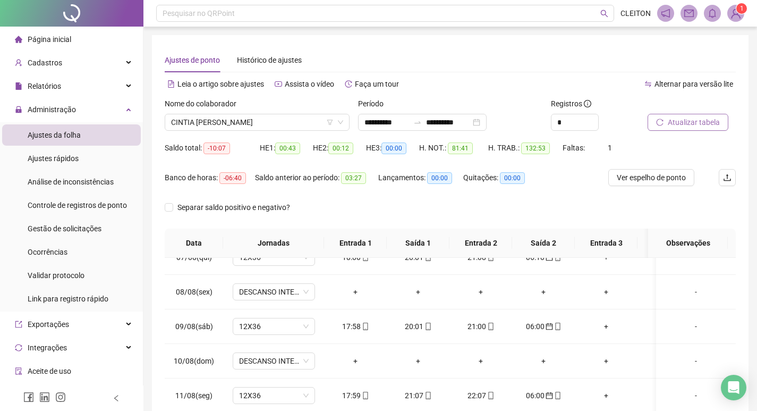
click at [265, 113] on div "Nome do colaborador" at bounding box center [257, 106] width 185 height 16
click at [270, 115] on span "CINTIA [PERSON_NAME]" at bounding box center [257, 122] width 172 height 16
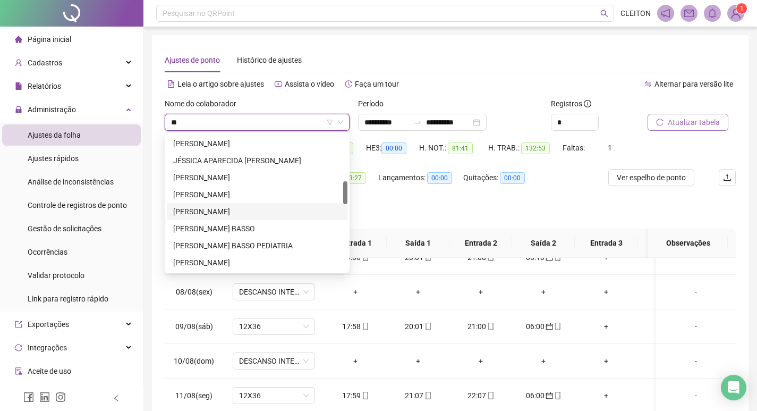
scroll to position [170, 0]
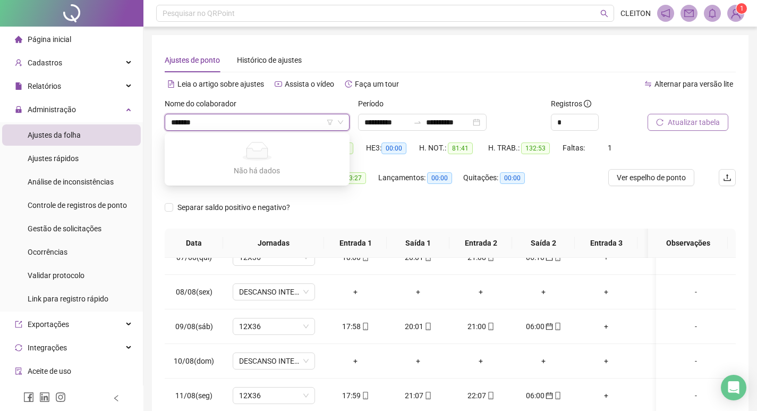
type input "*******"
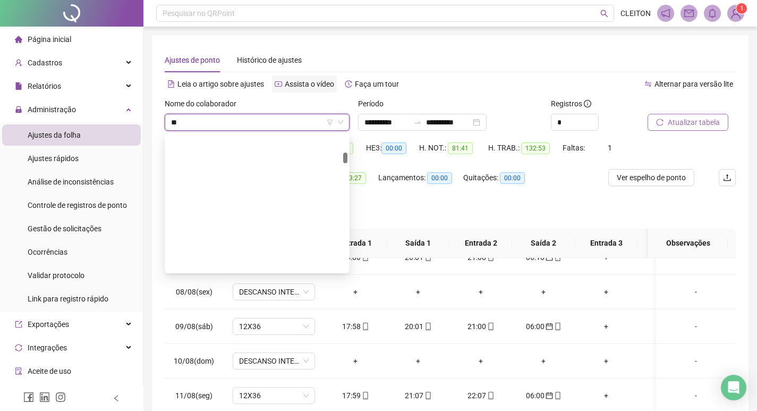
scroll to position [0, 0]
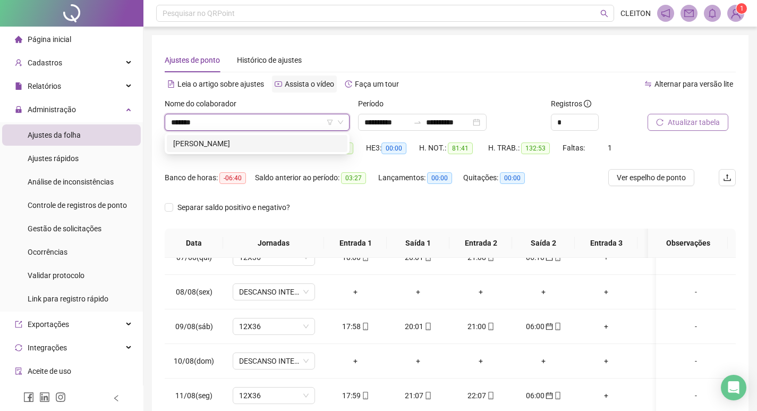
type input "*******"
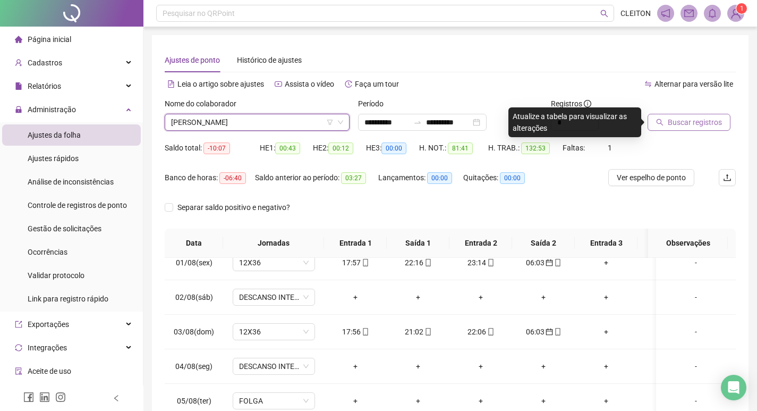
click at [209, 116] on span "[PERSON_NAME]" at bounding box center [257, 122] width 172 height 16
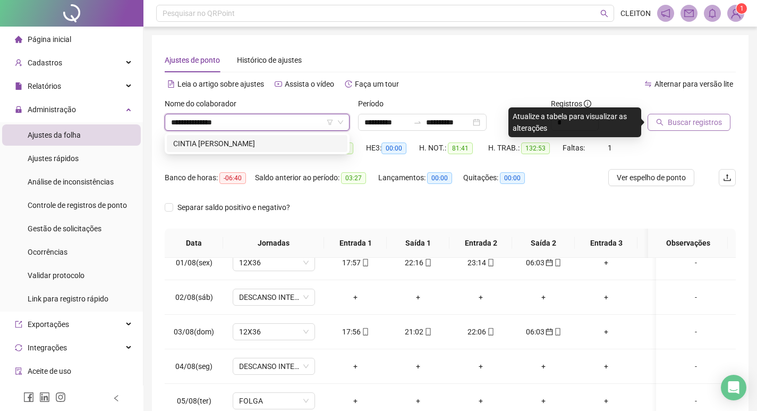
type input "**********"
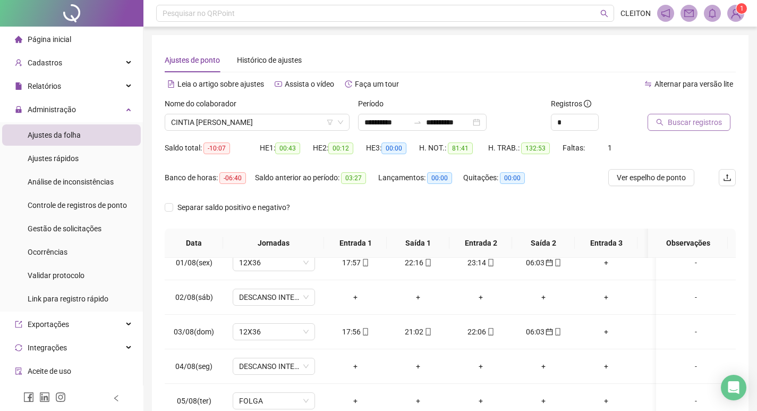
click at [670, 123] on span "Buscar registros" at bounding box center [695, 122] width 54 height 12
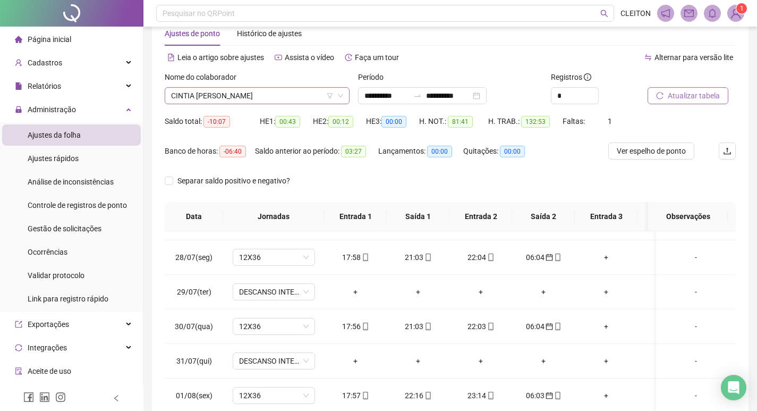
scroll to position [26, 0]
click at [238, 95] on span "CINTIA [PERSON_NAME]" at bounding box center [257, 96] width 172 height 16
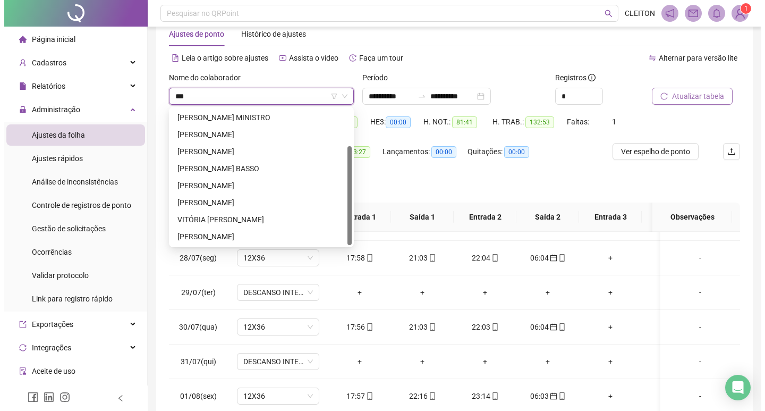
scroll to position [0, 0]
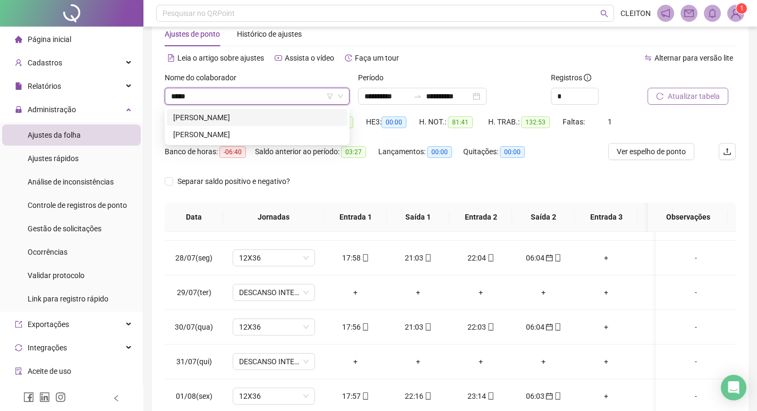
type input "*****"
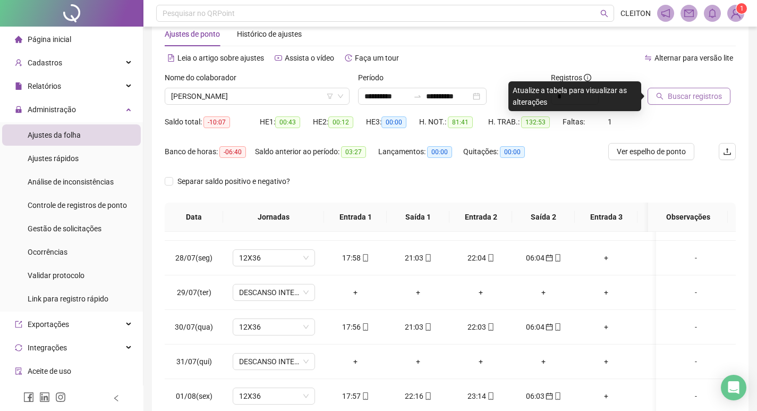
click at [661, 94] on icon "search" at bounding box center [660, 96] width 7 height 7
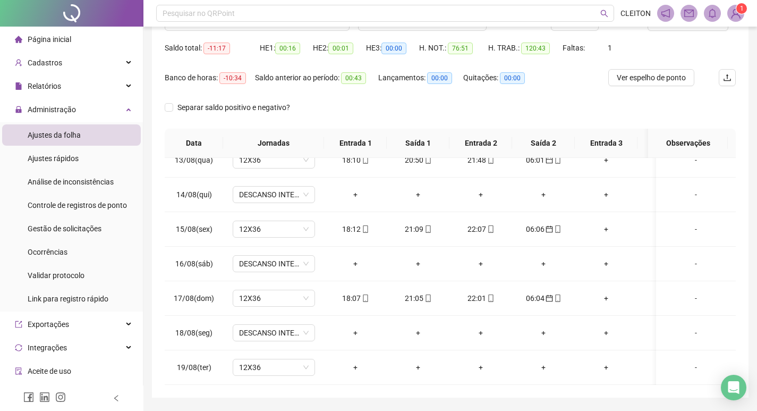
scroll to position [26, 0]
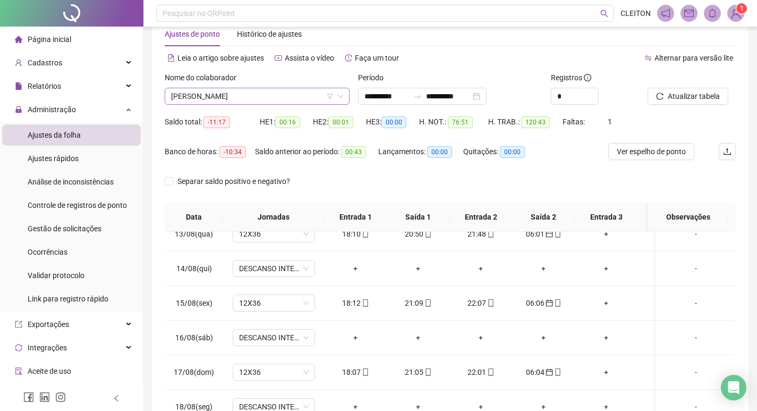
click at [256, 94] on span "[PERSON_NAME]" at bounding box center [257, 96] width 172 height 16
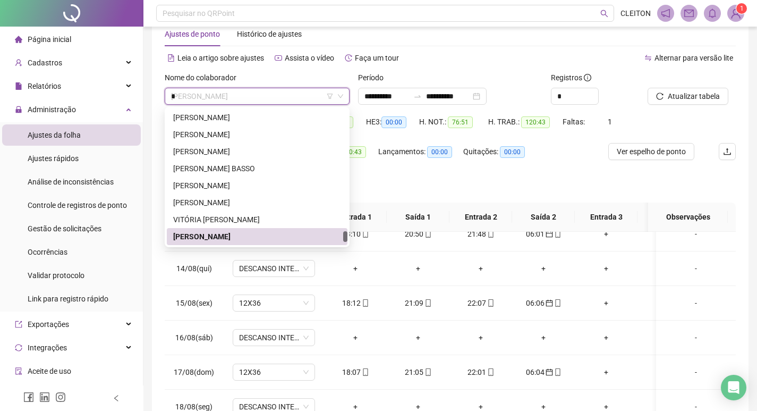
scroll to position [0, 0]
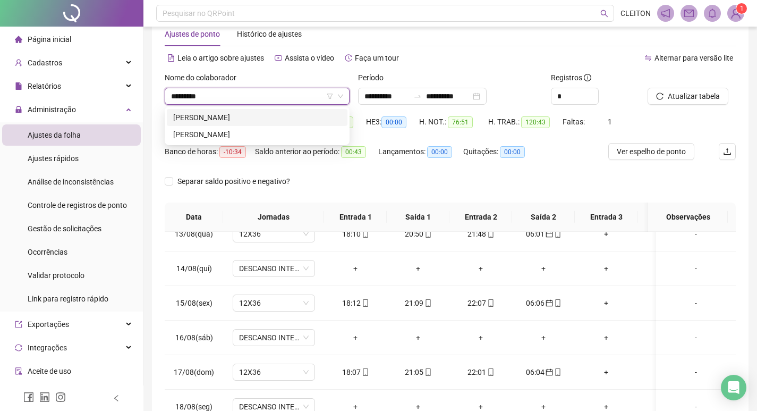
type input "**********"
click at [260, 130] on div "[PERSON_NAME]" at bounding box center [257, 135] width 168 height 12
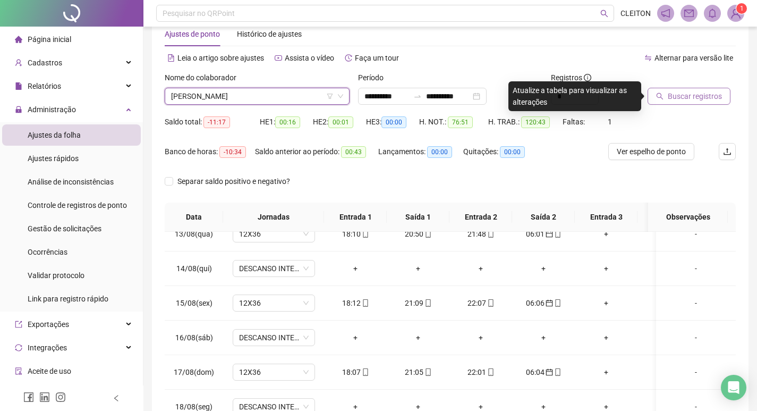
click at [653, 100] on button "Buscar registros" at bounding box center [689, 96] width 83 height 17
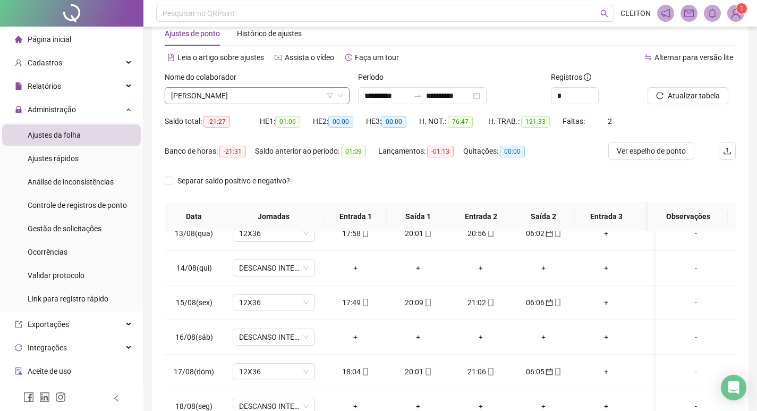
scroll to position [26, 0]
click at [297, 92] on span "[PERSON_NAME]" at bounding box center [257, 96] width 172 height 16
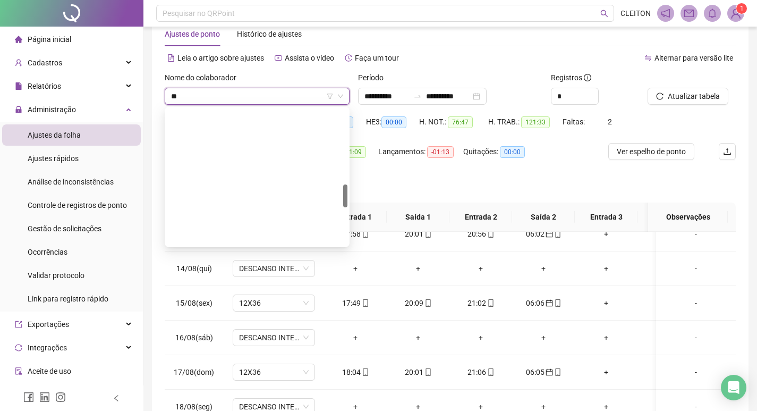
scroll to position [0, 0]
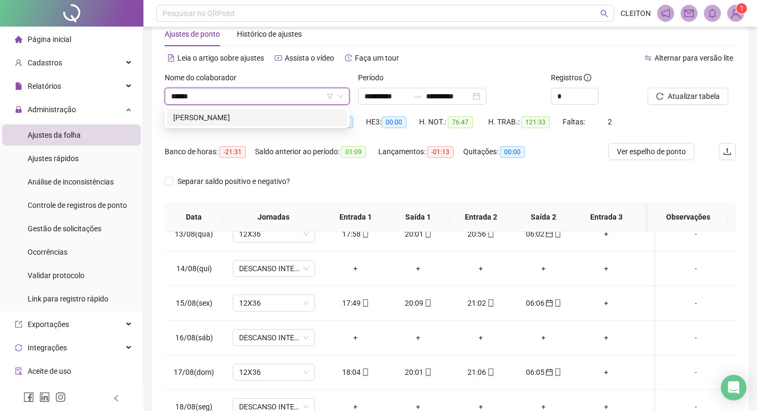
type input "******"
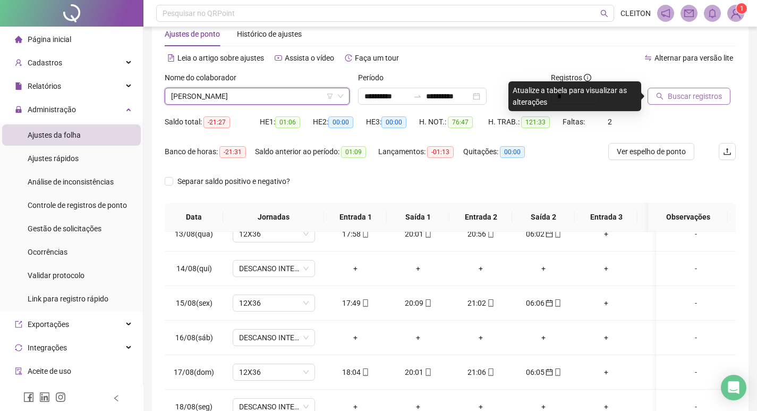
click at [692, 95] on span "Buscar registros" at bounding box center [695, 96] width 54 height 12
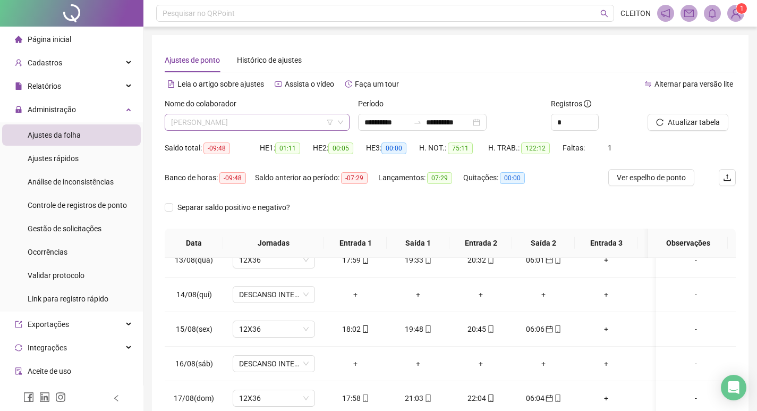
click at [259, 115] on span "[PERSON_NAME]" at bounding box center [257, 122] width 172 height 16
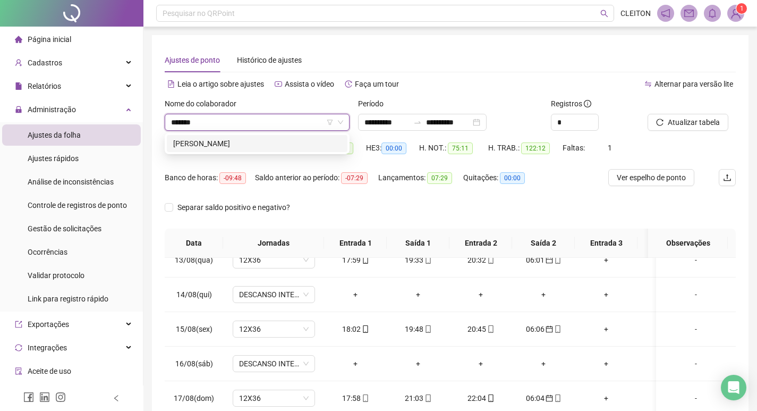
type input "*******"
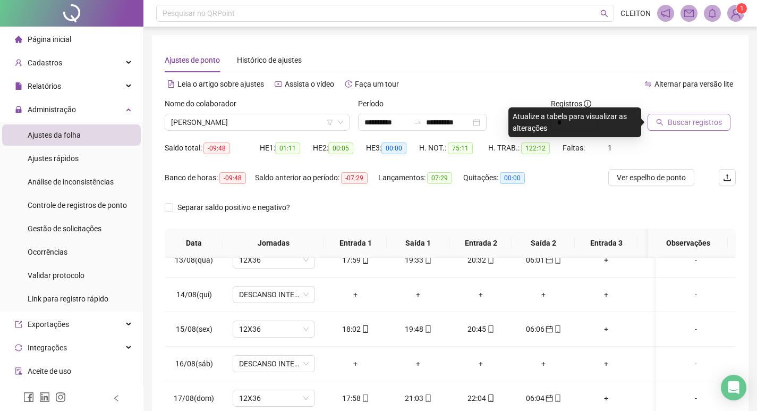
click at [715, 119] on span "Buscar registros" at bounding box center [695, 122] width 54 height 12
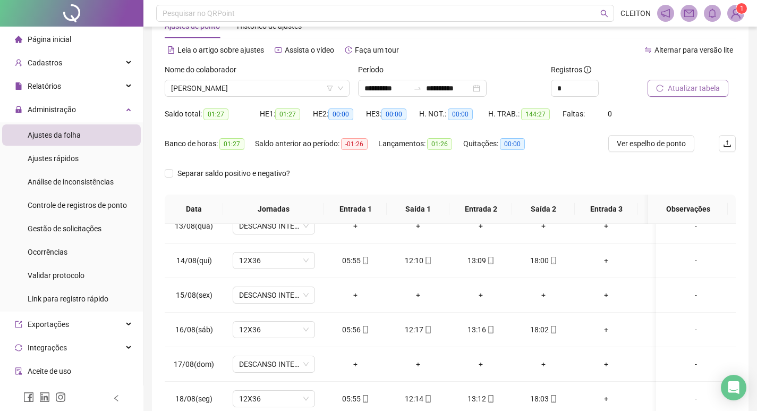
scroll to position [26, 0]
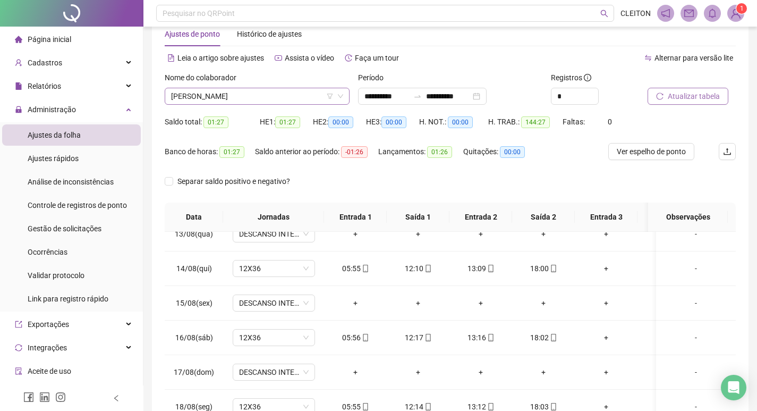
click at [233, 97] on span "[PERSON_NAME]" at bounding box center [257, 96] width 172 height 16
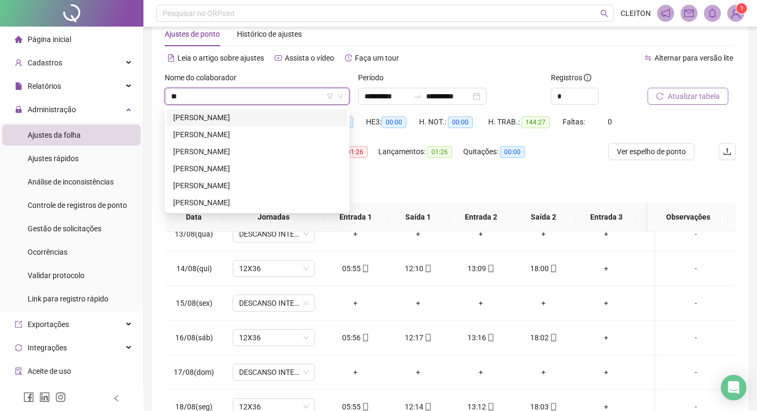
scroll to position [0, 0]
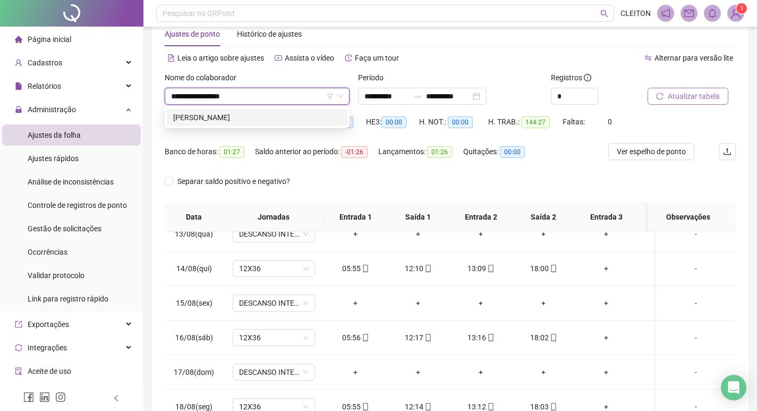
type input "**********"
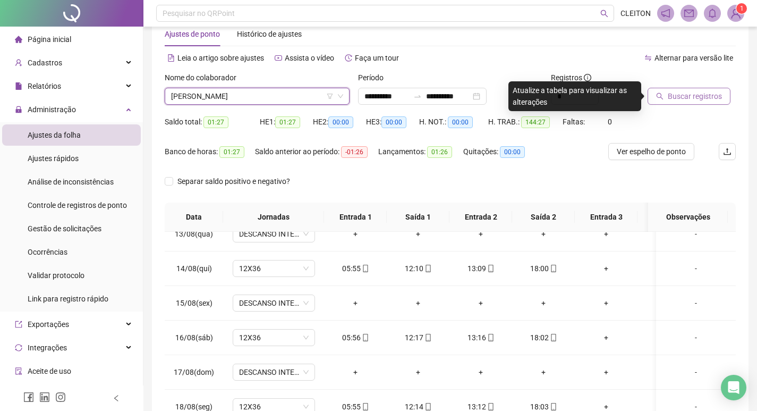
click at [679, 98] on span "Buscar registros" at bounding box center [695, 96] width 54 height 12
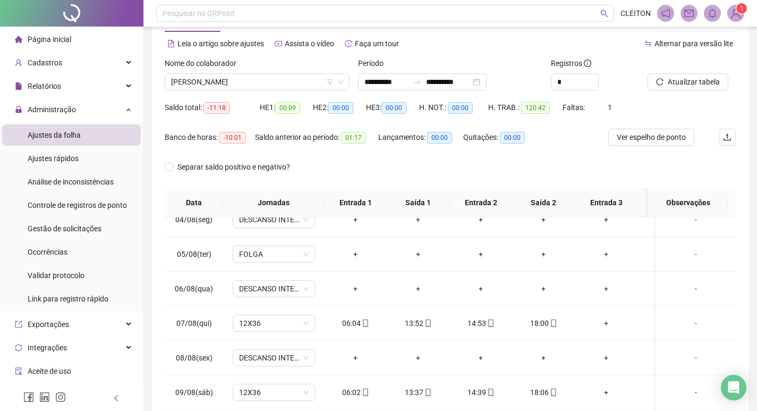
scroll to position [26, 0]
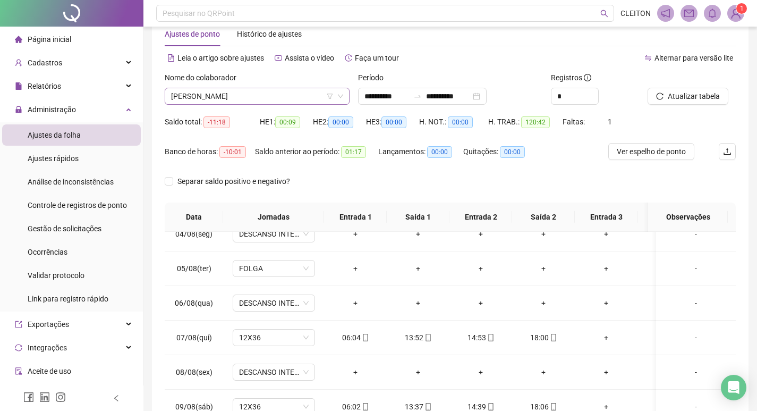
click at [272, 102] on span "[PERSON_NAME]" at bounding box center [257, 96] width 172 height 16
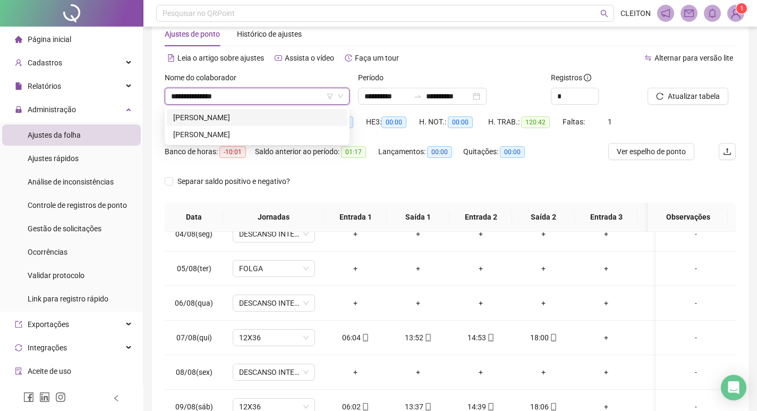
type input "**********"
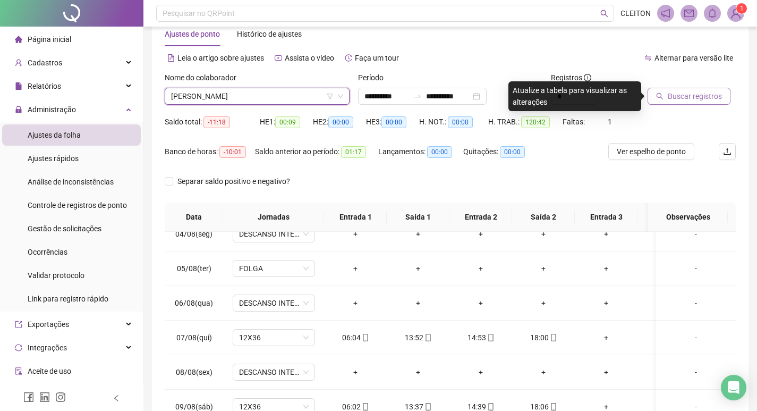
click at [678, 101] on span "Buscar registros" at bounding box center [695, 96] width 54 height 12
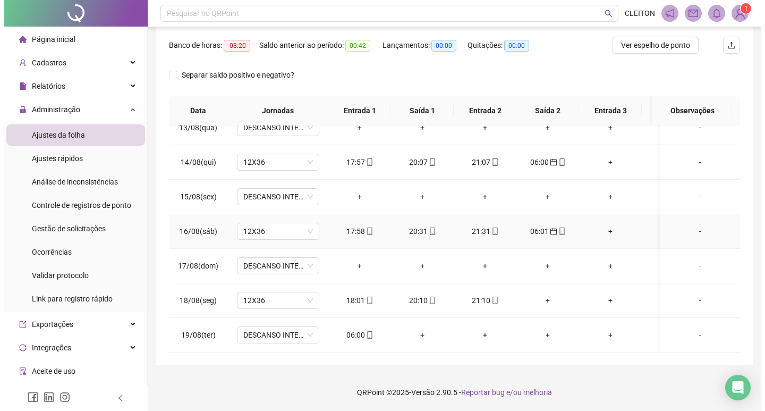
scroll to position [818, 0]
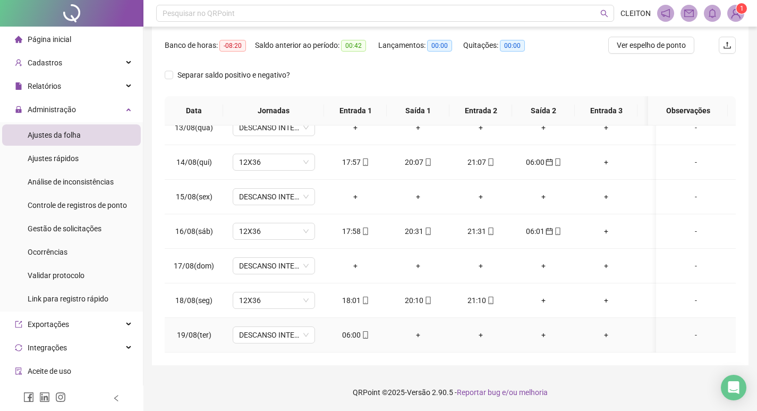
click at [346, 329] on div "06:00" at bounding box center [356, 335] width 46 height 12
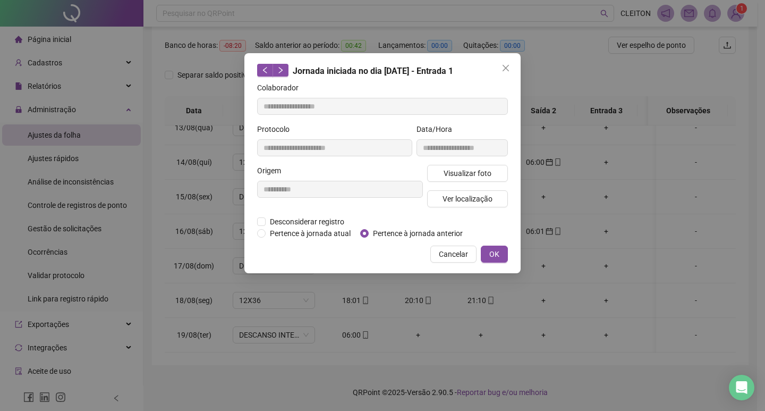
type input "**********"
click at [364, 239] on div "**********" at bounding box center [383, 163] width 276 height 220
click at [491, 256] on span "OK" at bounding box center [495, 254] width 10 height 12
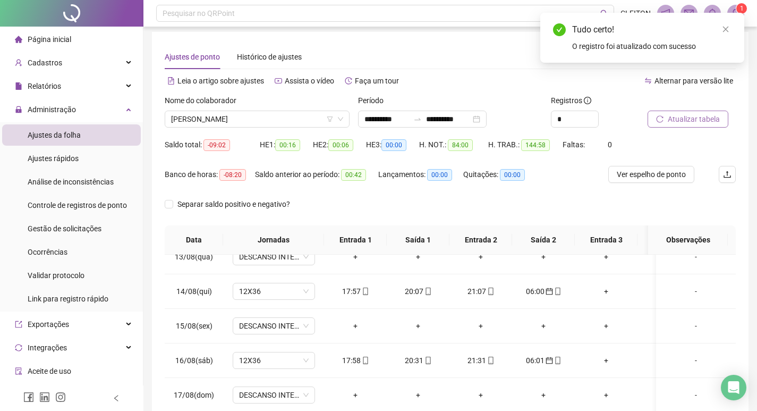
scroll to position [0, 0]
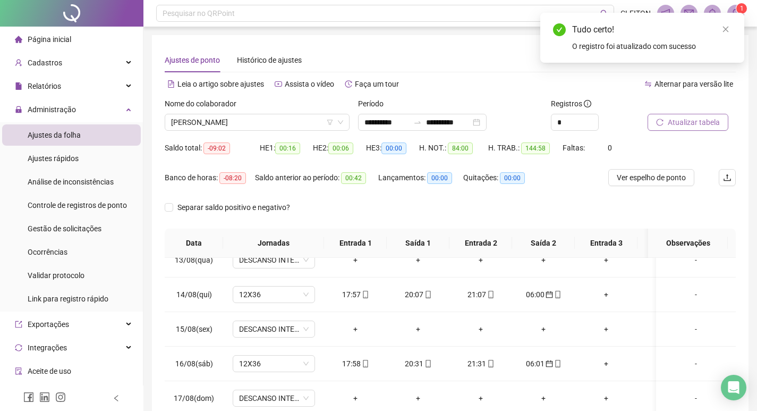
click at [689, 129] on button "Atualizar tabela" at bounding box center [688, 122] width 81 height 17
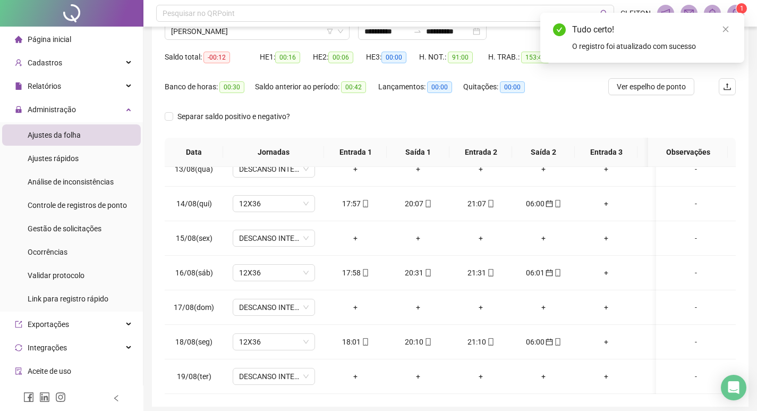
scroll to position [26, 0]
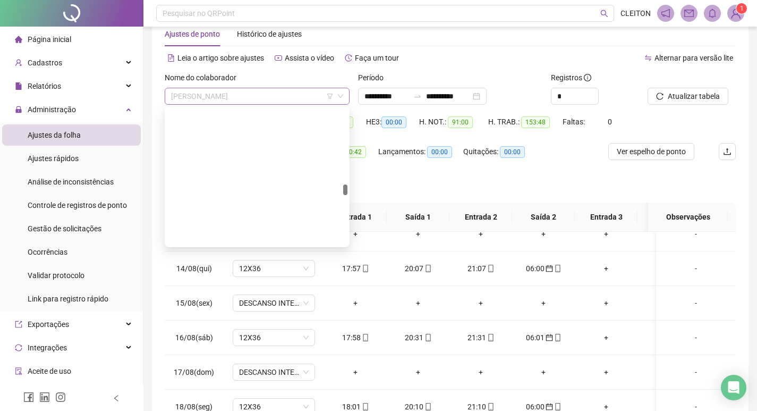
click at [284, 95] on span "[PERSON_NAME]" at bounding box center [257, 96] width 172 height 16
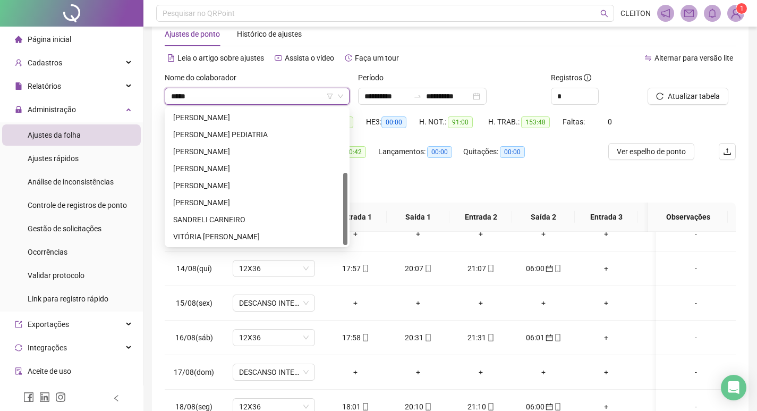
scroll to position [0, 0]
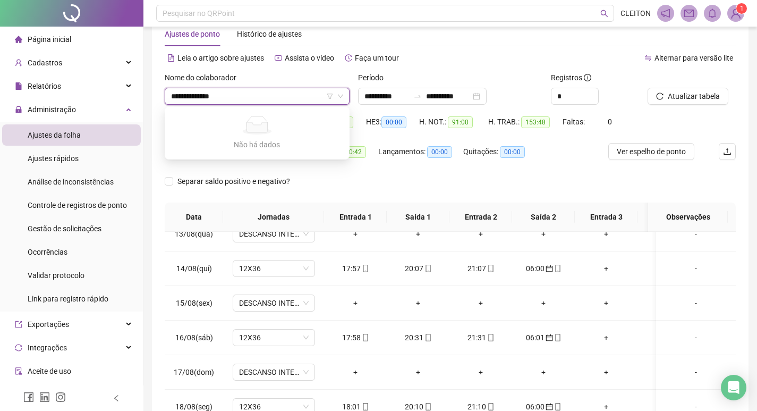
type input "**********"
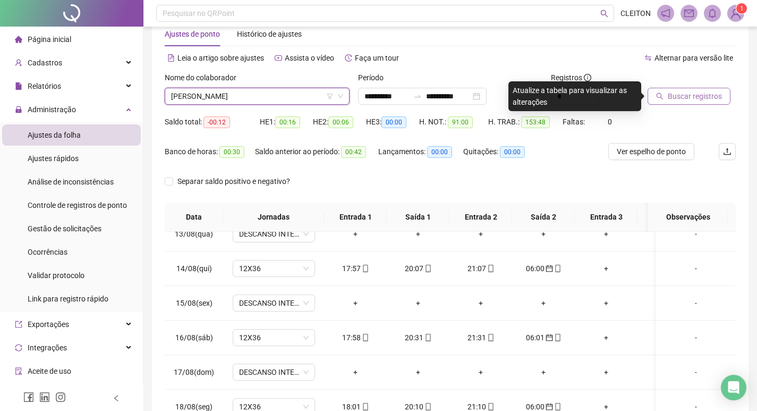
click at [680, 97] on span "Buscar registros" at bounding box center [695, 96] width 54 height 12
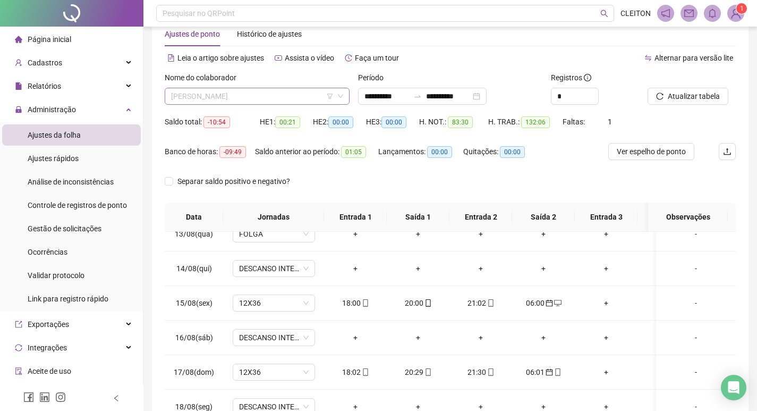
scroll to position [204, 0]
click at [284, 95] on span "[PERSON_NAME]" at bounding box center [257, 96] width 172 height 16
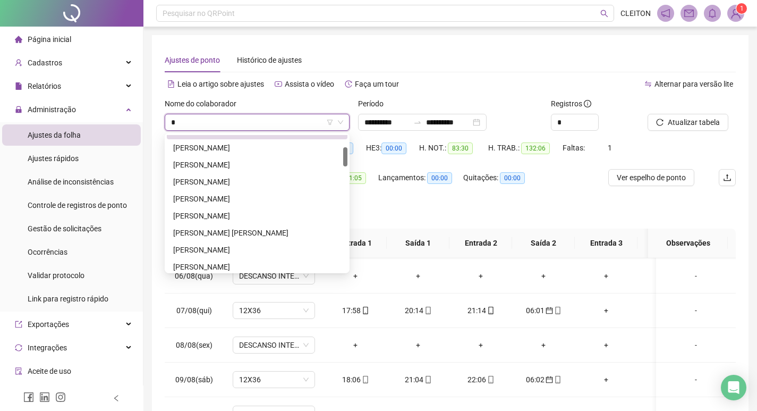
scroll to position [0, 0]
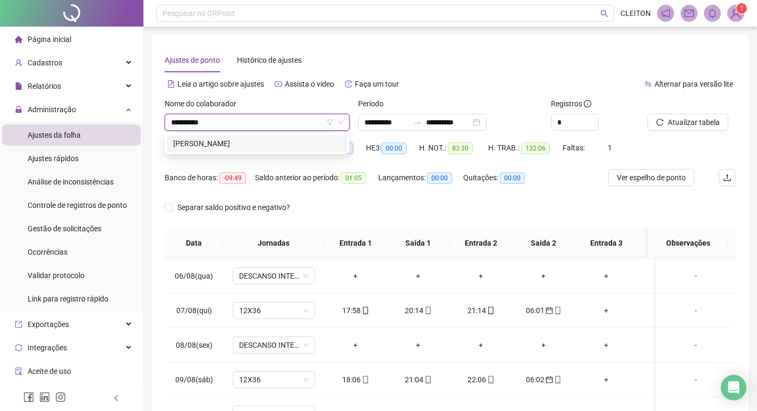
type input "**********"
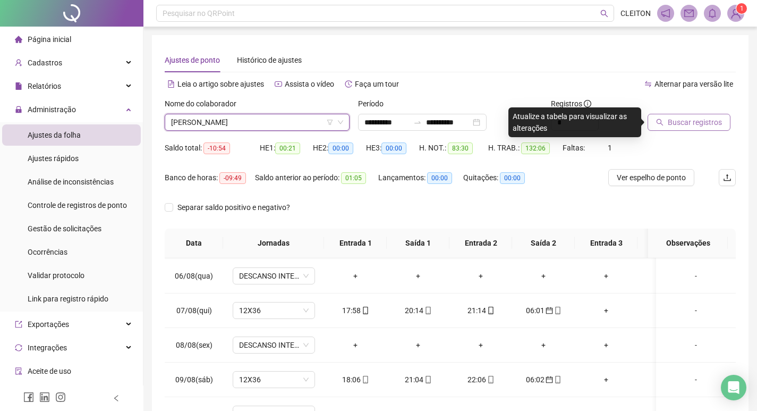
click at [720, 123] on span "Buscar registros" at bounding box center [695, 122] width 54 height 12
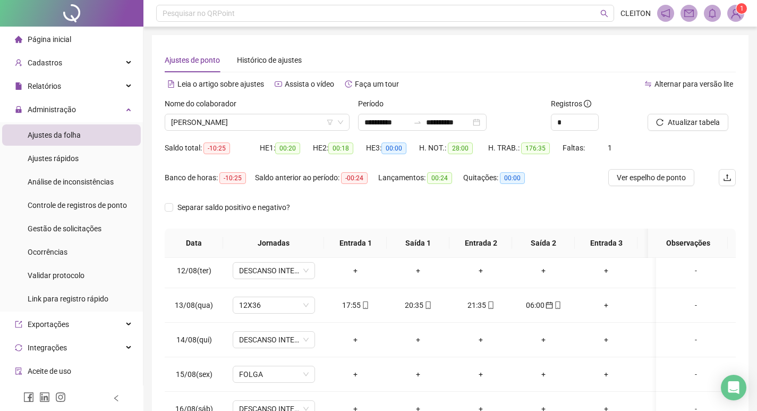
click at [271, 111] on div "Nome do colaborador" at bounding box center [257, 106] width 185 height 16
click at [274, 113] on div "Nome do colaborador" at bounding box center [257, 106] width 185 height 16
click at [284, 118] on span "[PERSON_NAME]" at bounding box center [257, 122] width 172 height 16
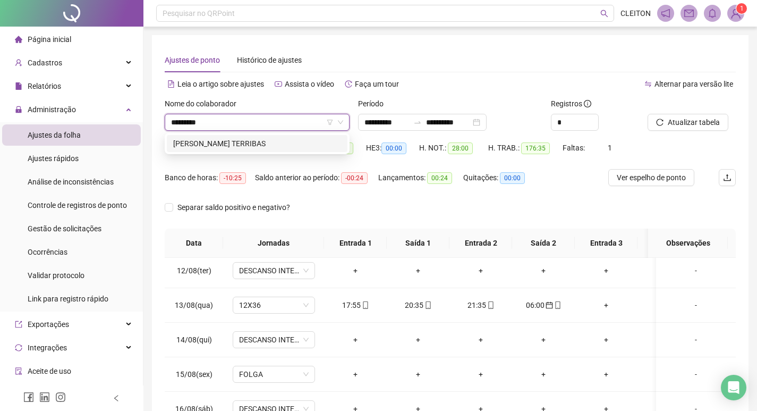
type input "**********"
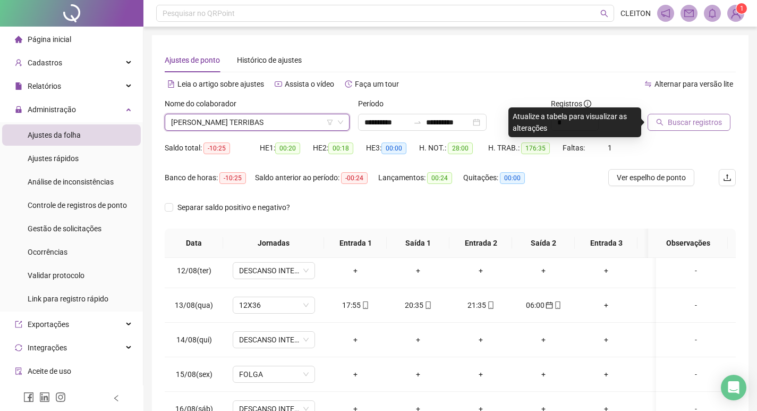
click at [711, 117] on span "Buscar registros" at bounding box center [695, 122] width 54 height 12
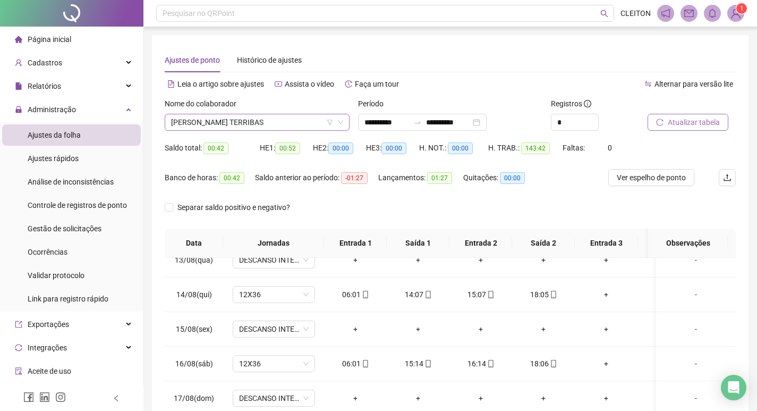
click at [230, 121] on span "[PERSON_NAME] TERRIBAS" at bounding box center [257, 122] width 172 height 16
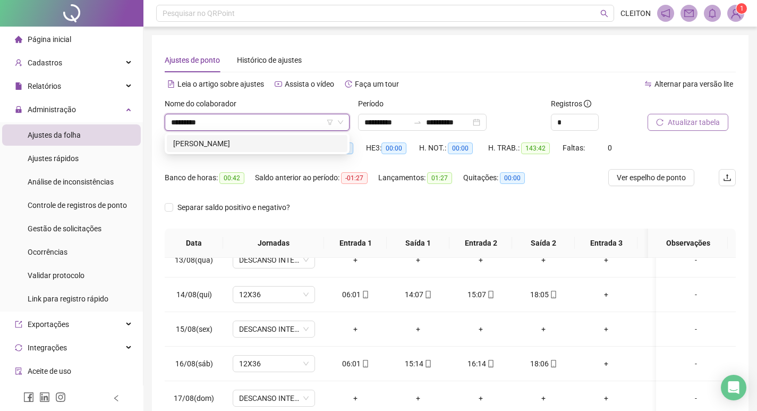
type input "*********"
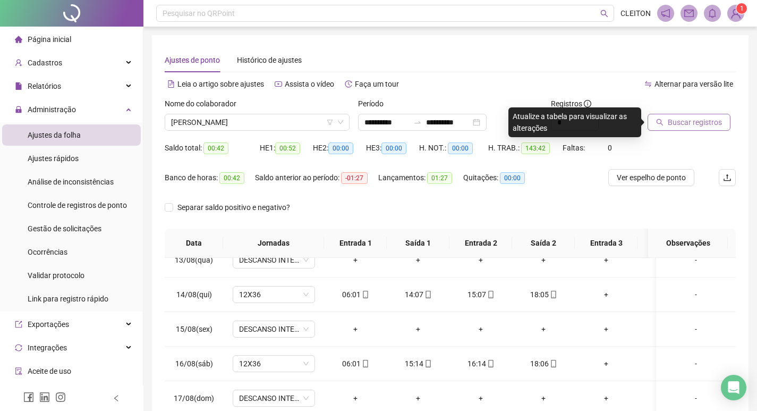
click at [710, 122] on span "Buscar registros" at bounding box center [695, 122] width 54 height 12
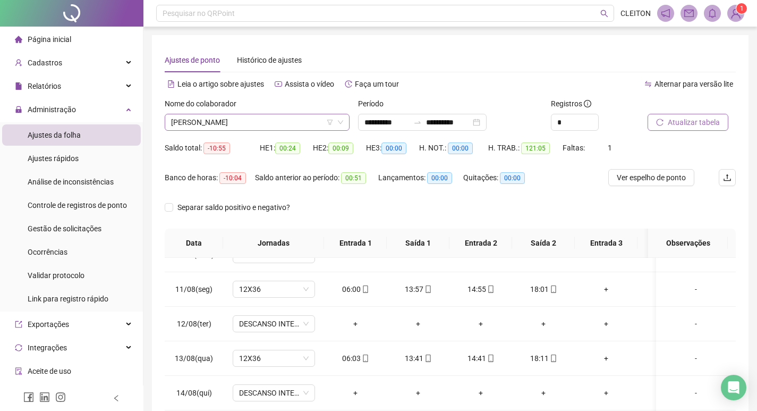
click at [275, 125] on span "[PERSON_NAME]" at bounding box center [257, 122] width 172 height 16
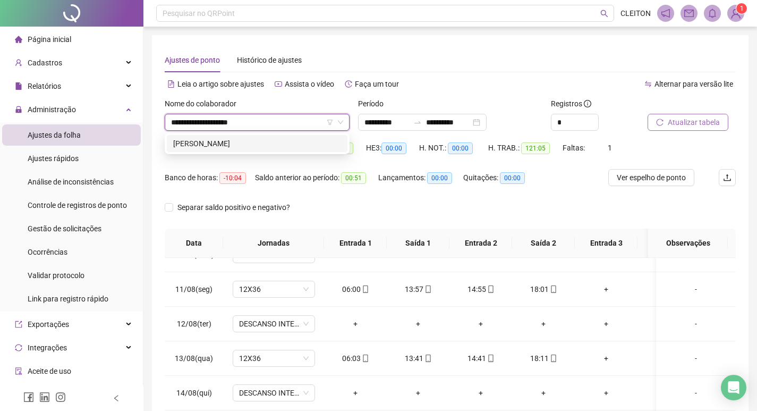
type input "**********"
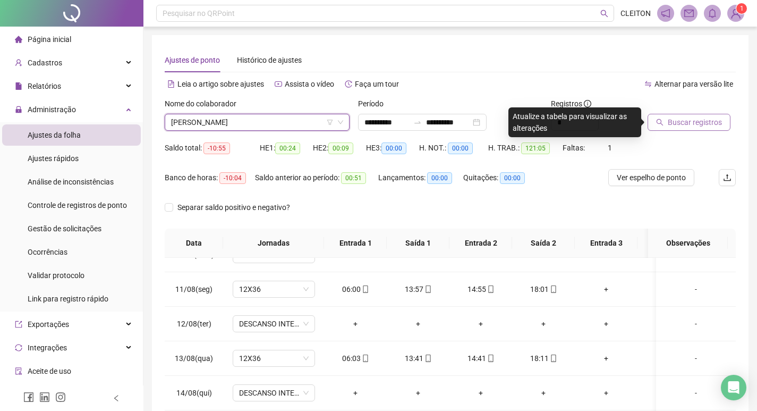
click at [688, 124] on span "Buscar registros" at bounding box center [695, 122] width 54 height 12
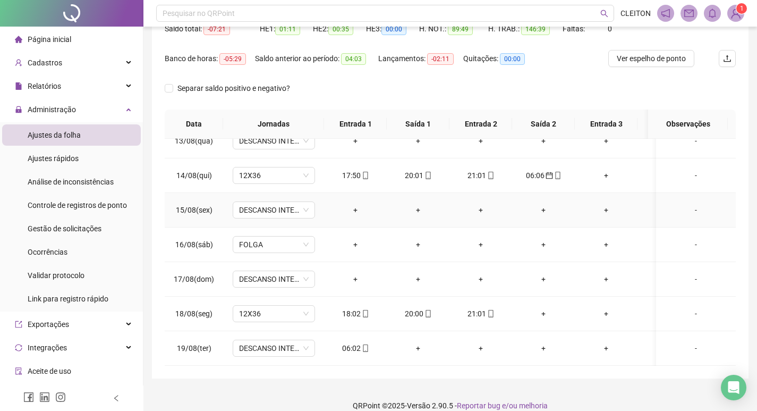
scroll to position [132, 0]
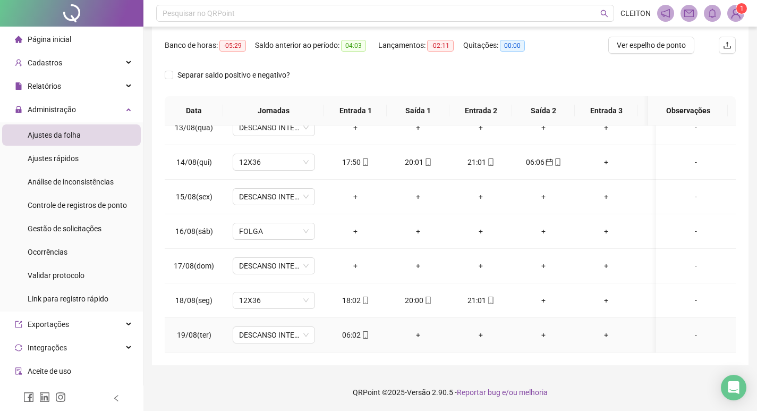
click at [356, 329] on div "06:02" at bounding box center [356, 335] width 46 height 12
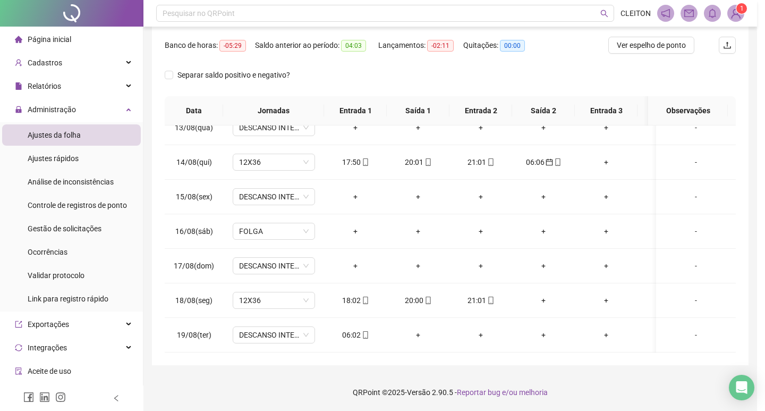
type input "**********"
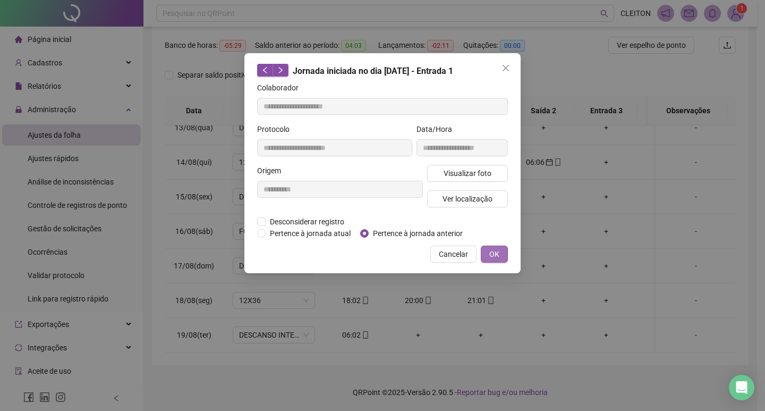
drag, startPoint x: 490, startPoint y: 255, endPoint x: 535, endPoint y: 237, distance: 49.2
click at [490, 255] on span "OK" at bounding box center [495, 254] width 10 height 12
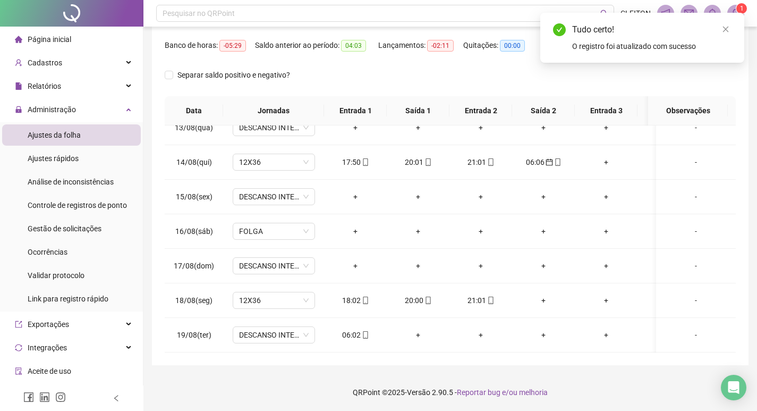
scroll to position [0, 0]
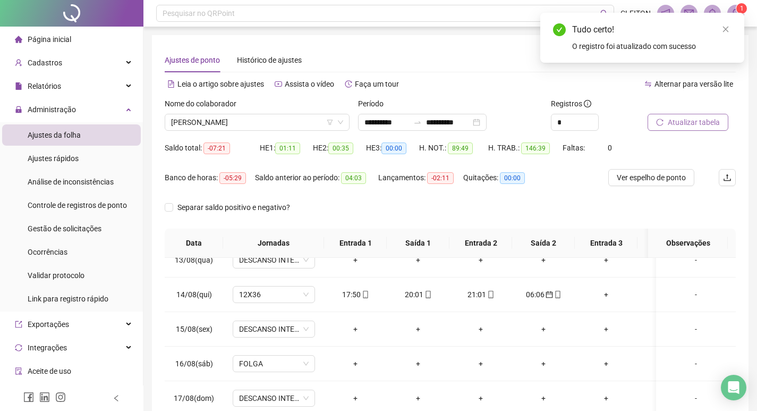
click at [693, 121] on span "Atualizar tabela" at bounding box center [694, 122] width 52 height 12
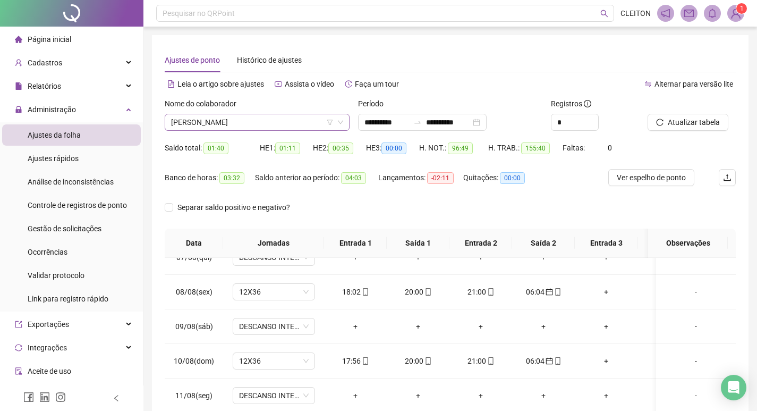
click at [253, 124] on span "[PERSON_NAME]" at bounding box center [257, 122] width 172 height 16
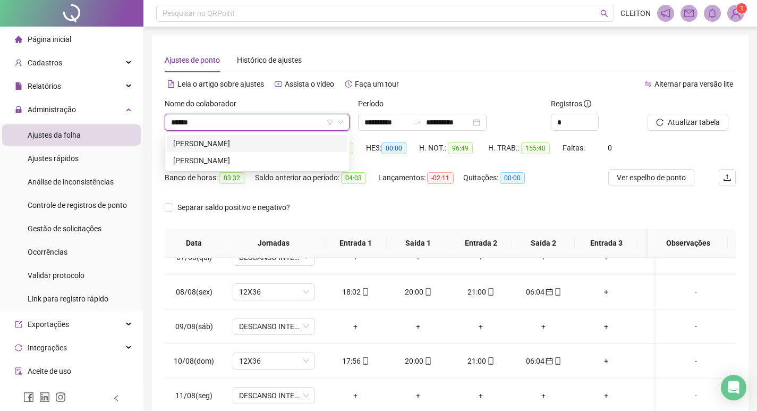
type input "******"
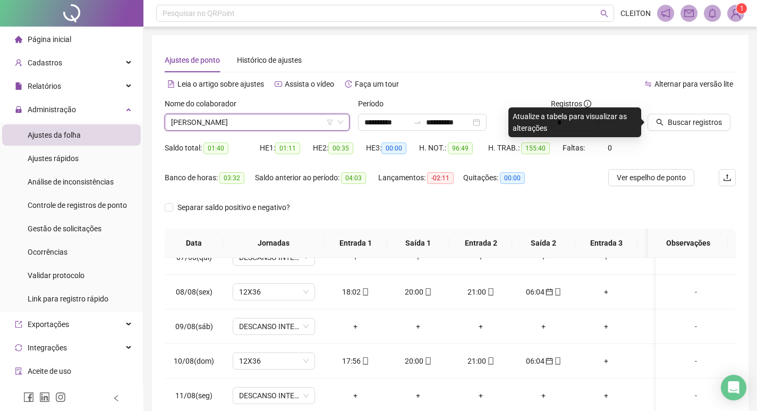
click at [683, 112] on div at bounding box center [679, 106] width 62 height 16
click at [683, 119] on span "Buscar registros" at bounding box center [695, 122] width 54 height 12
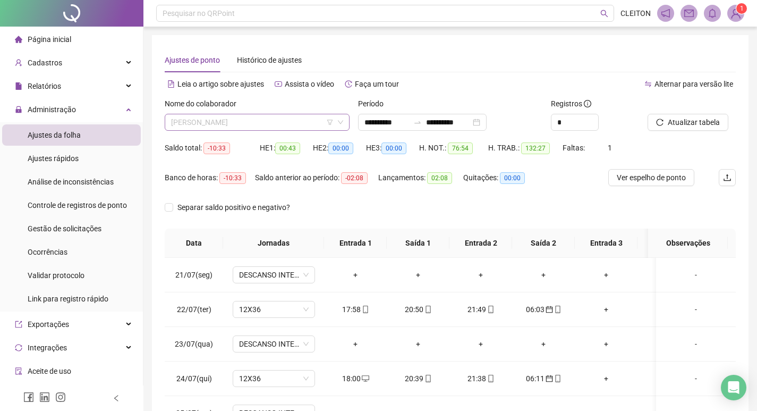
click at [268, 124] on span "[PERSON_NAME]" at bounding box center [257, 122] width 172 height 16
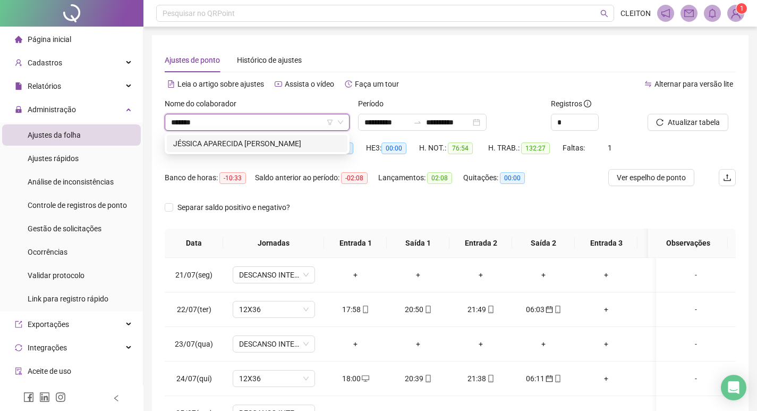
type input "*******"
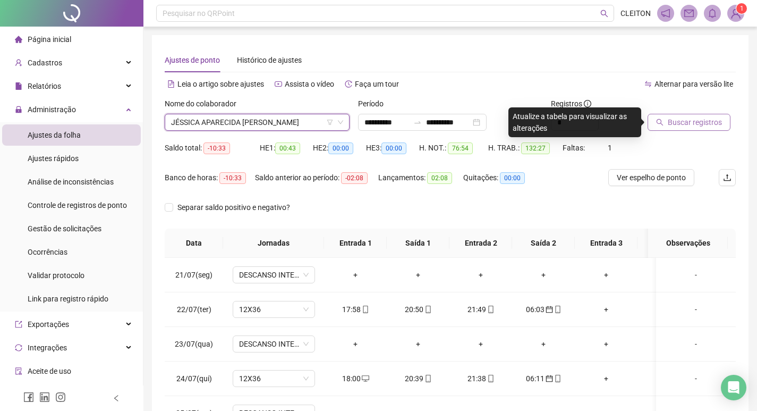
click at [692, 124] on span "Buscar registros" at bounding box center [695, 122] width 54 height 12
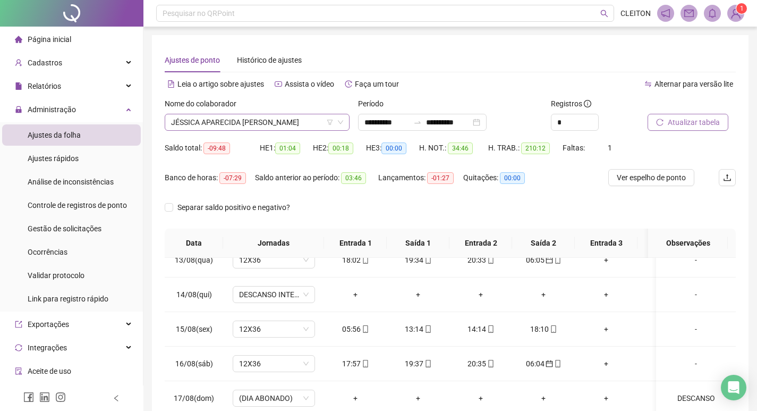
click at [255, 120] on span "JÉSSICA APARECIDA [PERSON_NAME]" at bounding box center [257, 122] width 172 height 16
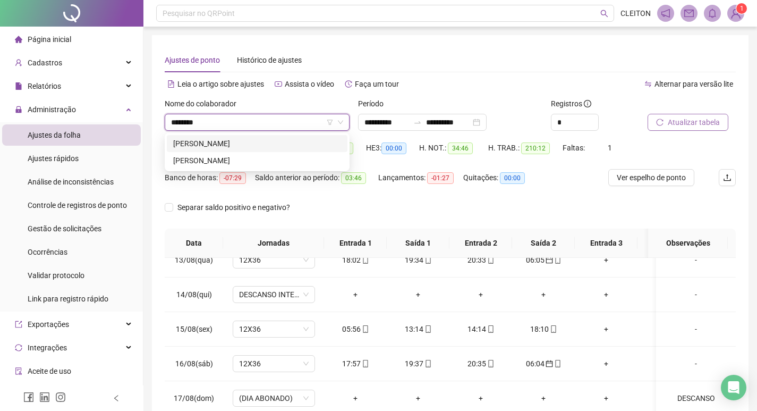
type input "*********"
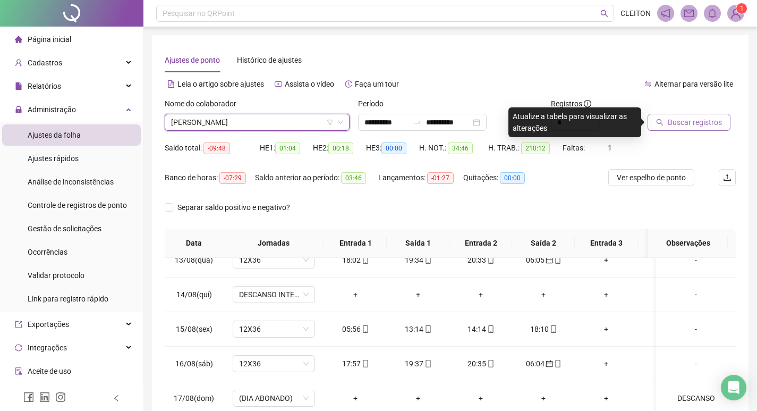
click at [671, 128] on span "Buscar registros" at bounding box center [695, 122] width 54 height 12
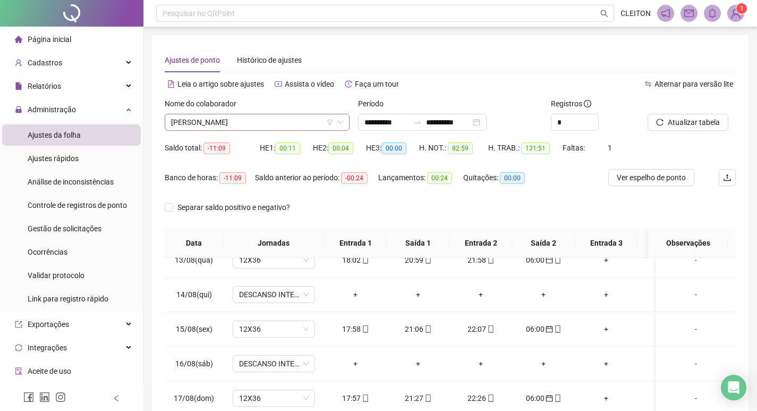
click at [292, 114] on span "[PERSON_NAME]" at bounding box center [257, 122] width 172 height 16
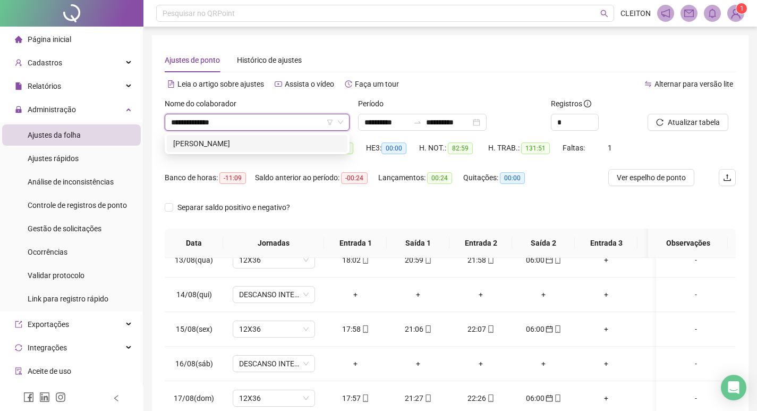
type input "**********"
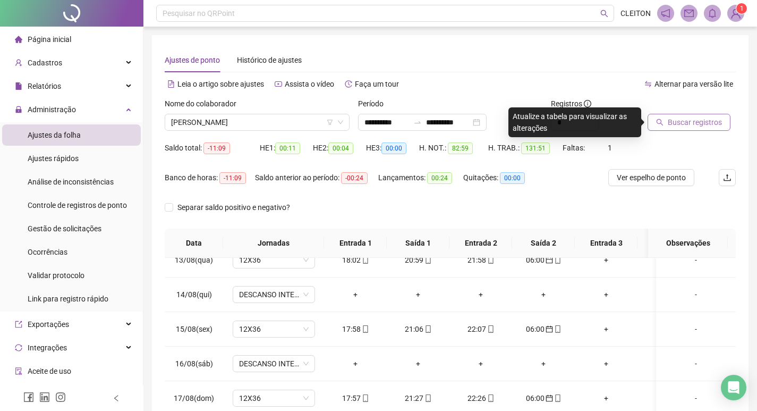
click at [663, 121] on icon "search" at bounding box center [659, 122] width 7 height 7
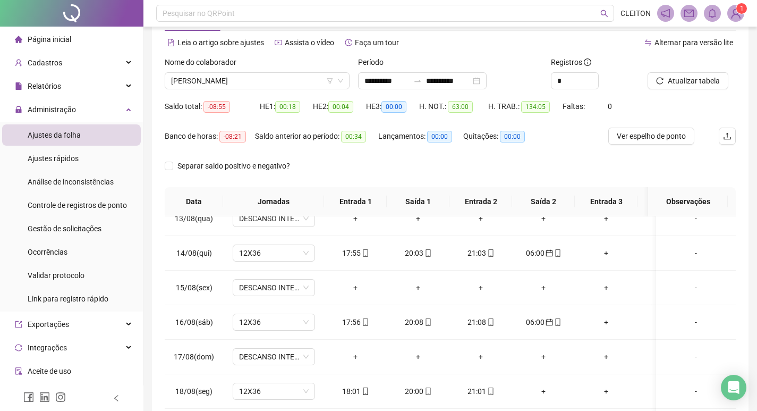
scroll to position [132, 0]
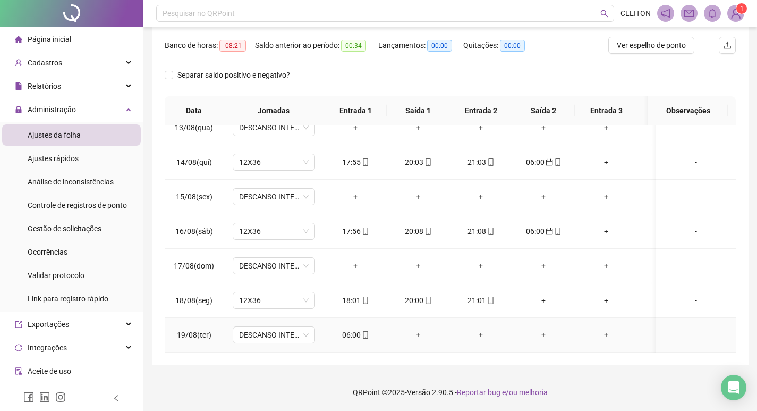
click at [342, 331] on div "06:00" at bounding box center [356, 335] width 46 height 12
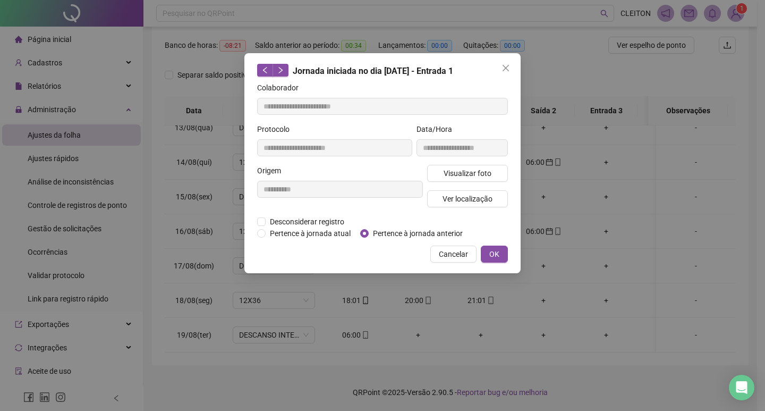
type input "**********"
click at [371, 235] on span "Pertence à jornada anterior" at bounding box center [418, 234] width 98 height 12
click at [495, 260] on button "OK" at bounding box center [494, 254] width 27 height 17
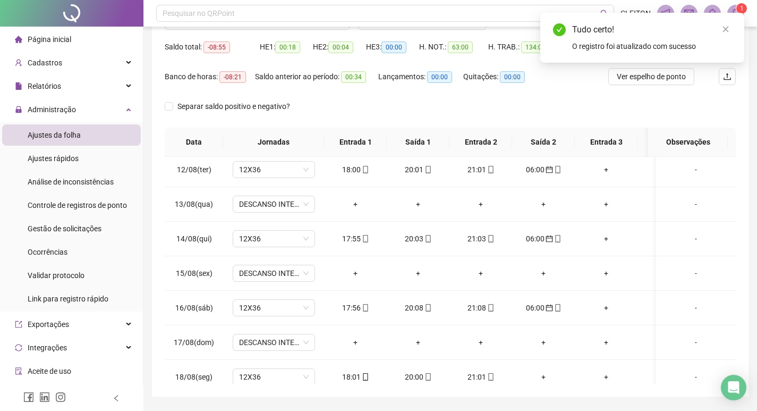
scroll to position [0, 0]
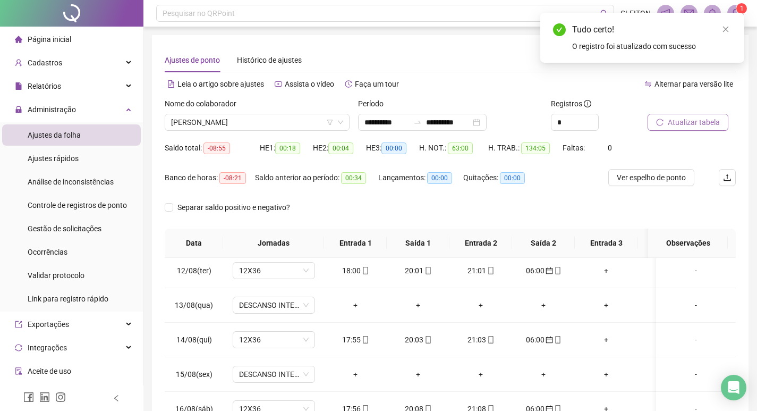
click at [675, 114] on button "Atualizar tabela" at bounding box center [688, 122] width 81 height 17
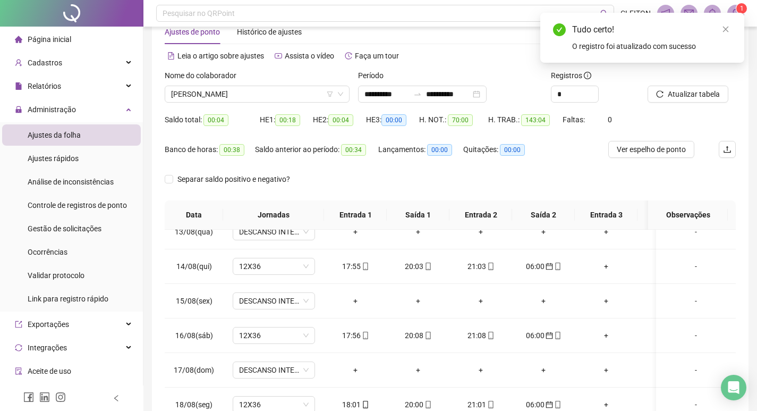
scroll to position [26, 0]
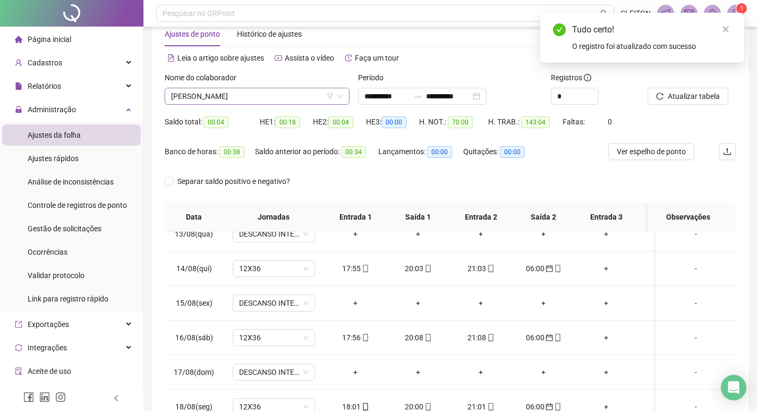
click at [238, 90] on span "[PERSON_NAME]" at bounding box center [257, 96] width 172 height 16
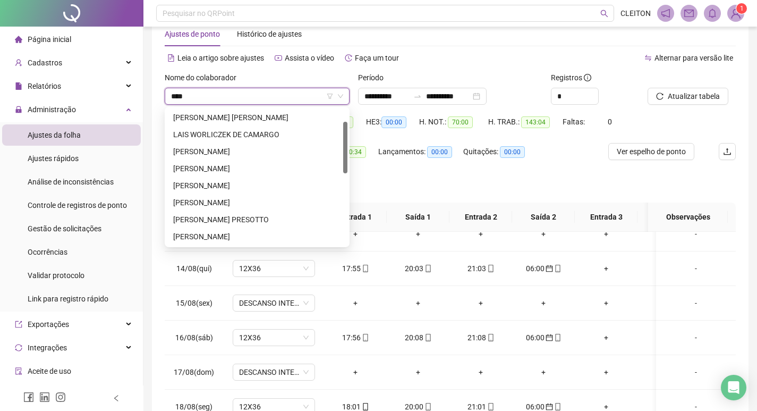
scroll to position [0, 0]
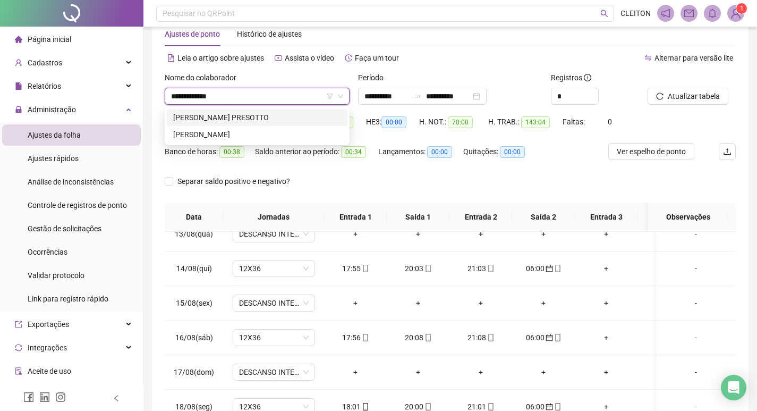
type input "**********"
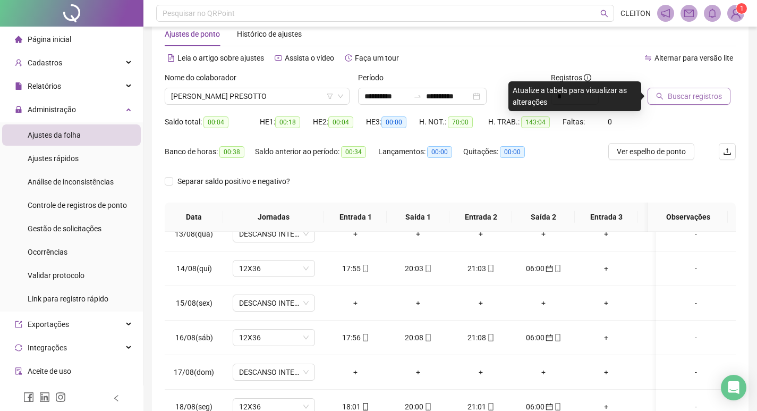
click at [668, 102] on button "Buscar registros" at bounding box center [689, 96] width 83 height 17
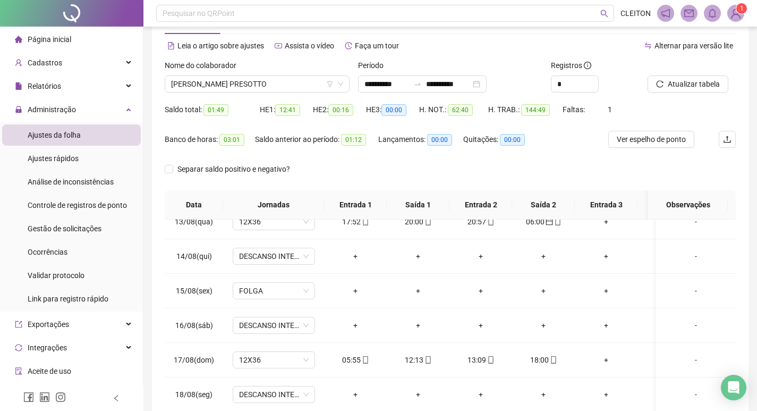
scroll to position [26, 0]
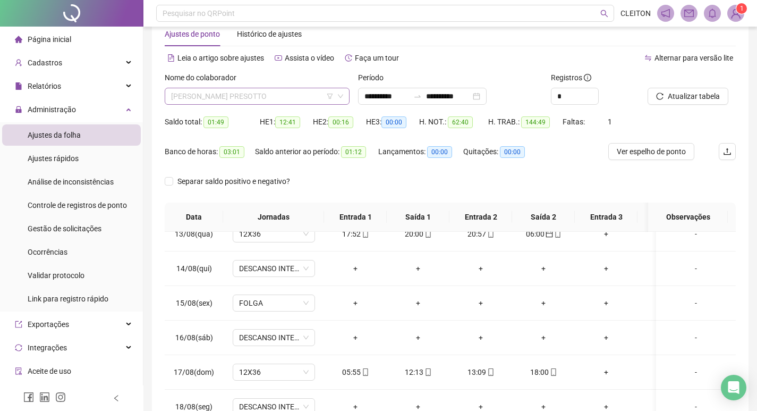
click at [245, 98] on span "[PERSON_NAME] PRESOTTO" at bounding box center [257, 96] width 172 height 16
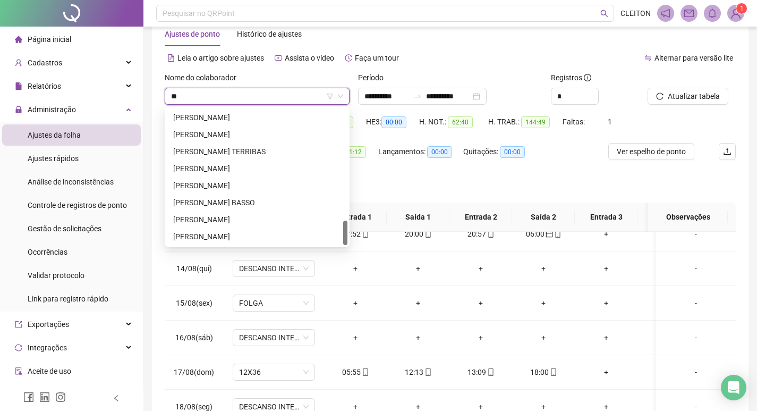
scroll to position [0, 0]
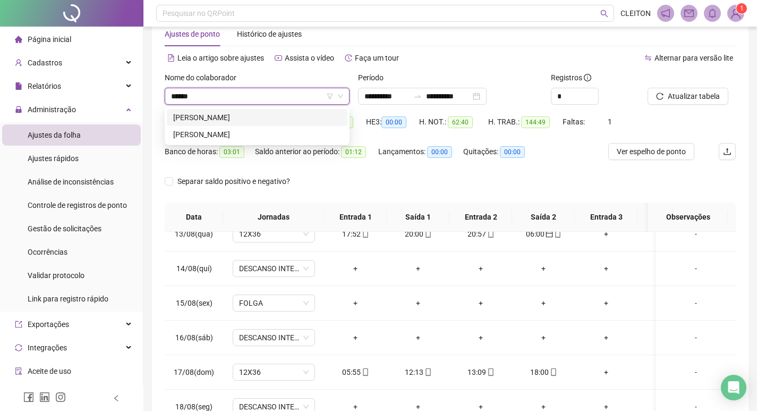
type input "******"
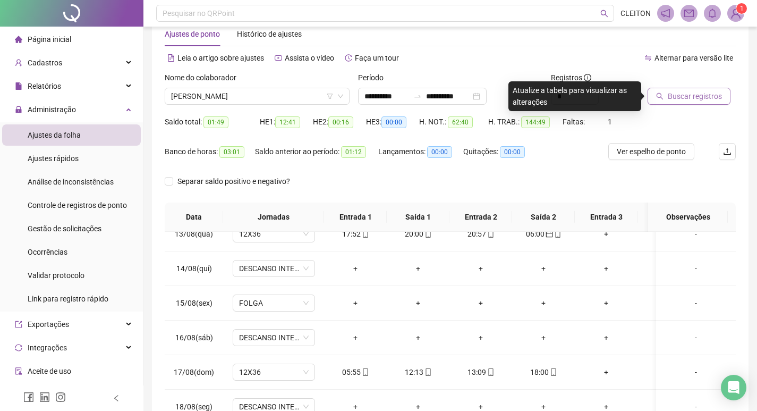
click at [700, 94] on span "Buscar registros" at bounding box center [695, 96] width 54 height 12
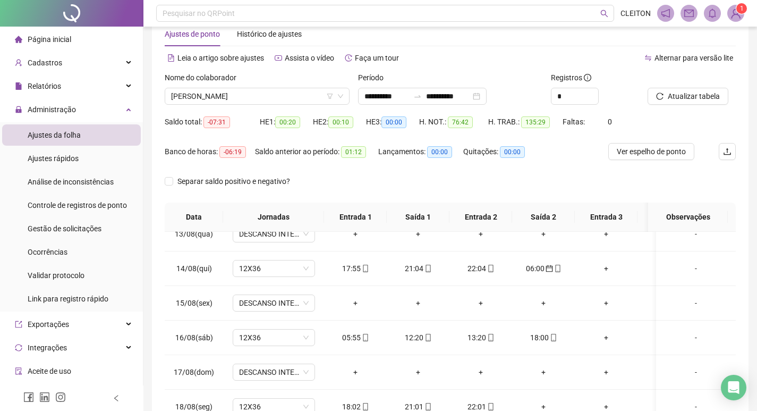
scroll to position [132, 0]
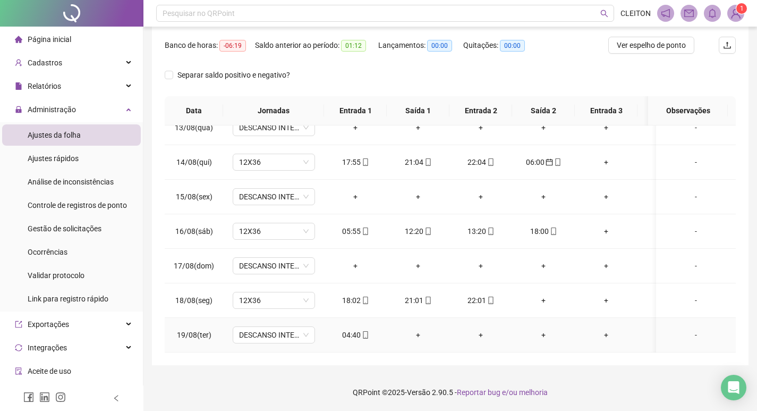
click at [344, 331] on div "04:40" at bounding box center [356, 335] width 46 height 12
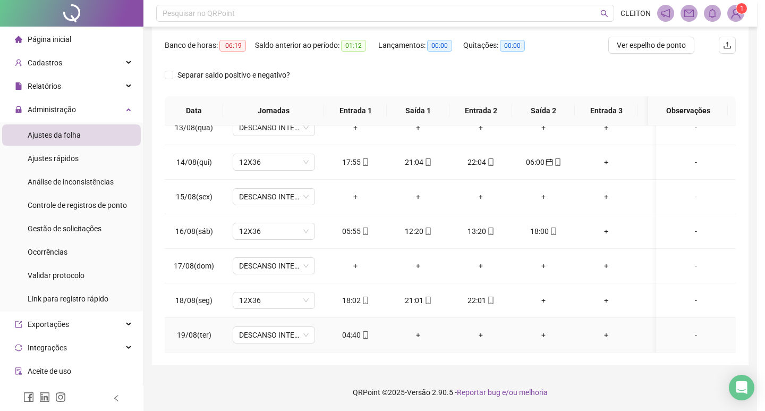
type input "**********"
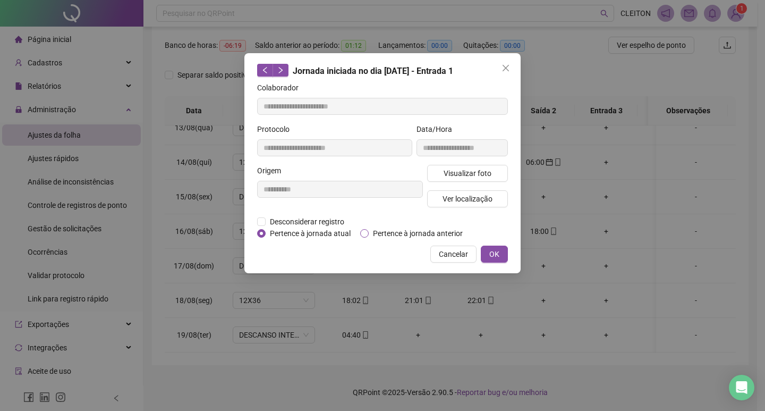
click at [378, 233] on span "Pertence à jornada anterior" at bounding box center [418, 234] width 98 height 12
click at [499, 260] on button "OK" at bounding box center [494, 254] width 27 height 17
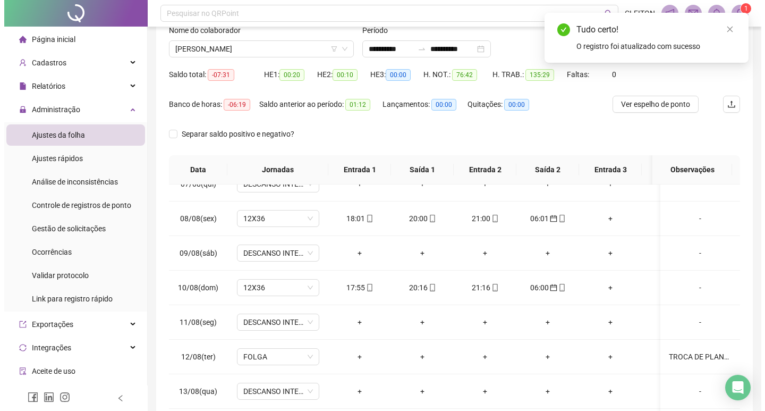
scroll to position [0, 0]
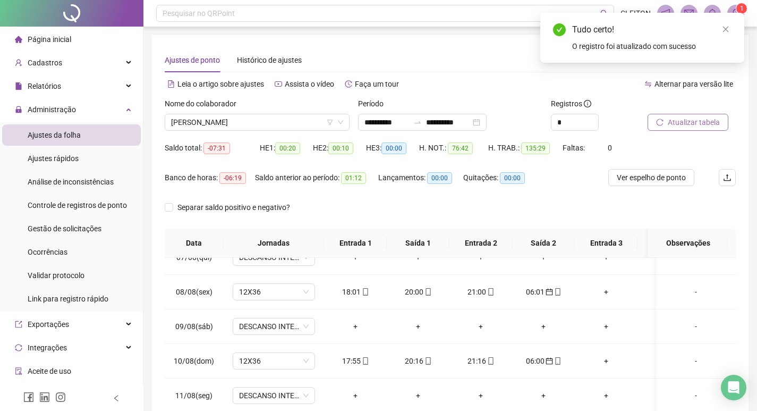
click at [701, 126] on span "Atualizar tabela" at bounding box center [694, 122] width 52 height 12
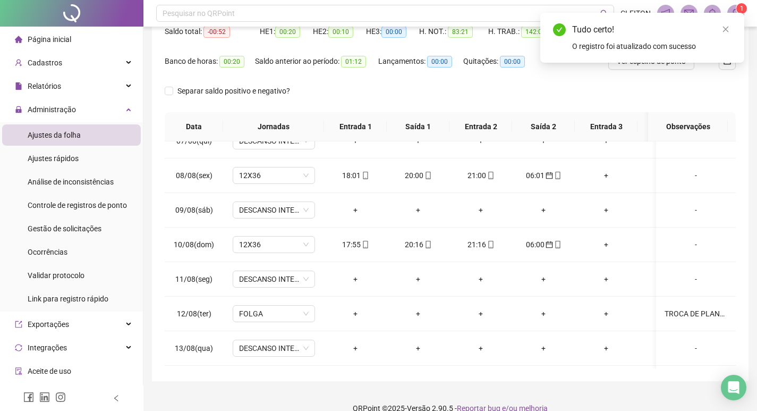
scroll to position [132, 0]
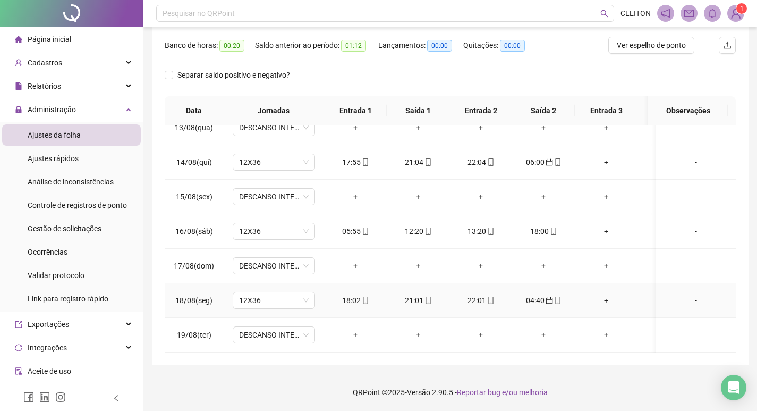
click at [683, 294] on div "-" at bounding box center [696, 300] width 63 height 12
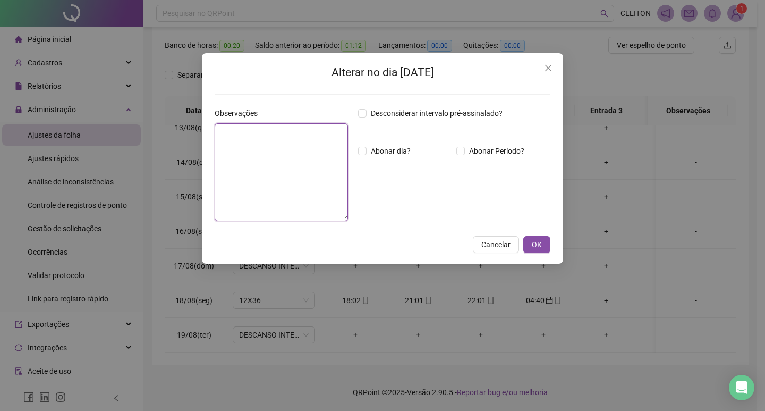
click at [281, 176] on textarea at bounding box center [281, 172] width 133 height 98
type textarea "**********"
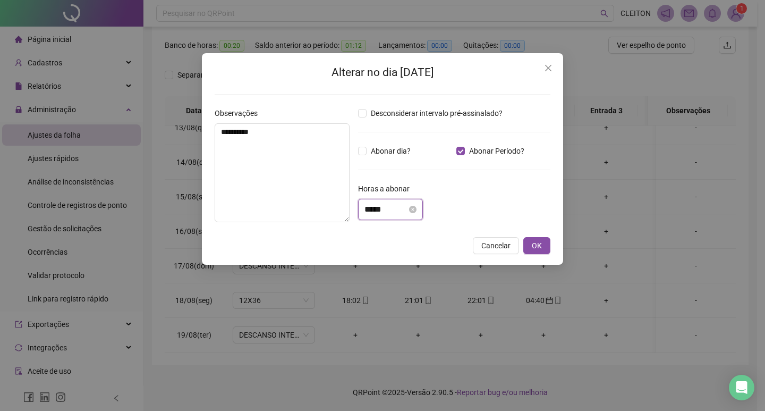
click at [368, 210] on input "*****" at bounding box center [386, 209] width 43 height 13
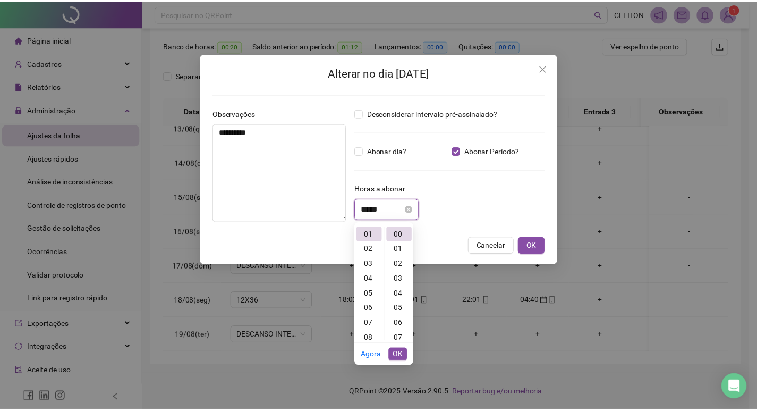
scroll to position [298, 0]
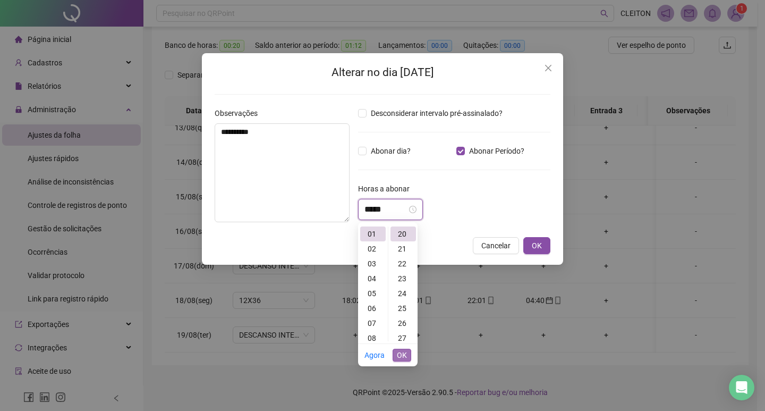
type input "*****"
click at [401, 357] on span "OK" at bounding box center [402, 355] width 10 height 12
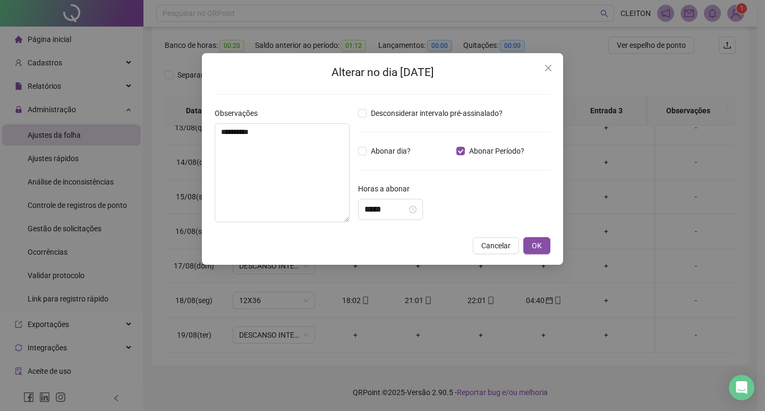
click at [527, 249] on button "OK" at bounding box center [537, 245] width 27 height 17
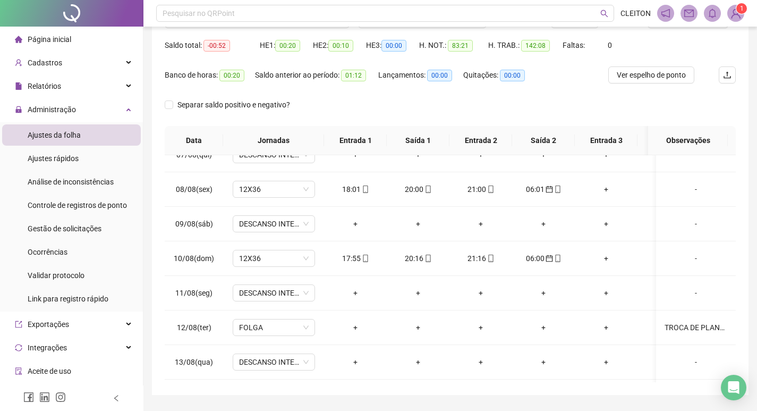
scroll to position [79, 0]
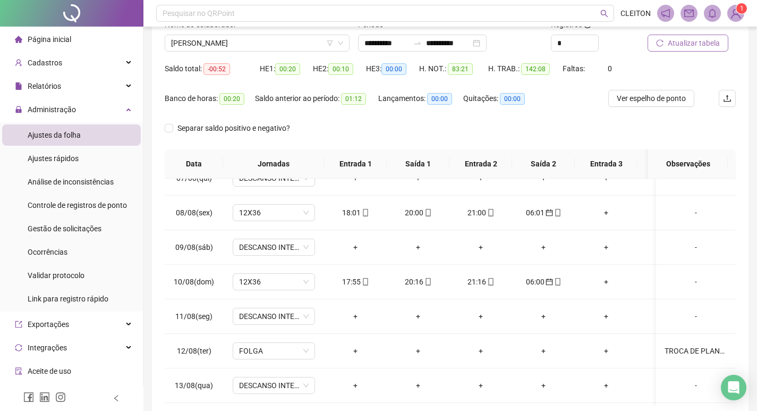
click at [666, 41] on button "Atualizar tabela" at bounding box center [688, 43] width 81 height 17
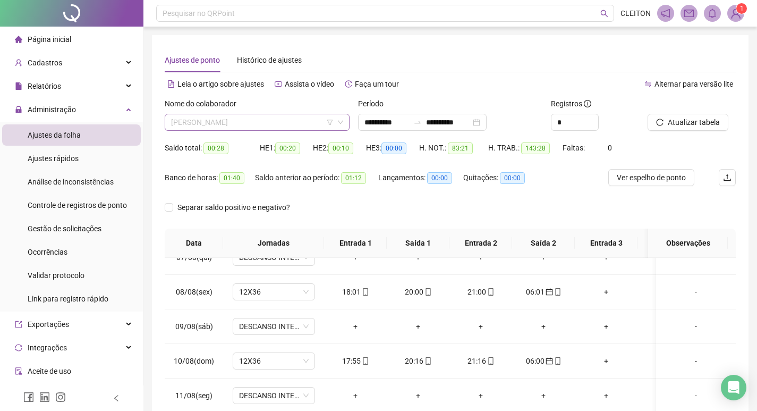
scroll to position [119, 0]
click at [279, 122] on span "[PERSON_NAME]" at bounding box center [257, 122] width 172 height 16
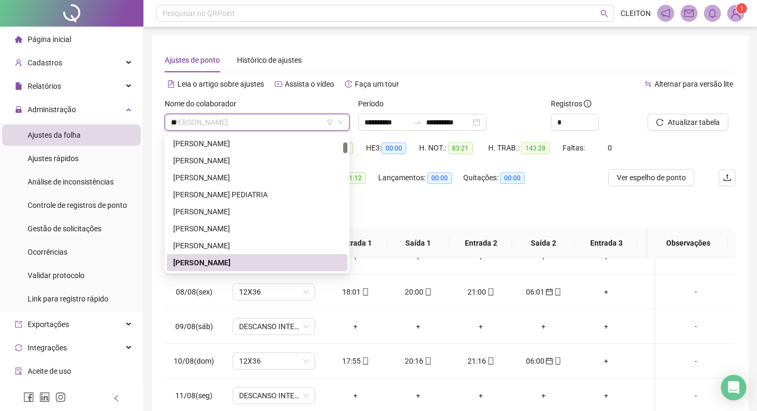
scroll to position [0, 0]
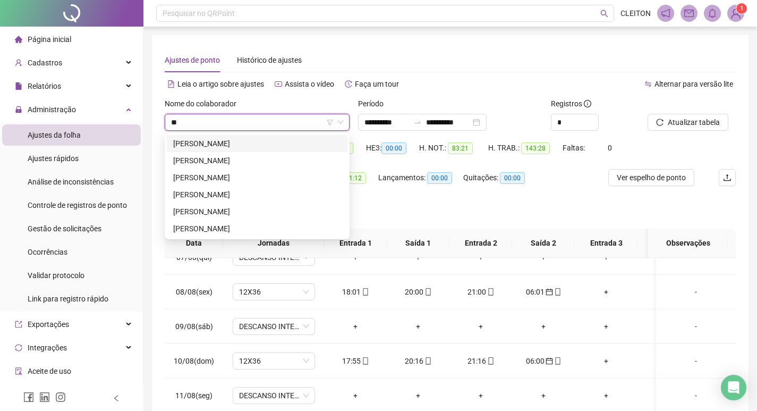
type input "*"
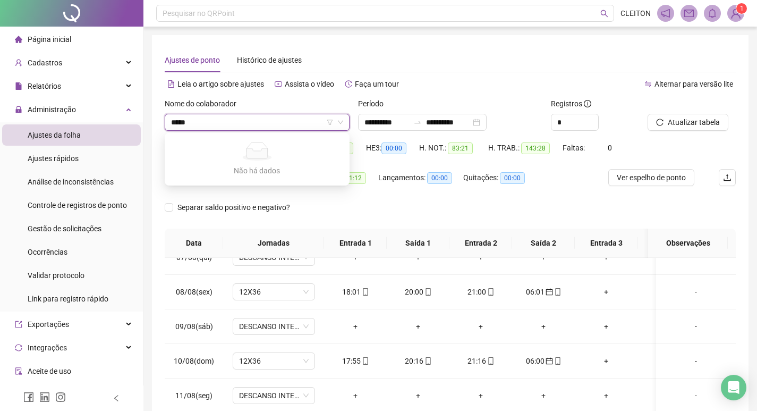
type input "****"
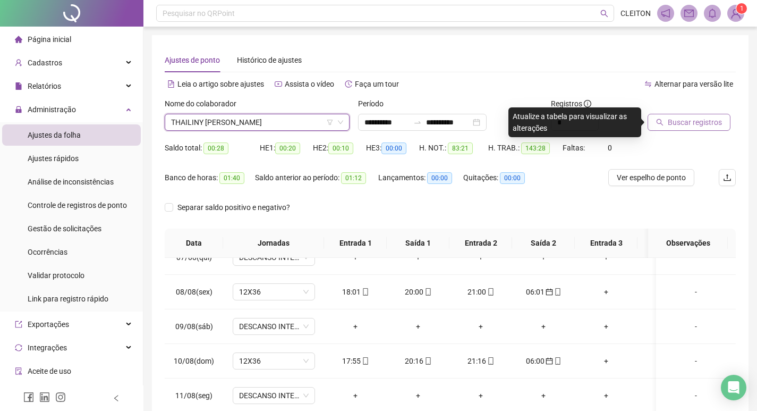
click at [666, 116] on button "Buscar registros" at bounding box center [689, 122] width 83 height 17
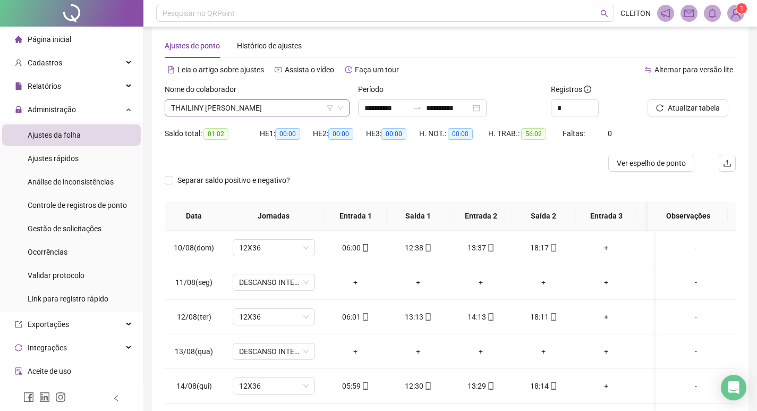
scroll to position [13, 0]
click at [292, 114] on span "THAILINY [PERSON_NAME]" at bounding box center [257, 109] width 172 height 16
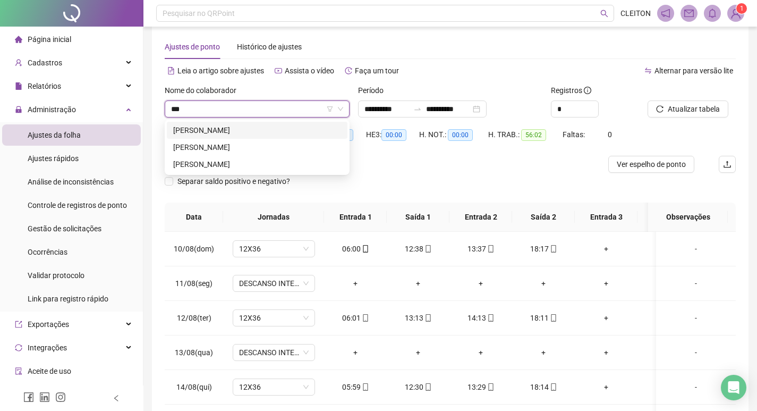
scroll to position [0, 0]
type input "*******"
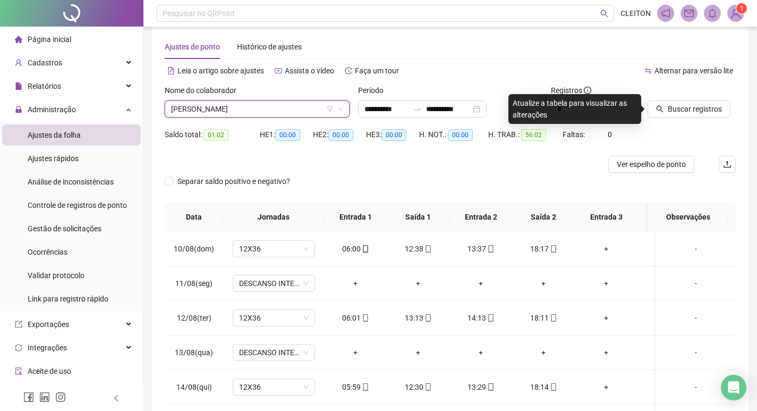
type input "*"
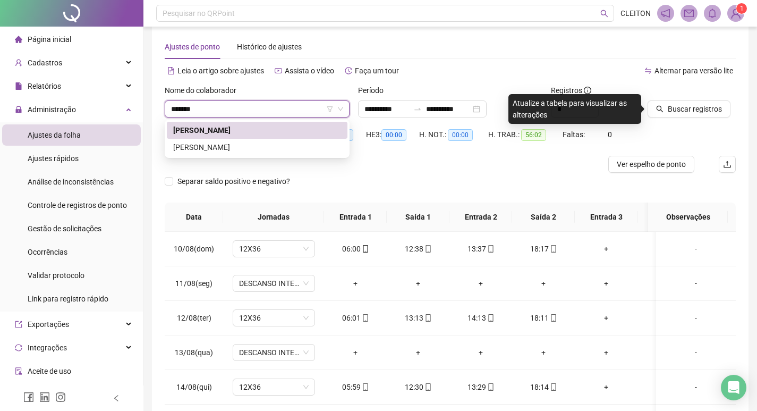
type input "*******"
click at [280, 150] on div "[PERSON_NAME]" at bounding box center [257, 147] width 168 height 12
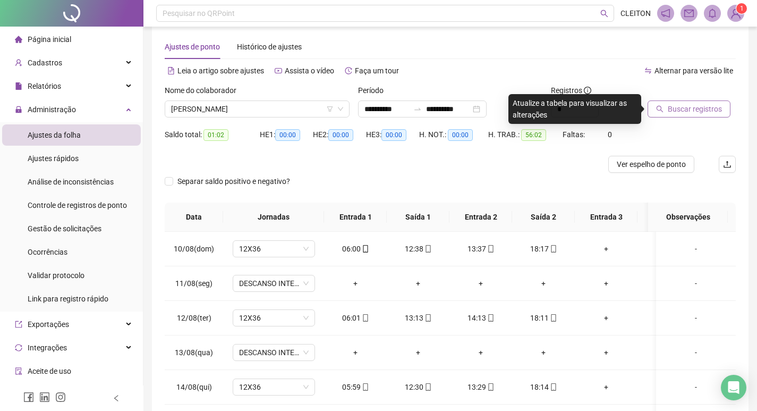
click at [666, 115] on button "Buscar registros" at bounding box center [689, 108] width 83 height 17
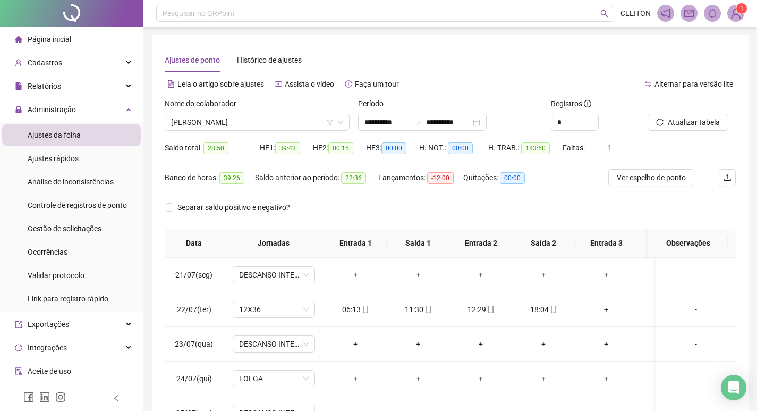
click at [234, 132] on div "Nome do colaborador [PERSON_NAME]" at bounding box center [257, 118] width 193 height 41
click at [245, 129] on span "[PERSON_NAME]" at bounding box center [257, 122] width 172 height 16
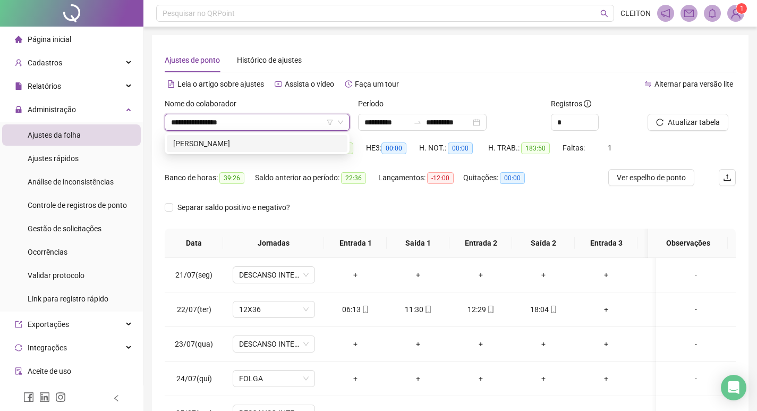
type input "**********"
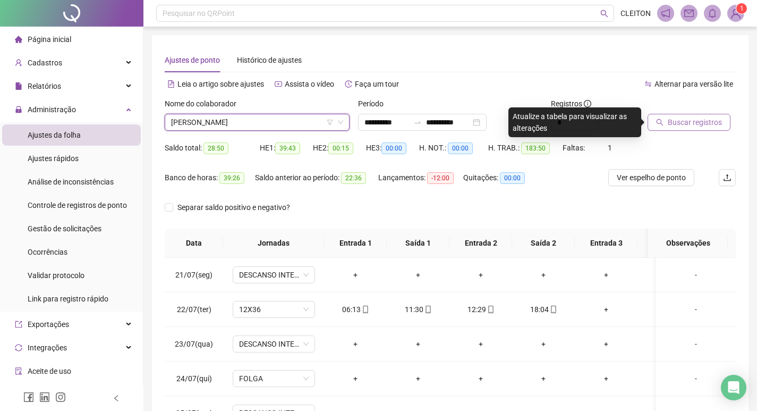
click at [705, 116] on span "Buscar registros" at bounding box center [695, 122] width 54 height 12
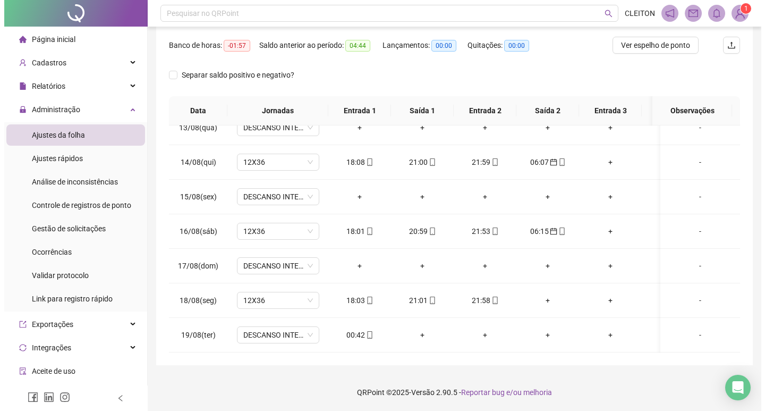
scroll to position [818, 0]
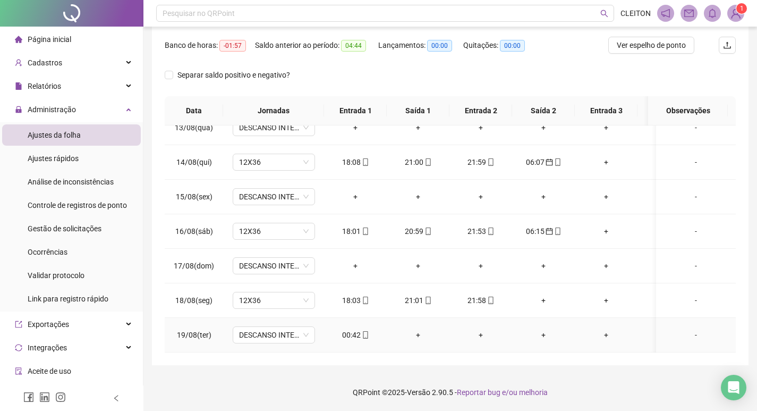
click at [356, 329] on div "00:42" at bounding box center [356, 335] width 46 height 12
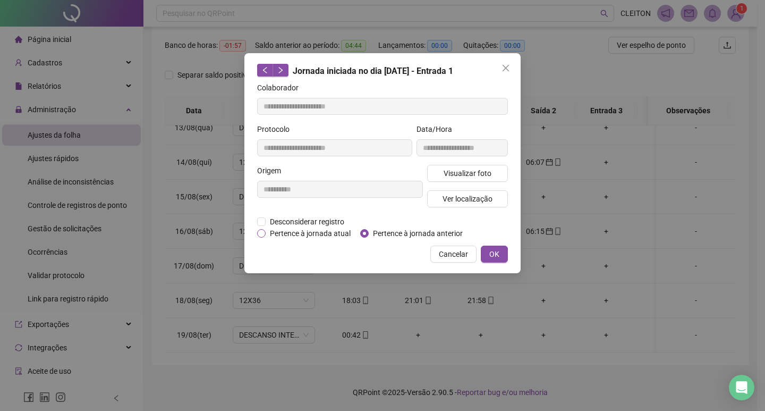
click at [324, 238] on span "Pertence à jornada atual" at bounding box center [310, 234] width 89 height 12
click at [359, 231] on div "Pertence à jornada atual [GEOGRAPHIC_DATA] à jornada anterior" at bounding box center [364, 234] width 214 height 12
type input "**********"
click at [498, 256] on span "OK" at bounding box center [495, 254] width 10 height 12
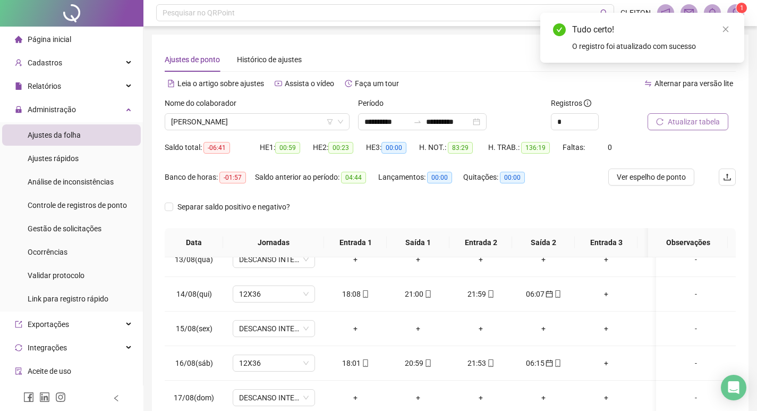
scroll to position [0, 0]
click at [684, 119] on span "Atualizar tabela" at bounding box center [694, 122] width 52 height 12
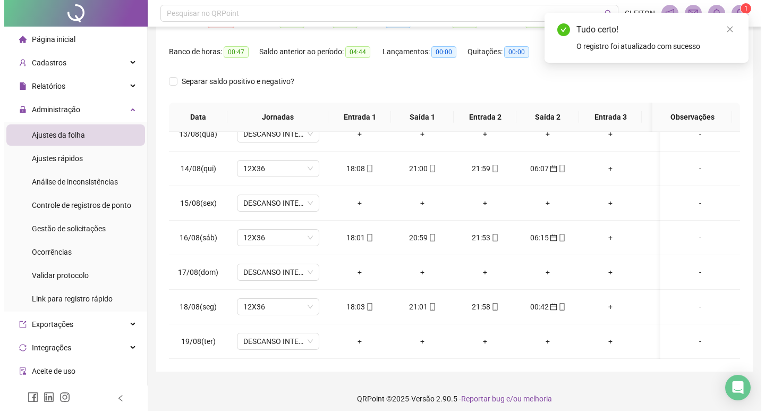
scroll to position [132, 0]
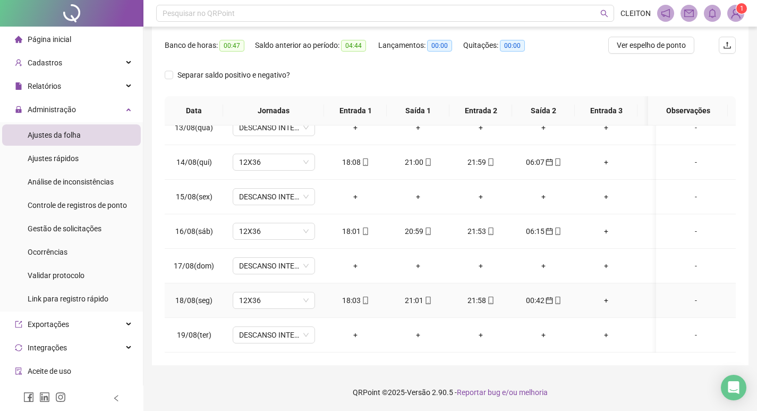
click at [687, 294] on div "-" at bounding box center [696, 300] width 63 height 12
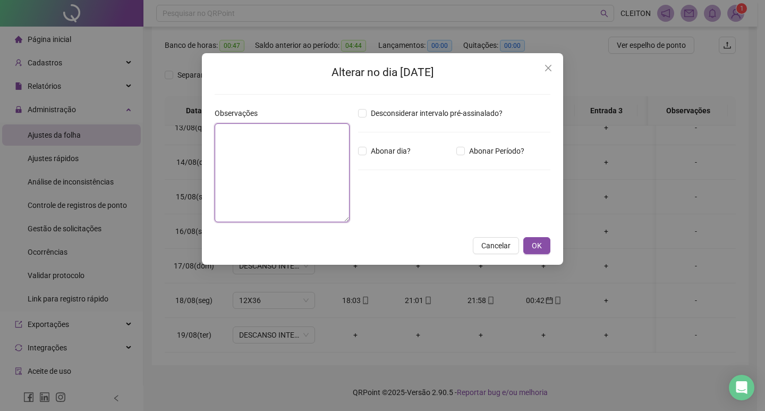
click at [252, 180] on textarea at bounding box center [282, 172] width 135 height 99
type textarea "**********"
click at [496, 151] on span "Abonar Período?" at bounding box center [497, 151] width 64 height 12
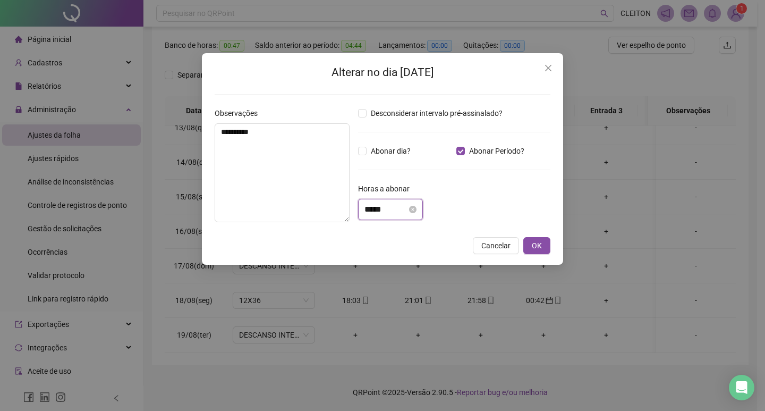
click at [405, 204] on input "*****" at bounding box center [386, 209] width 43 height 13
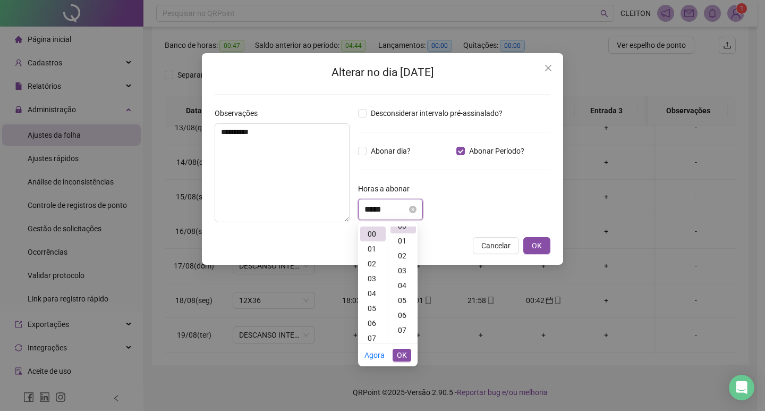
scroll to position [0, 0]
type input "*"
click at [376, 309] on div "05" at bounding box center [373, 308] width 26 height 15
click at [402, 290] on div "18" at bounding box center [404, 289] width 26 height 15
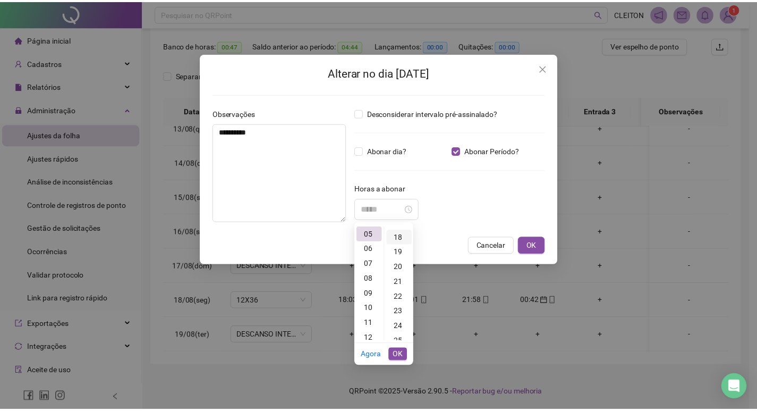
scroll to position [268, 0]
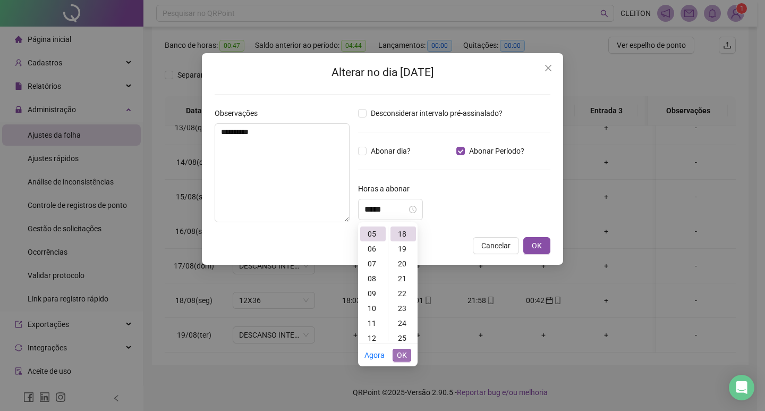
click at [398, 360] on span "OK" at bounding box center [402, 355] width 10 height 12
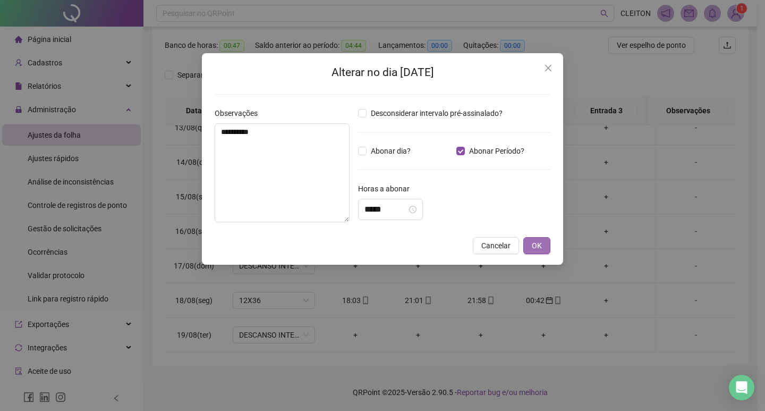
click at [542, 242] on button "OK" at bounding box center [537, 245] width 27 height 17
click at [544, 242] on button "OK" at bounding box center [537, 245] width 27 height 17
click at [539, 246] on span "OK" at bounding box center [537, 246] width 10 height 12
click at [542, 243] on div "**********" at bounding box center [382, 205] width 765 height 411
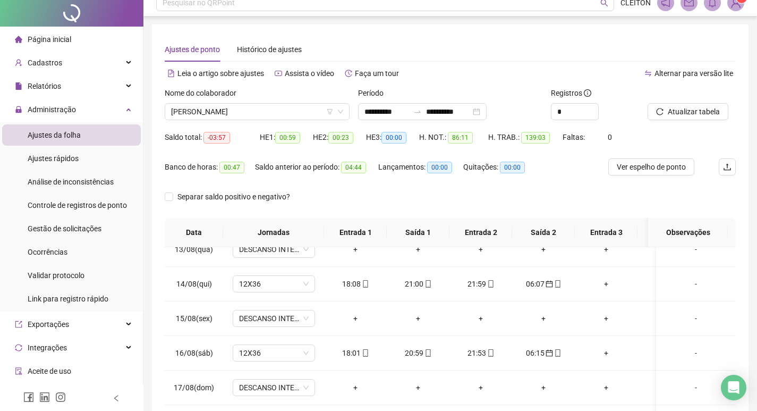
scroll to position [0, 0]
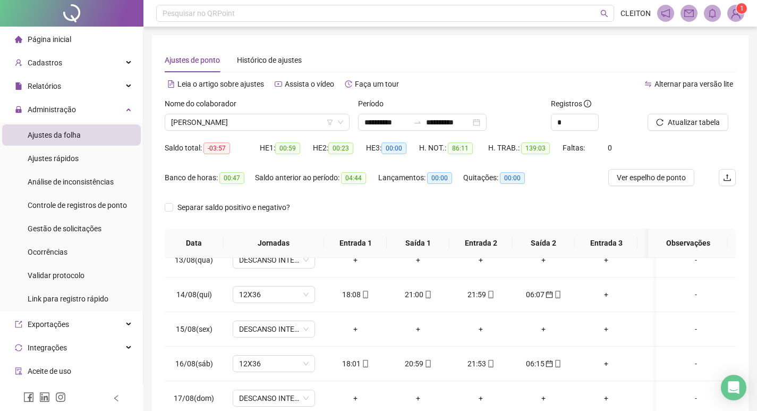
click at [688, 111] on div at bounding box center [679, 106] width 62 height 16
click at [688, 115] on button "Atualizar tabela" at bounding box center [688, 122] width 81 height 17
click at [296, 123] on span "[PERSON_NAME]" at bounding box center [257, 122] width 172 height 16
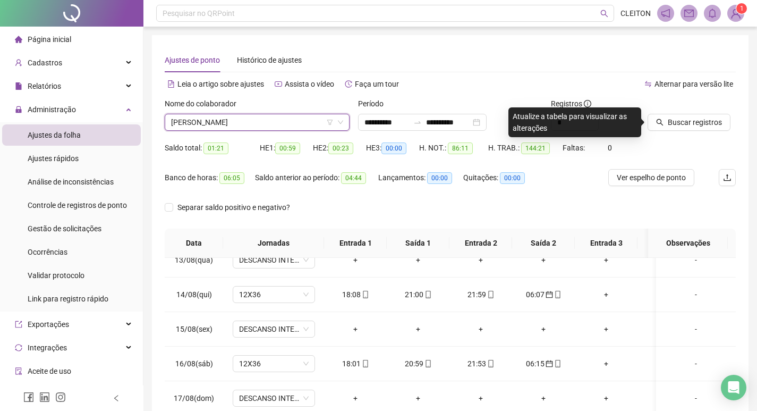
click at [701, 132] on div "Buscar registros" at bounding box center [692, 118] width 97 height 41
click at [699, 129] on button "Buscar registros" at bounding box center [689, 122] width 83 height 17
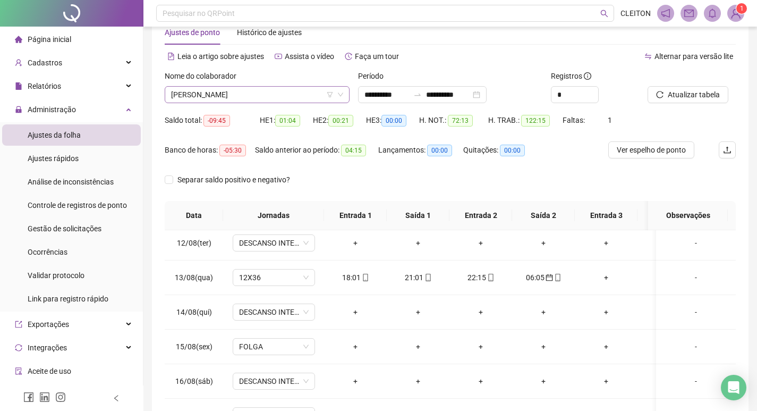
scroll to position [26, 0]
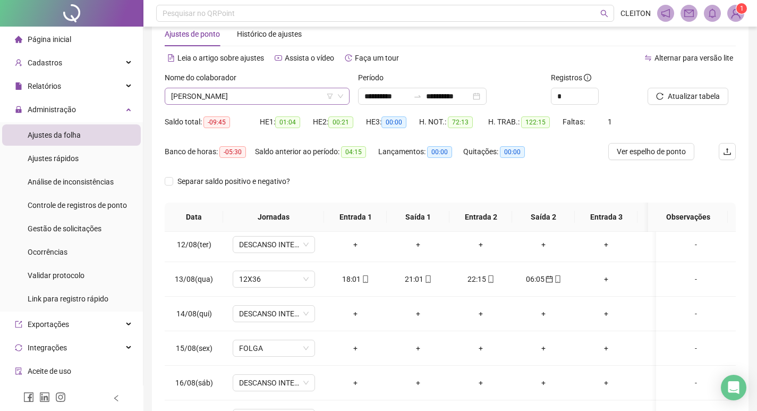
click at [275, 94] on span "[PERSON_NAME]" at bounding box center [257, 96] width 172 height 16
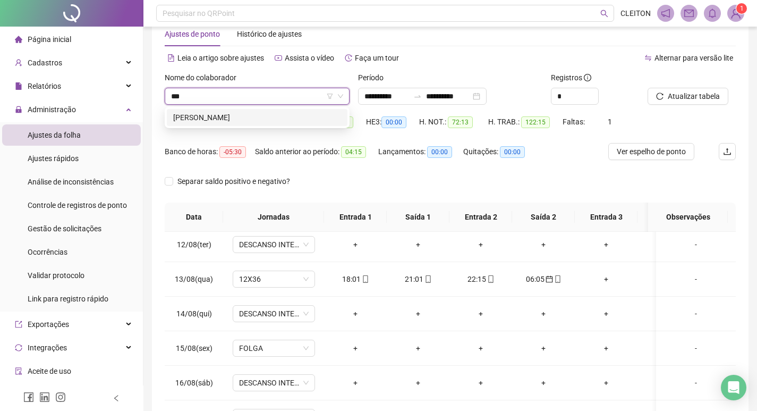
scroll to position [0, 0]
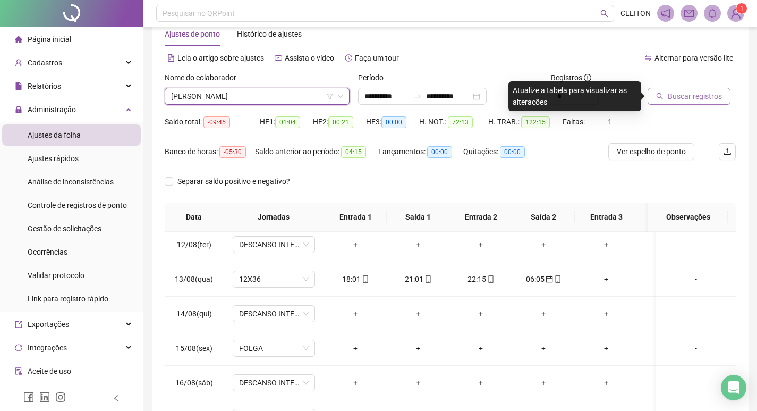
click at [724, 89] on button "Buscar registros" at bounding box center [689, 96] width 83 height 17
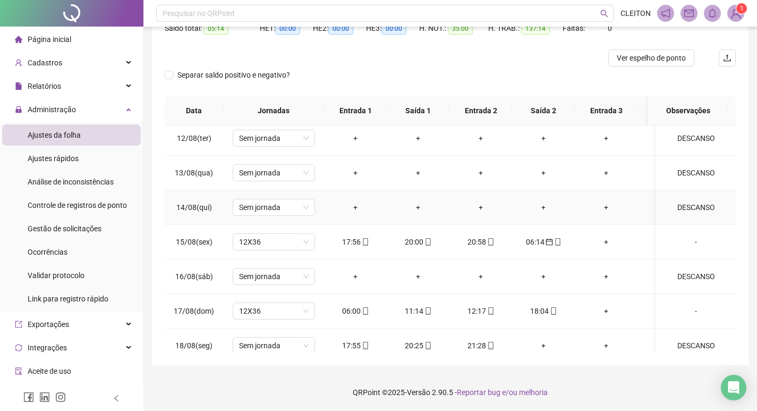
scroll to position [818, 0]
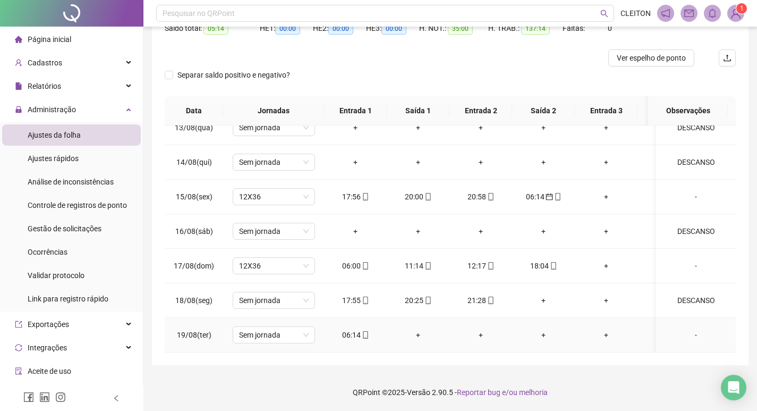
click at [353, 329] on div "06:14" at bounding box center [356, 335] width 46 height 12
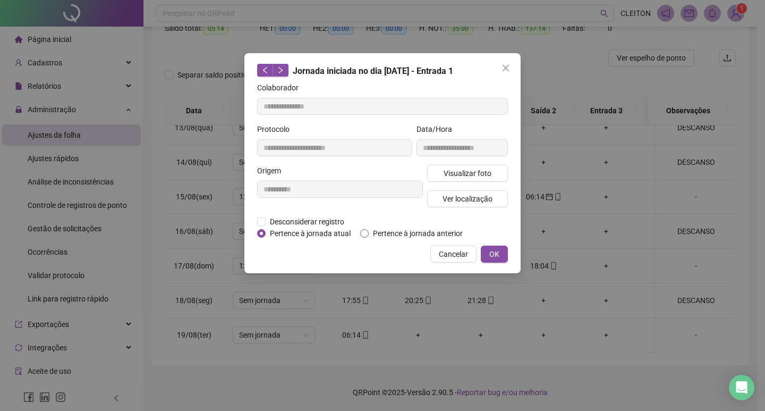
click at [375, 230] on span "Pertence à jornada anterior" at bounding box center [418, 234] width 98 height 12
click at [501, 254] on button "OK" at bounding box center [494, 254] width 27 height 17
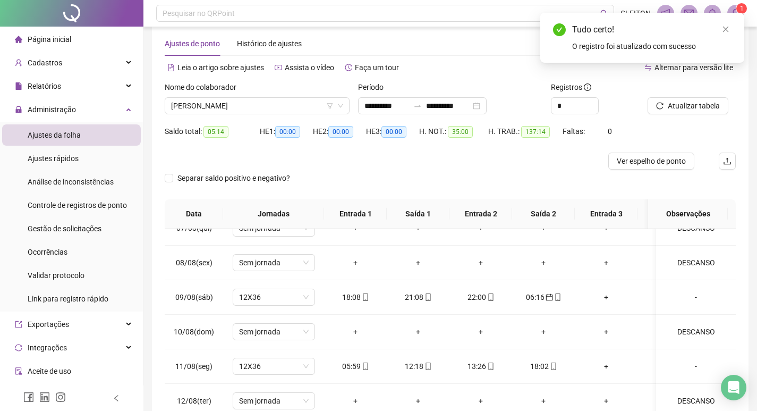
scroll to position [13, 0]
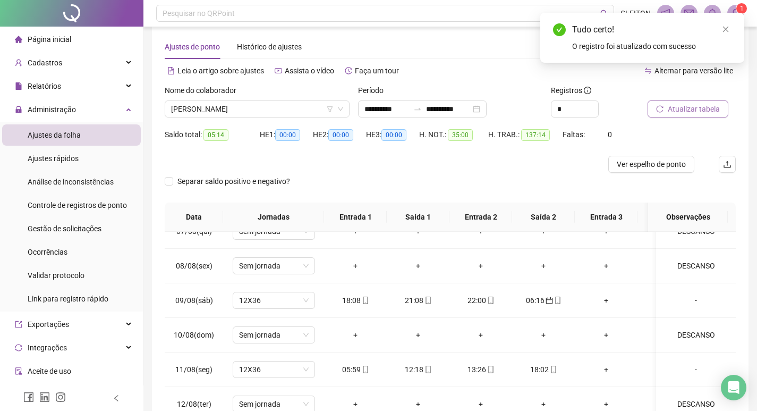
click at [687, 102] on button "Atualizar tabela" at bounding box center [688, 108] width 81 height 17
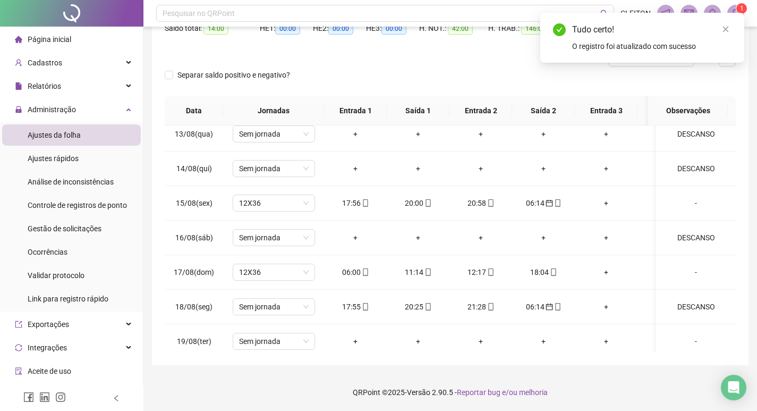
scroll to position [818, 0]
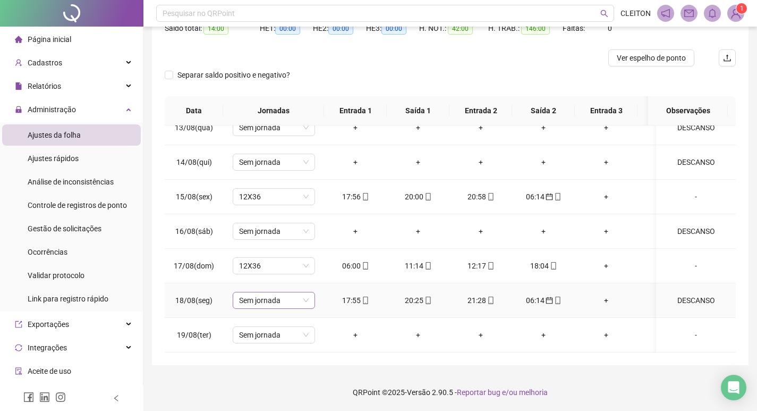
click at [273, 292] on span "Sem jornada" at bounding box center [274, 300] width 70 height 16
click at [318, 268] on span "Sim" at bounding box center [324, 265] width 12 height 12
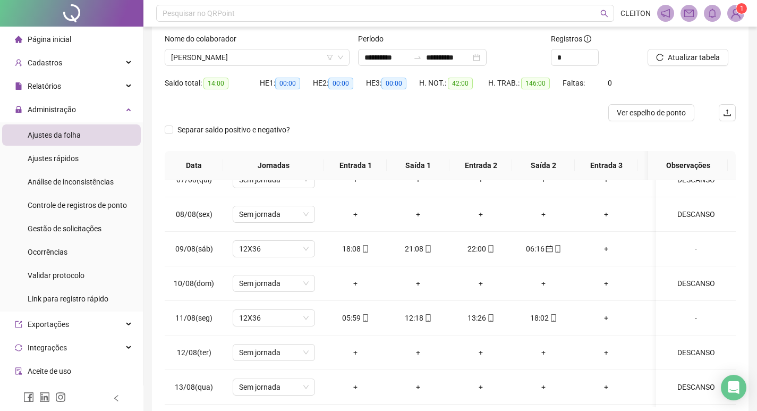
scroll to position [0, 0]
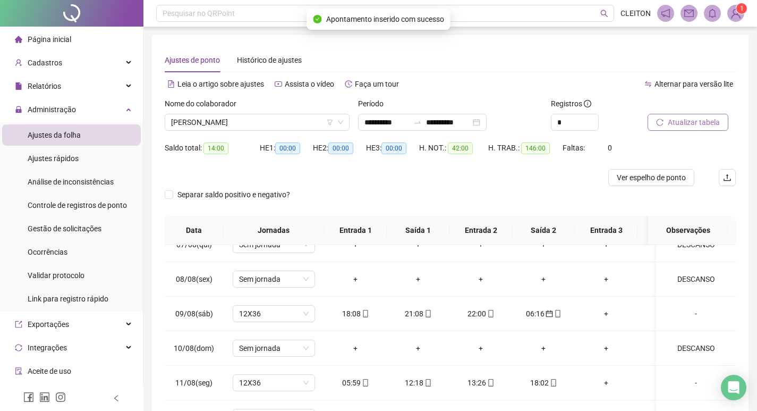
click at [686, 123] on span "Atualizar tabela" at bounding box center [694, 122] width 52 height 12
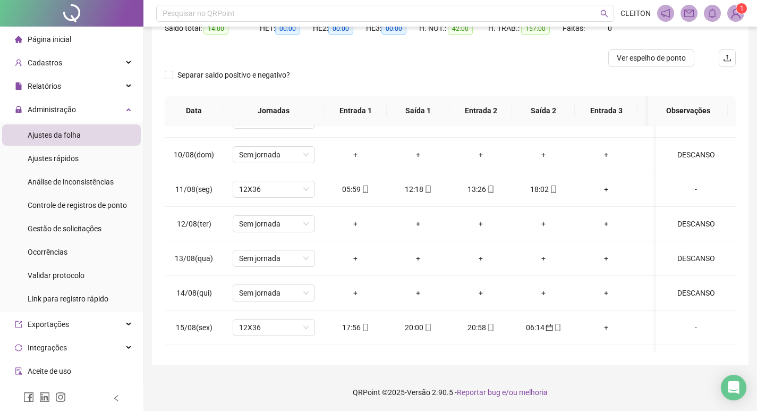
scroll to position [818, 0]
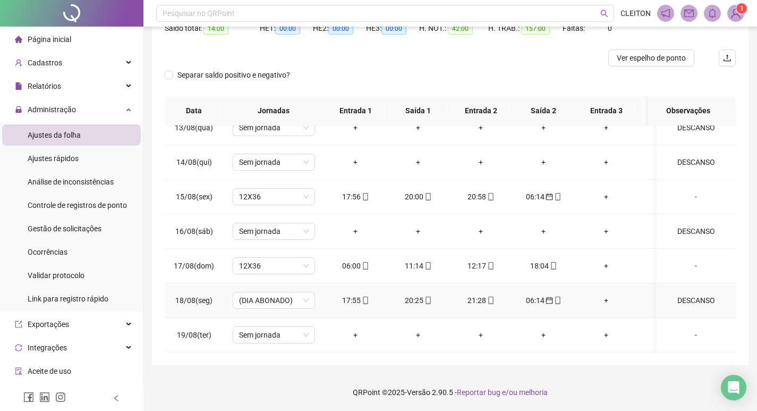
click at [697, 294] on div "DESCANSO" at bounding box center [696, 300] width 63 height 12
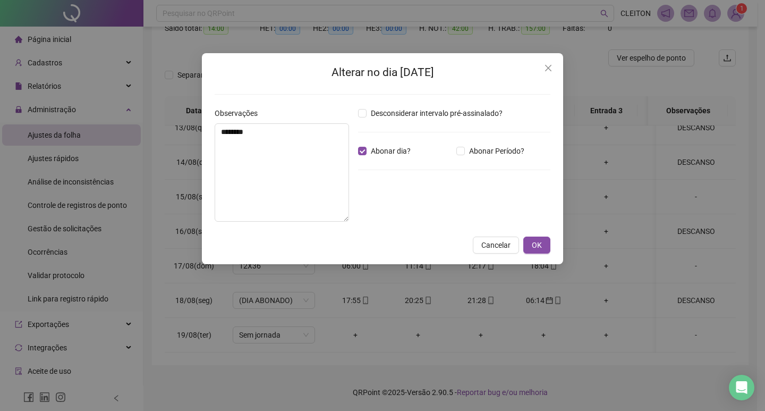
click at [367, 158] on div "Desconsiderar intervalo pré-assinalado? Abonar dia? Abonar Período? Horas a abo…" at bounding box center [454, 168] width 201 height 123
click at [380, 155] on span "Abonar dia?" at bounding box center [391, 151] width 48 height 12
click at [533, 251] on span "OK" at bounding box center [537, 245] width 10 height 12
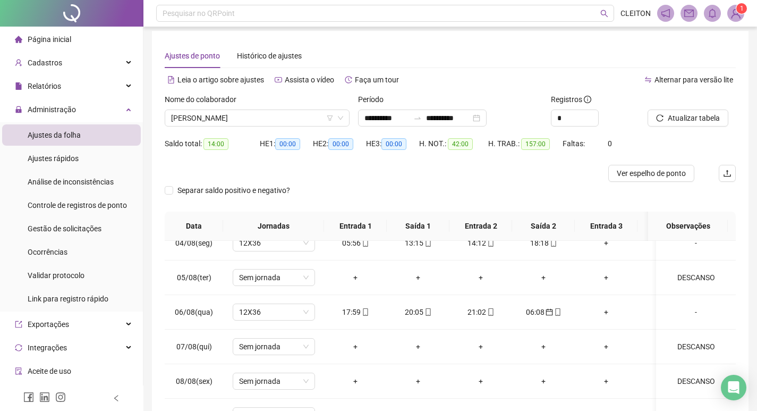
scroll to position [0, 0]
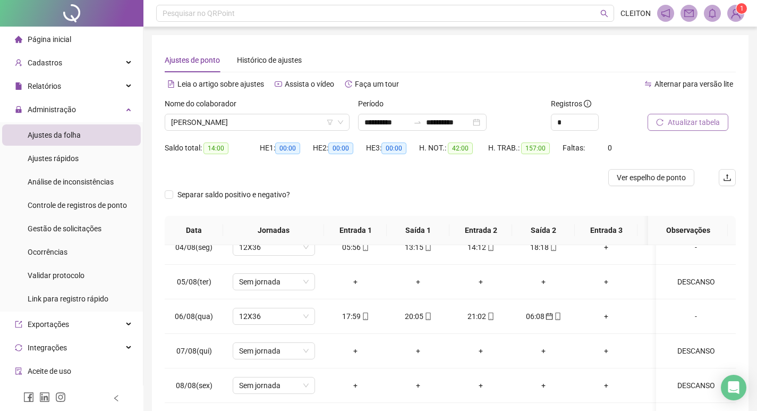
click at [677, 121] on span "Atualizar tabela" at bounding box center [694, 122] width 52 height 12
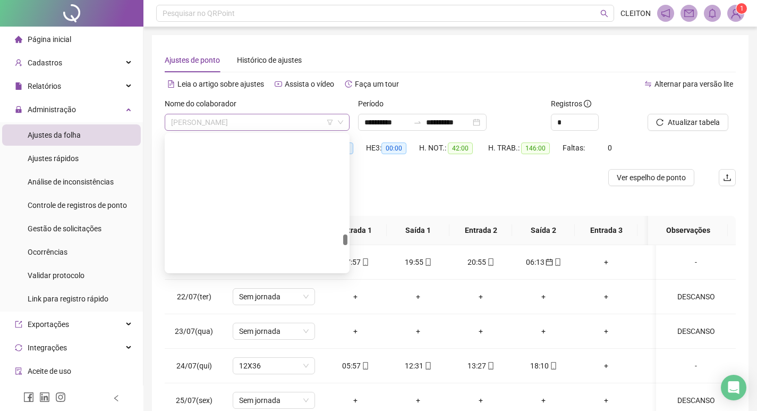
click at [230, 125] on span "[PERSON_NAME]" at bounding box center [257, 122] width 172 height 16
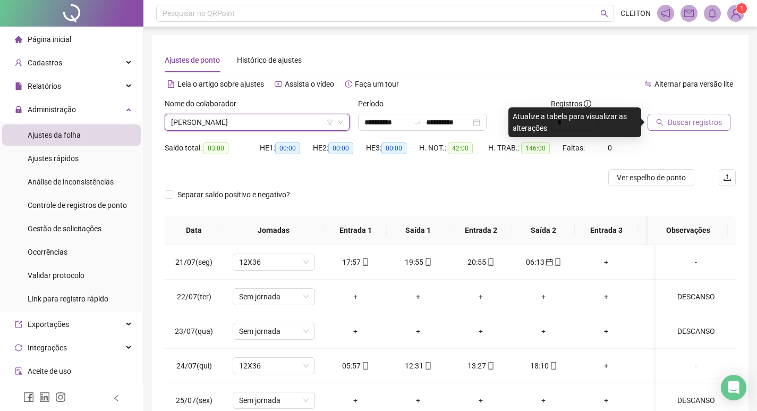
click at [682, 130] on button "Buscar registros" at bounding box center [689, 122] width 83 height 17
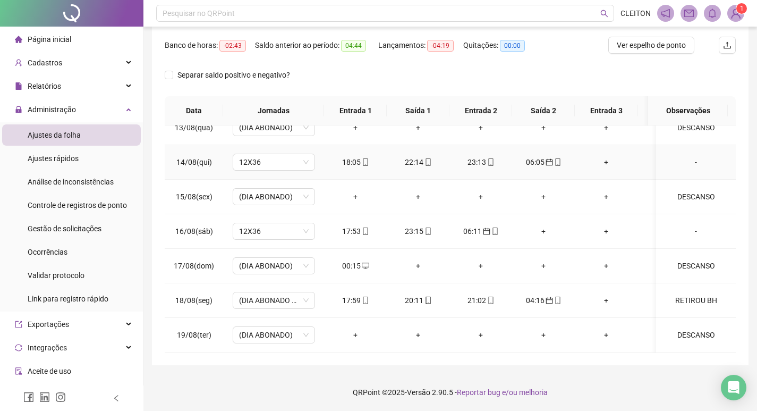
scroll to position [818, 0]
click at [352, 260] on div "00:15" at bounding box center [356, 266] width 46 height 12
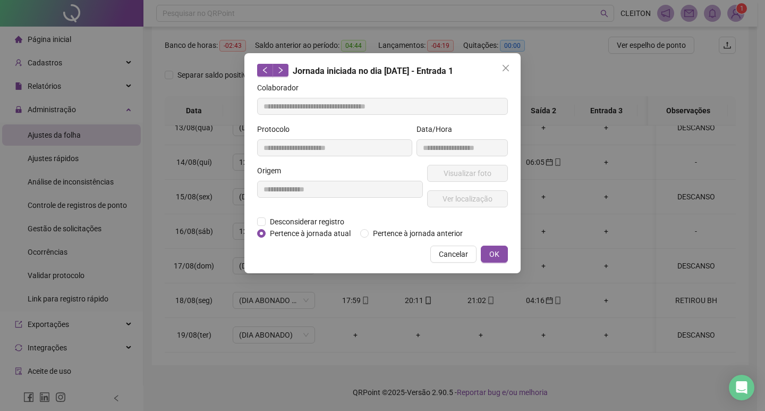
click at [359, 231] on div "Pertence à jornada atual [GEOGRAPHIC_DATA] à jornada anterior" at bounding box center [364, 234] width 214 height 12
click at [482, 250] on button "OK" at bounding box center [494, 254] width 27 height 17
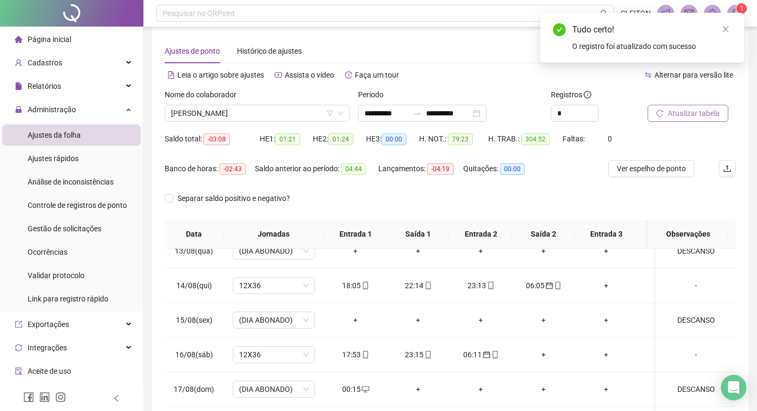
scroll to position [0, 0]
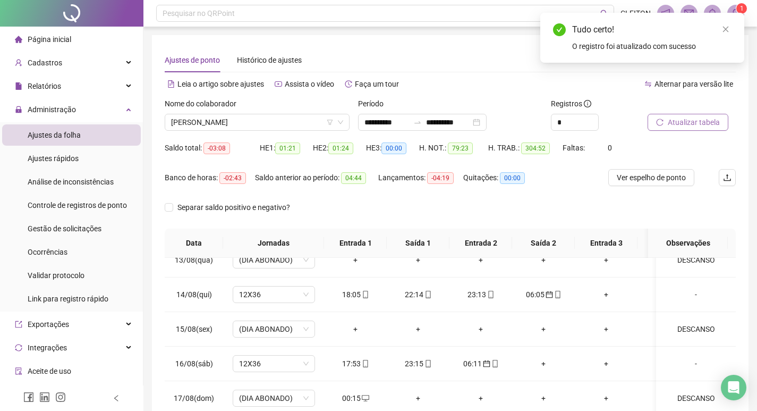
click at [703, 119] on span "Atualizar tabela" at bounding box center [694, 122] width 52 height 12
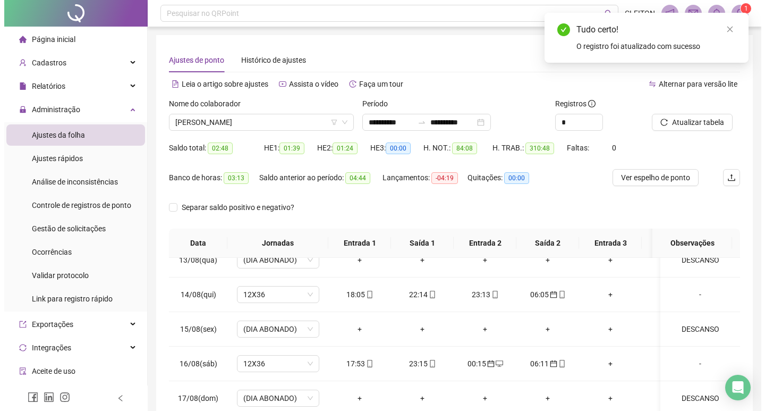
scroll to position [132, 0]
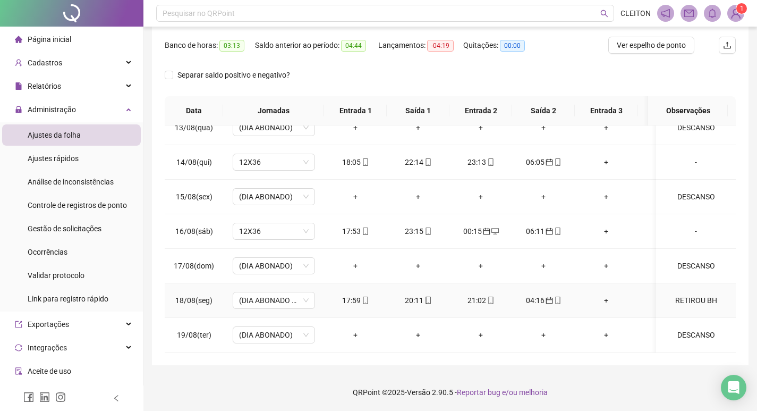
click at [695, 294] on div "RETIROU BH" at bounding box center [696, 300] width 63 height 12
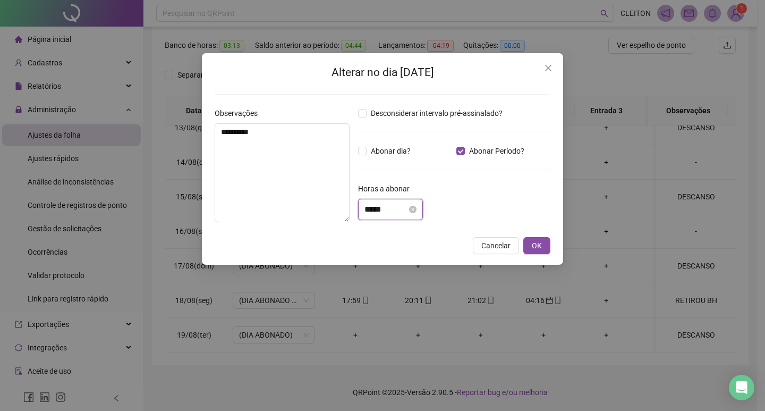
drag, startPoint x: 393, startPoint y: 211, endPoint x: 366, endPoint y: 212, distance: 27.7
click at [366, 212] on input "*****" at bounding box center [386, 209] width 43 height 13
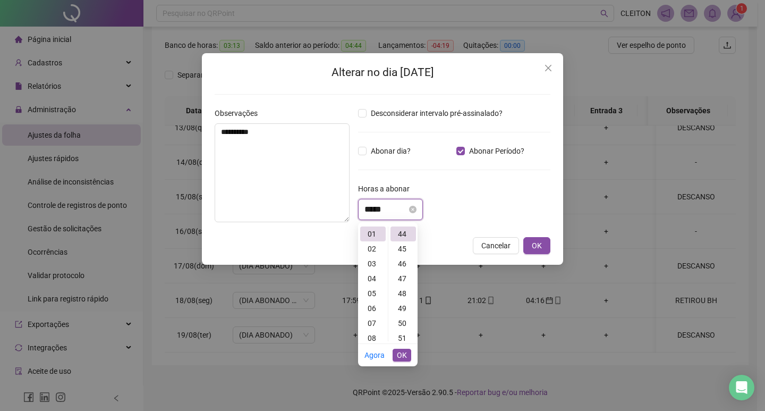
scroll to position [655, 0]
click at [378, 153] on span "Abonar dia?" at bounding box center [391, 151] width 48 height 12
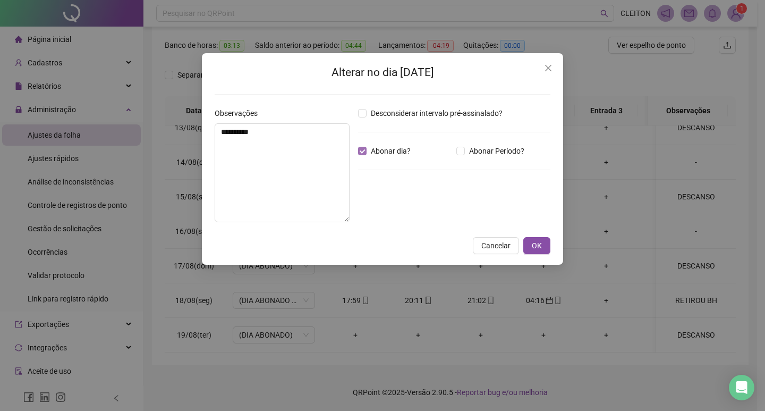
click at [385, 153] on span "Abonar dia?" at bounding box center [391, 151] width 48 height 12
click at [285, 142] on textarea "**********" at bounding box center [282, 172] width 135 height 99
drag, startPoint x: 286, startPoint y: 142, endPoint x: 226, endPoint y: 140, distance: 59.6
click at [226, 140] on textarea "**********" at bounding box center [282, 172] width 135 height 99
click at [297, 147] on textarea "**********" at bounding box center [282, 172] width 135 height 99
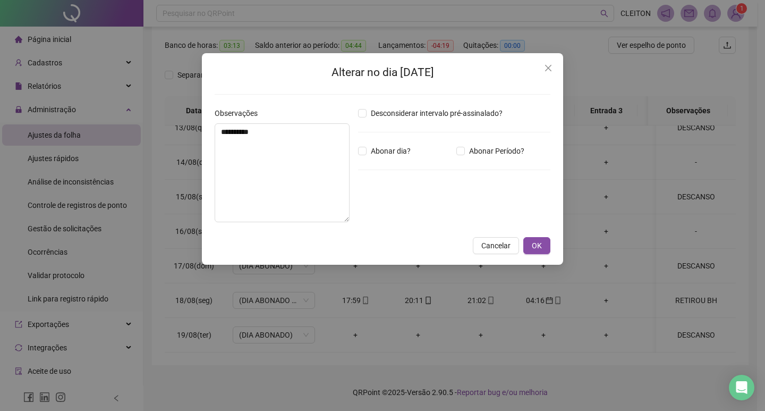
click at [492, 173] on div "Desconsiderar intervalo pré-assinalado? Abonar dia? Abonar Período? Horas a abo…" at bounding box center [454, 168] width 201 height 123
click at [538, 241] on span "OK" at bounding box center [537, 246] width 10 height 12
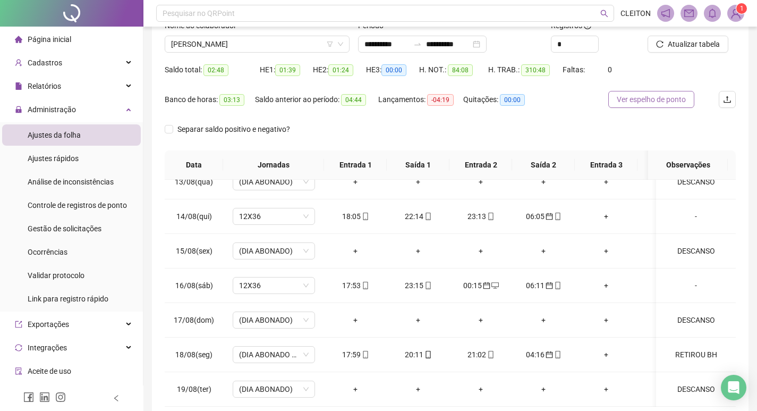
scroll to position [0, 0]
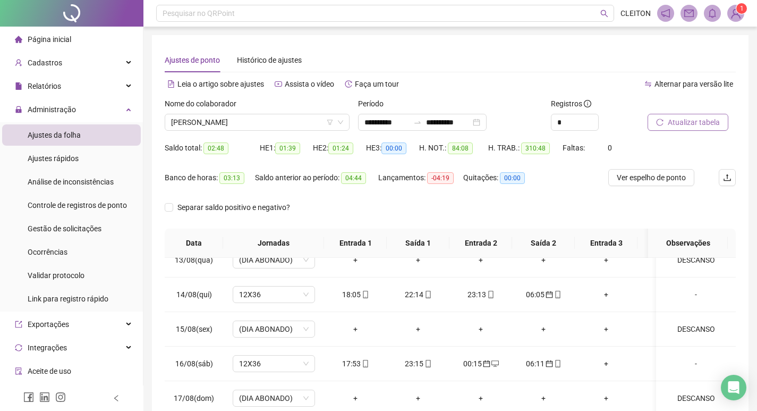
click at [673, 120] on span "Atualizar tabela" at bounding box center [694, 122] width 52 height 12
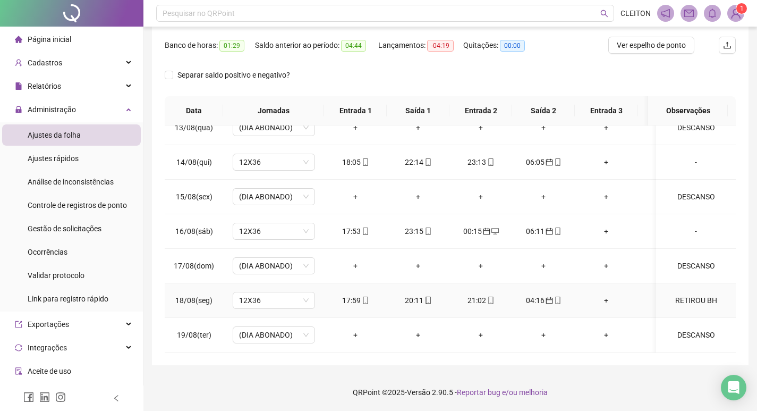
click at [693, 294] on div "RETIROU BH" at bounding box center [696, 300] width 63 height 12
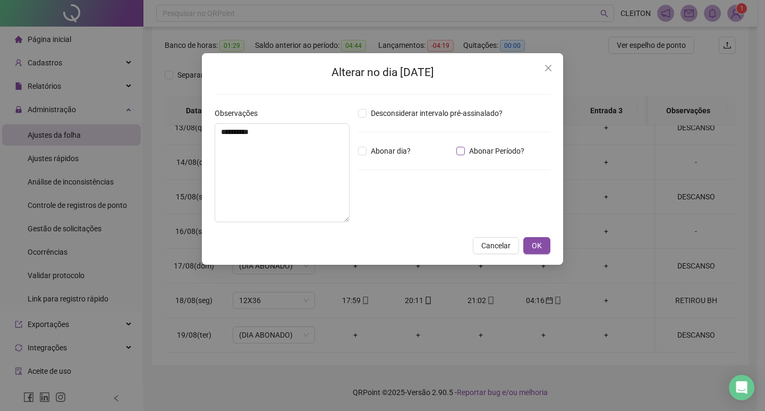
click at [474, 151] on span "Abonar Período?" at bounding box center [497, 151] width 64 height 12
click at [538, 241] on span "OK" at bounding box center [537, 246] width 10 height 12
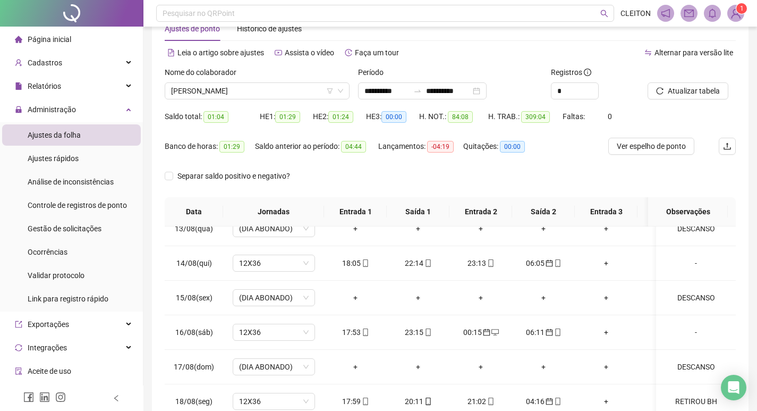
scroll to position [26, 0]
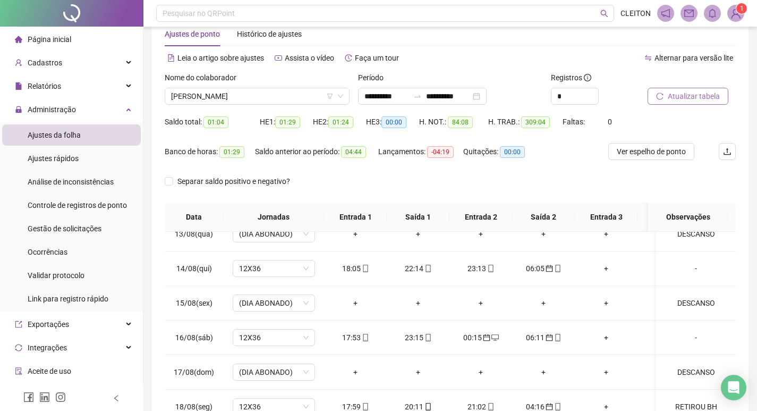
click at [686, 94] on span "Atualizar tabela" at bounding box center [694, 96] width 52 height 12
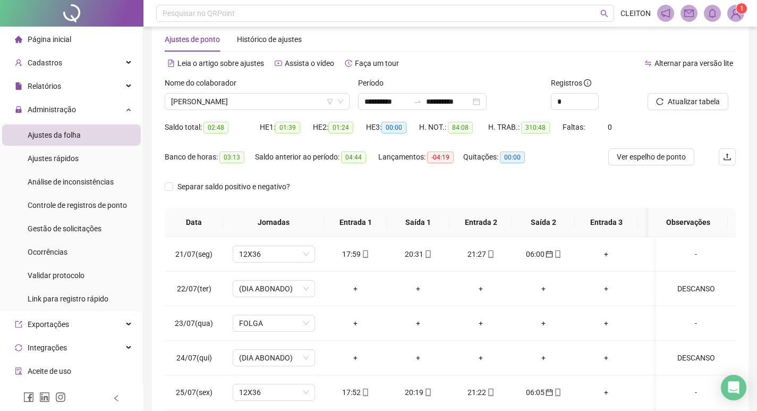
scroll to position [0, 0]
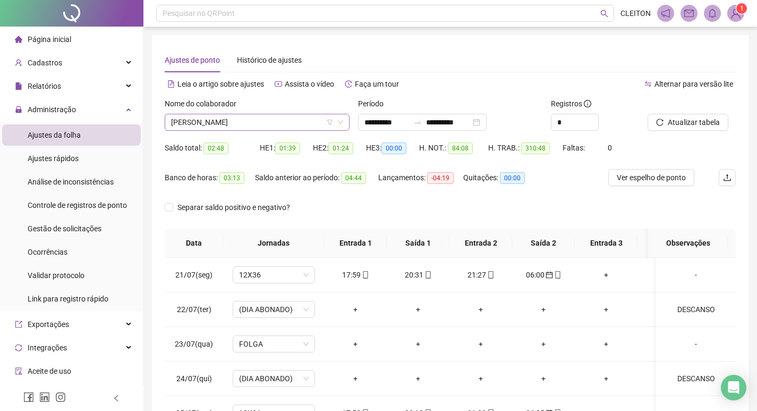
click at [302, 118] on span "[PERSON_NAME]" at bounding box center [257, 122] width 172 height 16
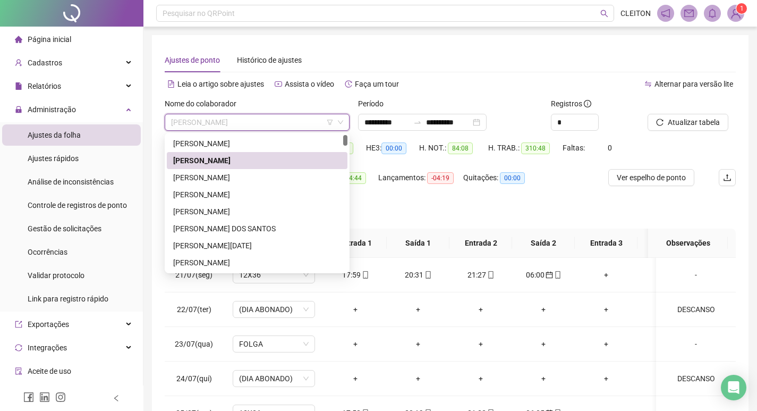
click at [418, 223] on div "Separar saldo positivo e negativo?" at bounding box center [450, 214] width 571 height 30
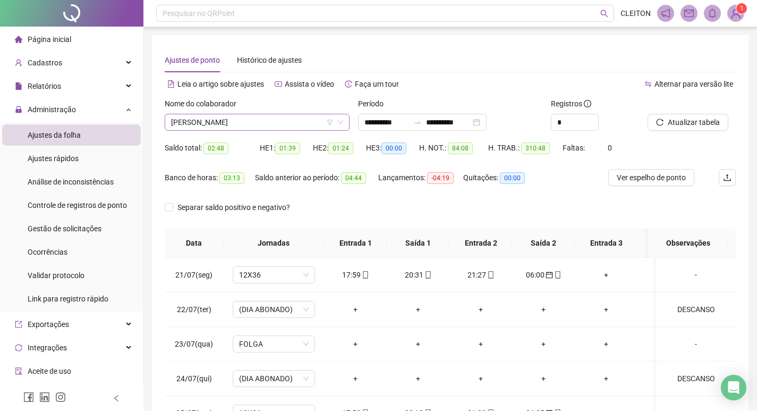
click at [292, 129] on span "[PERSON_NAME]" at bounding box center [257, 122] width 172 height 16
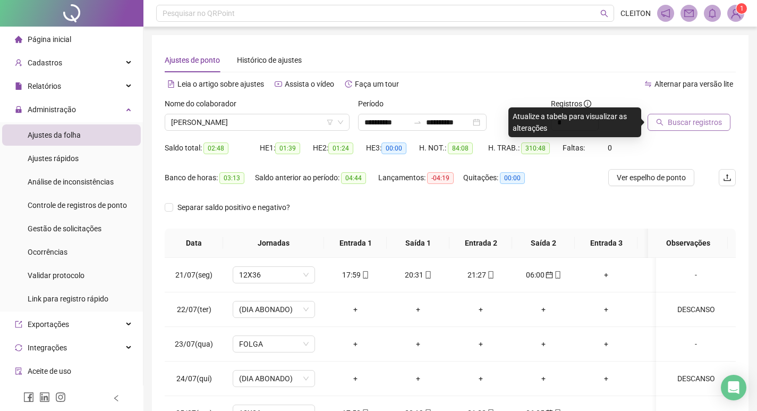
click at [666, 114] on button "Buscar registros" at bounding box center [689, 122] width 83 height 17
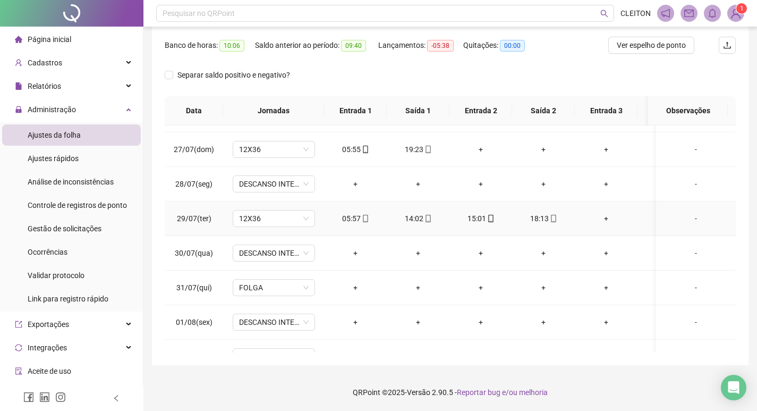
scroll to position [106, 0]
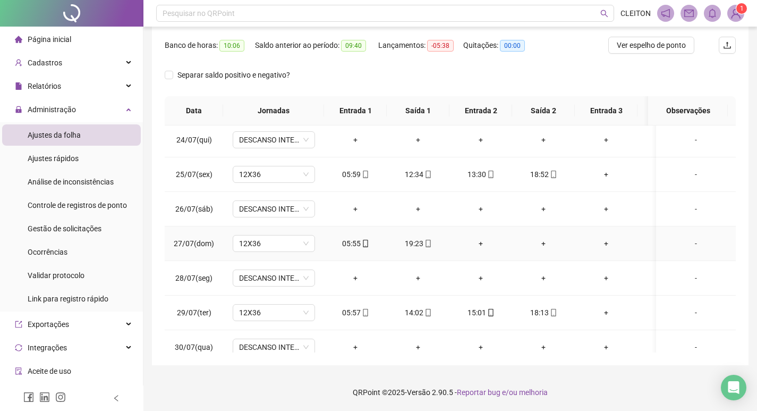
click at [483, 243] on div "+" at bounding box center [481, 244] width 46 height 12
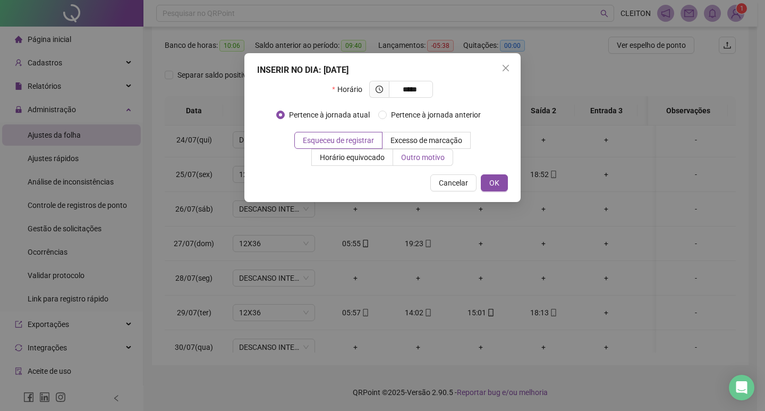
click at [426, 156] on span "Outro motivo" at bounding box center [423, 157] width 44 height 9
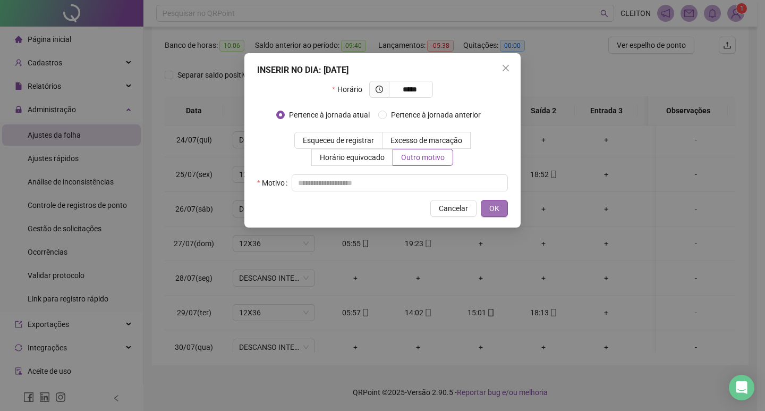
click at [501, 206] on button "OK" at bounding box center [494, 208] width 27 height 17
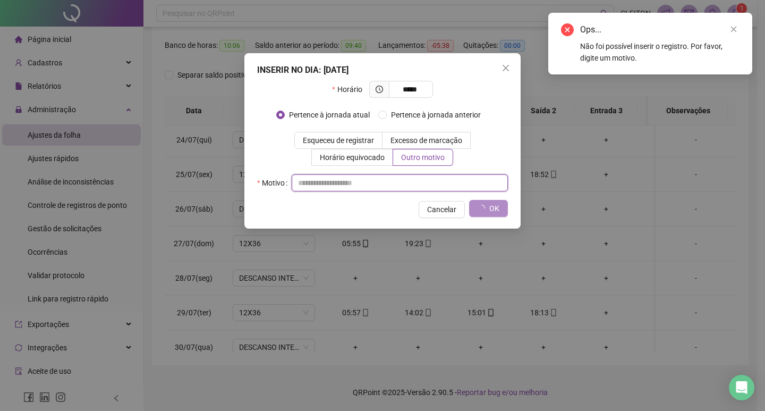
click at [411, 187] on input "text" at bounding box center [400, 182] width 216 height 17
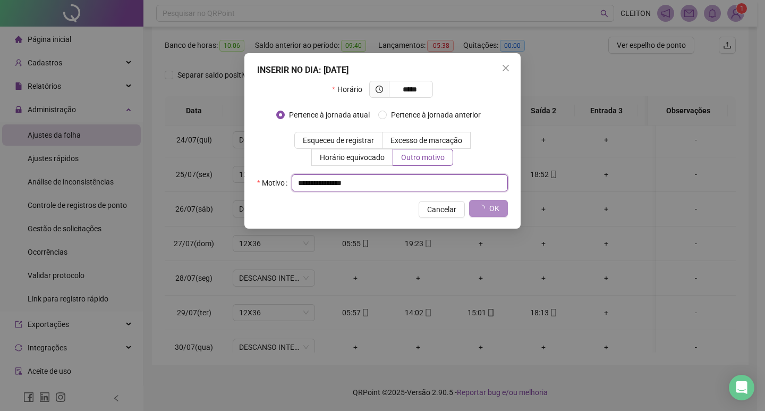
drag, startPoint x: 406, startPoint y: 184, endPoint x: 276, endPoint y: 187, distance: 130.3
click at [276, 187] on div "**********" at bounding box center [382, 182] width 251 height 17
click at [465, 178] on input "**********" at bounding box center [400, 182] width 216 height 17
click at [481, 208] on icon "loading" at bounding box center [481, 208] width 8 height 8
click at [501, 68] on span "Close" at bounding box center [506, 68] width 17 height 9
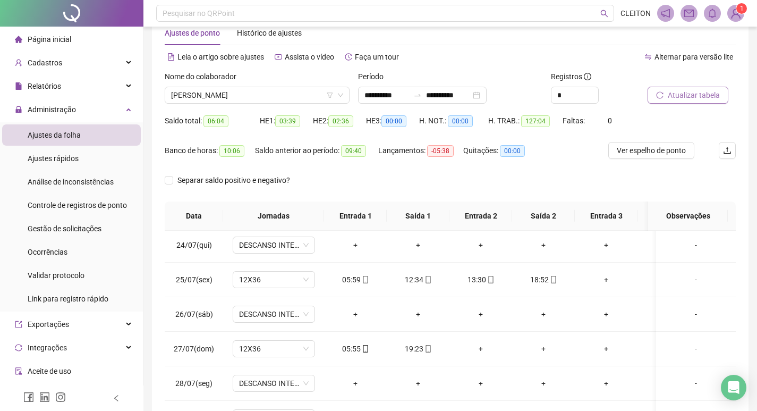
scroll to position [26, 0]
click at [677, 89] on button "Atualizar tabela" at bounding box center [688, 96] width 81 height 17
click at [475, 351] on div "+" at bounding box center [481, 350] width 46 height 12
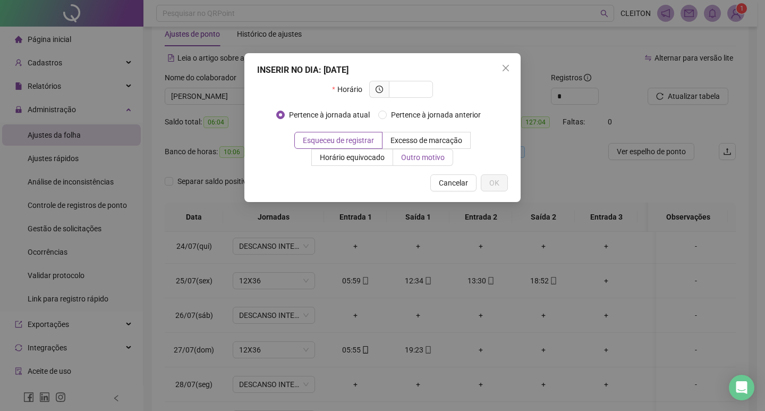
click at [431, 155] on span "Outro motivo" at bounding box center [423, 157] width 44 height 9
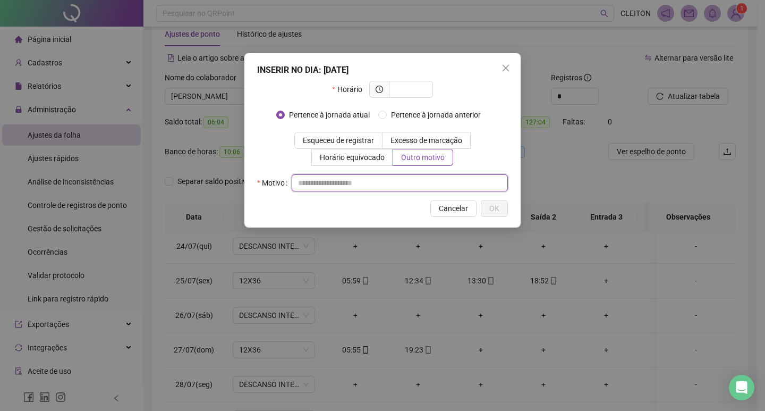
click at [399, 182] on input "text" at bounding box center [400, 182] width 216 height 17
paste input "**********"
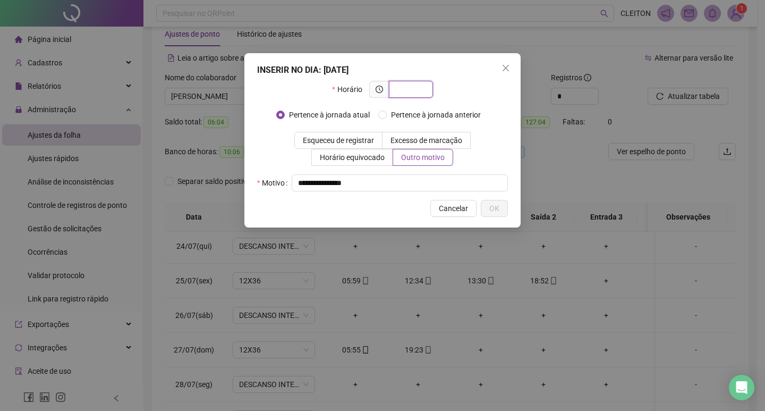
click at [403, 91] on input "text" at bounding box center [409, 89] width 29 height 12
click at [499, 210] on span "OK" at bounding box center [495, 209] width 10 height 12
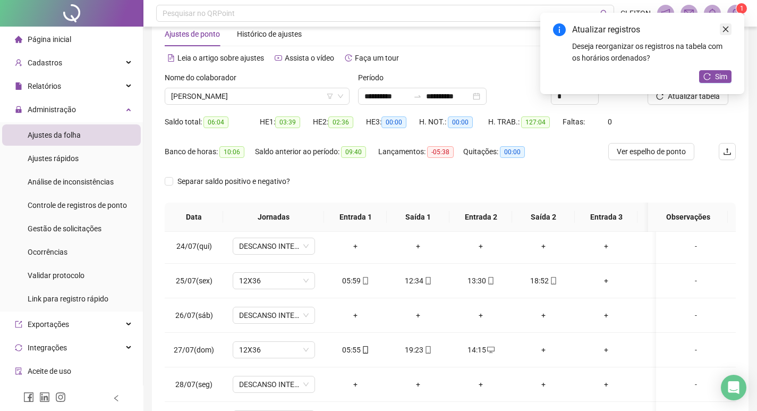
click at [728, 30] on icon "close" at bounding box center [725, 29] width 7 height 7
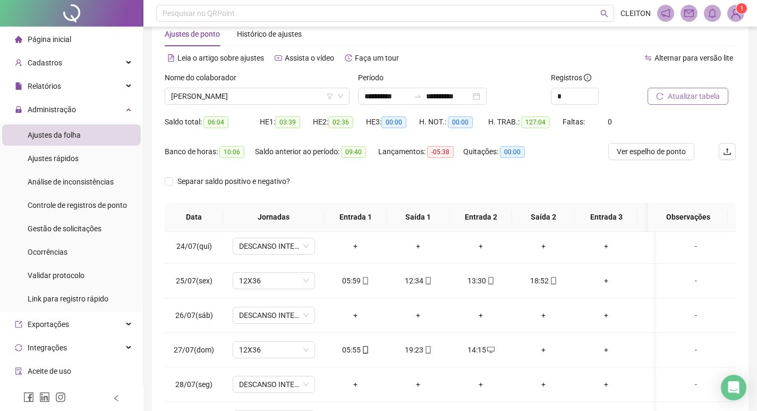
click at [716, 98] on span "Atualizar tabela" at bounding box center [694, 96] width 52 height 12
click at [543, 351] on div "+" at bounding box center [544, 350] width 46 height 12
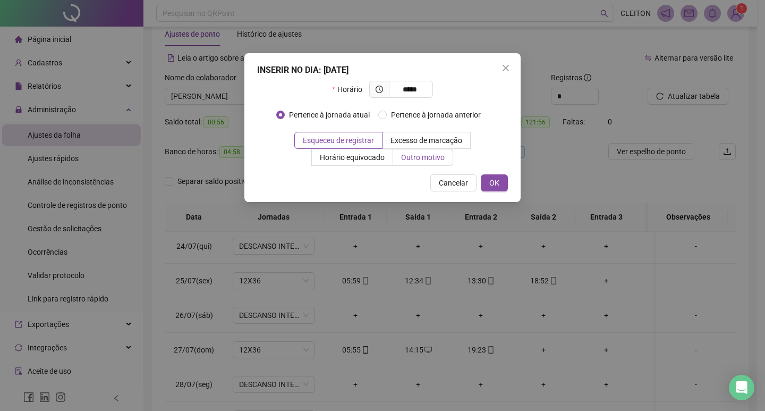
click at [441, 153] on span "Outro motivo" at bounding box center [423, 157] width 44 height 9
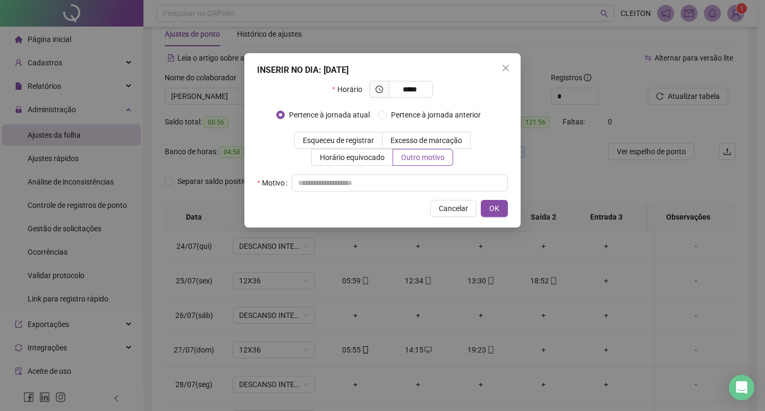
click at [417, 173] on div "Horário ***** Pertence à jornada atual [GEOGRAPHIC_DATA] à jornada anterior Esq…" at bounding box center [382, 136] width 251 height 111
click at [407, 180] on input "text" at bounding box center [400, 182] width 216 height 17
paste input "**********"
click at [484, 212] on button "OK" at bounding box center [494, 208] width 27 height 17
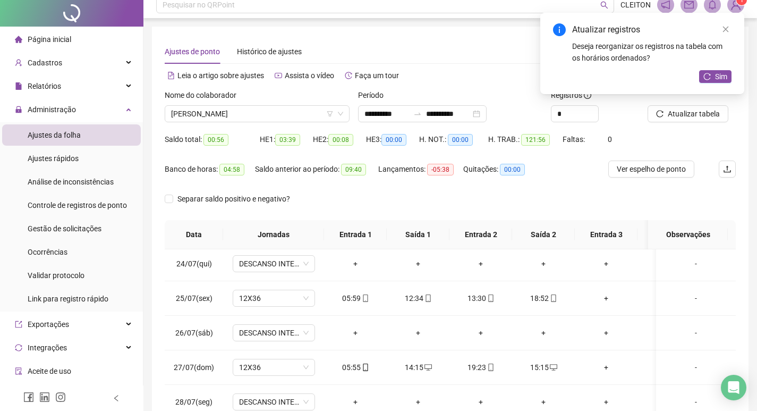
scroll to position [0, 0]
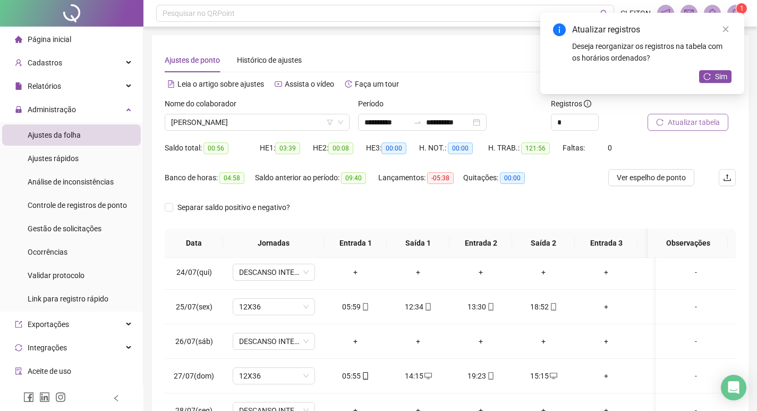
click at [704, 122] on span "Atualizar tabela" at bounding box center [694, 122] width 52 height 12
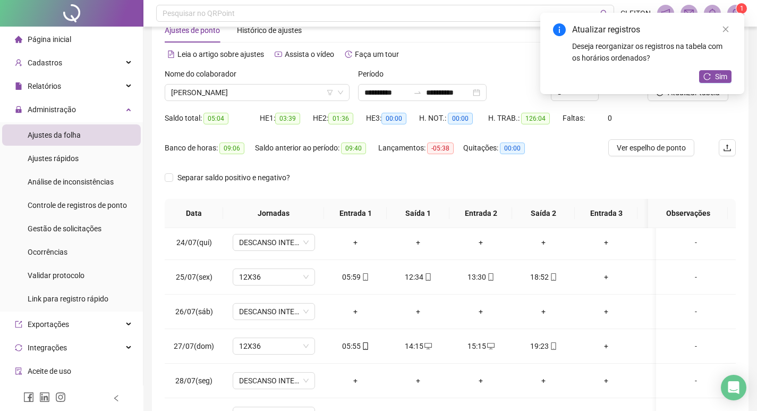
scroll to position [53, 0]
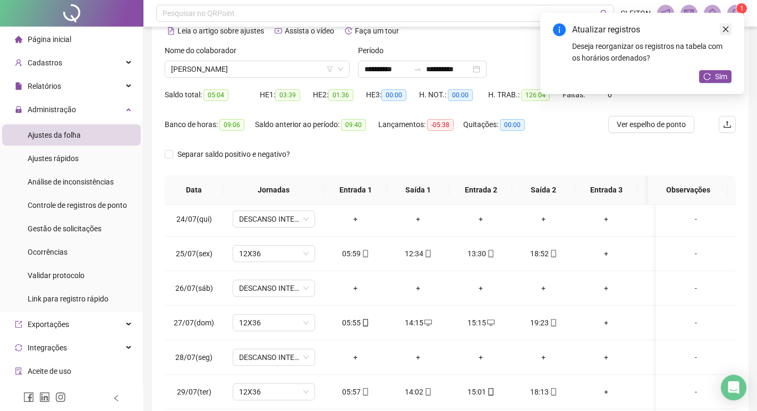
click at [727, 29] on icon "close" at bounding box center [726, 30] width 6 height 6
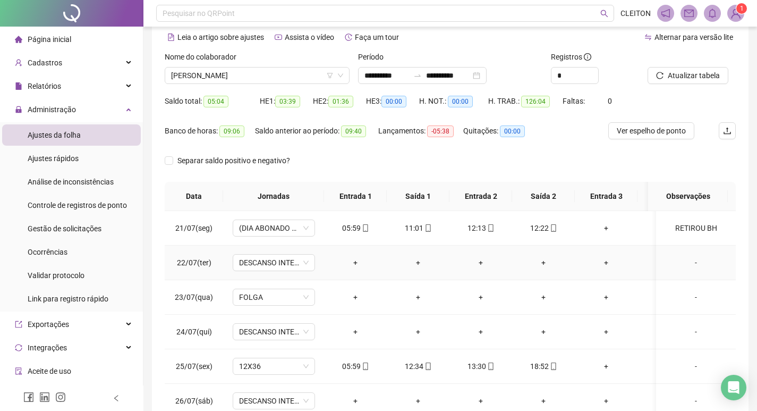
scroll to position [0, 0]
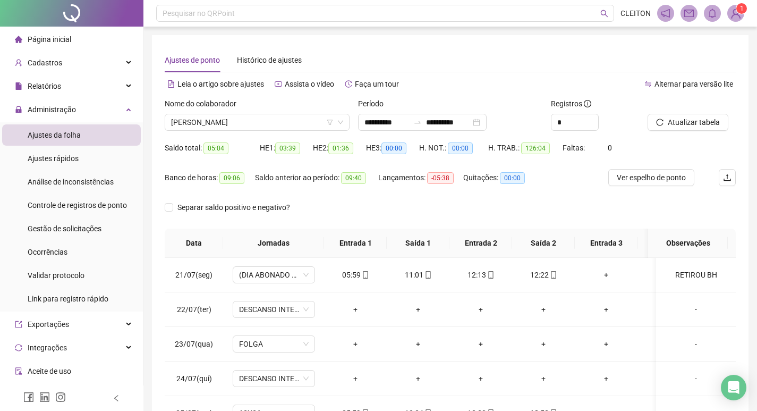
click at [660, 109] on div at bounding box center [679, 106] width 62 height 16
click at [661, 121] on icon "reload" at bounding box center [659, 122] width 7 height 7
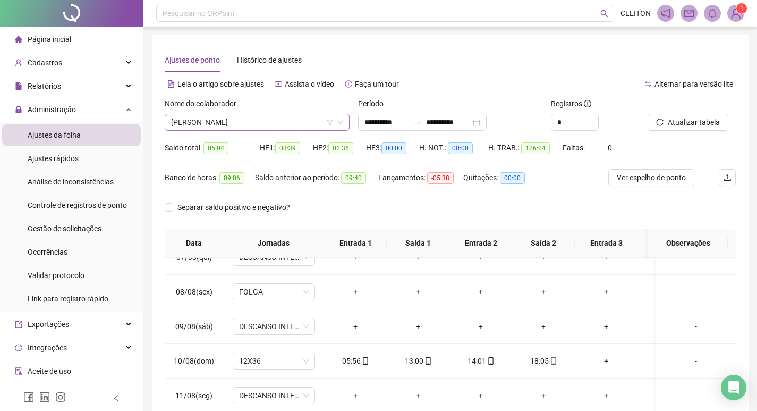
click at [304, 121] on span "[PERSON_NAME]" at bounding box center [257, 122] width 172 height 16
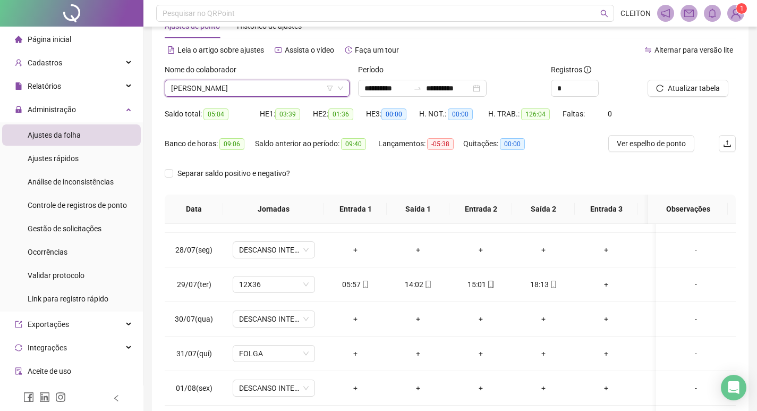
scroll to position [26, 0]
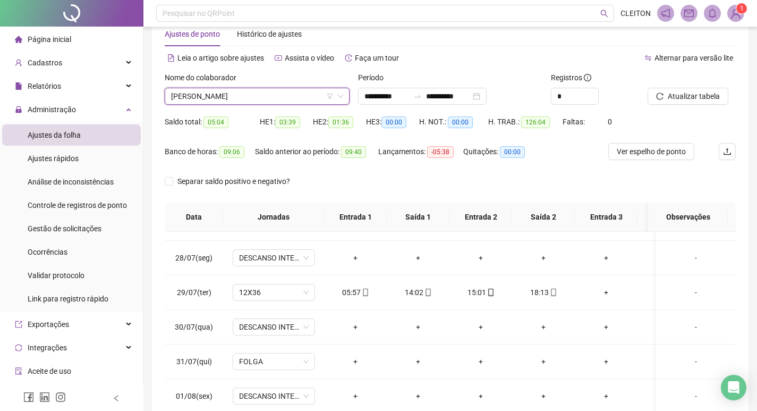
click at [402, 201] on div "Separar saldo positivo e negativo?" at bounding box center [450, 188] width 571 height 30
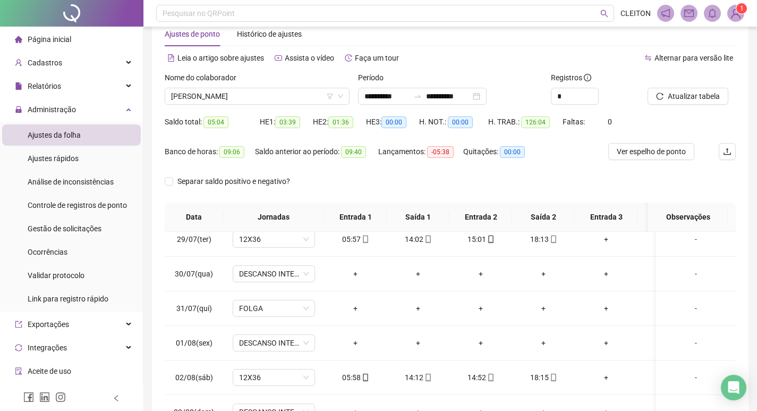
click at [287, 105] on div "Nome do colaborador [PERSON_NAME]" at bounding box center [257, 92] width 193 height 41
click at [288, 100] on span "[PERSON_NAME]" at bounding box center [257, 96] width 172 height 16
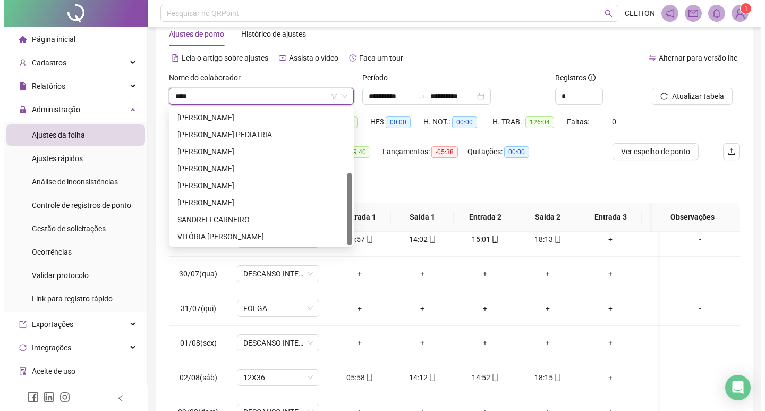
scroll to position [0, 0]
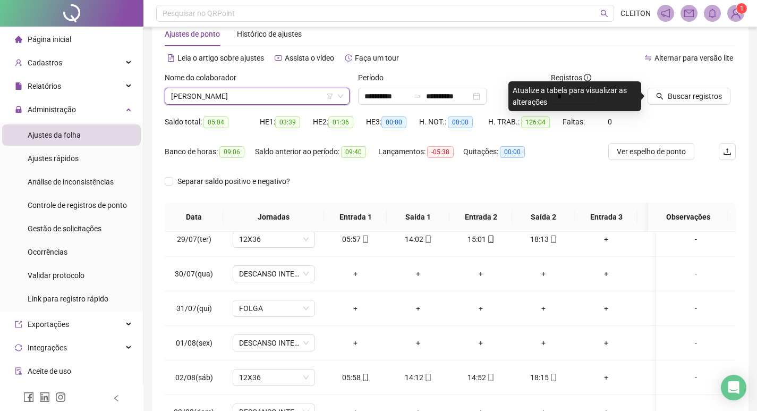
click at [663, 89] on button "Buscar registros" at bounding box center [689, 96] width 83 height 17
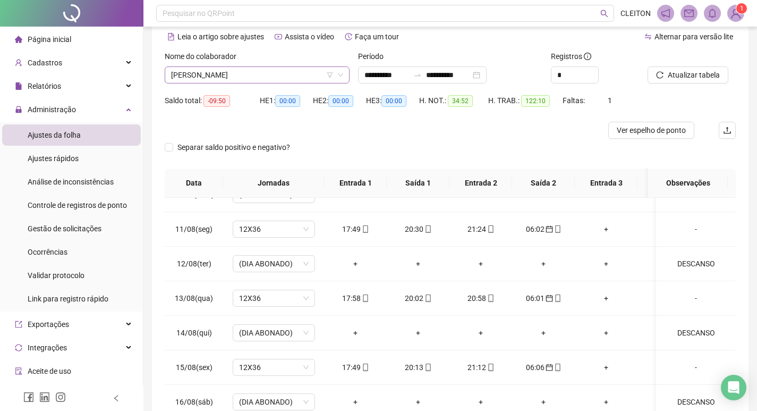
scroll to position [13, 0]
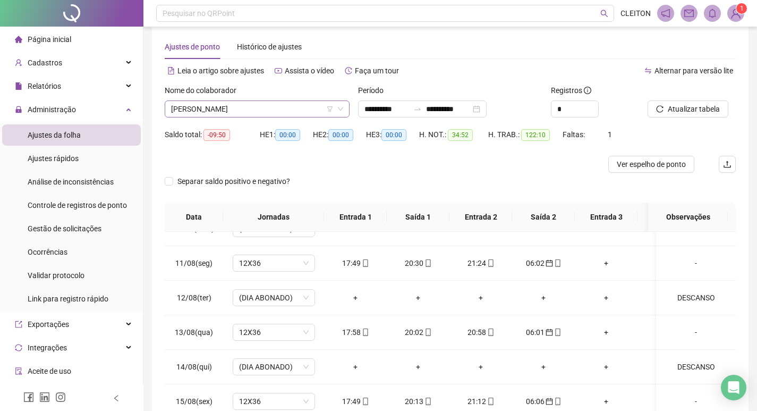
click at [265, 106] on span "[PERSON_NAME]" at bounding box center [257, 109] width 172 height 16
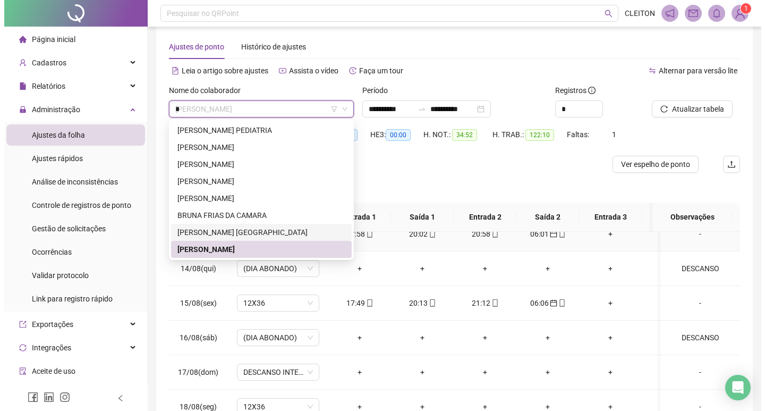
scroll to position [68, 0]
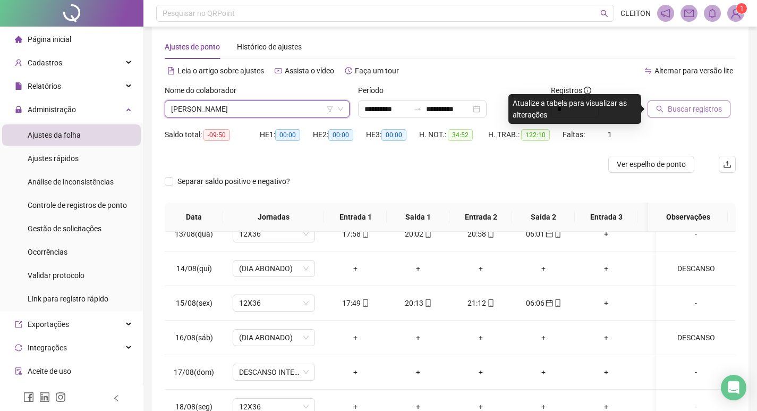
click at [700, 112] on span "Buscar registros" at bounding box center [695, 109] width 54 height 12
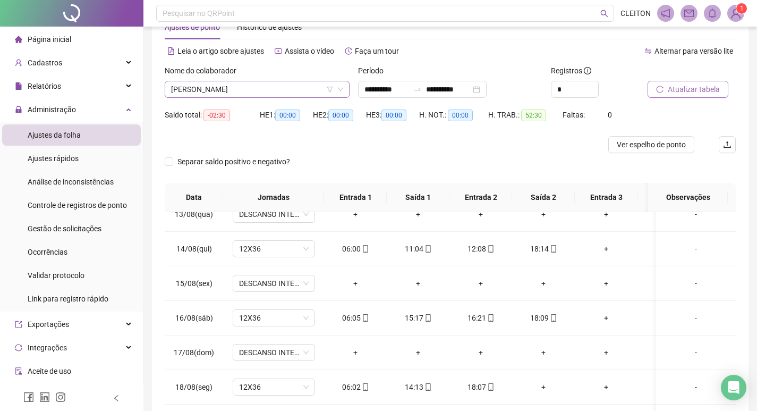
scroll to position [13, 0]
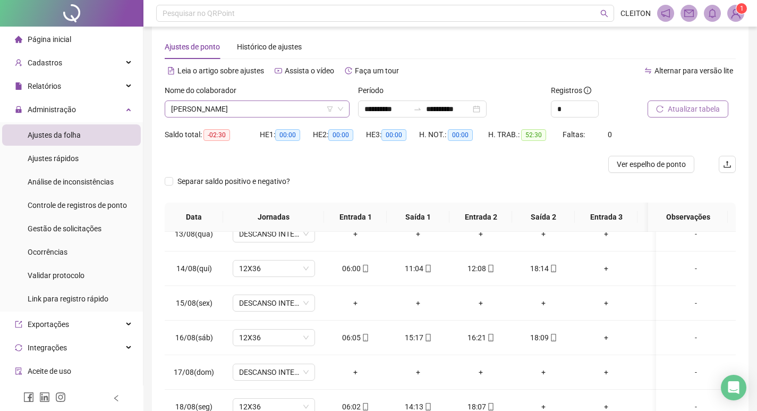
click at [283, 112] on span "[PERSON_NAME]" at bounding box center [257, 109] width 172 height 16
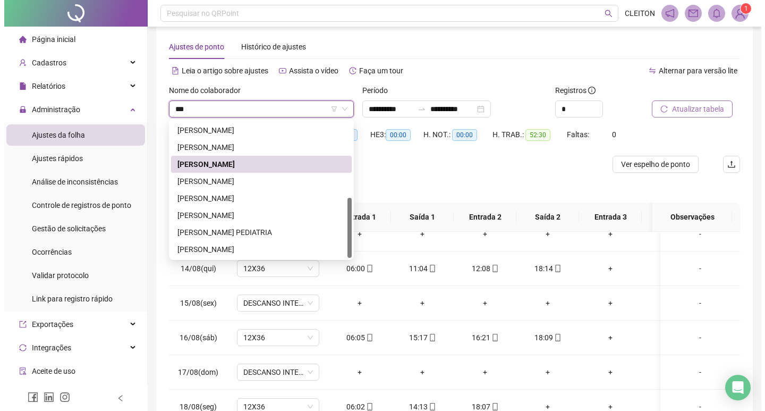
scroll to position [0, 0]
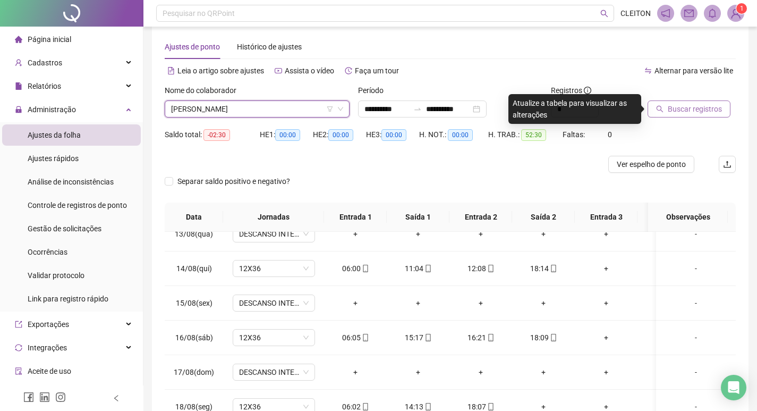
click at [702, 98] on div at bounding box center [679, 93] width 62 height 16
click at [702, 103] on span "Buscar registros" at bounding box center [695, 109] width 54 height 12
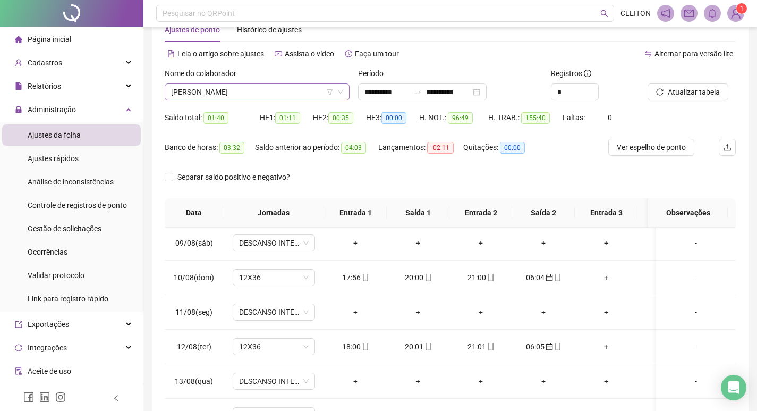
scroll to position [26, 0]
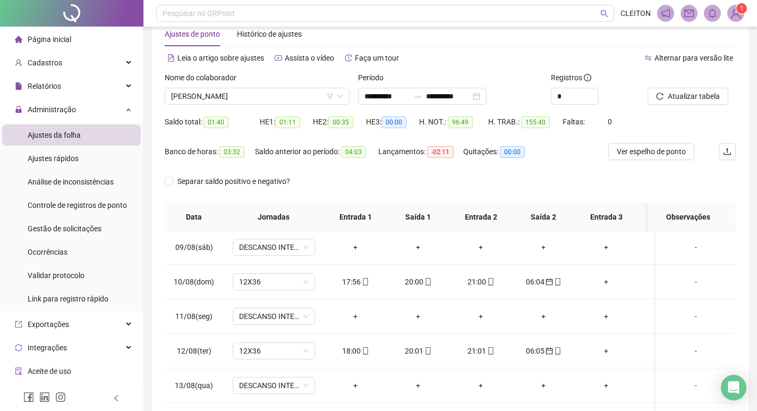
click at [274, 107] on div "Nome do colaborador [PERSON_NAME]" at bounding box center [257, 92] width 193 height 41
click at [286, 103] on span "[PERSON_NAME]" at bounding box center [257, 96] width 172 height 16
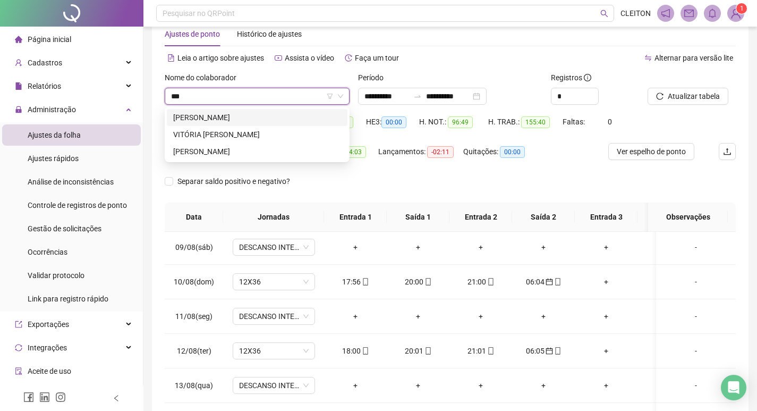
scroll to position [0, 0]
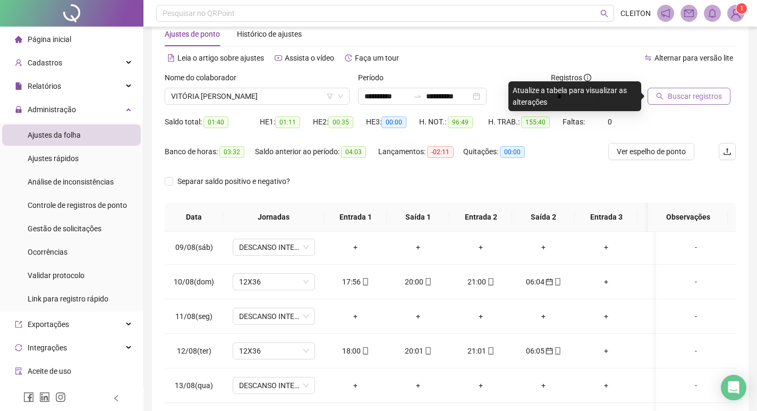
click at [672, 102] on button "Buscar registros" at bounding box center [689, 96] width 83 height 17
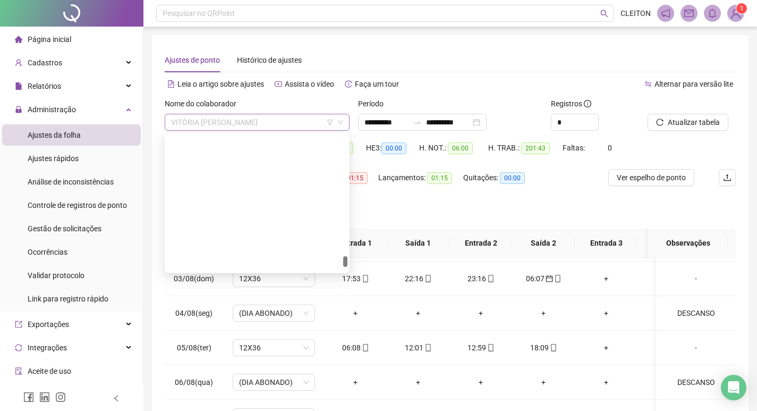
click at [275, 114] on span "VITÓRIA [PERSON_NAME]" at bounding box center [257, 122] width 172 height 16
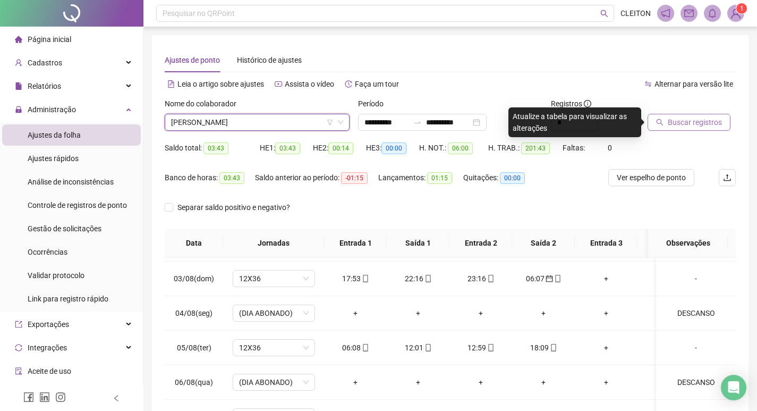
click at [695, 123] on span "Buscar registros" at bounding box center [695, 122] width 54 height 12
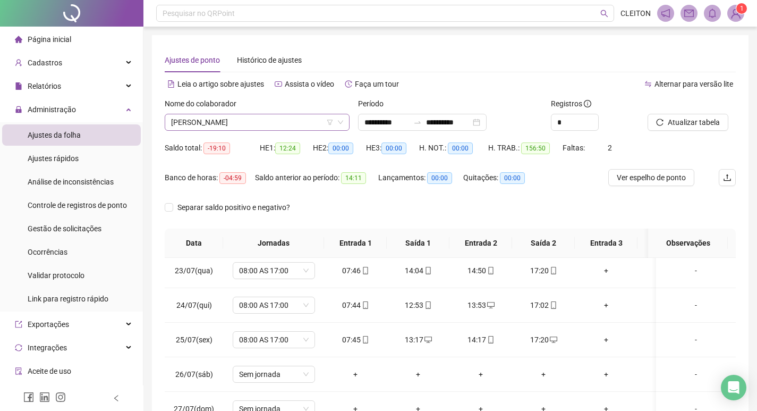
click at [263, 122] on span "[PERSON_NAME]" at bounding box center [257, 122] width 172 height 16
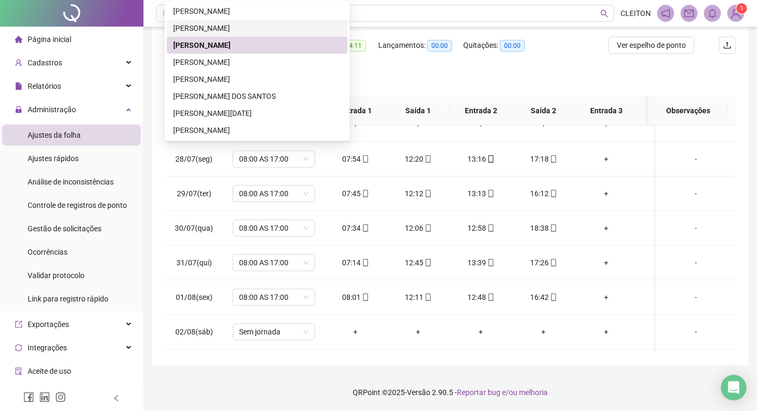
scroll to position [127, 0]
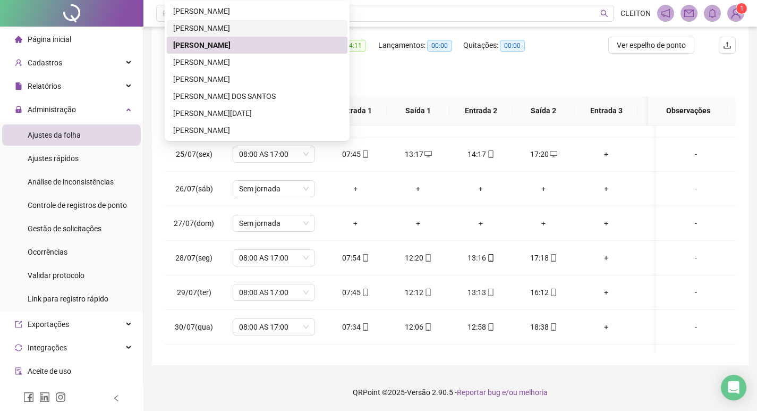
click at [423, 118] on th "Saída 1" at bounding box center [418, 110] width 63 height 29
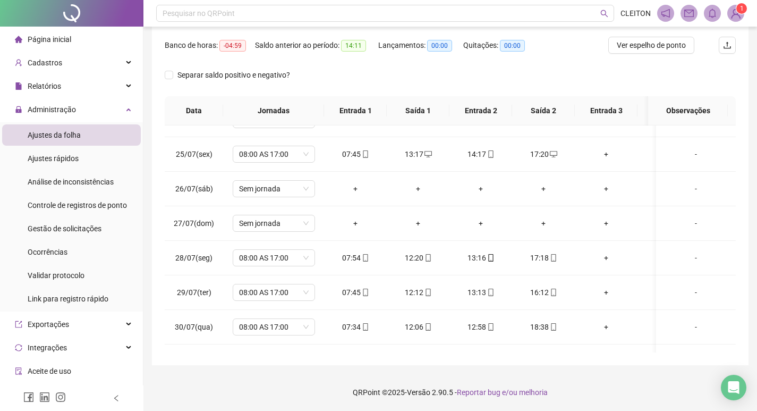
click at [425, 85] on div "Separar saldo positivo e negativo?" at bounding box center [450, 81] width 571 height 30
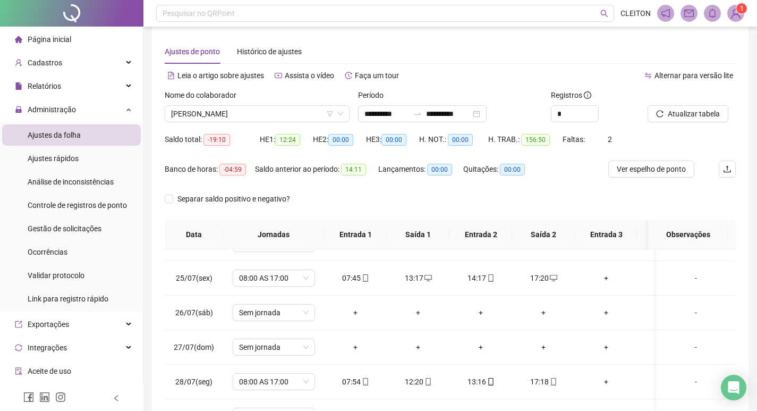
scroll to position [0, 0]
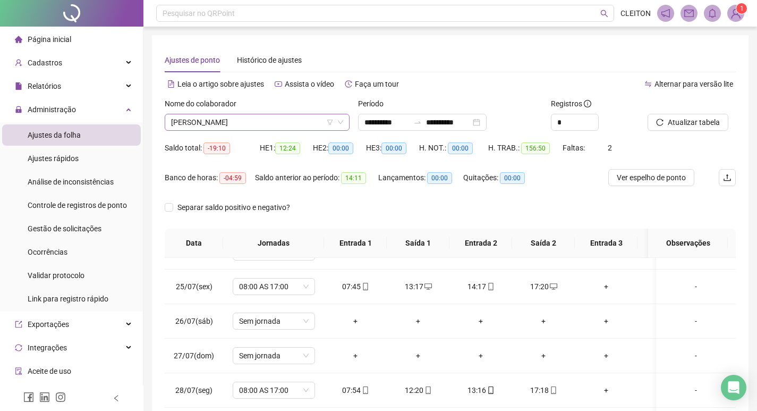
click at [249, 122] on span "[PERSON_NAME]" at bounding box center [257, 122] width 172 height 16
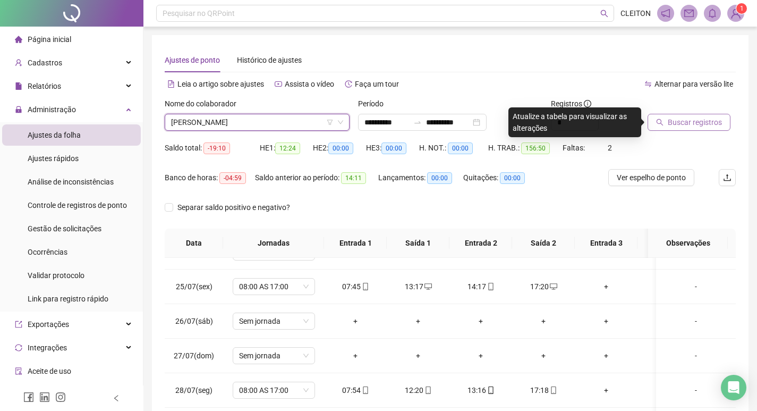
click at [702, 117] on span "Buscar registros" at bounding box center [695, 122] width 54 height 12
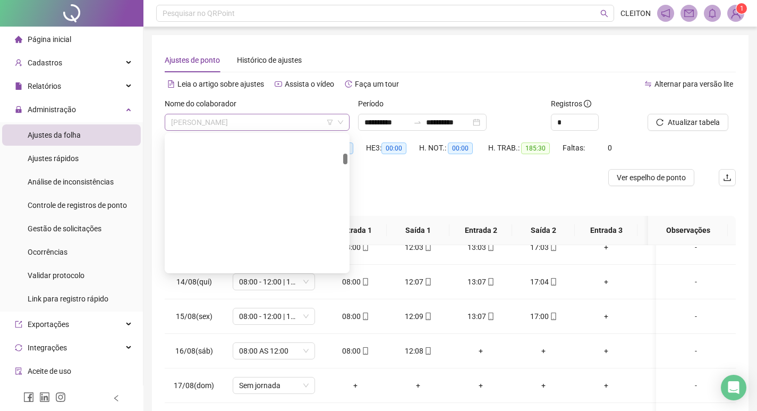
click at [277, 120] on span "[PERSON_NAME]" at bounding box center [257, 122] width 172 height 16
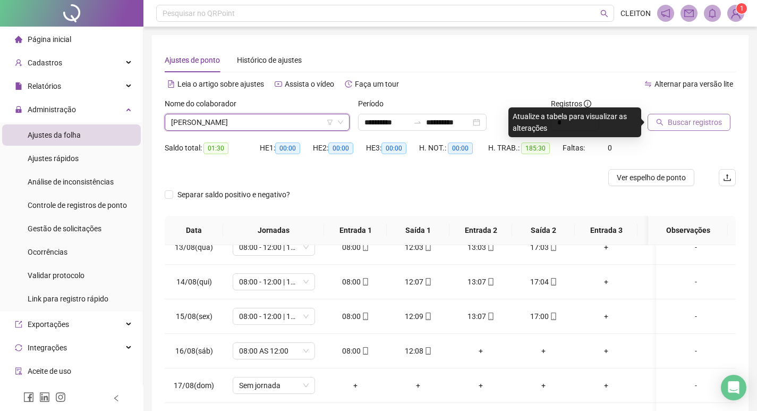
click at [668, 119] on span "Buscar registros" at bounding box center [695, 122] width 54 height 12
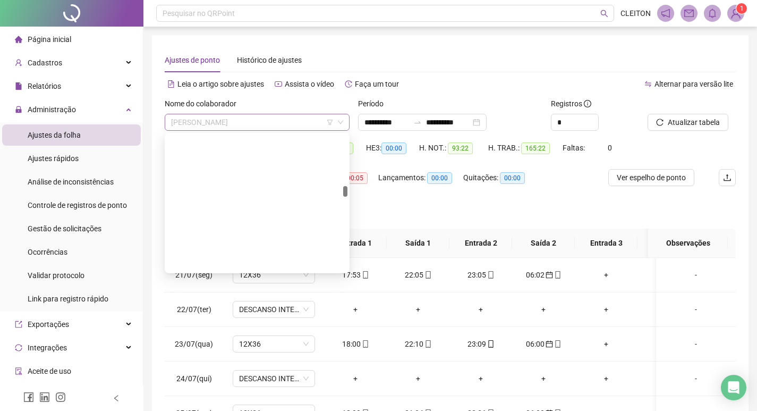
scroll to position [833, 0]
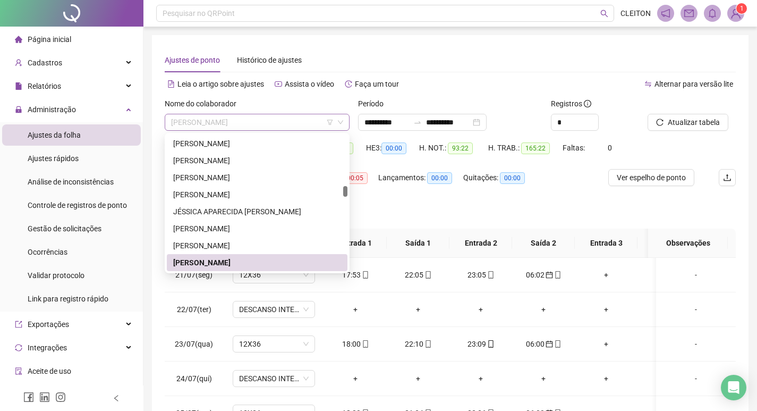
click at [274, 129] on span "[PERSON_NAME]" at bounding box center [257, 122] width 172 height 16
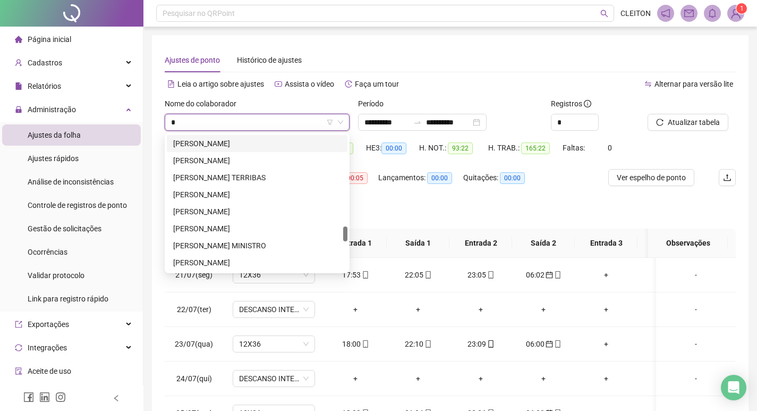
scroll to position [0, 0]
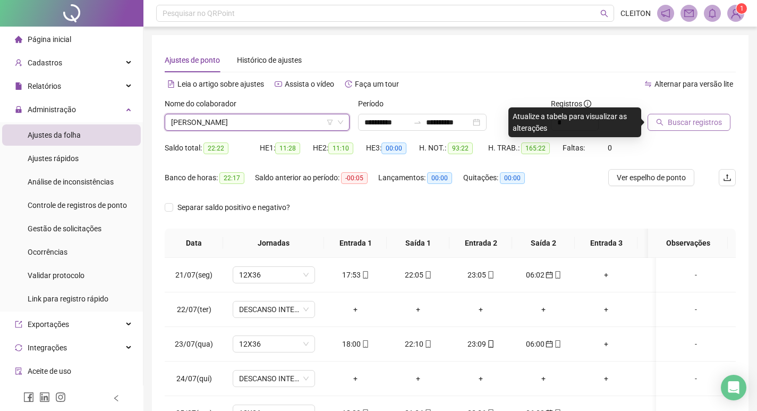
click at [671, 128] on span "Buscar registros" at bounding box center [695, 122] width 54 height 12
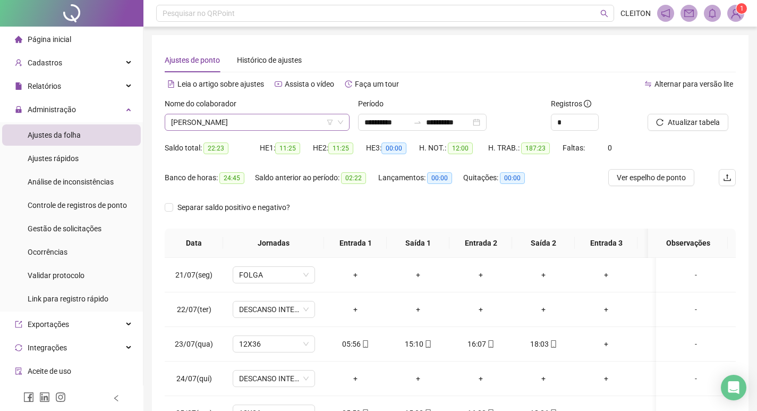
click at [275, 128] on span "[PERSON_NAME]" at bounding box center [257, 122] width 172 height 16
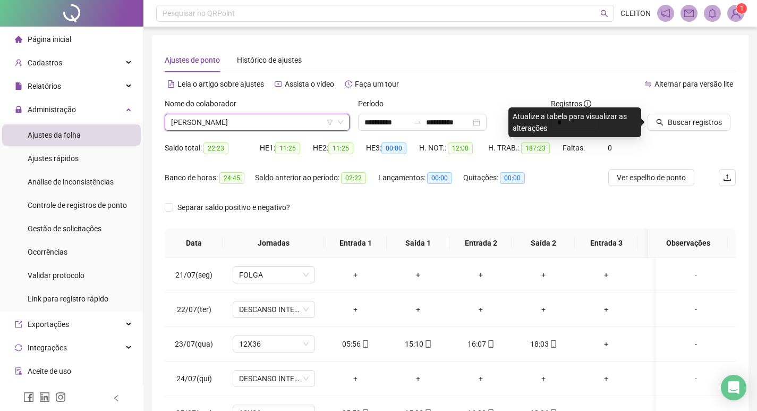
click at [614, 165] on div "Saldo total: 22:23 HE 1: 11:25 HE 2: 11:25 HE 3: 00:00 H. NOT.: 12:00 H. TRAB.:…" at bounding box center [450, 154] width 571 height 30
click at [705, 111] on div at bounding box center [679, 106] width 62 height 16
click at [701, 115] on button "Buscar registros" at bounding box center [689, 122] width 83 height 17
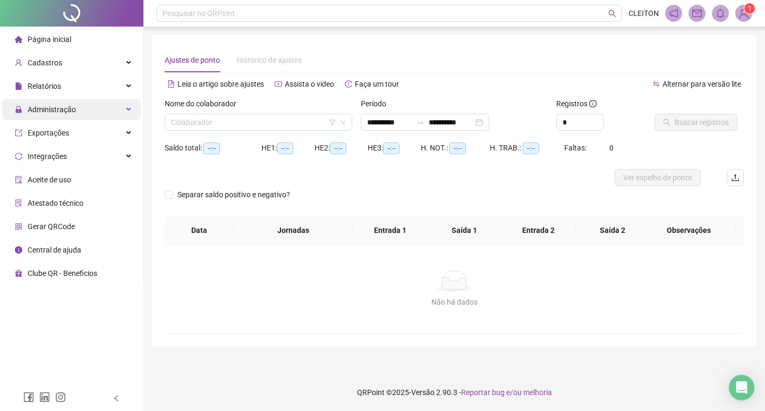
click at [86, 110] on div "Administração" at bounding box center [71, 109] width 139 height 21
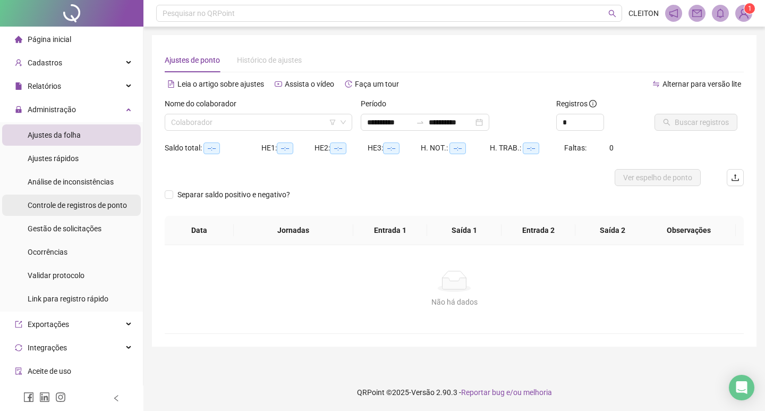
click at [83, 213] on div "Controle de registros de ponto" at bounding box center [77, 205] width 99 height 21
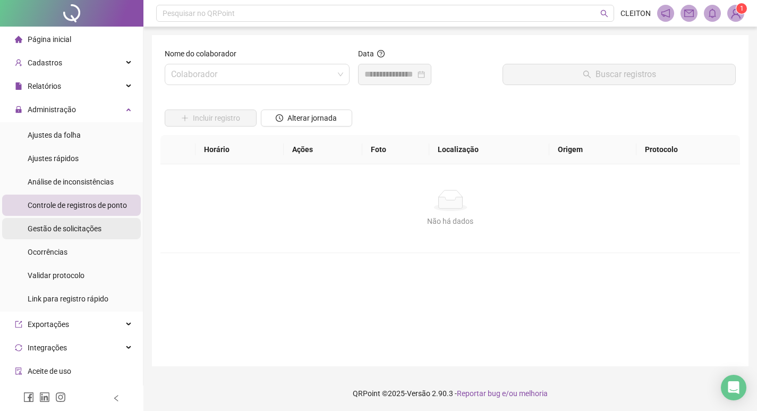
click at [86, 220] on div "Gestão de solicitações" at bounding box center [65, 228] width 74 height 21
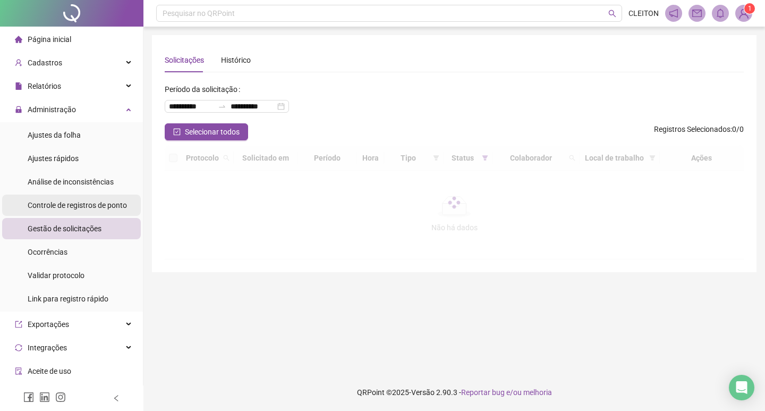
click at [127, 204] on span "Controle de registros de ponto" at bounding box center [77, 205] width 99 height 9
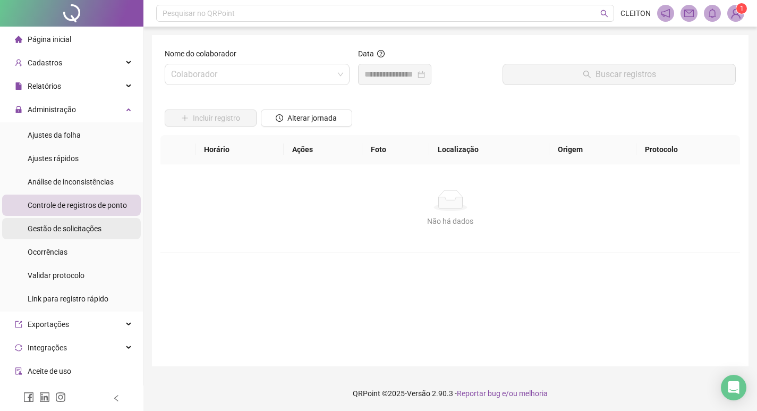
click at [79, 236] on div "Gestão de solicitações" at bounding box center [65, 228] width 74 height 21
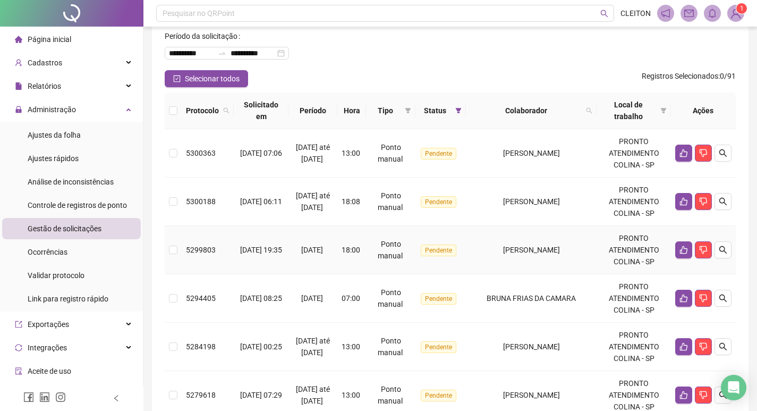
scroll to position [106, 0]
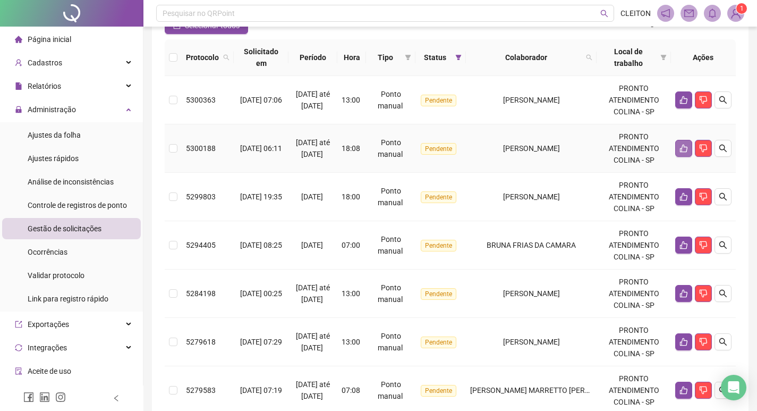
click at [678, 151] on button "button" at bounding box center [684, 148] width 17 height 17
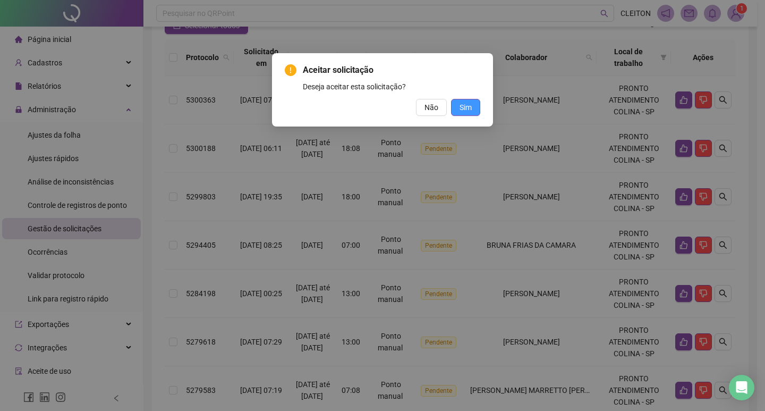
click at [455, 111] on button "Sim" at bounding box center [465, 107] width 29 height 17
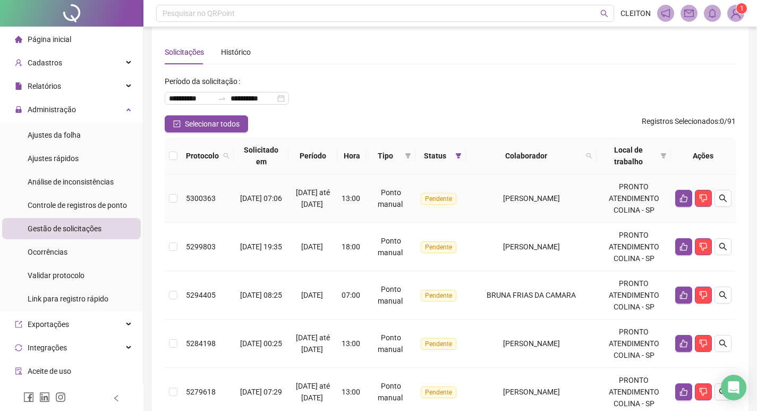
scroll to position [0, 0]
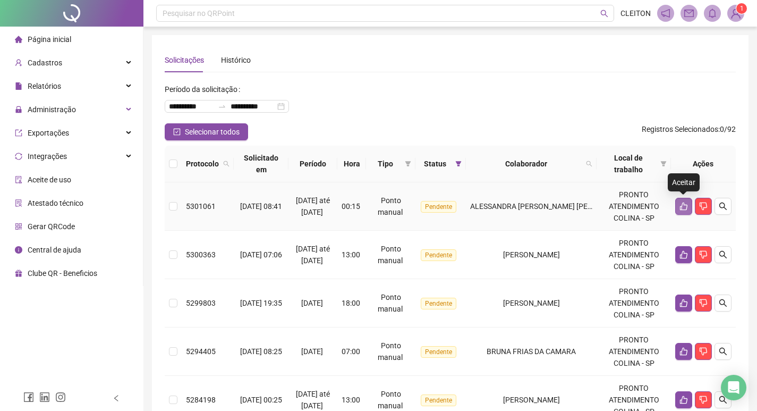
click at [680, 204] on icon "like" at bounding box center [684, 206] width 9 height 9
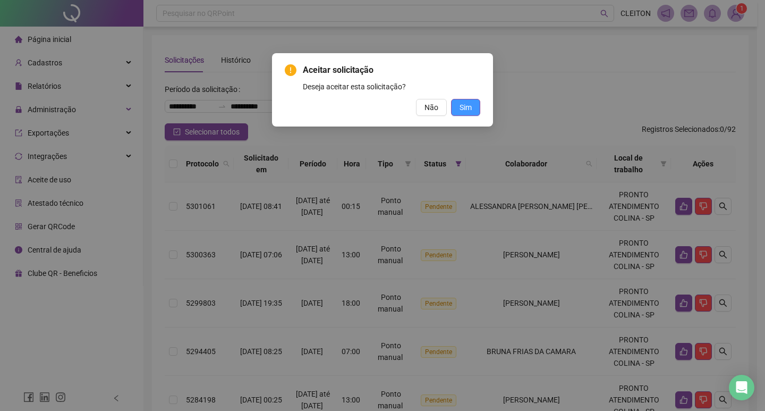
click at [471, 103] on span "Sim" at bounding box center [466, 108] width 12 height 12
